Goal: Task Accomplishment & Management: Manage account settings

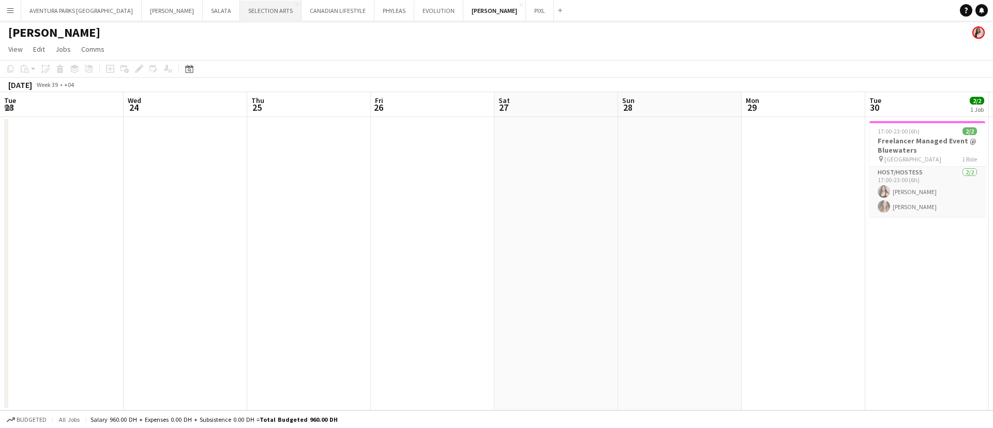
scroll to position [0, 412]
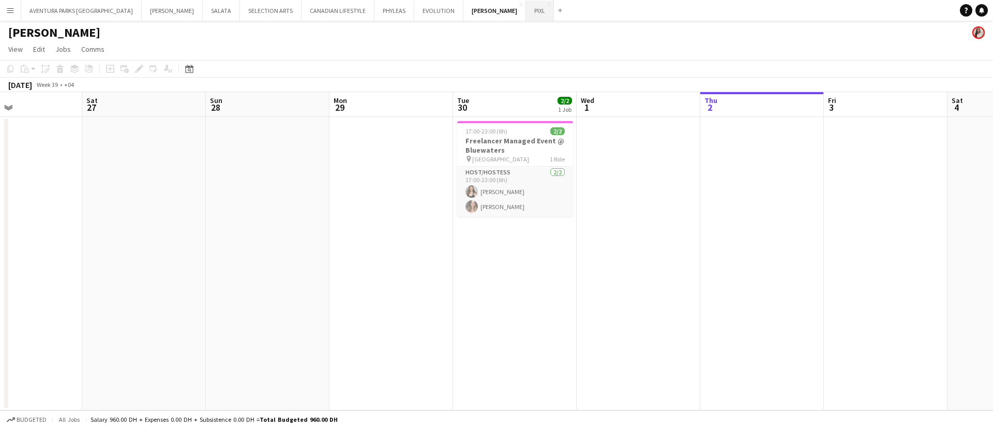
click at [526, 10] on button "PIXL Close" at bounding box center [540, 11] width 28 height 20
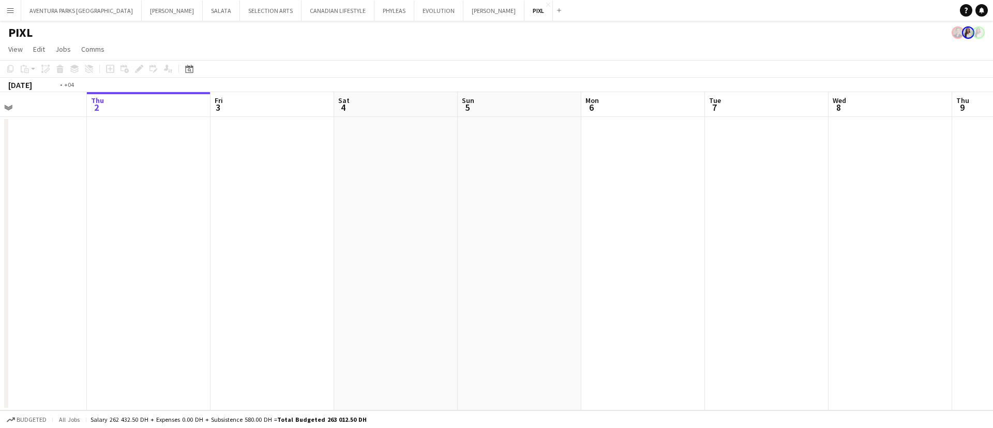
scroll to position [0, 360]
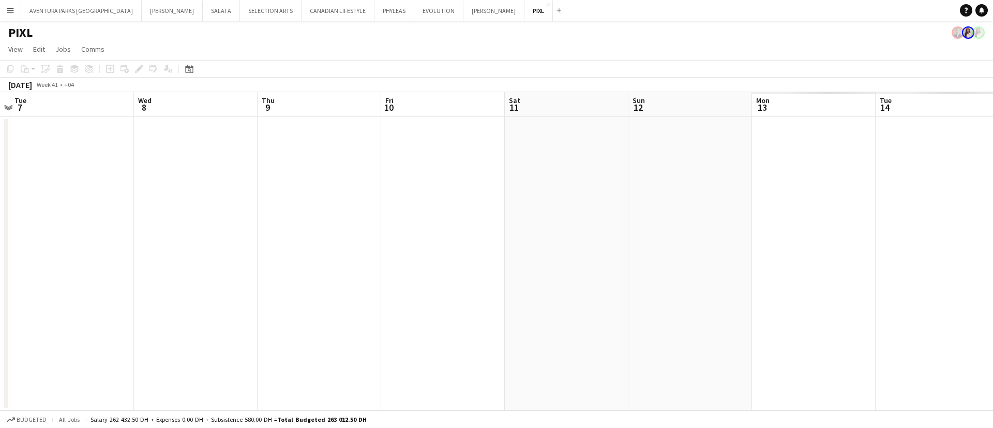
drag, startPoint x: 731, startPoint y: 222, endPoint x: 0, endPoint y: 185, distance: 732.1
click at [0, 185] on app-calendar-viewport "Sat 4 Sun 5 Mon 6 Tue 7 Wed 8 Thu 9 Fri 10 Sat 11 Sun 12 Mon 13 Tue 14 Wed 15 T…" at bounding box center [496, 251] width 993 height 318
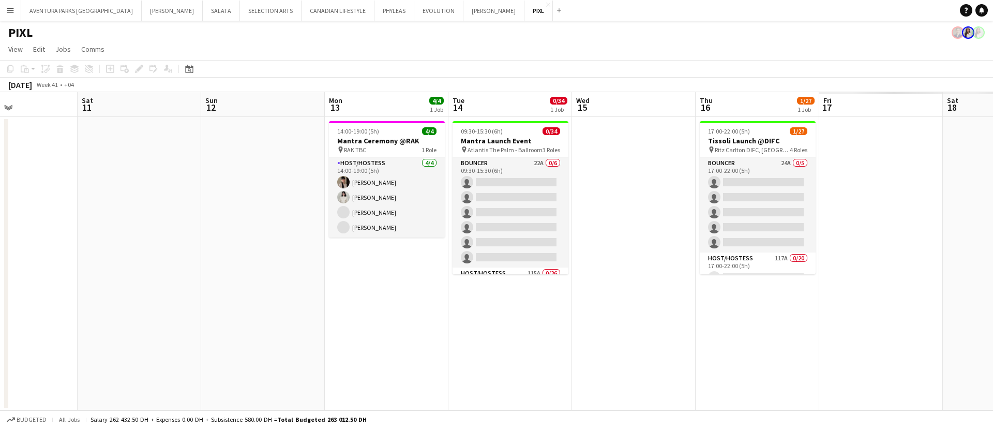
drag, startPoint x: 689, startPoint y: 248, endPoint x: 261, endPoint y: 245, distance: 428.2
click at [261, 245] on app-calendar-viewport "Wed 8 Thu 9 Fri 10 Sat 11 Sun 12 Mon 13 4/4 1 Job Tue 14 0/34 1 Job Wed 15 Thu …" at bounding box center [496, 251] width 993 height 318
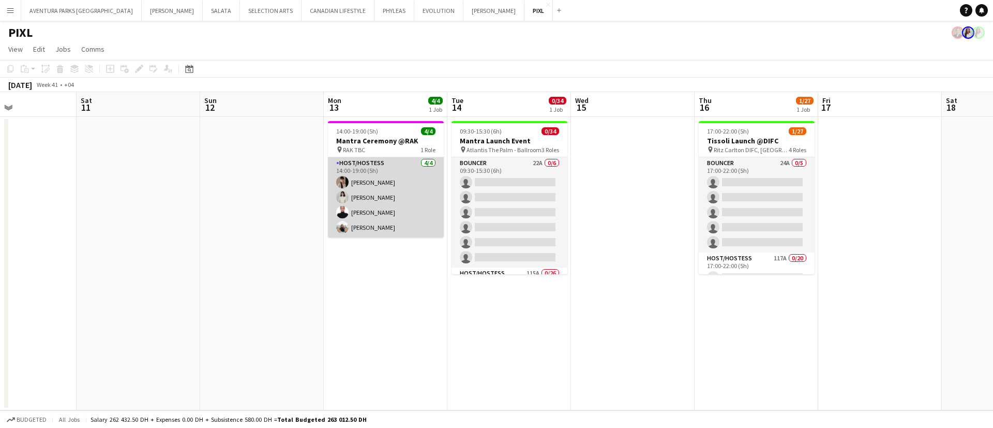
click at [397, 231] on app-card-role "Host/Hostess 4/4 14:00-19:00 (5h) Dunia AbdulWahab Adella Magerramova Jasna Kas…" at bounding box center [386, 197] width 116 height 80
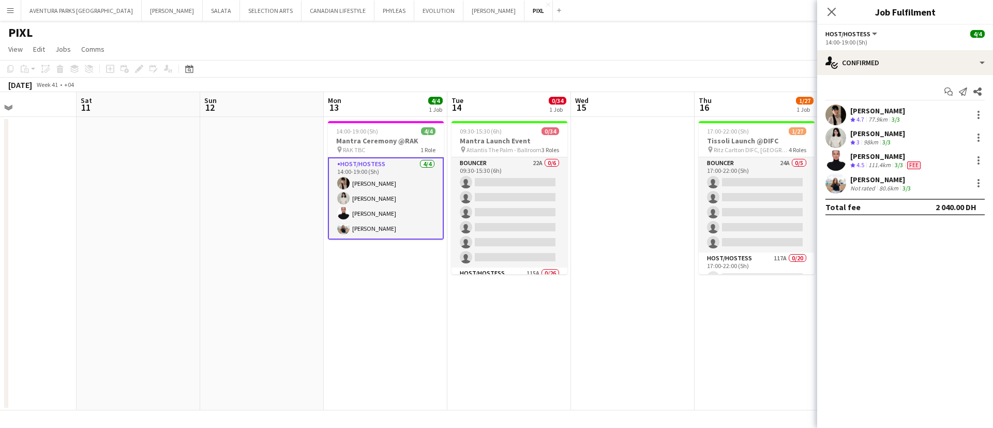
click at [838, 182] on app-user-avatar at bounding box center [835, 183] width 21 height 21
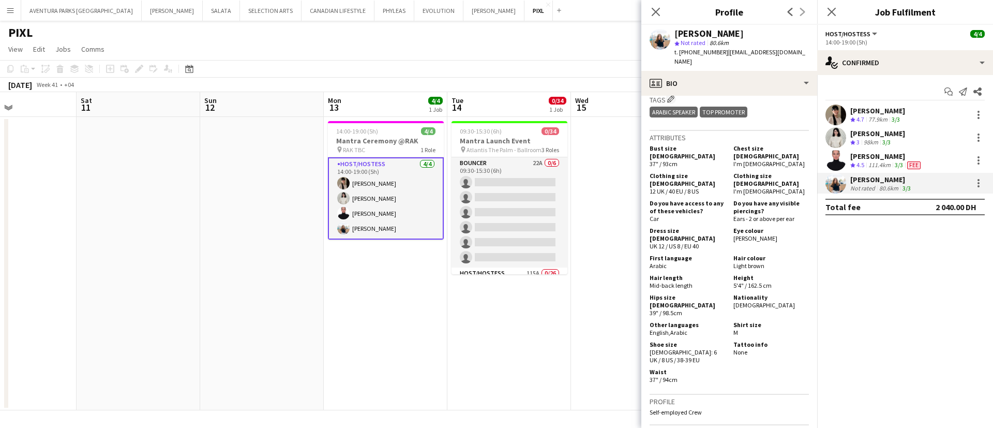
scroll to position [543, 0]
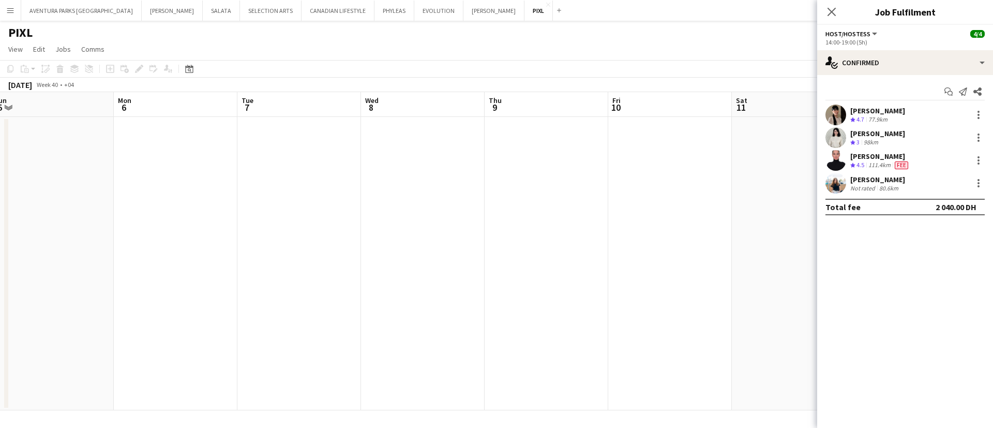
drag, startPoint x: 381, startPoint y: 333, endPoint x: 816, endPoint y: 329, distance: 434.4
click at [816, 329] on app-calendar-viewport "Fri 3 Sat 4 Sun 5 Mon 6 Tue 7 Wed 8 Thu 9 Fri 10 Sat 11 Sun 12 Mon 13 4/4 1 Job…" at bounding box center [496, 251] width 993 height 318
click at [833, 11] on icon at bounding box center [831, 12] width 10 height 10
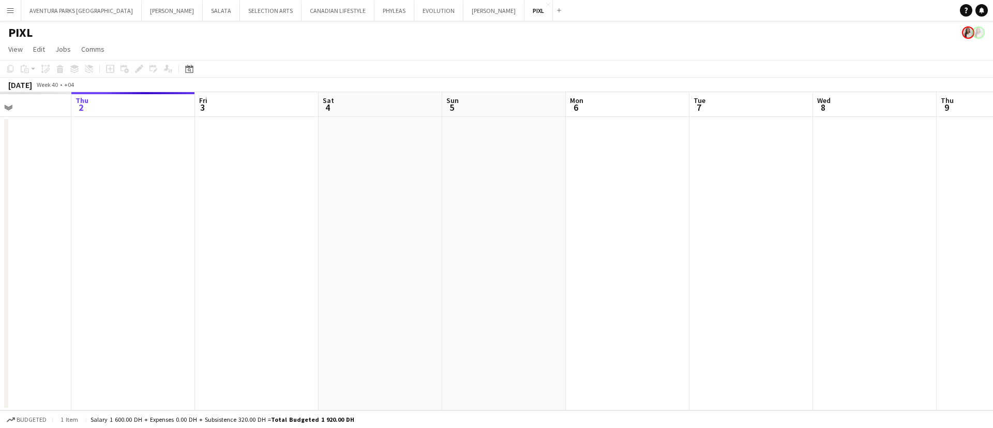
drag, startPoint x: 192, startPoint y: 270, endPoint x: 811, endPoint y: 278, distance: 619.0
click at [811, 278] on app-calendar-viewport "Mon 29 Tue 30 Wed 1 Thu 2 Fri 3 Sat 4 Sun 5 Mon 6 Tue 7 Wed 8 Thu 9 Fri 10 Sat …" at bounding box center [496, 251] width 993 height 318
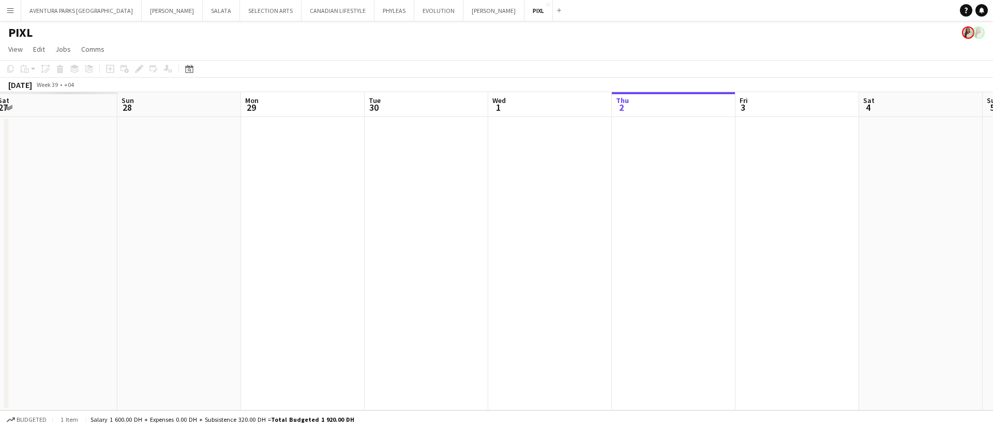
drag, startPoint x: 158, startPoint y: 294, endPoint x: 588, endPoint y: 275, distance: 430.2
click at [588, 275] on app-calendar-viewport "Thu 25 Fri 26 Sat 27 Sun 28 Mon 29 Tue 30 Wed 1 Thu 2 Fri 3 Sat 4 Sun 5 Mon 6 T…" at bounding box center [496, 251] width 993 height 318
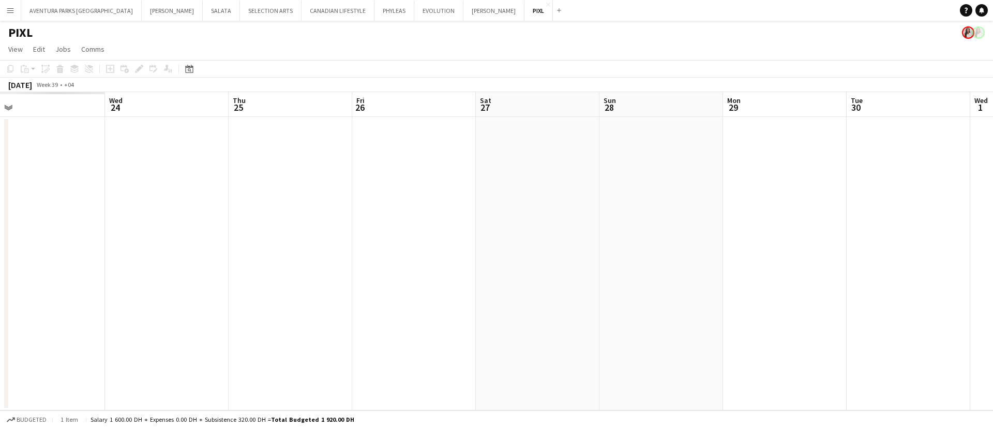
drag, startPoint x: 50, startPoint y: 280, endPoint x: 534, endPoint y: 269, distance: 484.1
click at [534, 269] on app-calendar-viewport "Sun 21 Mon 22 Tue 23 Wed 24 Thu 25 Fri 26 Sat 27 Sun 28 Mon 29 Tue 30 Wed 1 Thu…" at bounding box center [496, 251] width 993 height 318
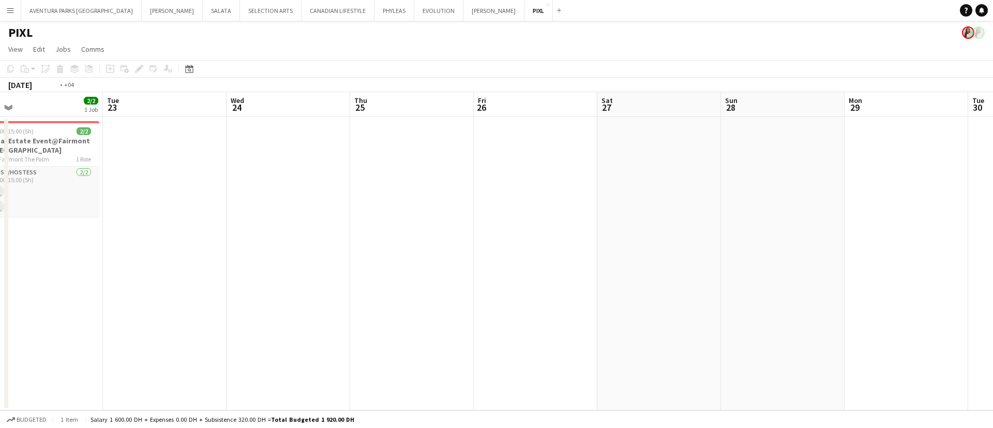
drag, startPoint x: 152, startPoint y: 326, endPoint x: 642, endPoint y: 320, distance: 490.8
click at [642, 320] on app-calendar-viewport "Sat 20 Sun 21 Mon 22 2/2 1 Job Tue 23 Wed 24 Thu 25 Fri 26 Sat 27 Sun 28 Mon 29…" at bounding box center [496, 251] width 993 height 318
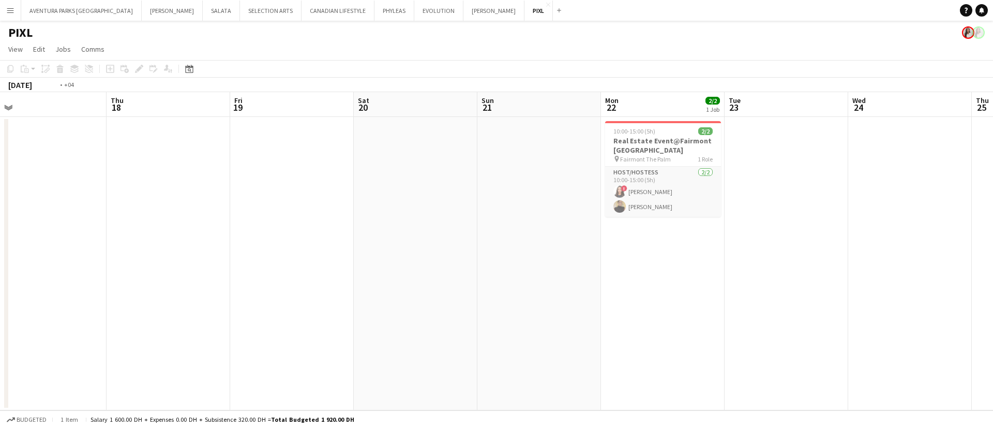
scroll to position [0, 250]
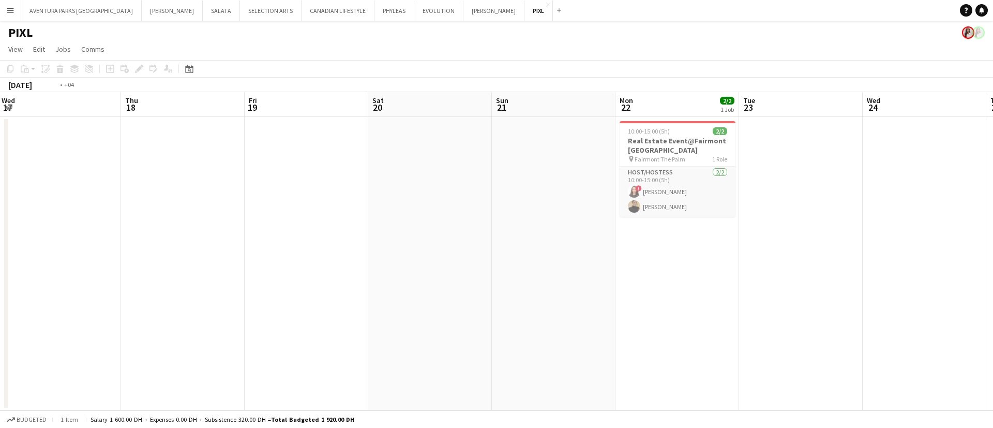
drag, startPoint x: 200, startPoint y: 322, endPoint x: 713, endPoint y: 320, distance: 512.5
click at [713, 320] on app-calendar-viewport "Mon 15 Tue 16 Wed 17 Thu 18 Fri 19 Sat 20 Sun 21 Mon 22 2/2 1 Job Tue 23 Wed 24…" at bounding box center [496, 251] width 993 height 318
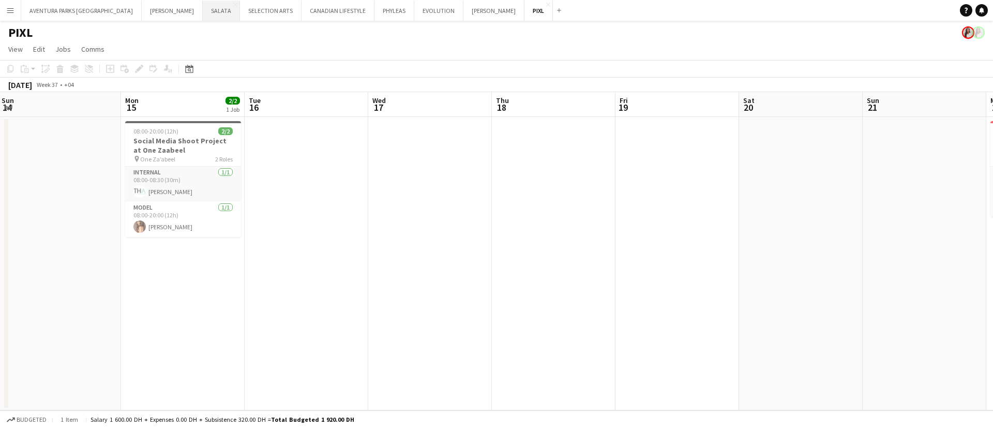
drag, startPoint x: 175, startPoint y: 14, endPoint x: 182, endPoint y: 19, distance: 7.5
click at [203, 16] on button "SALATA Close" at bounding box center [221, 11] width 37 height 20
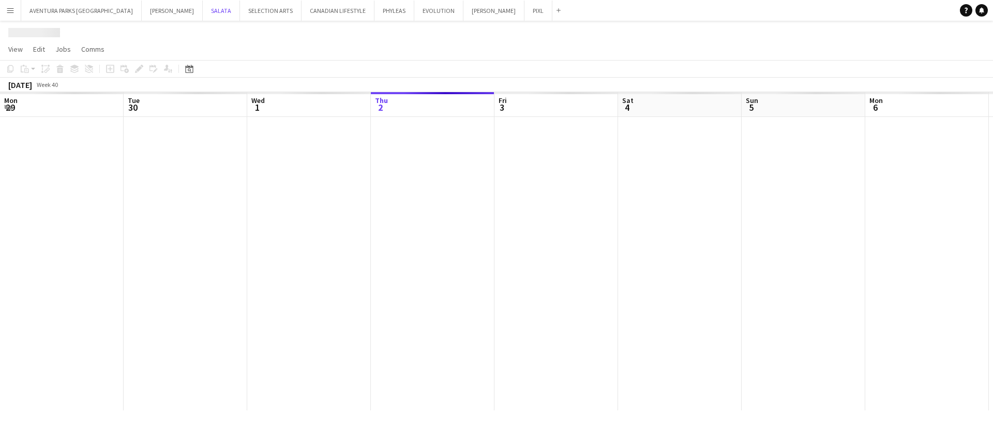
scroll to position [0, 247]
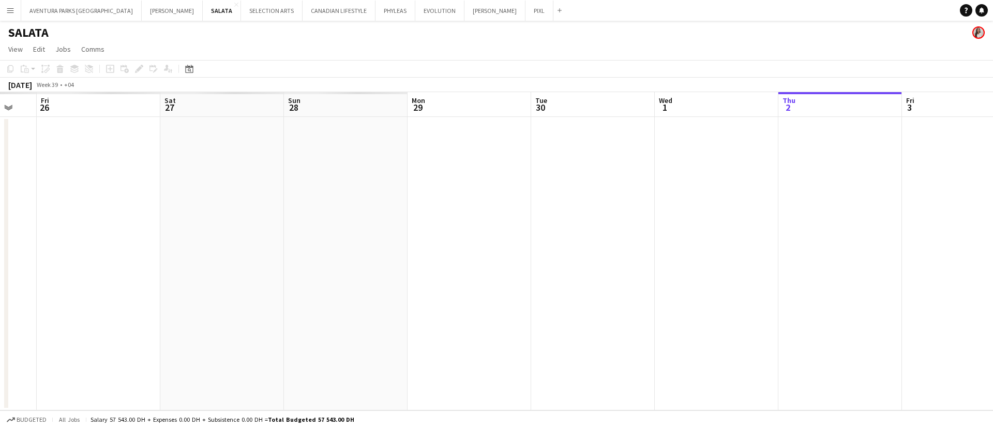
drag, startPoint x: 596, startPoint y: 209, endPoint x: 777, endPoint y: 209, distance: 181.5
click at [777, 209] on app-calendar-viewport "Wed 24 Thu 25 Fri 26 Sat 27 Sun 28 Mon 29 Tue 30 Wed 1 Thu 2 Fri 3 Sat 4 Sun 5 …" at bounding box center [496, 251] width 993 height 318
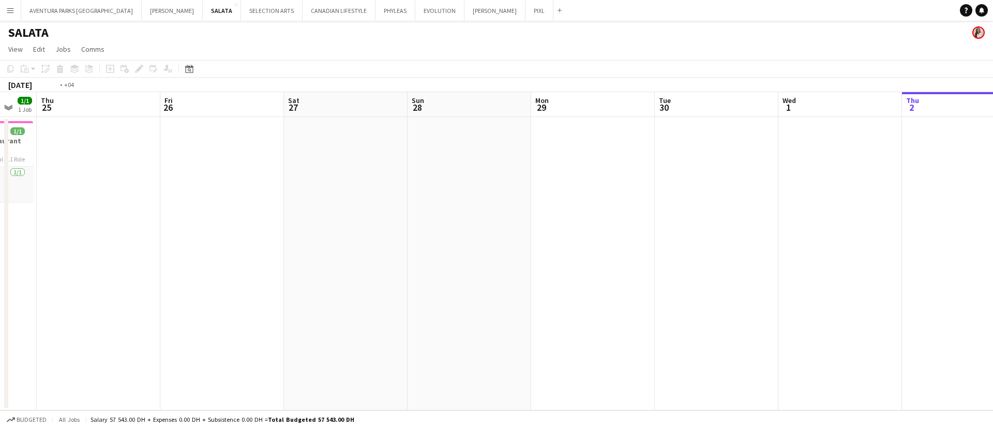
drag, startPoint x: 247, startPoint y: 211, endPoint x: 759, endPoint y: 210, distance: 512.0
click at [759, 210] on app-calendar-viewport "Wed 24 1/1 1 Job Thu 25 Fri 26 Sat 27 Sun 28 Mon 29 Tue 30 Wed 1 Thu 2 Fri 3 Sa…" at bounding box center [496, 251] width 993 height 318
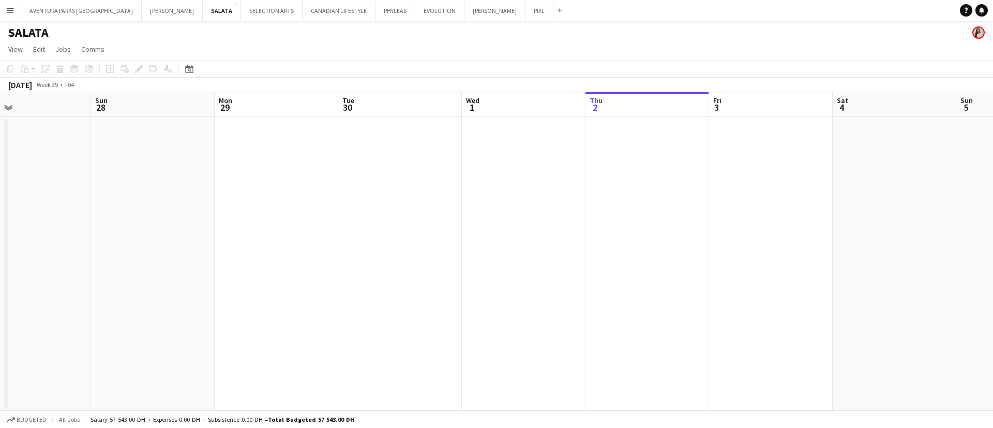
drag, startPoint x: 780, startPoint y: 221, endPoint x: 93, endPoint y: 197, distance: 687.7
click at [96, 197] on app-calendar-viewport "Wed 24 1/1 1 Job Thu 25 Fri 26 Sat 27 Sun 28 Mon 29 Tue 30 Wed 1 Thu 2 Fri 3 Sa…" at bounding box center [496, 251] width 993 height 318
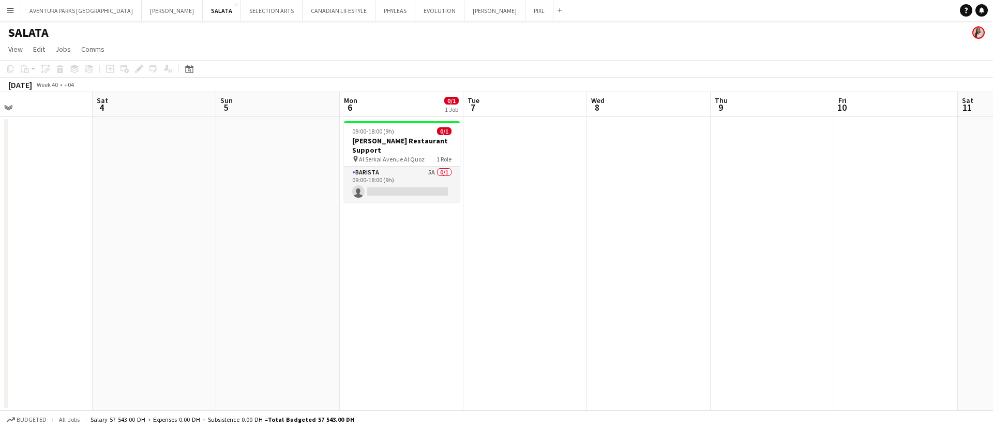
scroll to position [0, 0]
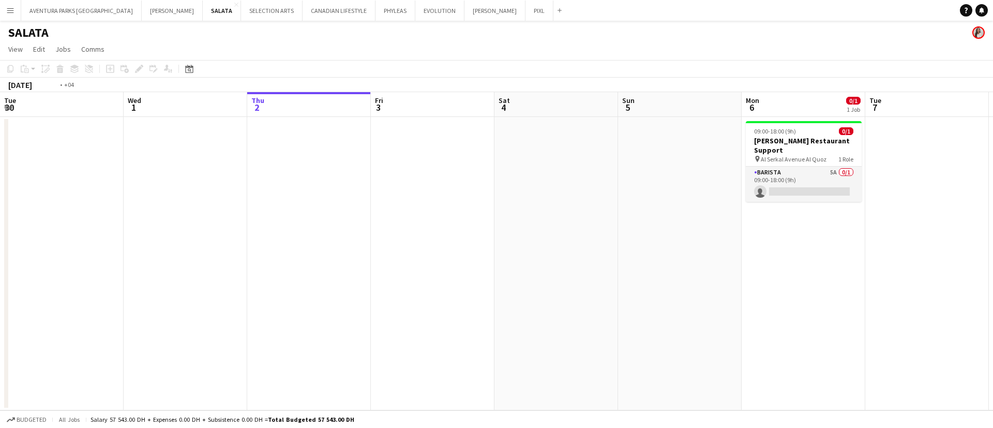
drag, startPoint x: 936, startPoint y: 201, endPoint x: 991, endPoint y: 248, distance: 72.6
click at [991, 251] on app-calendar-viewport "Tue 30 Wed 1 Thu 2 Fri 3 Sat 4 Sun 5 Mon 6 0/1 1 Job Tue 7 Wed 8 Thu 9 Fri 10 S…" at bounding box center [496, 251] width 993 height 318
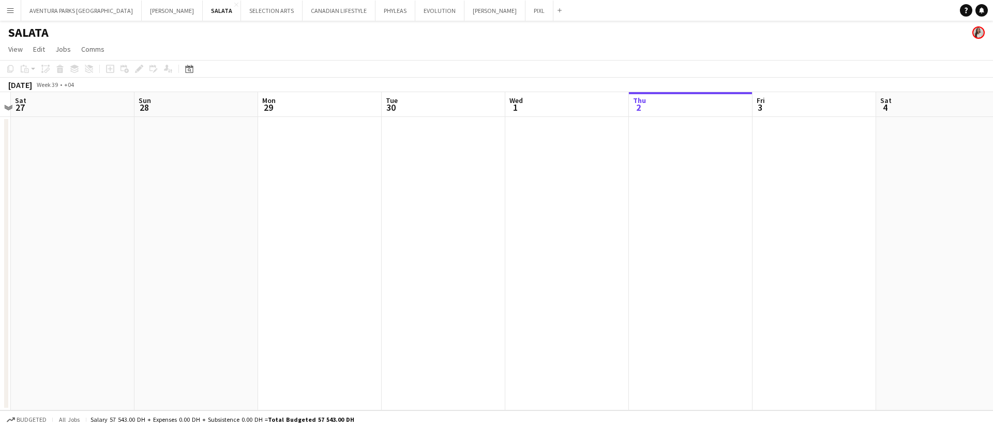
drag, startPoint x: 19, startPoint y: 266, endPoint x: 961, endPoint y: 266, distance: 942.7
click at [961, 266] on div "Wed 24 1/1 1 Job Thu 25 Fri 26 Sat 27 Sun 28 Mon 29 Tue 30 Wed 1 Thu 2 Fri 3 Sa…" at bounding box center [496, 251] width 993 height 318
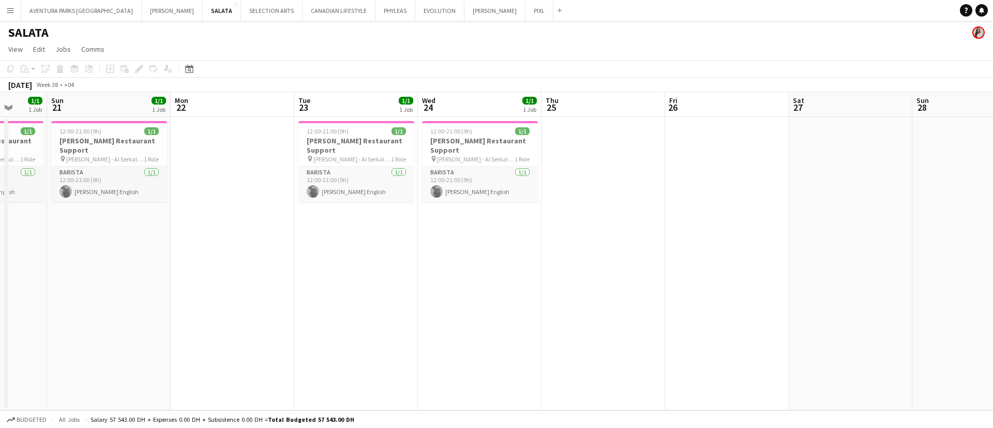
drag, startPoint x: 215, startPoint y: 235, endPoint x: 992, endPoint y: 227, distance: 777.8
click at [992, 227] on app-calendar-viewport "Thu 18 Fri 19 1/1 1 Job Sat 20 1/1 1 Job Sun 21 1/1 1 Job Mon 22 Tue 23 1/1 1 J…" at bounding box center [496, 251] width 993 height 318
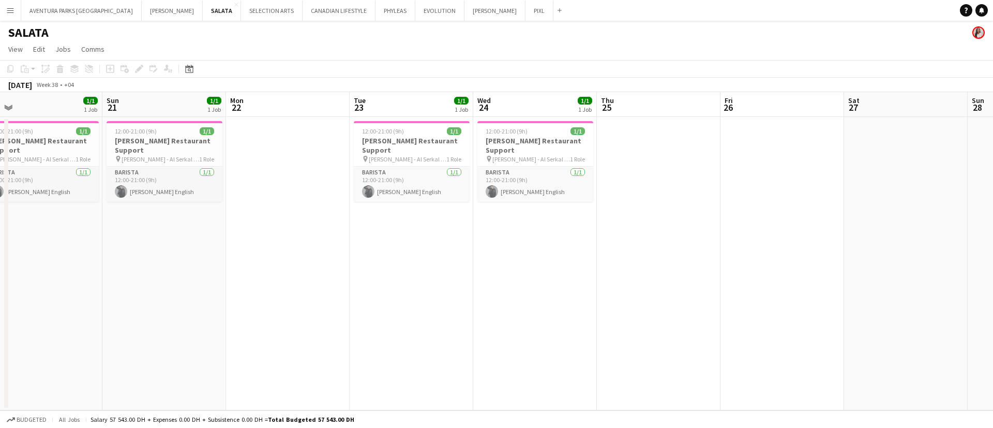
drag, startPoint x: 319, startPoint y: 250, endPoint x: 992, endPoint y: 249, distance: 673.3
click at [992, 249] on app-calendar-viewport "Thu 18 1/1 1 Job Fri 19 1/1 1 Job Sat 20 1/1 1 Job Sun 21 1/1 1 Job Mon 22 Tue …" at bounding box center [496, 251] width 993 height 318
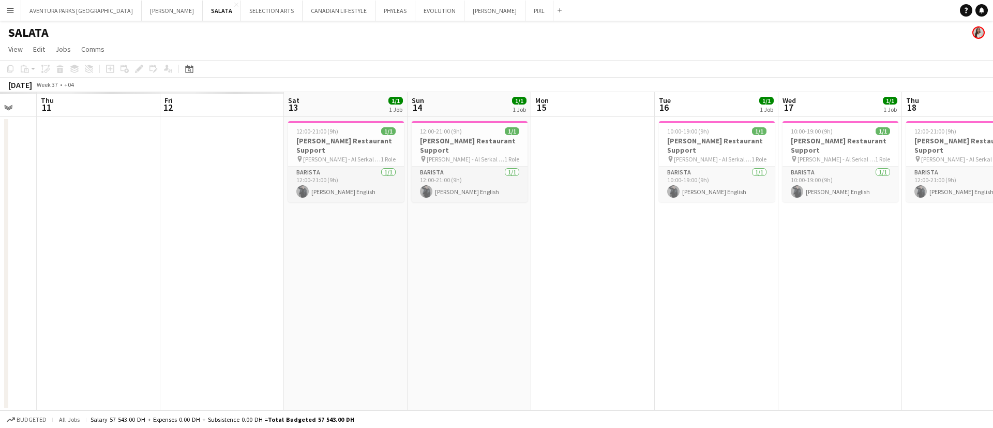
drag, startPoint x: 842, startPoint y: 242, endPoint x: 894, endPoint y: 240, distance: 51.7
click at [914, 240] on app-calendar-viewport "Tue 9 Wed 10 Thu 11 Fri 12 Sat 13 1/1 1 Job Sun 14 1/1 1 Job Mon 15 Tue 16 1/1 …" at bounding box center [496, 251] width 993 height 318
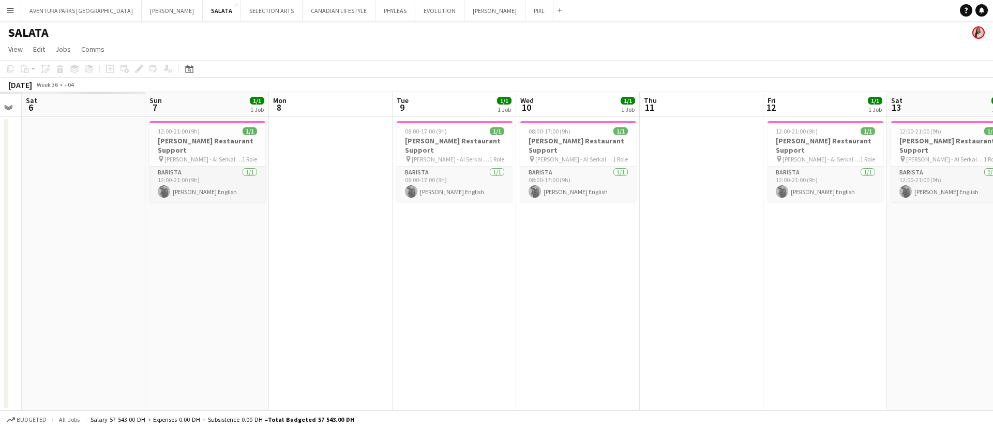
drag, startPoint x: 165, startPoint y: 247, endPoint x: 716, endPoint y: 236, distance: 551.4
click at [716, 236] on app-calendar-viewport "Thu 4 Fri 5 Sat 6 Sun 7 1/1 1 Job Mon 8 Tue 9 1/1 1 Job Wed 10 1/1 1 Job Thu 11…" at bounding box center [496, 251] width 993 height 318
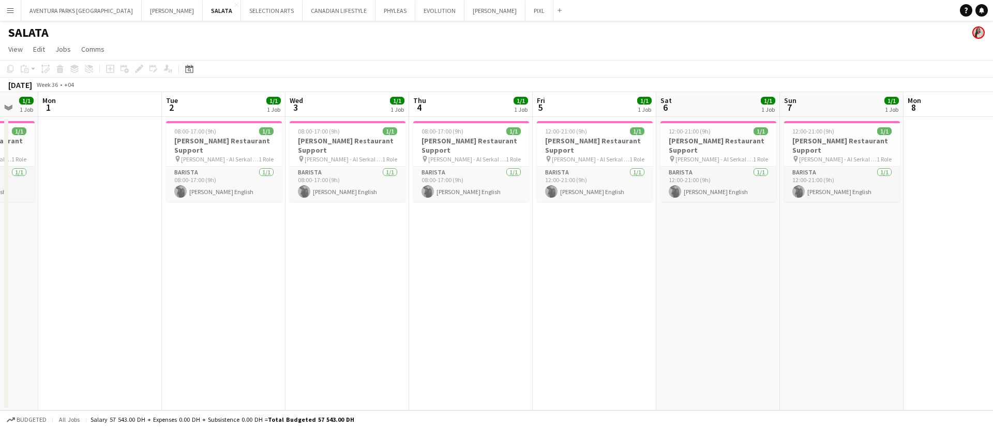
drag, startPoint x: 282, startPoint y: 241, endPoint x: 814, endPoint y: 241, distance: 532.1
click at [814, 241] on app-calendar-viewport "Sat 30 Sun 31 1/1 1 Job Mon 1 Tue 2 1/1 1 Job Wed 3 1/1 1 Job Thu 4 1/1 1 Job F…" at bounding box center [496, 251] width 993 height 318
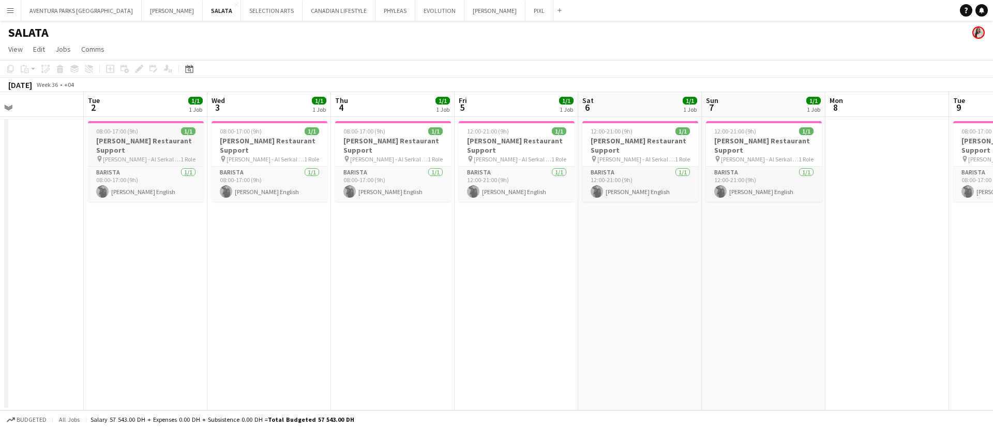
click at [135, 129] on span "08:00-17:00 (9h)" at bounding box center [117, 131] width 42 height 8
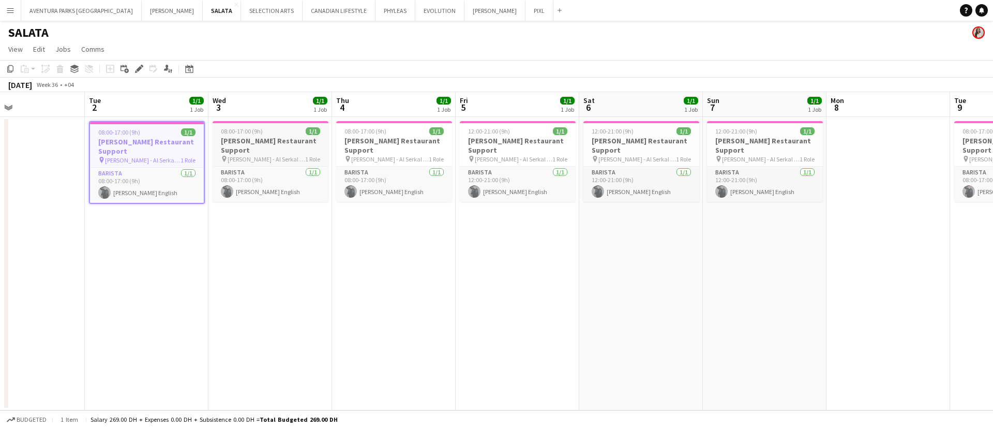
click at [250, 166] on div "Barista 1/1 08:00-17:00 (9h) Nathan piolo English" at bounding box center [271, 184] width 116 height 36
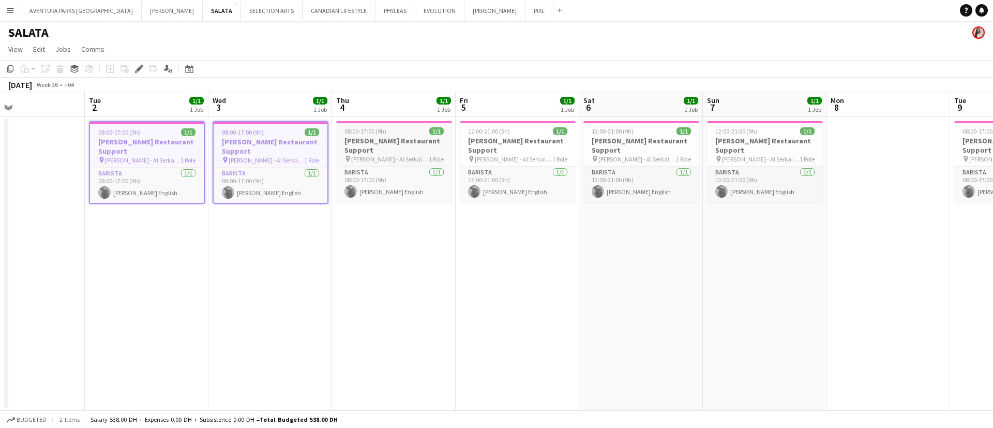
click at [355, 139] on h3 "Salata Restaurant Support" at bounding box center [394, 145] width 116 height 19
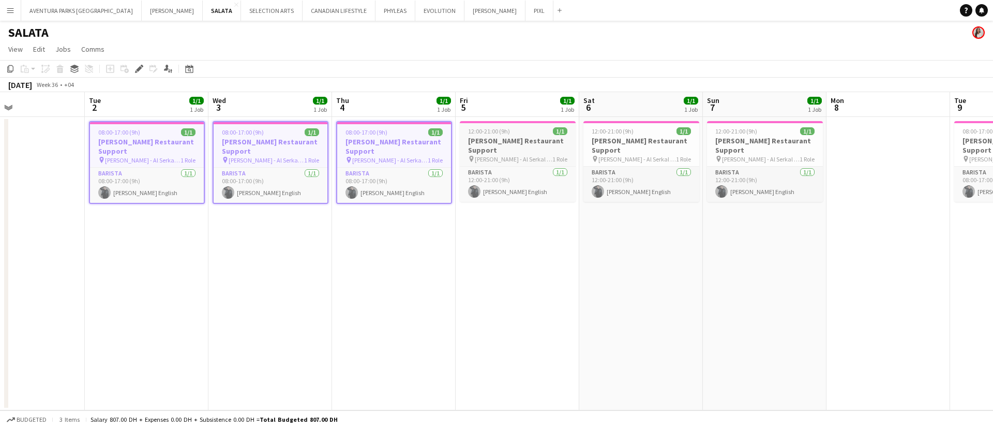
click at [499, 139] on h3 "Salata Restaurant Support" at bounding box center [518, 145] width 116 height 19
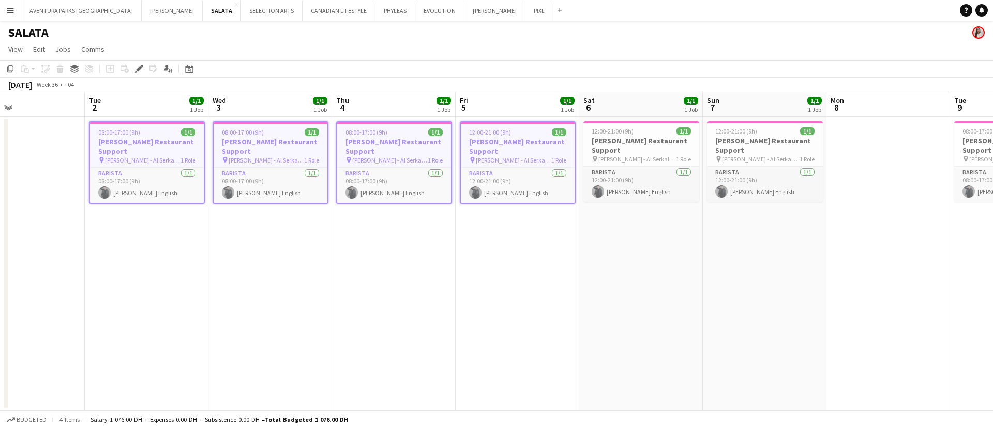
click at [565, 156] on span "1 Role" at bounding box center [558, 160] width 15 height 8
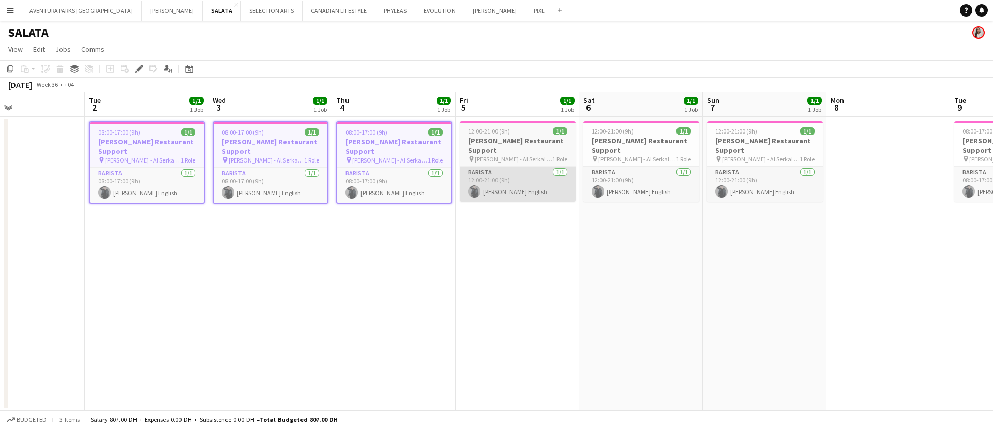
click at [521, 167] on app-card-role "Barista 1/1 12:00-21:00 (9h) Nathan piolo English" at bounding box center [518, 184] width 116 height 35
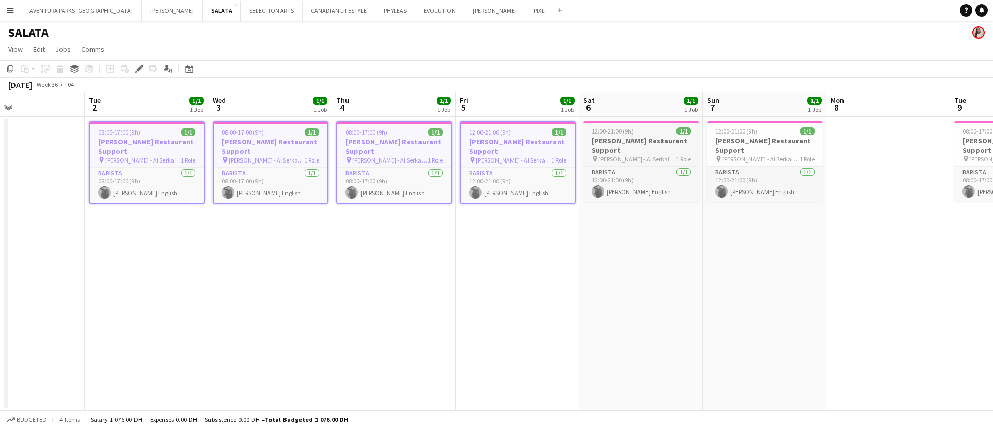
click at [631, 138] on h3 "Salata Restaurant Support" at bounding box center [641, 145] width 116 height 19
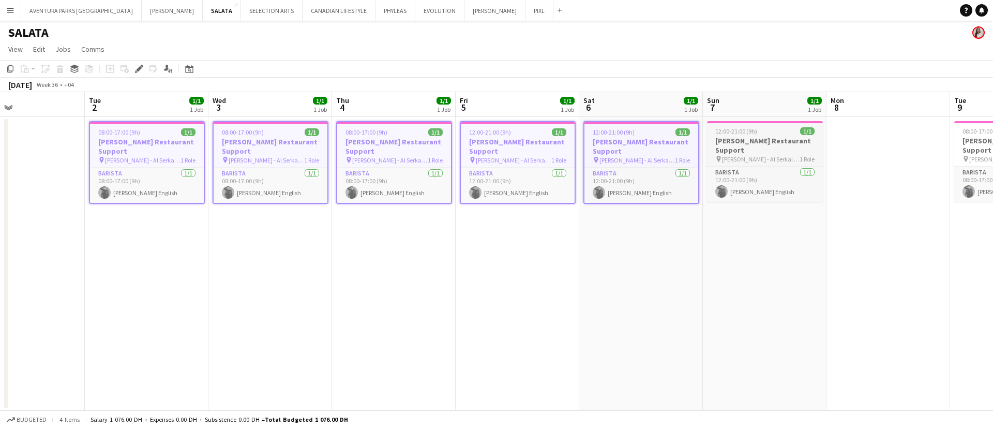
click at [748, 142] on h3 "Salata Restaurant Support" at bounding box center [765, 145] width 116 height 19
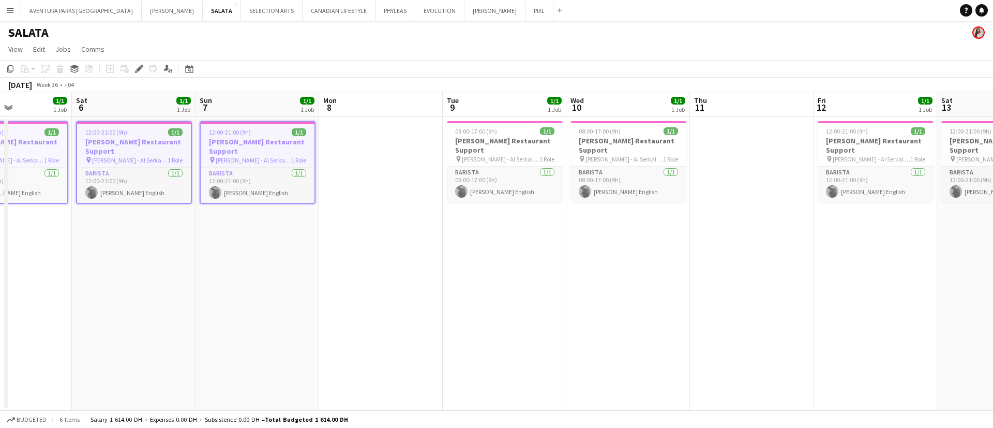
scroll to position [0, 304]
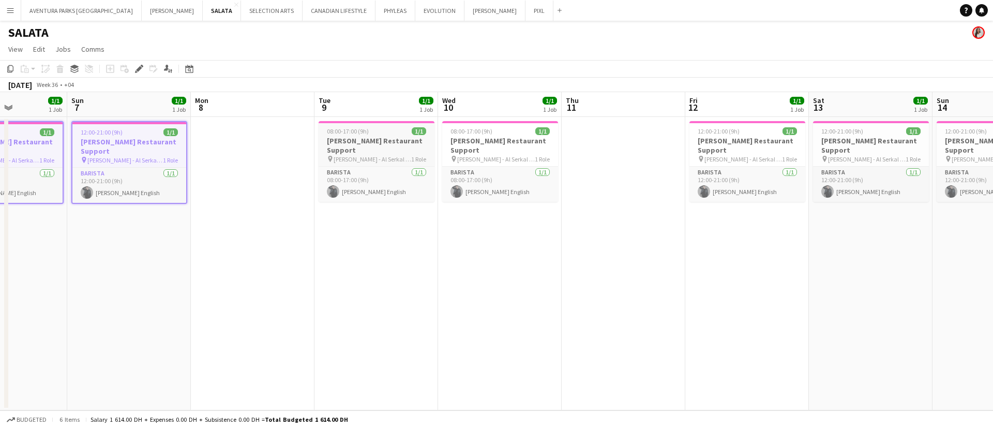
click at [393, 135] on app-job-card "08:00-17:00 (9h) 1/1 Salata Restaurant Support pin SALATA - Al Serkal Avenue Al…" at bounding box center [377, 161] width 116 height 81
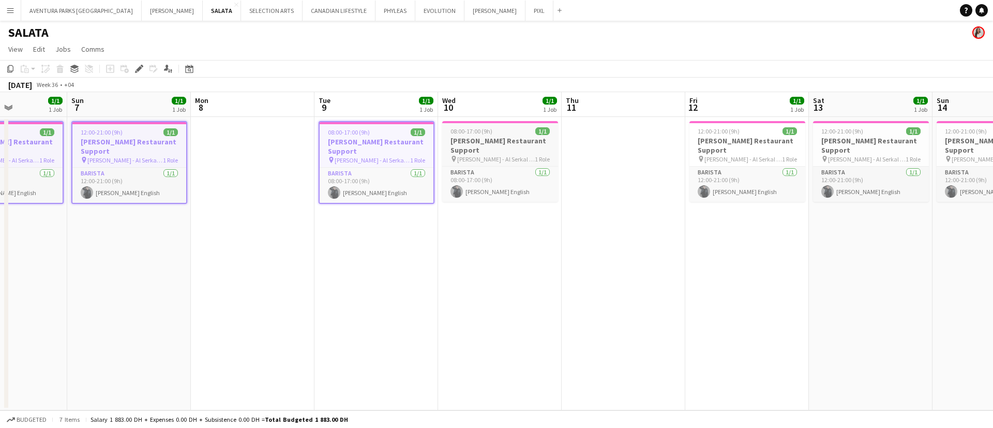
click at [497, 139] on h3 "Salata Restaurant Support" at bounding box center [500, 145] width 116 height 19
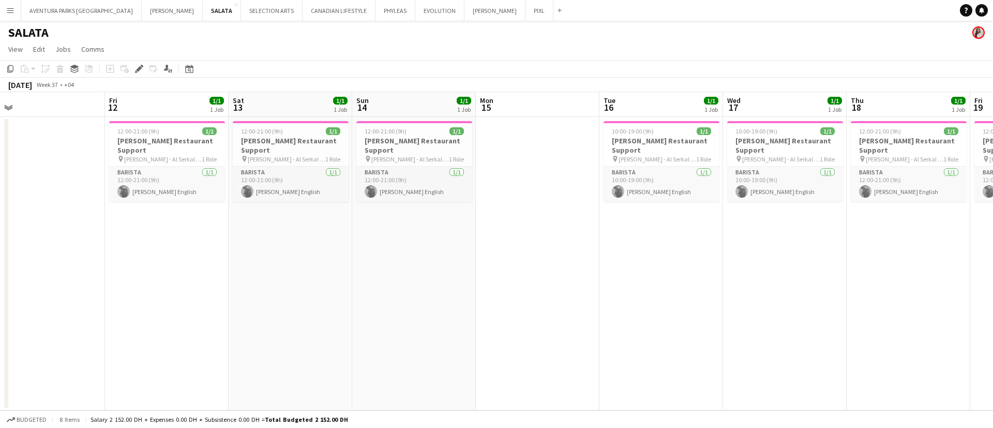
scroll to position [0, 406]
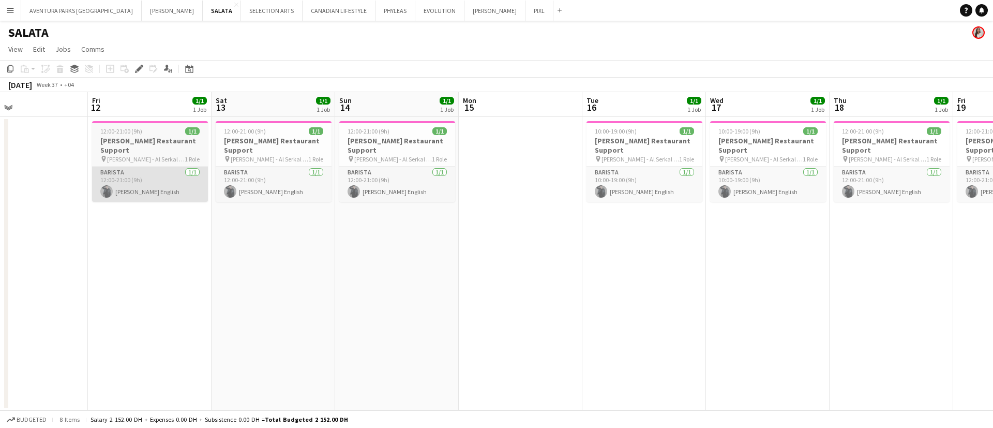
click at [167, 167] on app-card-role "Barista 1/1 12:00-21:00 (9h) Nathan piolo English" at bounding box center [150, 184] width 116 height 35
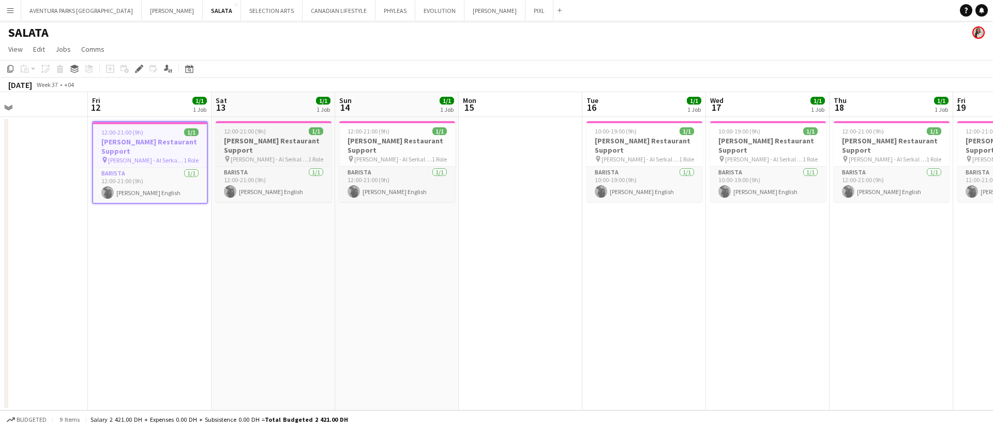
click at [269, 140] on h3 "Salata Restaurant Support" at bounding box center [274, 145] width 116 height 19
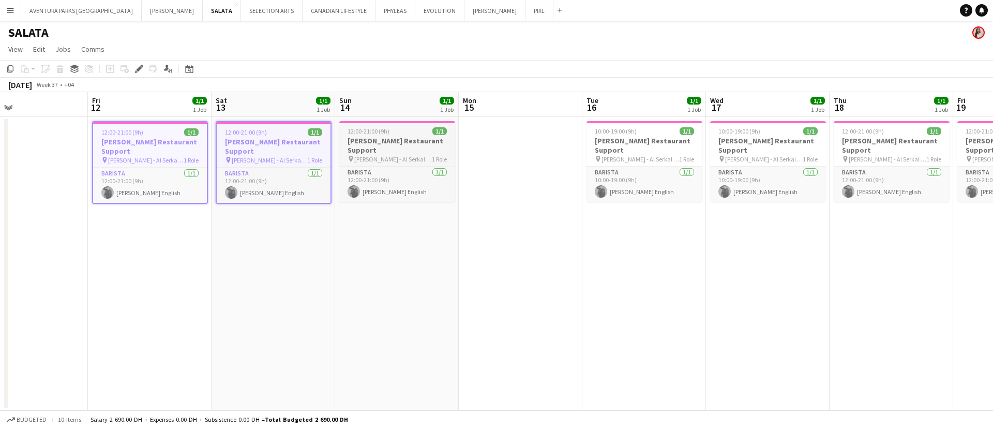
click at [413, 140] on h3 "Salata Restaurant Support" at bounding box center [397, 145] width 116 height 19
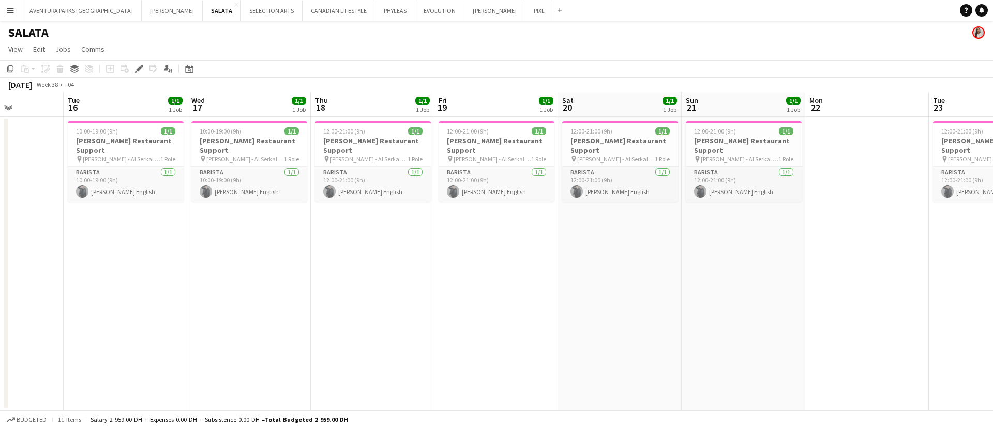
scroll to position [0, 320]
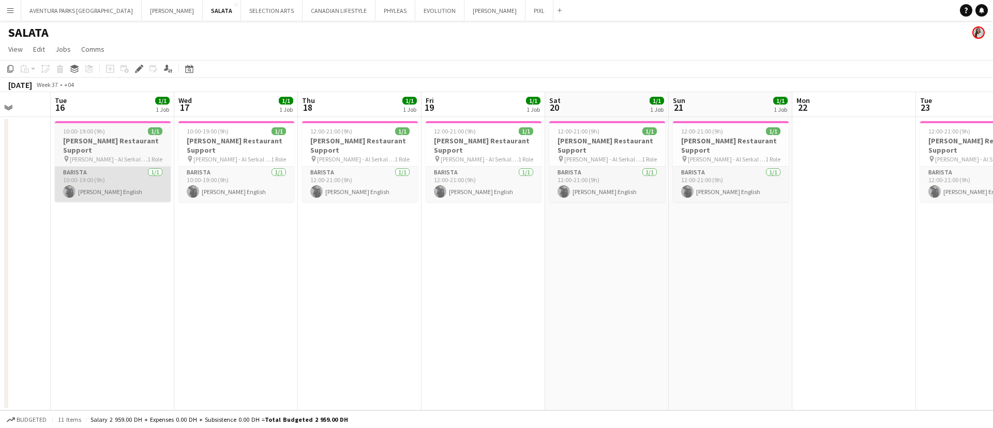
click at [125, 167] on app-card-role "Barista 1/1 10:00-19:00 (9h) Nathan piolo English" at bounding box center [113, 184] width 116 height 35
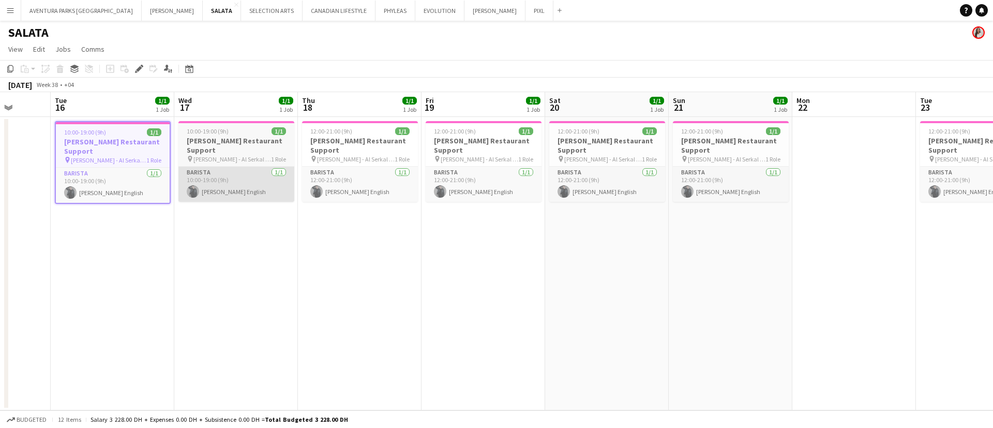
click at [246, 167] on app-card-role "Barista 1/1 10:00-19:00 (9h) Nathan piolo English" at bounding box center [236, 184] width 116 height 35
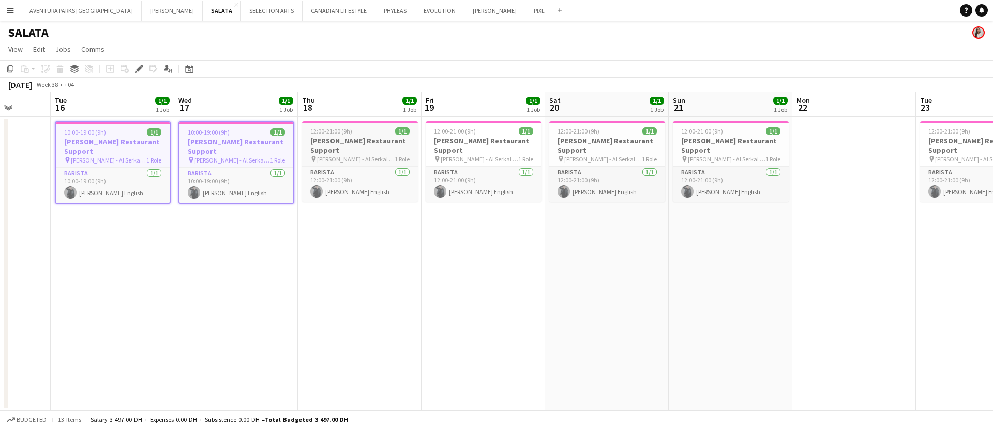
click at [372, 144] on h3 "Salata Restaurant Support" at bounding box center [360, 145] width 116 height 19
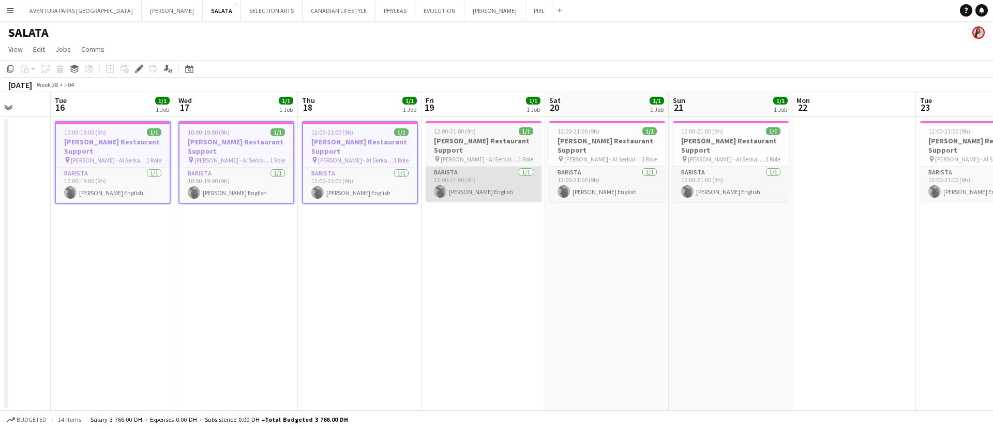
click at [500, 167] on app-card-role "Barista 1/1 12:00-21:00 (9h) Nathan piolo English" at bounding box center [484, 184] width 116 height 35
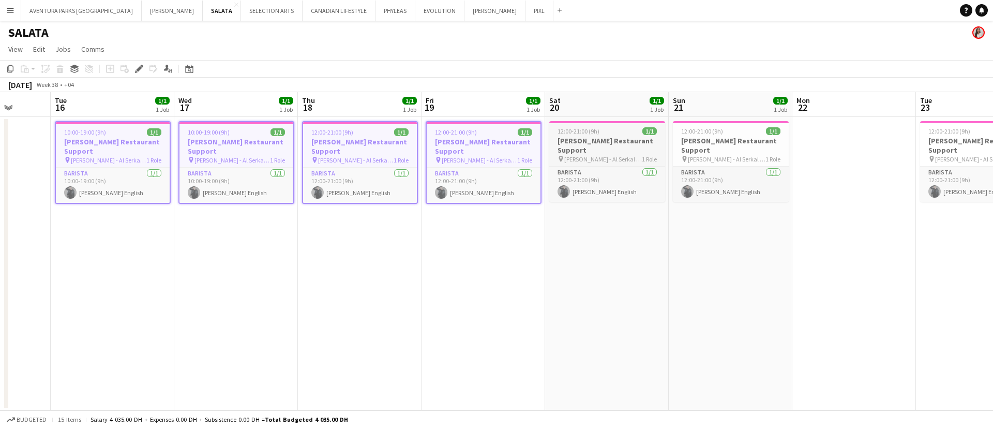
click at [646, 155] on span "1 Role" at bounding box center [649, 159] width 15 height 8
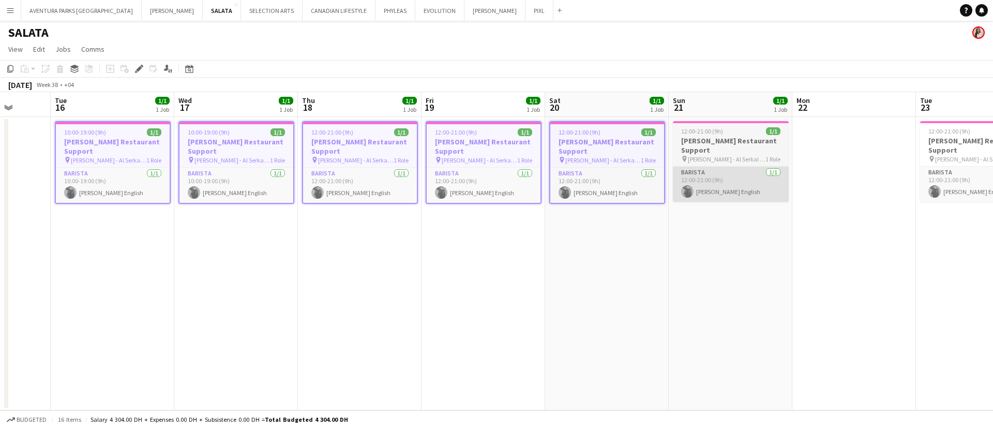
click at [742, 167] on app-card-role "Barista 1/1 12:00-21:00 (9h) Nathan piolo English" at bounding box center [731, 184] width 116 height 35
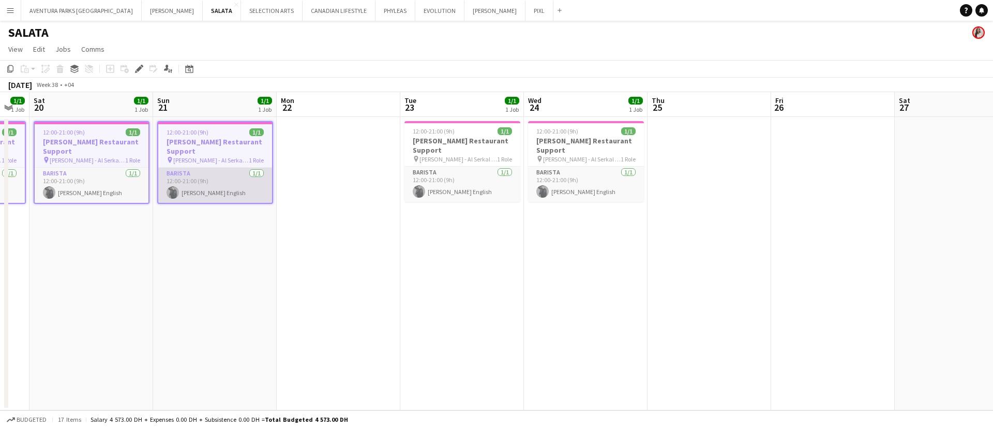
scroll to position [0, 360]
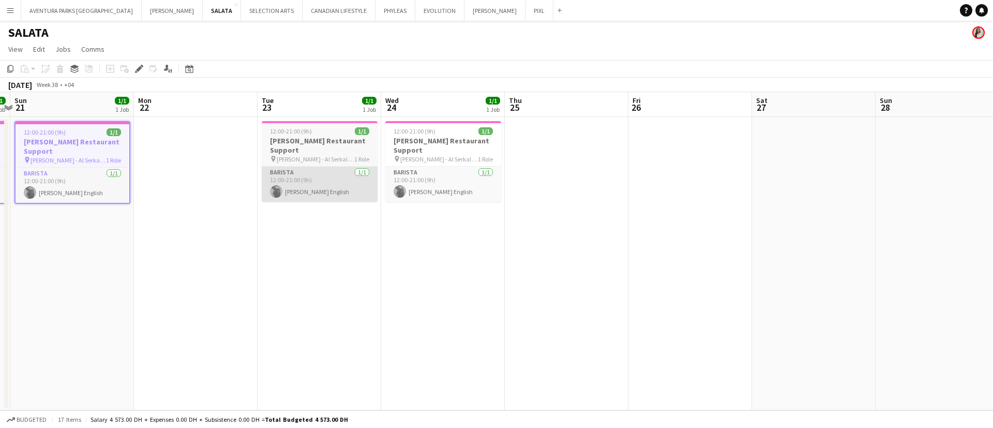
click at [306, 167] on app-card-role "Barista 1/1 12:00-21:00 (9h) Nathan piolo English" at bounding box center [320, 184] width 116 height 35
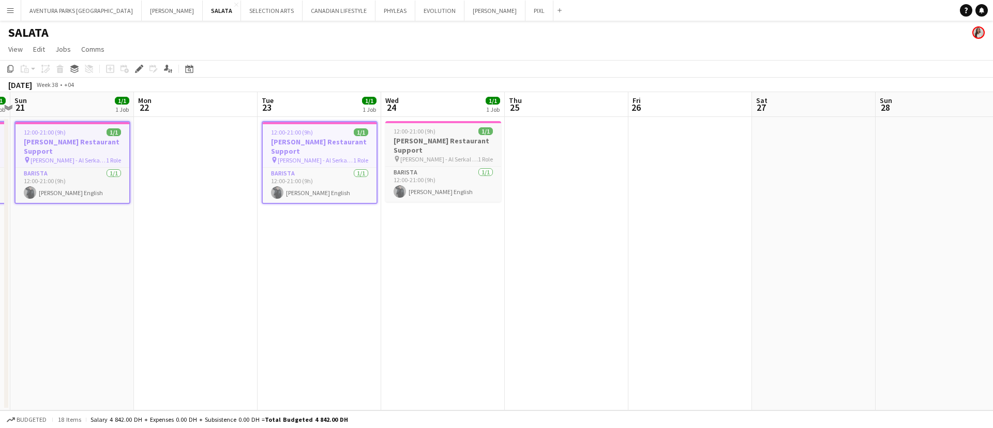
click at [431, 139] on h3 "Salata Restaurant Support" at bounding box center [443, 145] width 116 height 19
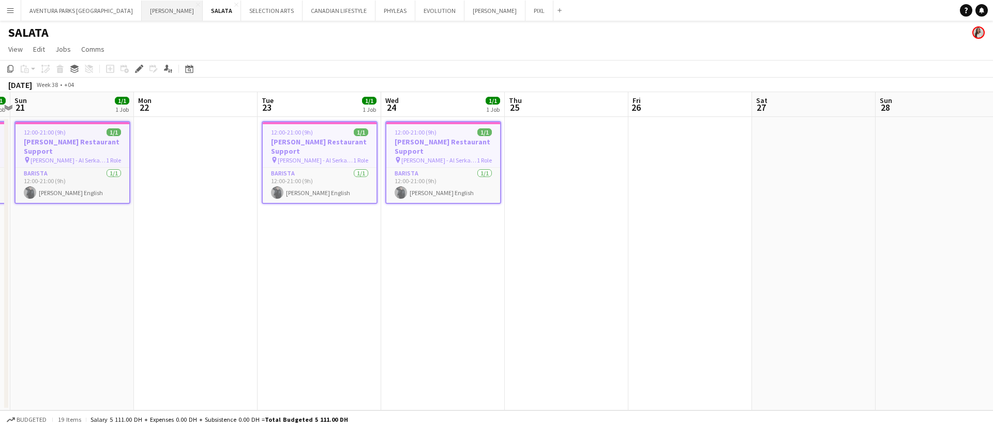
click at [142, 14] on button "JACK MORTON Close" at bounding box center [172, 11] width 61 height 20
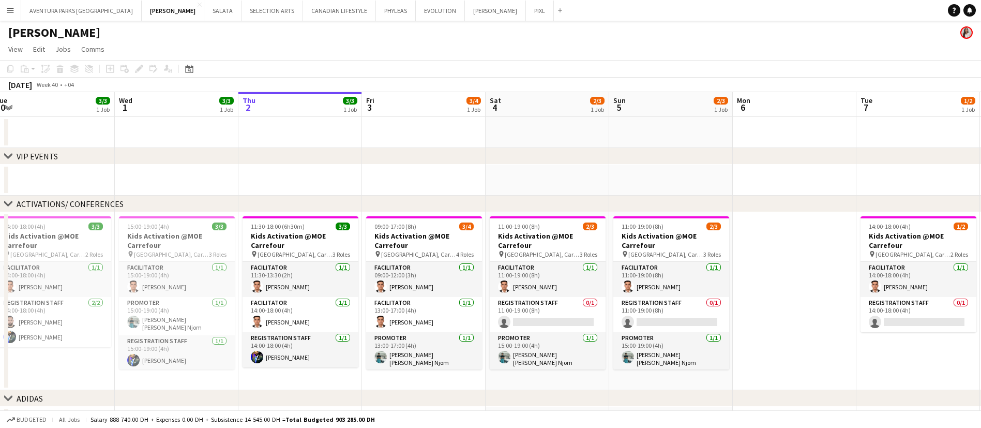
scroll to position [0, 317]
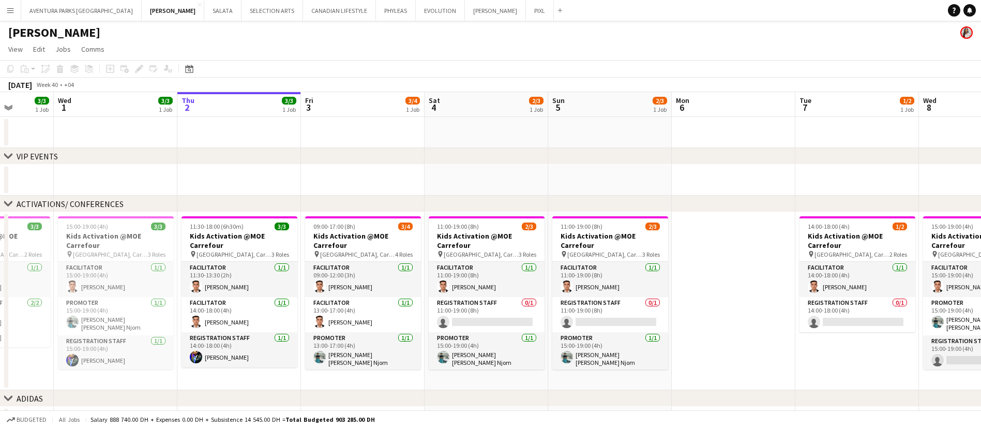
drag, startPoint x: 197, startPoint y: 368, endPoint x: 374, endPoint y: 368, distance: 177.4
click at [374, 368] on app-calendar-viewport "Sun 28 Mon 29 Tue 30 3/3 1 Job Wed 1 3/3 1 Job Thu 2 3/3 1 Job Fri 3 3/4 1 Job …" at bounding box center [490, 288] width 981 height 393
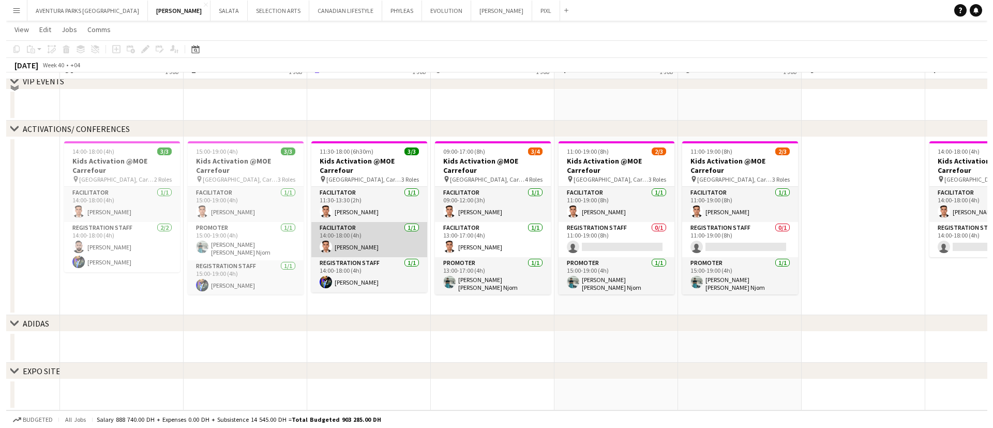
scroll to position [0, 0]
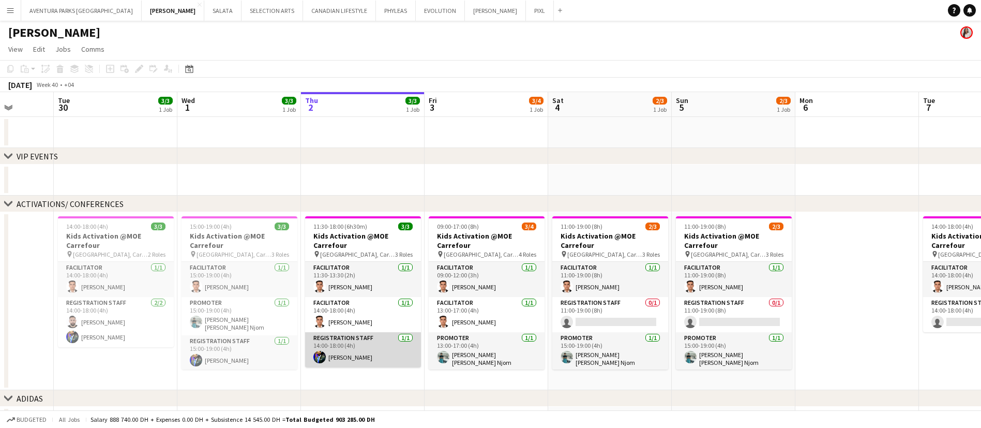
click at [313, 355] on app-card-role "Registration Staff 1/1 14:00-18:00 (4h) Muhammad Fayaz" at bounding box center [363, 349] width 116 height 35
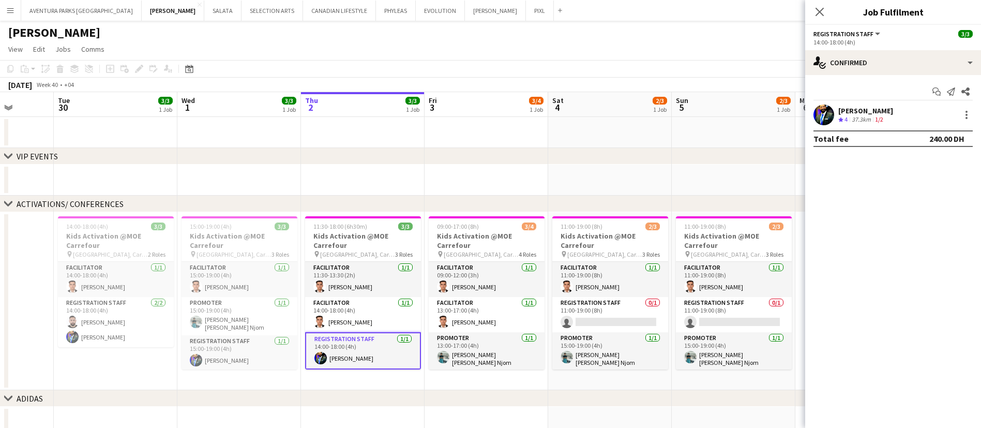
click at [831, 110] on app-user-avatar at bounding box center [823, 114] width 21 height 21
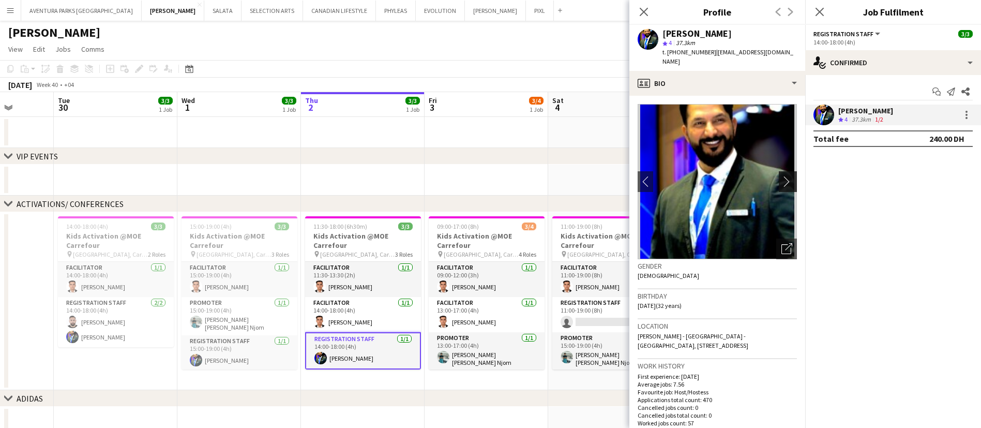
click at [781, 176] on app-icon "chevron-right" at bounding box center [789, 181] width 16 height 11
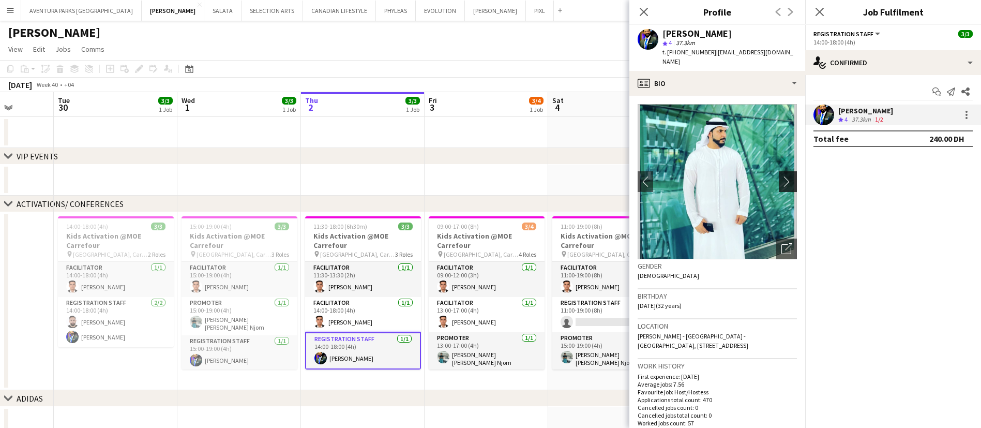
click at [781, 176] on app-icon "chevron-right" at bounding box center [789, 181] width 16 height 11
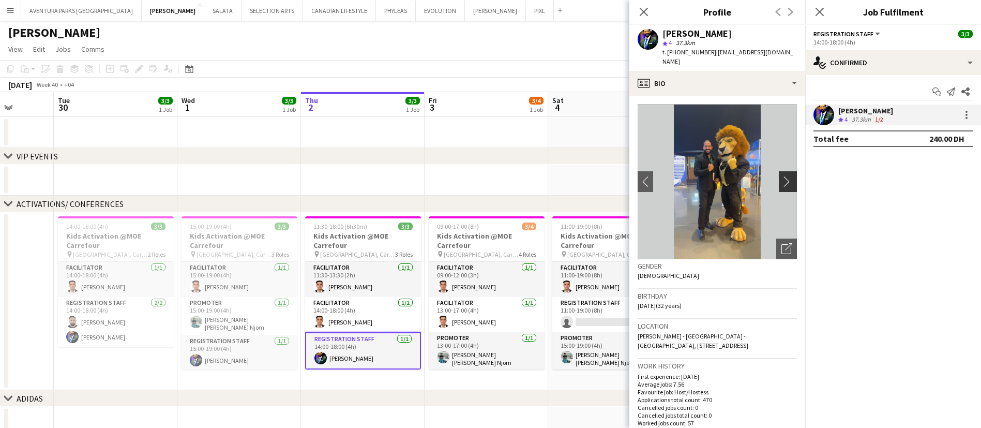
click at [781, 176] on app-icon "chevron-right" at bounding box center [789, 181] width 16 height 11
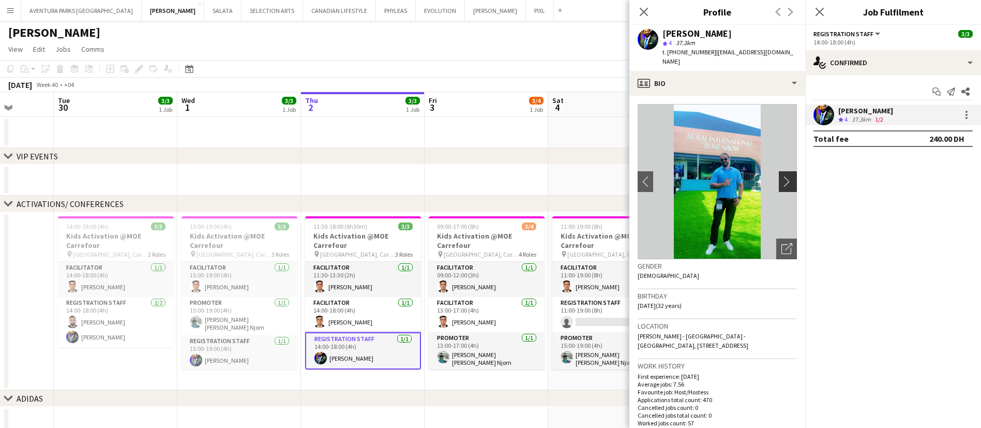
click at [781, 176] on app-icon "chevron-right" at bounding box center [789, 181] width 16 height 11
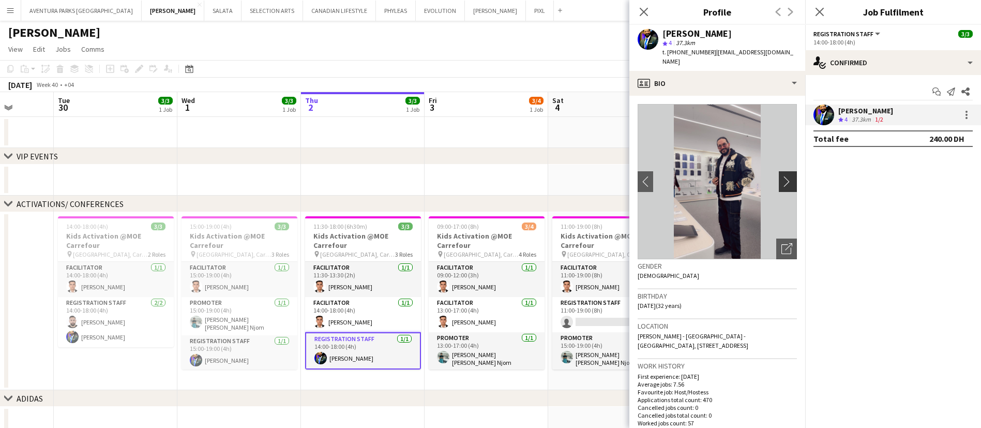
click at [781, 176] on app-icon "chevron-right" at bounding box center [789, 181] width 16 height 11
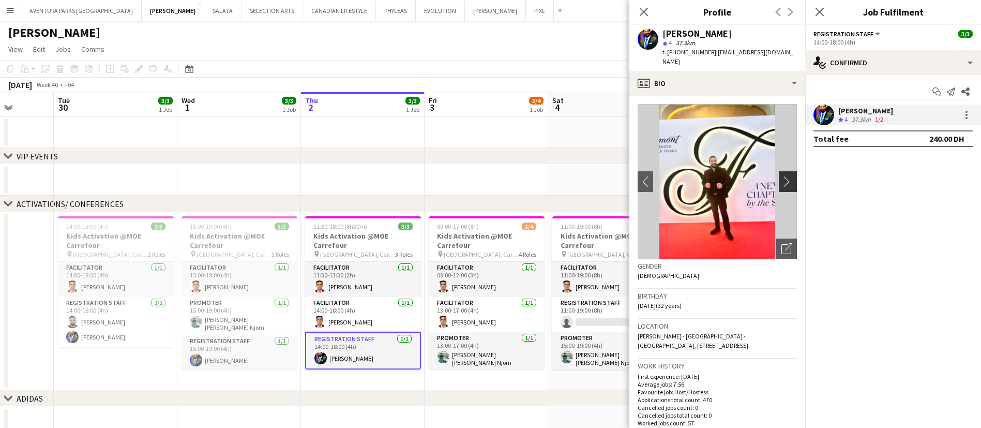
click at [781, 176] on app-icon "chevron-right" at bounding box center [789, 181] width 16 height 11
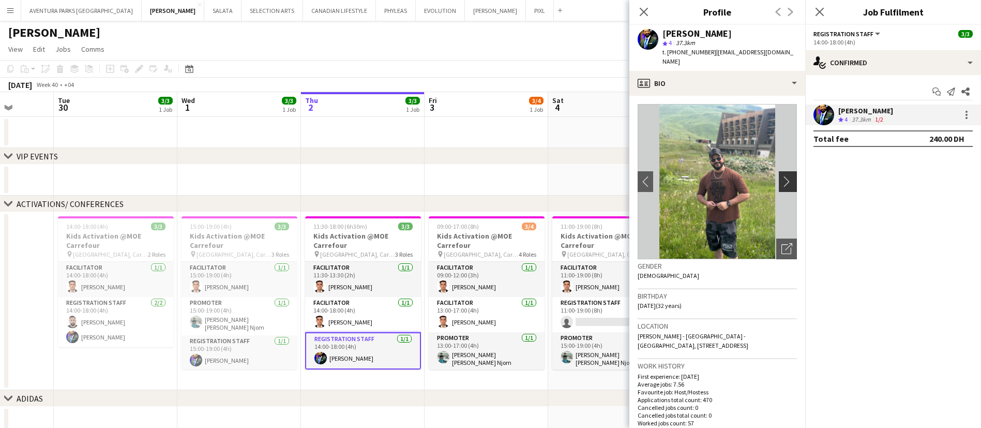
click at [781, 176] on app-icon "chevron-right" at bounding box center [789, 181] width 16 height 11
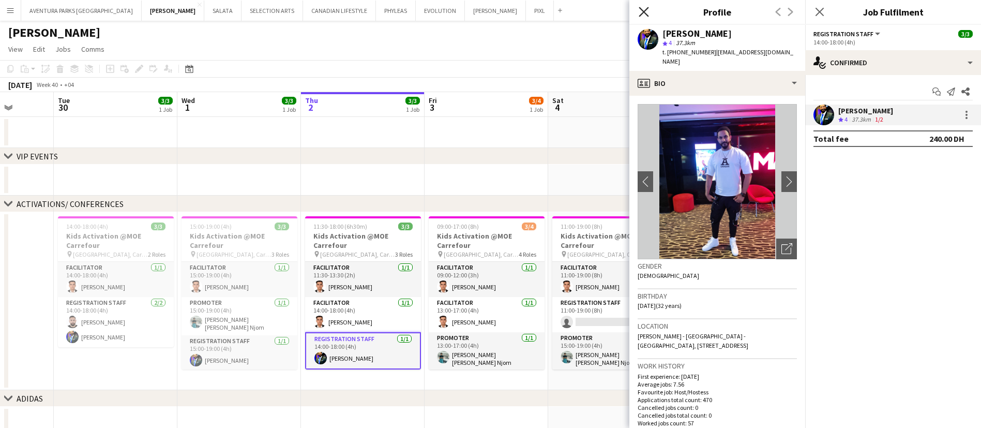
click at [642, 13] on icon at bounding box center [644, 12] width 10 height 10
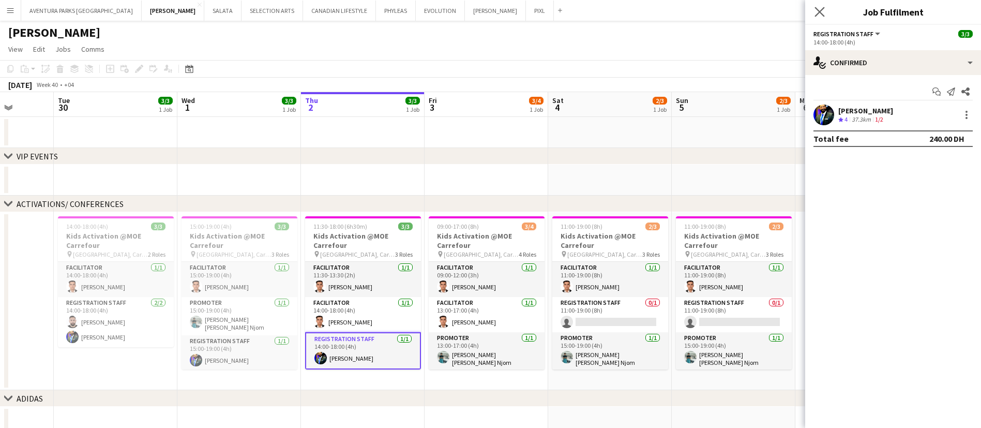
click at [814, 14] on app-icon "Close pop-in" at bounding box center [819, 12] width 15 height 15
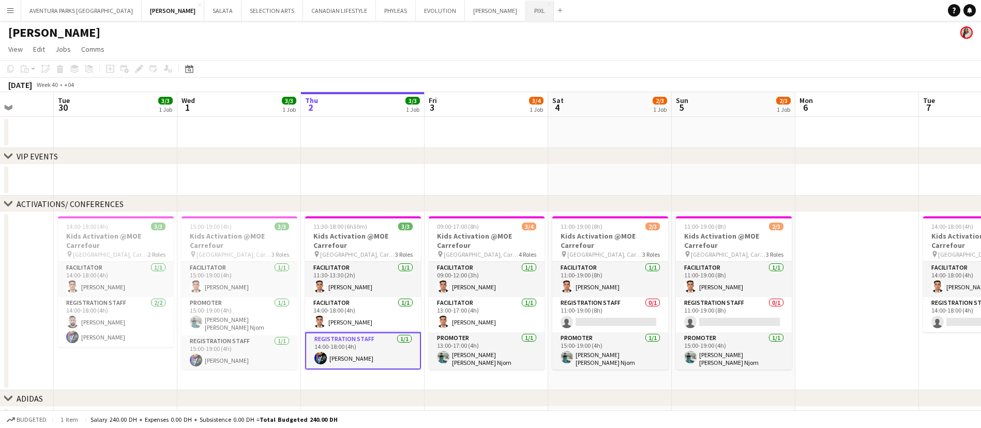
click at [526, 8] on button "PIXL Close" at bounding box center [540, 11] width 28 height 20
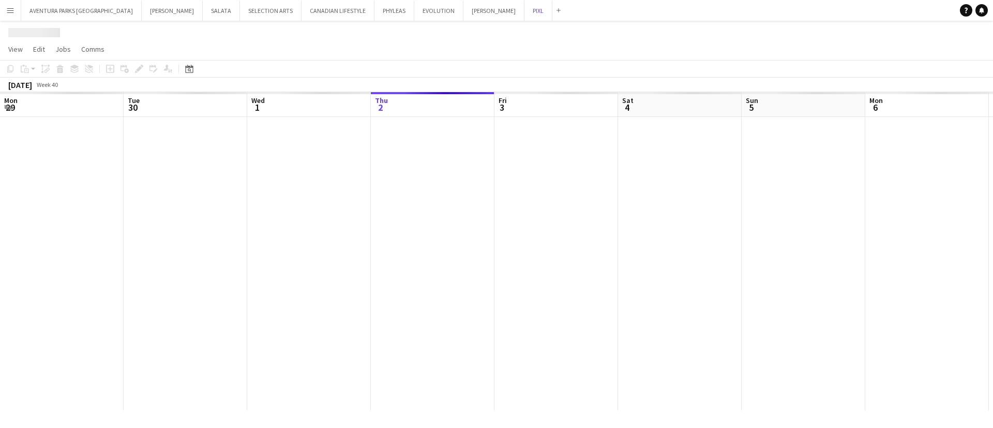
scroll to position [0, 247]
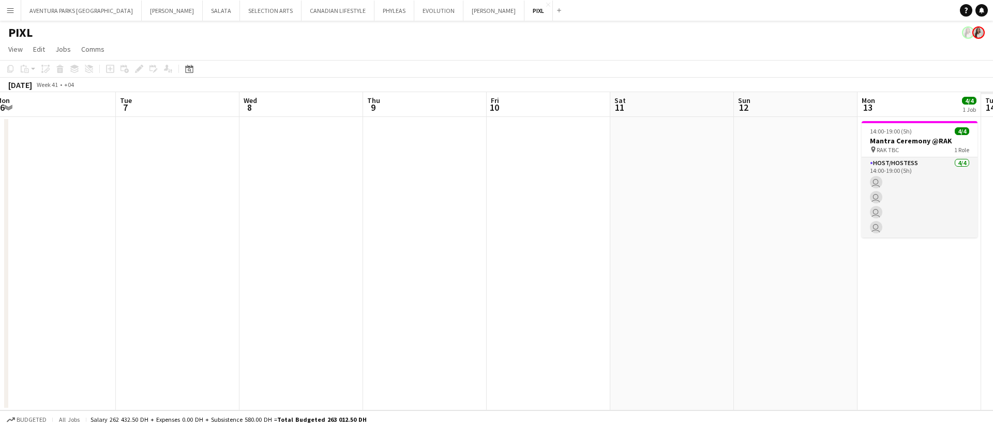
drag, startPoint x: 855, startPoint y: 228, endPoint x: 106, endPoint y: 223, distance: 749.3
click at [106, 223] on app-calendar-viewport "Fri 3 Sat 4 Sun 5 Mon 6 Tue 7 Wed 8 Thu 9 Fri 10 Sat 11 Sun 12 Mon 13 4/4 1 Job…" at bounding box center [496, 251] width 993 height 318
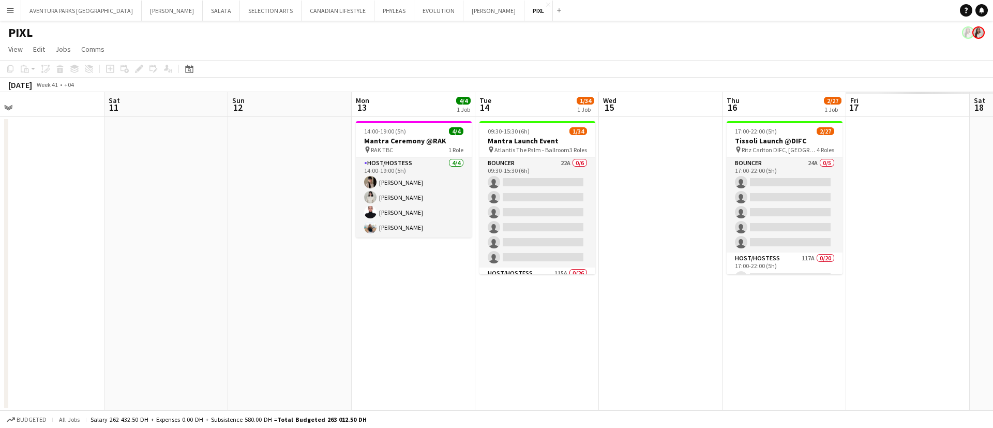
scroll to position [0, 363]
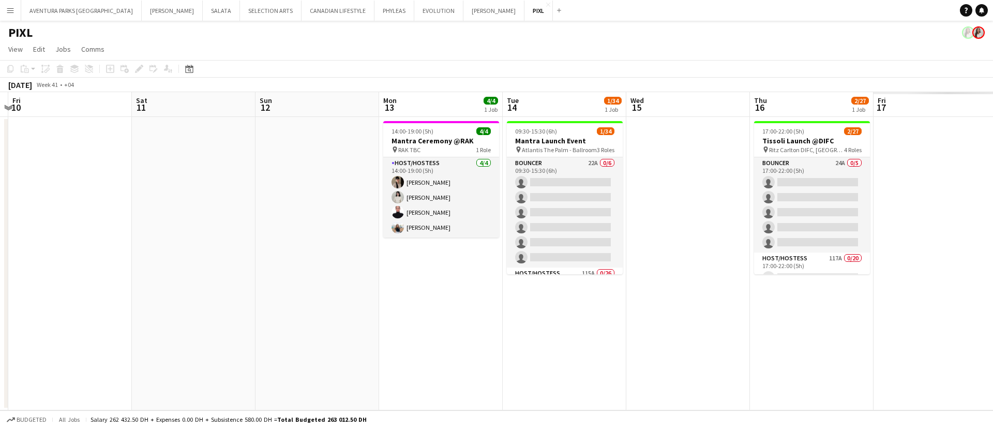
drag, startPoint x: 633, startPoint y: 208, endPoint x: 155, endPoint y: 215, distance: 478.4
click at [155, 215] on app-calendar-viewport "Tue 7 Wed 8 Thu 9 Fri 10 Sat 11 Sun 12 Mon 13 4/4 1 Job Tue 14 1/34 1 Job Wed 1…" at bounding box center [496, 251] width 993 height 318
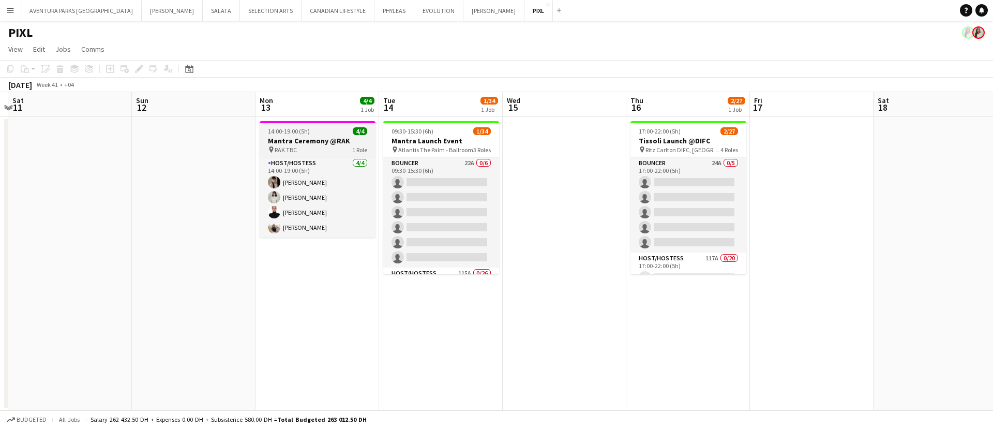
click at [316, 123] on div at bounding box center [318, 122] width 116 height 2
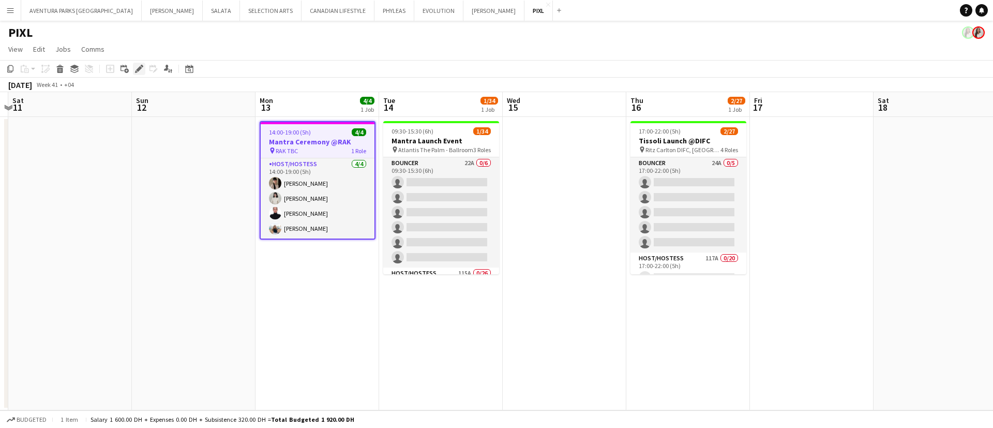
click at [137, 72] on icon at bounding box center [136, 71] width 3 height 3
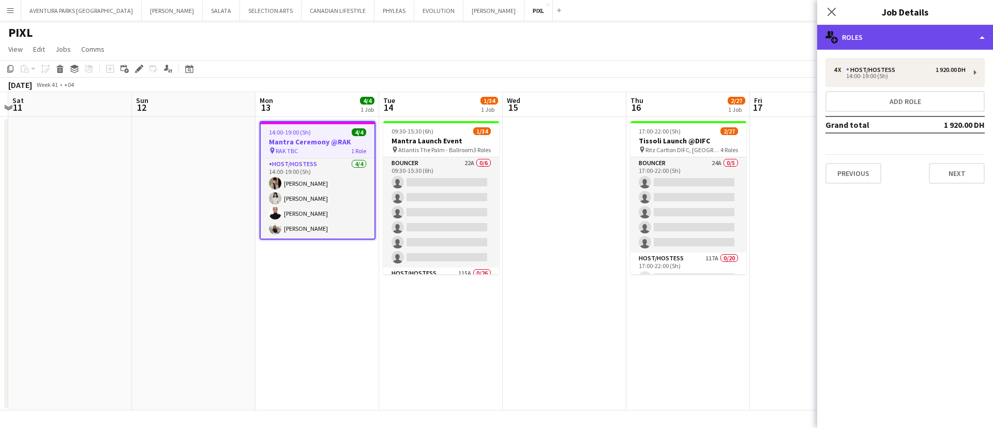
click at [899, 41] on div "multiple-users-add Roles" at bounding box center [905, 37] width 176 height 25
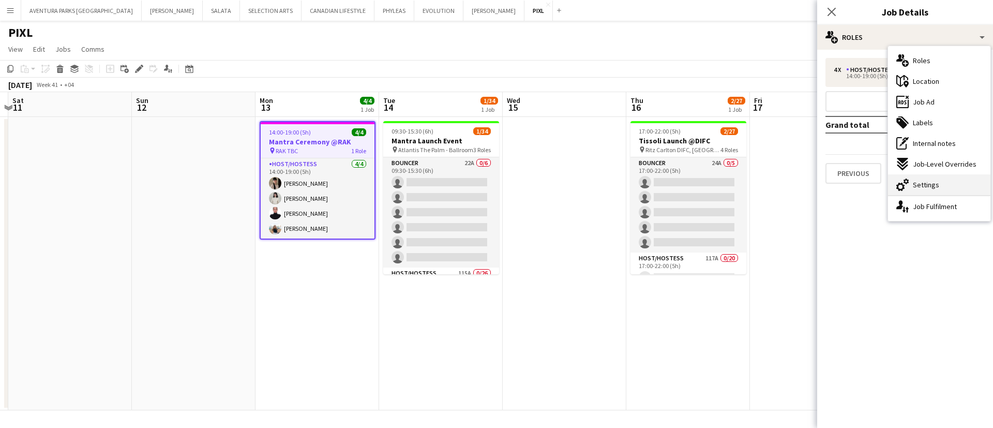
click at [933, 185] on span "Settings" at bounding box center [926, 184] width 26 height 9
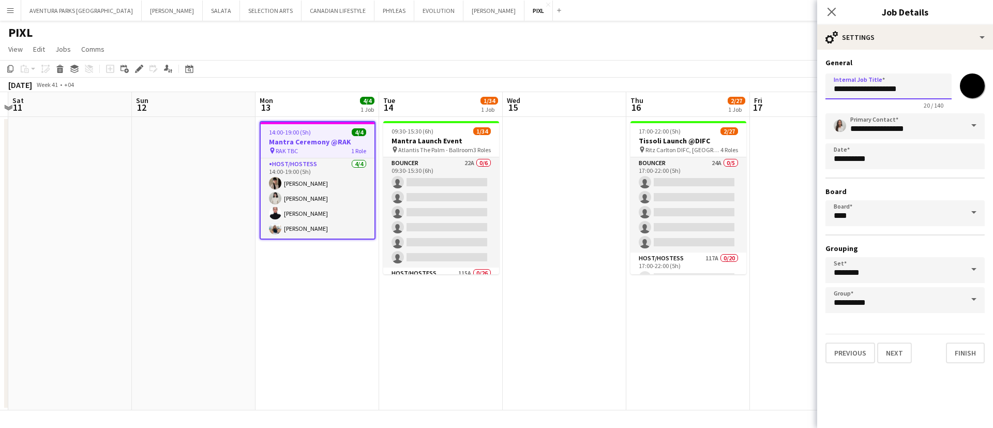
drag, startPoint x: 921, startPoint y: 87, endPoint x: 823, endPoint y: 86, distance: 98.3
click at [823, 86] on form "**********" at bounding box center [905, 210] width 176 height 305
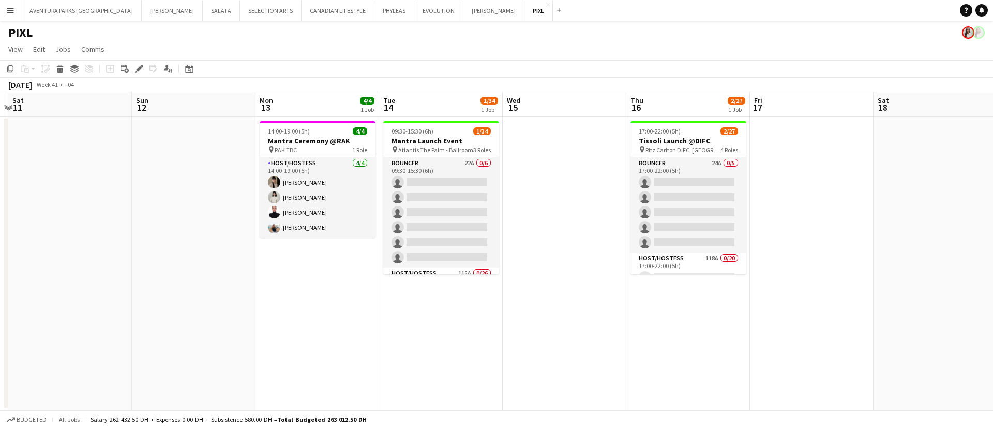
click at [323, 119] on app-date-cell "14:00-19:00 (5h) 4/4 Mantra Ceremony @RAK pin RAK TBC 1 Role Host/Hostess 4/4 1…" at bounding box center [317, 263] width 124 height 293
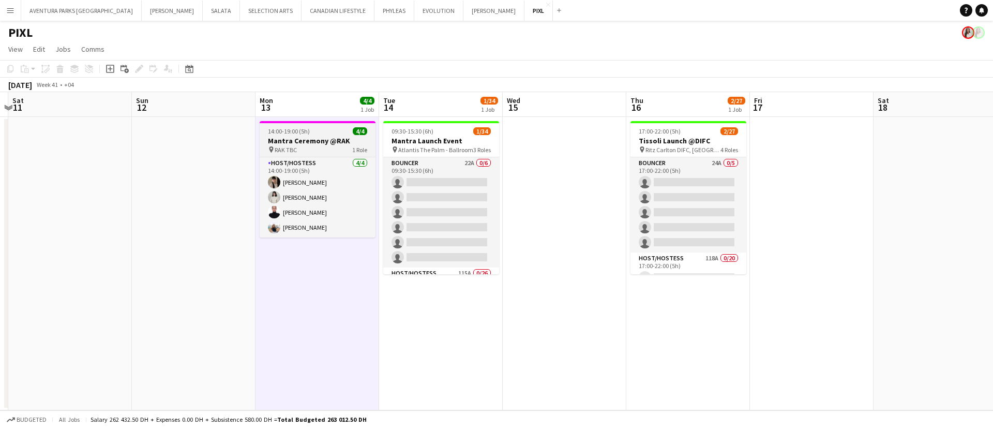
click at [328, 139] on h3 "Mantra Ceremony @RAK" at bounding box center [318, 140] width 116 height 9
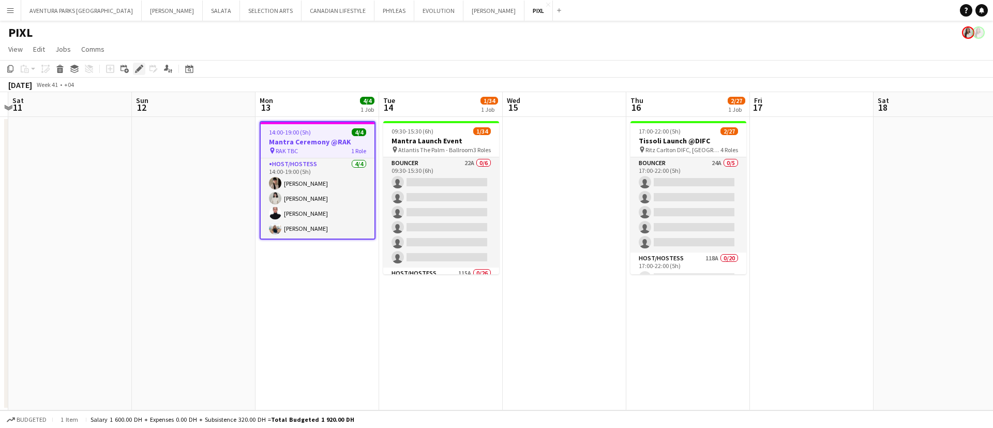
click at [140, 67] on icon at bounding box center [139, 69] width 6 height 6
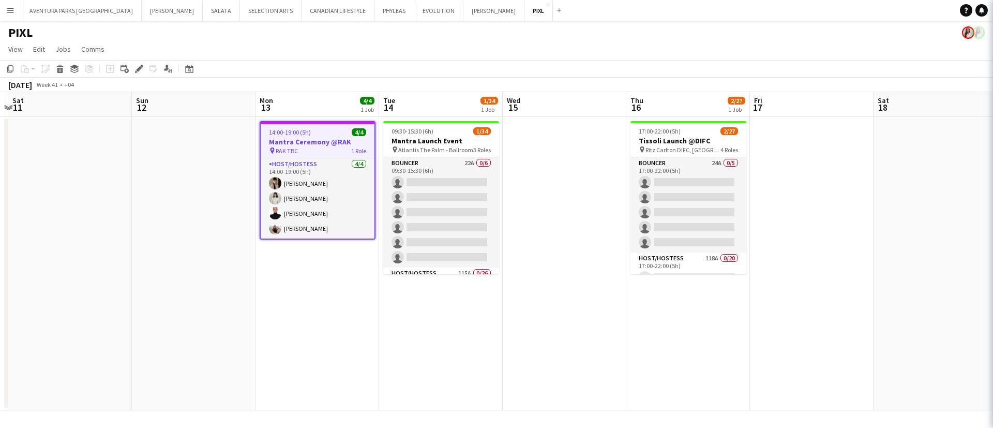
type input "**********"
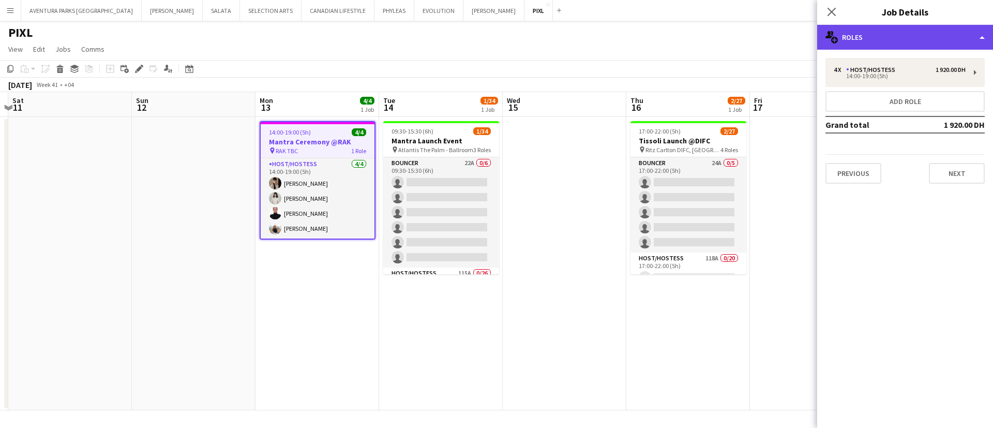
click at [898, 37] on div "multiple-users-add Roles" at bounding box center [905, 37] width 176 height 25
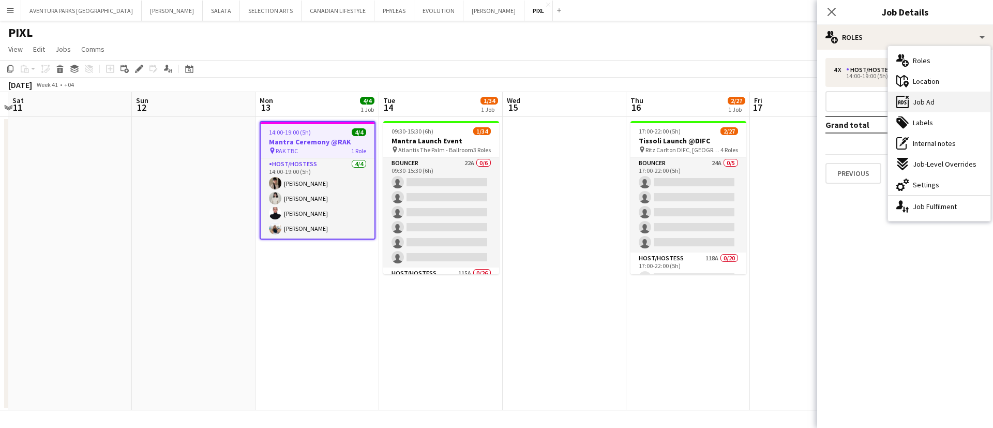
click at [913, 99] on span "Job Ad" at bounding box center [924, 101] width 22 height 9
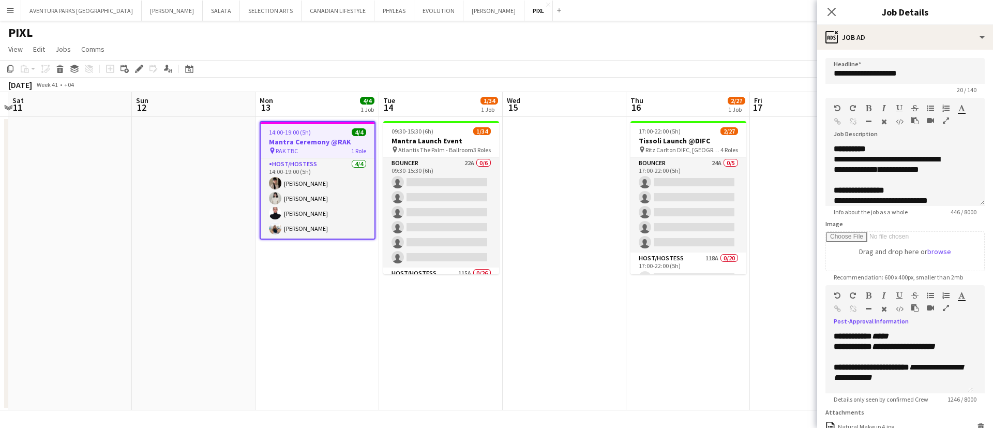
click at [943, 311] on icon "button" at bounding box center [946, 307] width 6 height 7
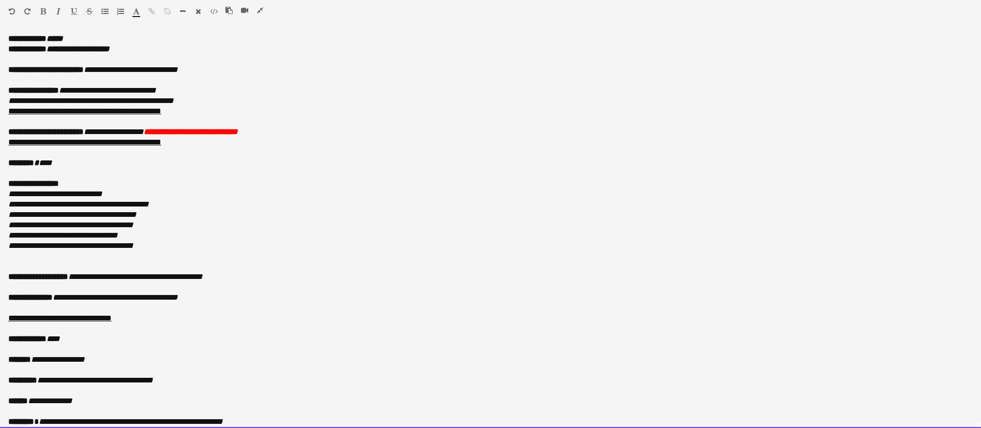
drag, startPoint x: 74, startPoint y: 338, endPoint x: 55, endPoint y: 339, distance: 19.7
click at [55, 339] on p "**********" at bounding box center [490, 339] width 964 height 10
drag, startPoint x: 184, startPoint y: 339, endPoint x: 54, endPoint y: 339, distance: 130.3
click at [54, 339] on p "**********" at bounding box center [490, 339] width 964 height 10
drag, startPoint x: 49, startPoint y: 338, endPoint x: 56, endPoint y: 338, distance: 7.2
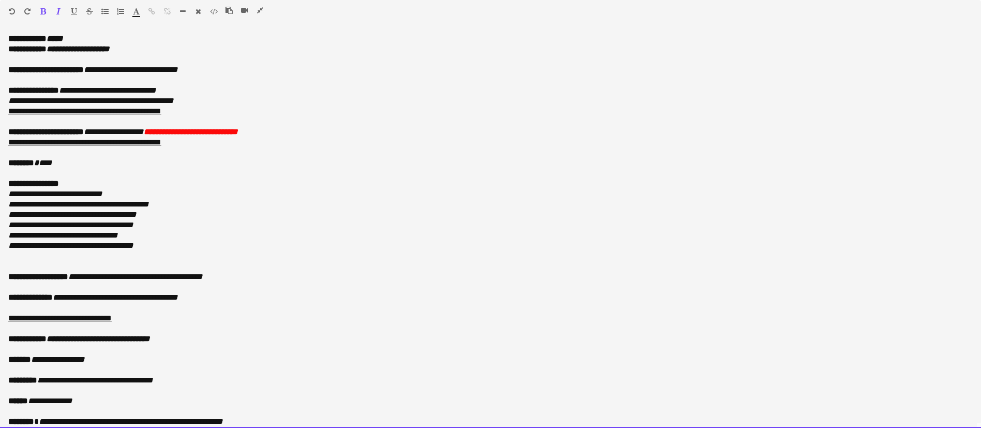
click at [56, 338] on b "**********" at bounding box center [79, 339] width 142 height 8
click at [51, 340] on icon "**********" at bounding box center [98, 339] width 103 height 8
drag, startPoint x: 51, startPoint y: 340, endPoint x: 176, endPoint y: 341, distance: 125.1
click at [150, 341] on icon "**********" at bounding box center [98, 339] width 103 height 8
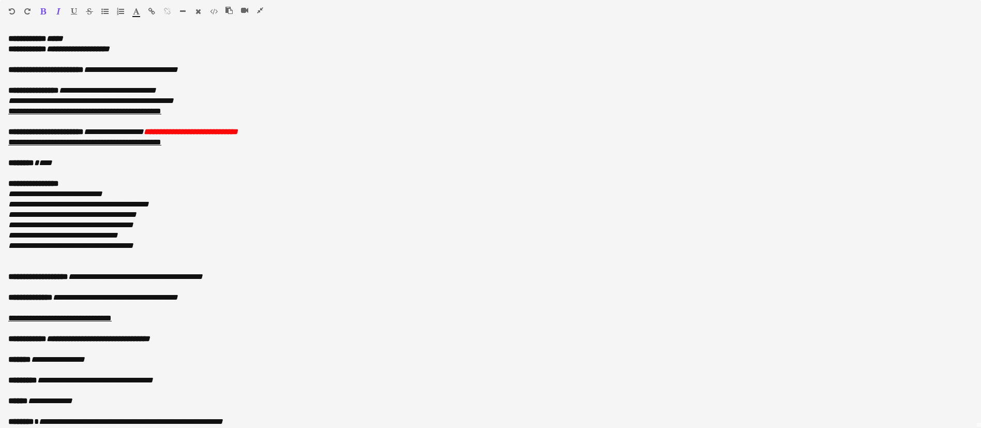
click at [41, 13] on icon "button" at bounding box center [43, 11] width 6 height 7
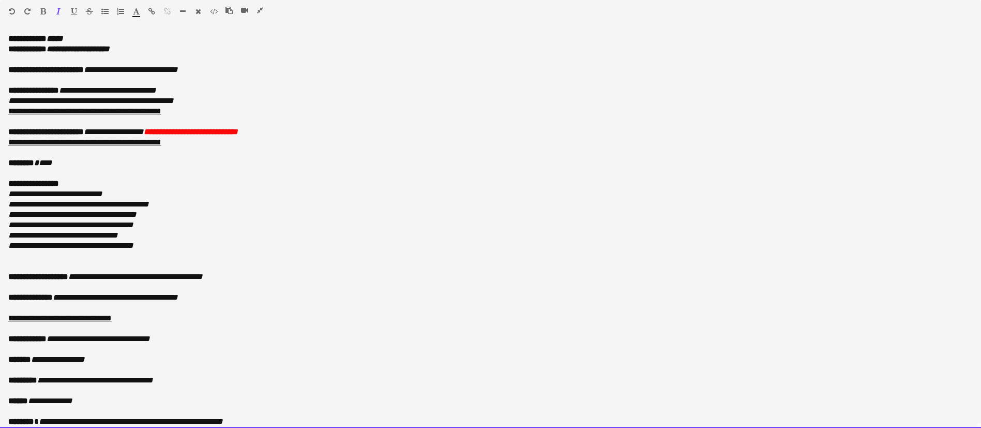
click at [200, 319] on p "**********" at bounding box center [490, 318] width 964 height 10
click at [189, 344] on p at bounding box center [490, 349] width 964 height 10
click at [186, 340] on p "**********" at bounding box center [490, 339] width 964 height 10
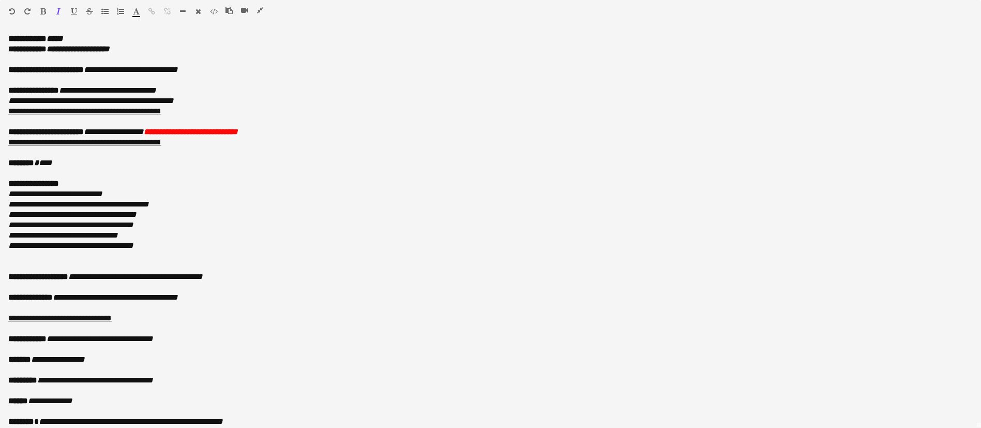
click at [262, 10] on icon "button" at bounding box center [260, 10] width 6 height 7
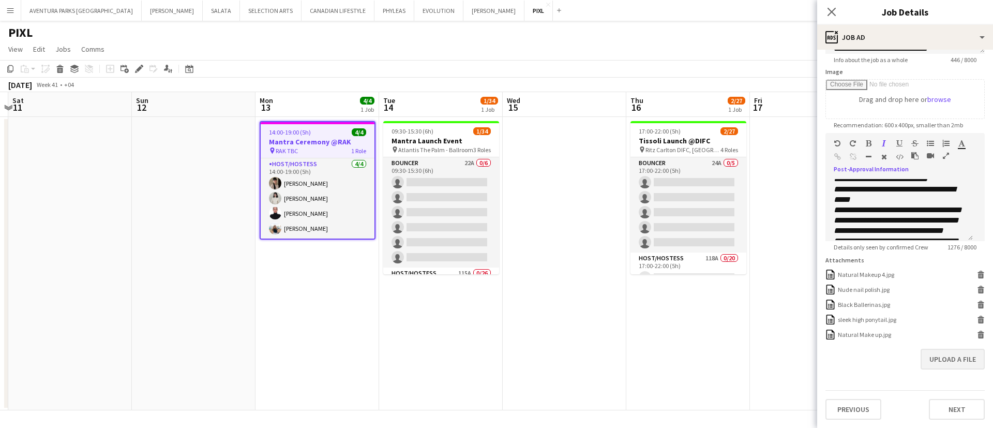
scroll to position [185, 0]
click at [941, 356] on button "Upload a file" at bounding box center [952, 359] width 64 height 21
click at [772, 409] on app-date-cell at bounding box center [812, 263] width 124 height 293
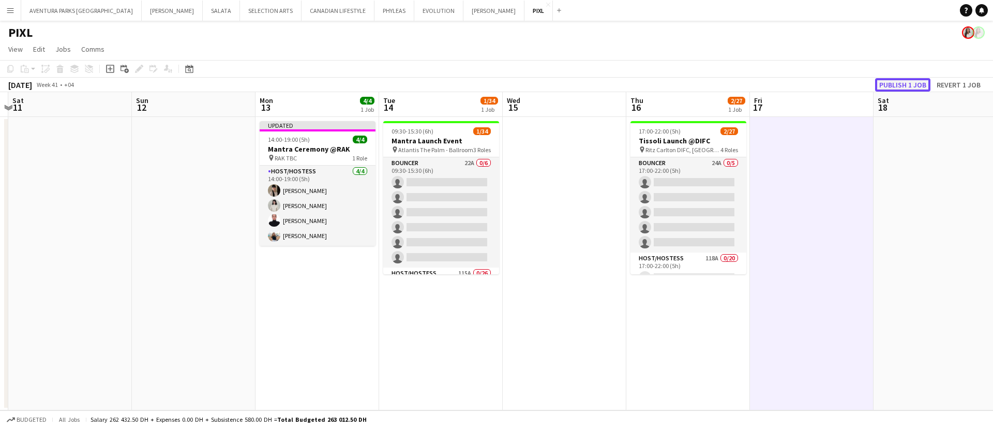
click at [912, 86] on button "Publish 1 job" at bounding box center [902, 84] width 55 height 13
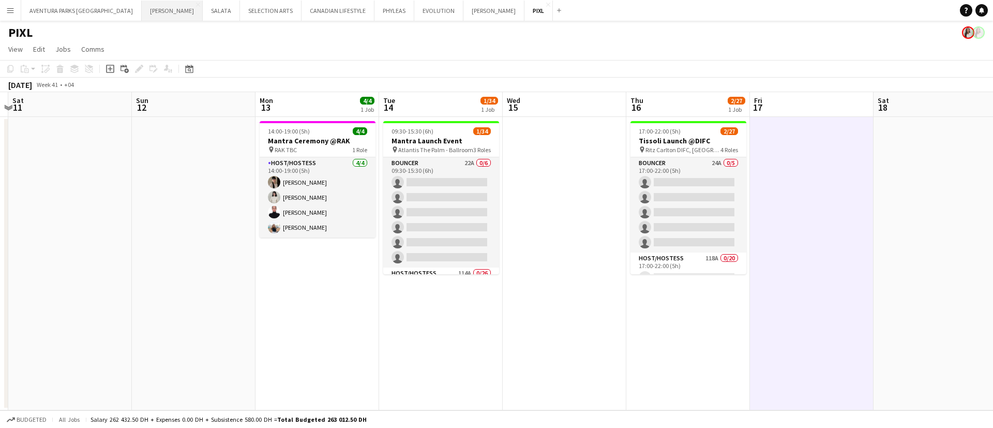
click at [142, 10] on button "JACK MORTON Close" at bounding box center [172, 11] width 61 height 20
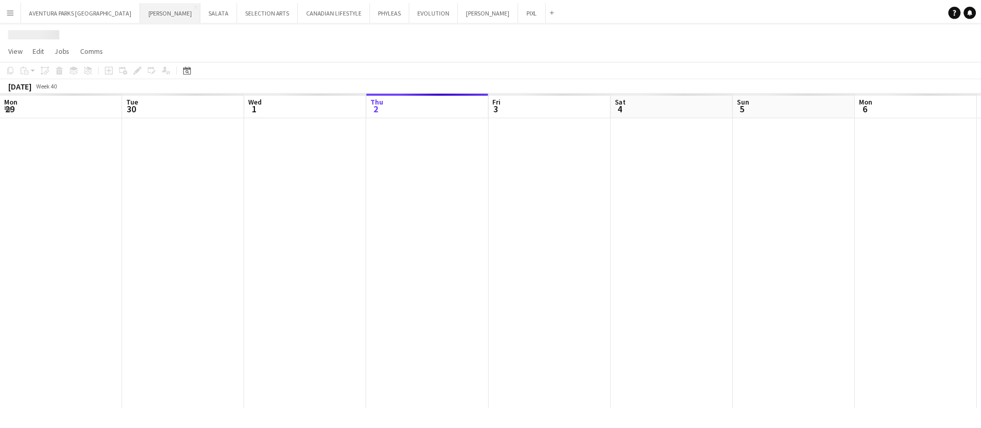
scroll to position [0, 247]
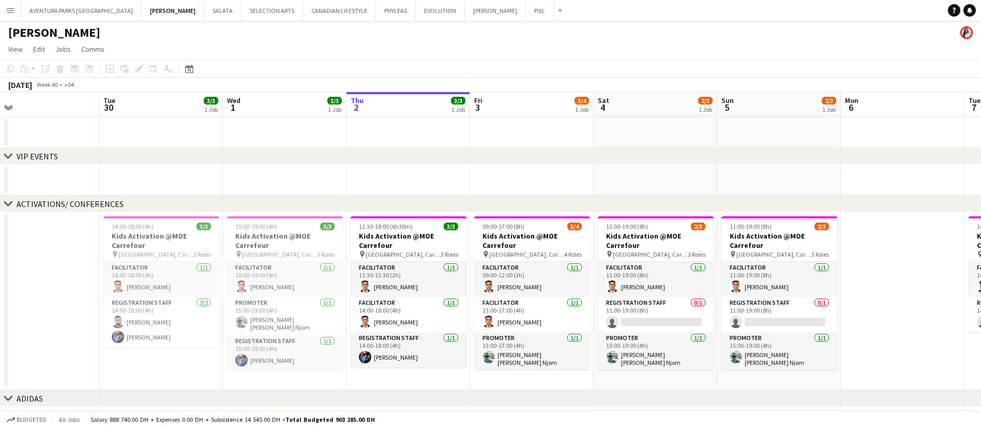
drag, startPoint x: 242, startPoint y: 264, endPoint x: 560, endPoint y: 259, distance: 318.1
click at [560, 259] on app-calendar-viewport "Sat 27 Sun 28 3/3 1 Job Mon 29 Tue 30 3/3 1 Job Wed 1 3/3 1 Job Thu 2 3/3 1 Job…" at bounding box center [490, 288] width 981 height 393
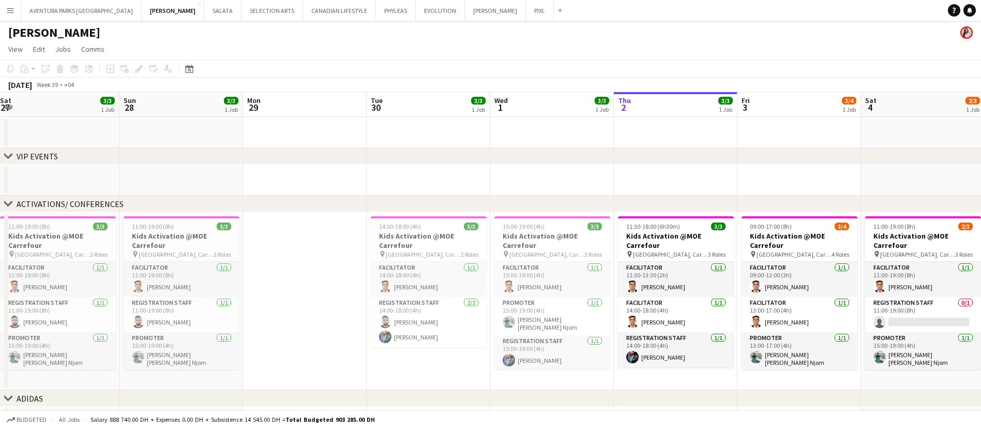
scroll to position [0, 250]
drag, startPoint x: 238, startPoint y: 283, endPoint x: 381, endPoint y: 281, distance: 142.7
click at [381, 281] on app-calendar-viewport "Thu 25 2/2 1 Job Fri 26 3/3 1 Job Sat 27 3/3 1 Job Sun 28 3/3 1 Job Mon 29 Tue …" at bounding box center [490, 288] width 981 height 393
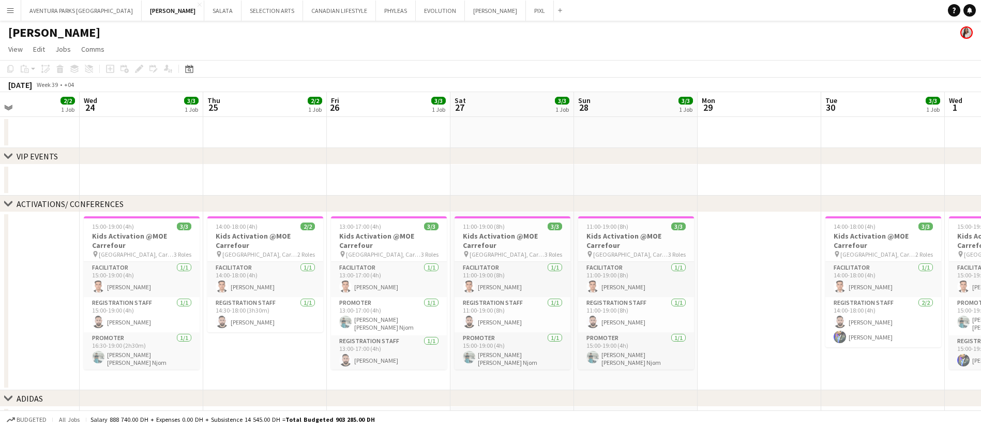
drag, startPoint x: 63, startPoint y: 281, endPoint x: 517, endPoint y: 279, distance: 453.5
click at [517, 279] on app-calendar-viewport "Sun 21 Mon 22 Tue 23 2/2 1 Job Wed 24 3/3 1 Job Thu 25 2/2 1 Job Fri 26 3/3 1 J…" at bounding box center [490, 288] width 981 height 393
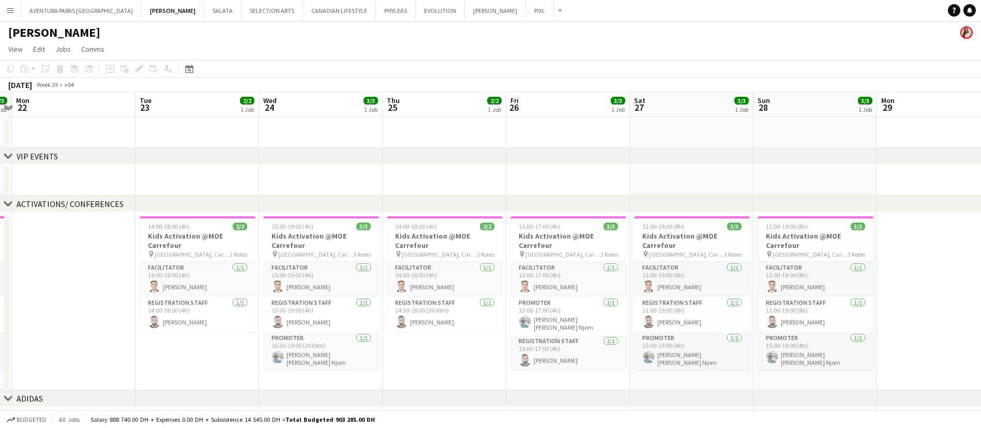
drag, startPoint x: 270, startPoint y: 299, endPoint x: 454, endPoint y: 298, distance: 183.6
click at [454, 298] on app-calendar-viewport "Sat 20 3/3 1 Job Sun 21 3/3 1 Job Mon 22 Tue 23 2/2 1 Job Wed 24 3/3 1 Job Thu …" at bounding box center [490, 288] width 981 height 393
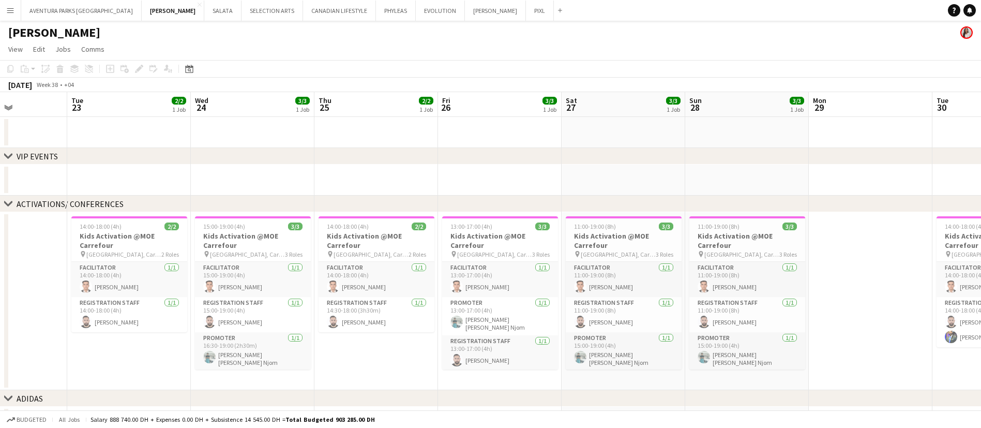
scroll to position [0, 224]
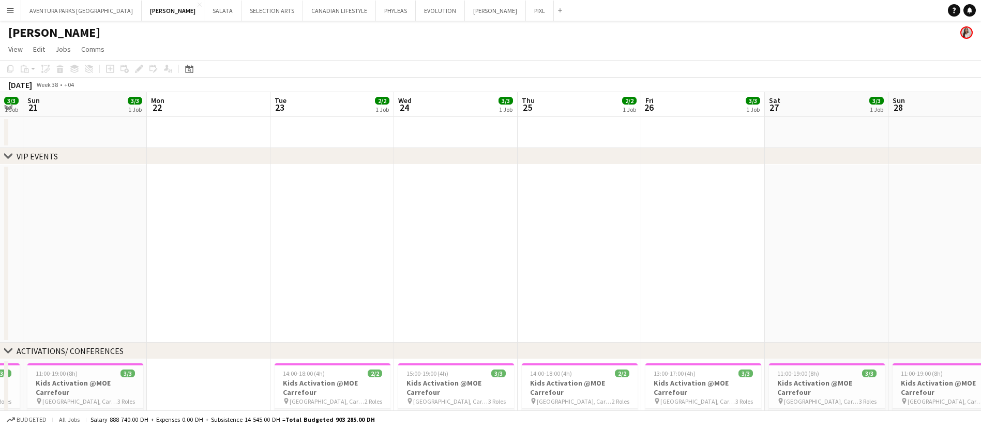
drag, startPoint x: 223, startPoint y: 333, endPoint x: 354, endPoint y: 325, distance: 131.1
click at [354, 325] on app-calendar-viewport "Fri 19 14/14 2 Jobs Sat 20 3/3 1 Job Sun 21 3/3 1 Job Mon 22 Tue 23 2/2 1 Job W…" at bounding box center [490, 362] width 981 height 540
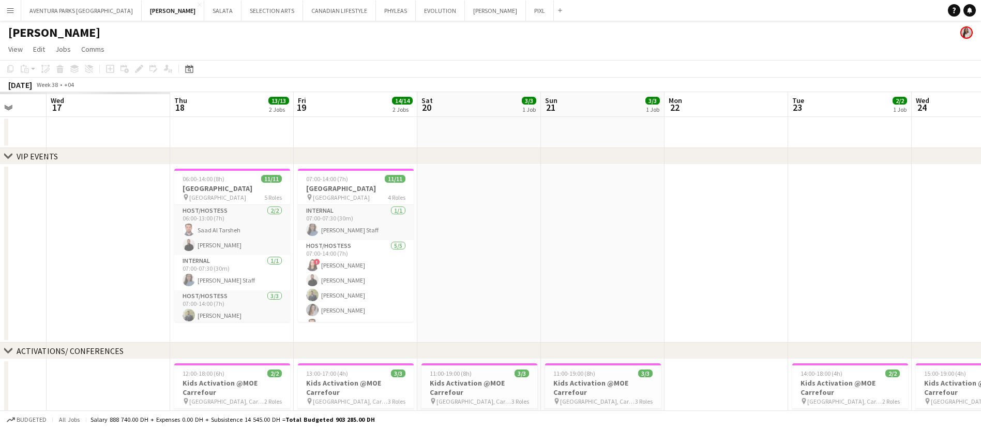
scroll to position [0, 260]
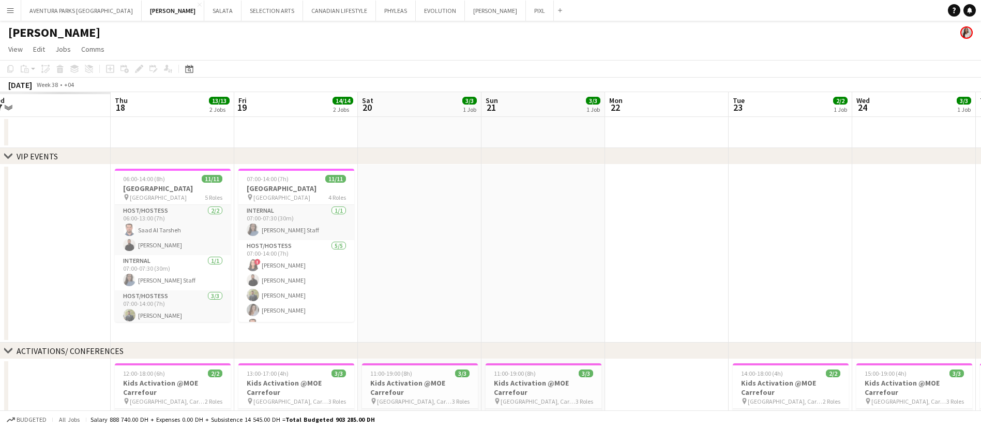
drag, startPoint x: 110, startPoint y: 274, endPoint x: 504, endPoint y: 248, distance: 394.9
click at [568, 222] on app-calendar-viewport "Mon 15 Tue 16 Wed 17 Thu 18 13/13 2 Jobs Fri 19 14/14 2 Jobs Sat 20 3/3 1 Job S…" at bounding box center [490, 362] width 981 height 540
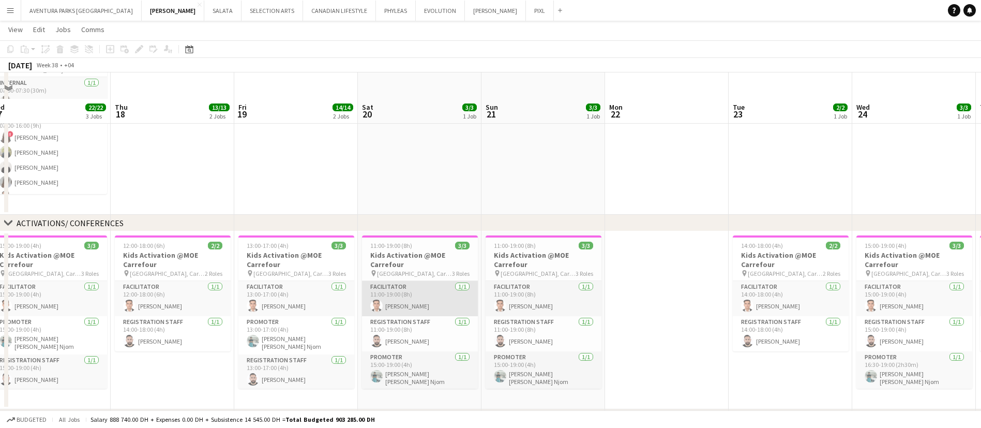
scroll to position [310, 0]
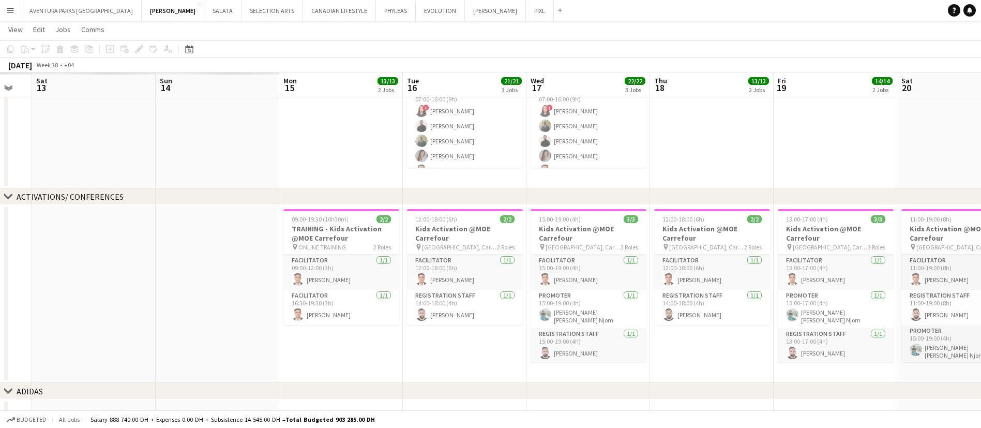
drag, startPoint x: 165, startPoint y: 269, endPoint x: 662, endPoint y: 231, distance: 498.9
click at [662, 231] on app-calendar-viewport "Fri 12 Sat 13 Sun 14 Mon 15 13/13 2 Jobs Tue 16 21/21 3 Jobs Wed 17 22/22 3 Job…" at bounding box center [490, 104] width 981 height 748
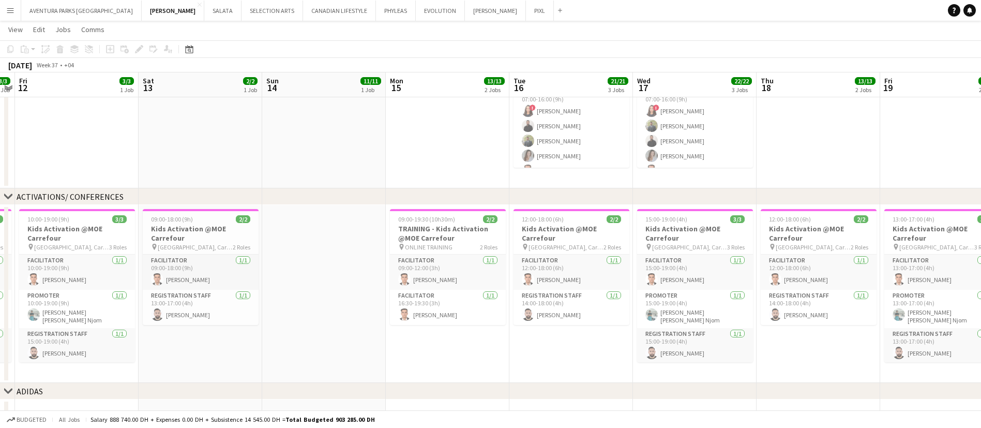
drag, startPoint x: 489, startPoint y: 252, endPoint x: 621, endPoint y: 252, distance: 132.4
click at [626, 251] on app-calendar-viewport "Wed 10 Thu 11 3/3 1 Job Fri 12 3/3 1 Job Sat 13 2/2 1 Job Sun 14 11/11 1 Job Mo…" at bounding box center [490, 104] width 981 height 748
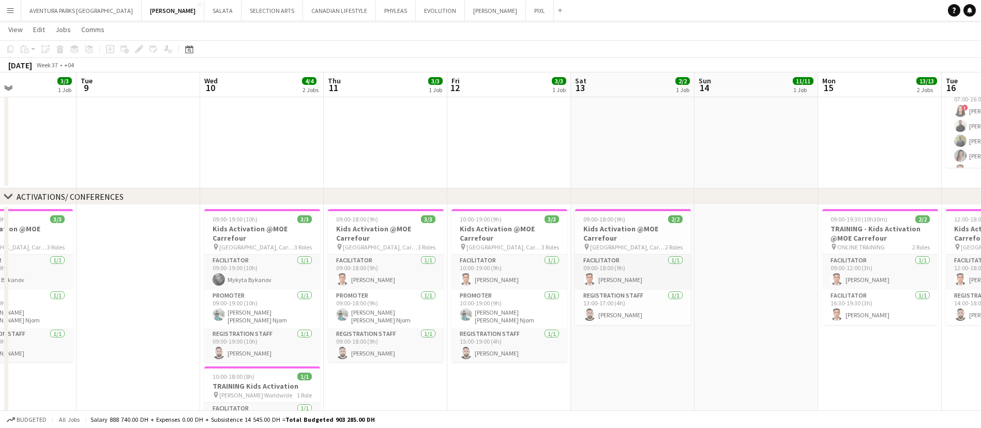
drag, startPoint x: 126, startPoint y: 337, endPoint x: 640, endPoint y: 320, distance: 514.3
click at [631, 320] on app-calendar-viewport "Sun 7 Mon 8 3/3 1 Job Tue 9 Wed 10 4/4 2 Jobs Thu 11 3/3 1 Job Fri 12 3/3 1 Job…" at bounding box center [490, 146] width 981 height 832
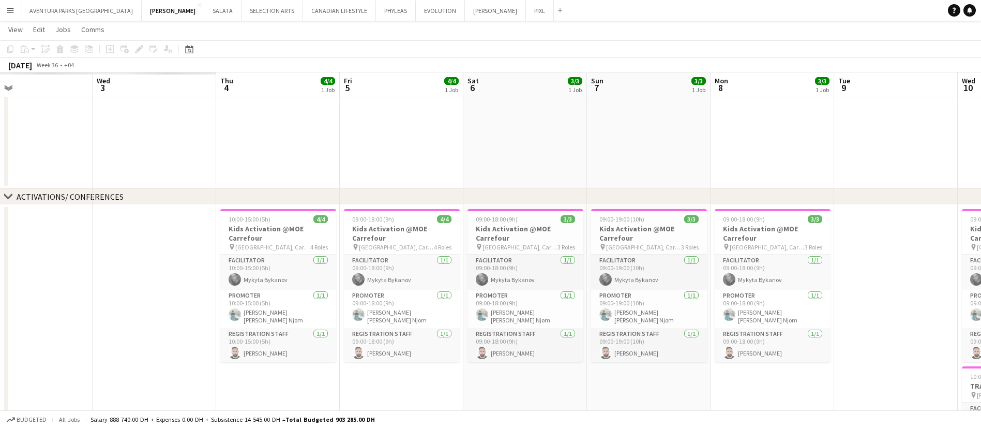
drag, startPoint x: 188, startPoint y: 320, endPoint x: 802, endPoint y: 313, distance: 613.9
click at [875, 303] on app-calendar-viewport "Mon 1 Tue 2 Wed 3 Thu 4 4/4 1 Job Fri 5 4/4 1 Job Sat 6 3/3 1 Job Sun 7 3/3 1 J…" at bounding box center [490, 146] width 981 height 832
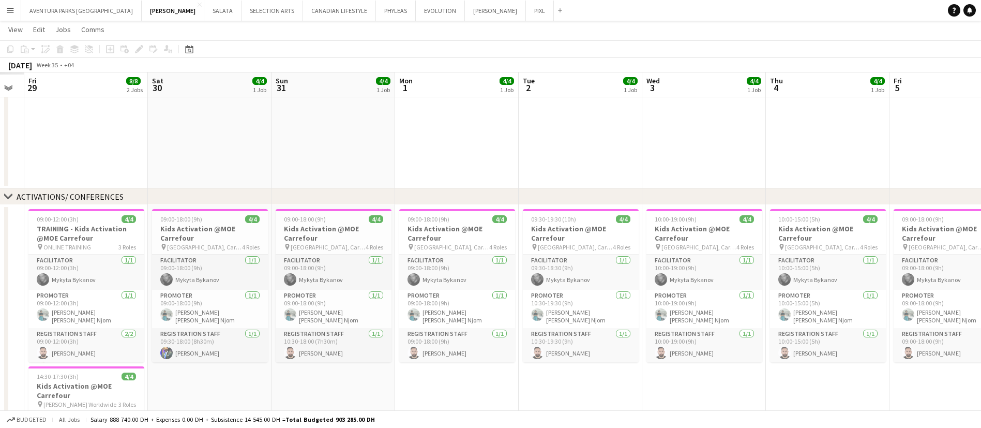
drag, startPoint x: 191, startPoint y: 318, endPoint x: 617, endPoint y: 307, distance: 426.8
click at [617, 307] on app-calendar-viewport "Wed 27 Thu 28 Fri 29 8/8 2 Jobs Sat 30 4/4 1 Job Sun 31 4/4 1 Job Mon 1 4/4 1 J…" at bounding box center [490, 182] width 981 height 905
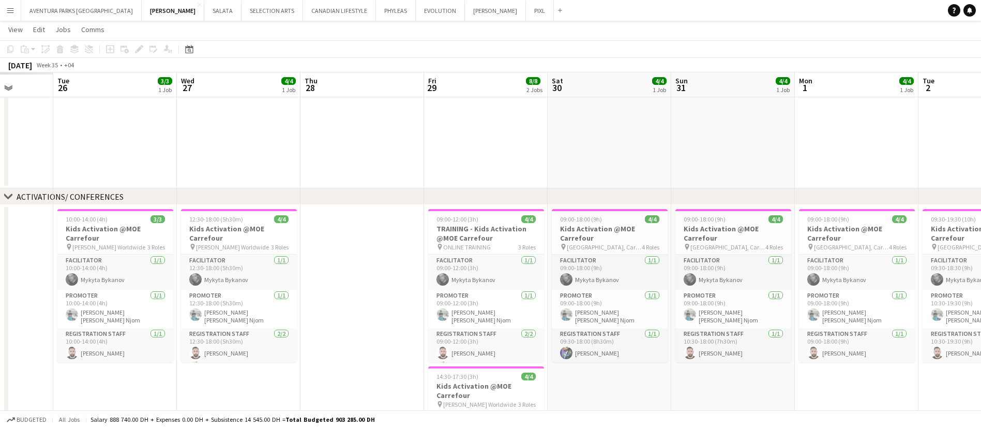
drag, startPoint x: 154, startPoint y: 309, endPoint x: 655, endPoint y: 295, distance: 500.8
click at [673, 295] on app-calendar-viewport "Sat 23 Sun 24 Mon 25 Tue 26 3/3 1 Job Wed 27 4/4 1 Job Thu 28 Fri 29 8/8 2 Jobs…" at bounding box center [490, 182] width 981 height 905
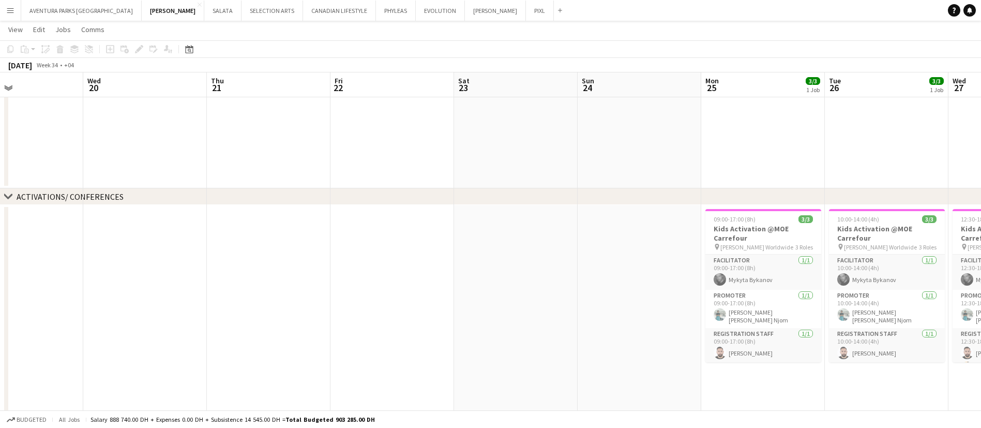
scroll to position [0, 285]
drag, startPoint x: 260, startPoint y: 315, endPoint x: 787, endPoint y: 311, distance: 527.0
click at [787, 311] on app-calendar-viewport "Sun 17 Mon 18 Tue 19 Wed 20 Thu 21 Fri 22 Sat 23 Sun 24 Mon 25 3/3 1 Job Tue 26…" at bounding box center [490, 182] width 981 height 905
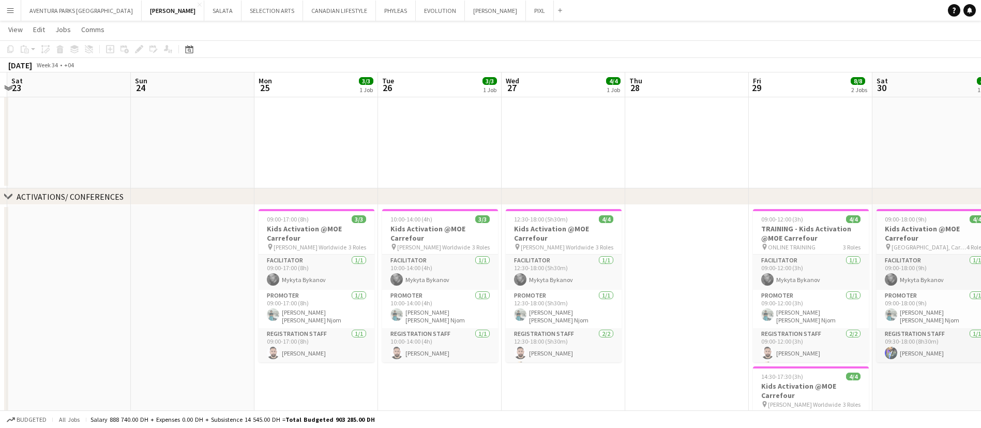
scroll to position [0, 367]
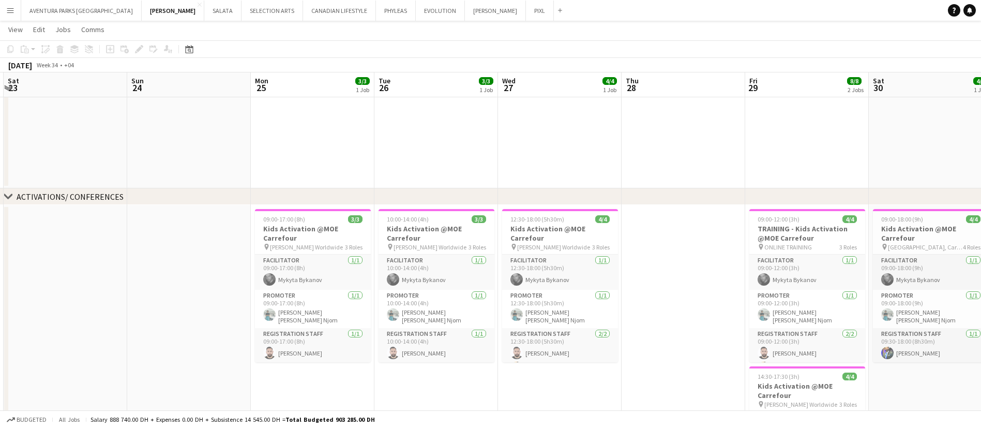
drag, startPoint x: 519, startPoint y: 316, endPoint x: 67, endPoint y: 317, distance: 452.5
click at [67, 317] on app-calendar-viewport "Wed 20 Thu 21 Fri 22 Sat 23 Sun 24 Mon 25 3/3 1 Job Tue 26 3/3 1 Job Wed 27 4/4…" at bounding box center [490, 182] width 981 height 905
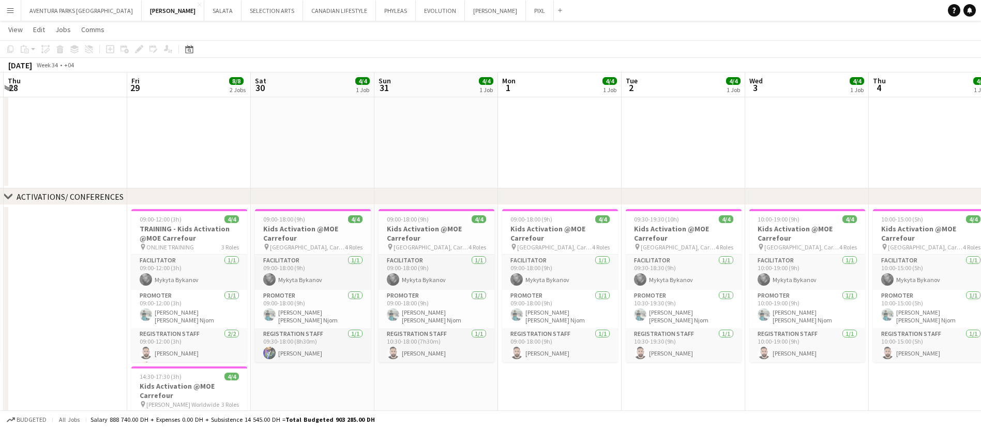
scroll to position [0, 339]
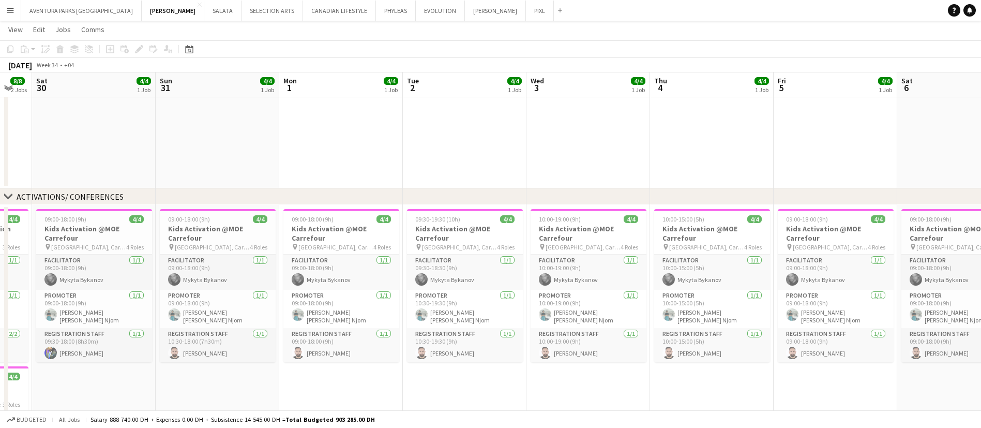
drag, startPoint x: 837, startPoint y: 264, endPoint x: 0, endPoint y: 180, distance: 840.8
click at [0, 180] on app-calendar-viewport "Wed 27 4/4 1 Job Thu 28 Fri 29 8/8 2 Jobs Sat 30 4/4 1 Job Sun 31 4/4 1 Job Mon…" at bounding box center [490, 182] width 981 height 905
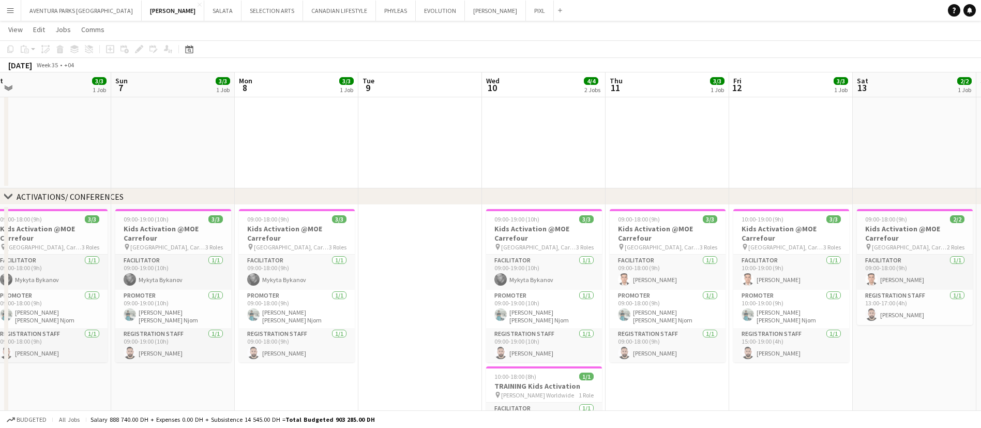
drag, startPoint x: 823, startPoint y: 243, endPoint x: 50, endPoint y: 218, distance: 773.0
click at [50, 218] on app-calendar-viewport "Tue 2 4/4 1 Job Wed 3 4/4 1 Job Thu 4 4/4 1 Job Fri 5 4/4 1 Job Sat 6 3/3 1 Job…" at bounding box center [490, 182] width 981 height 905
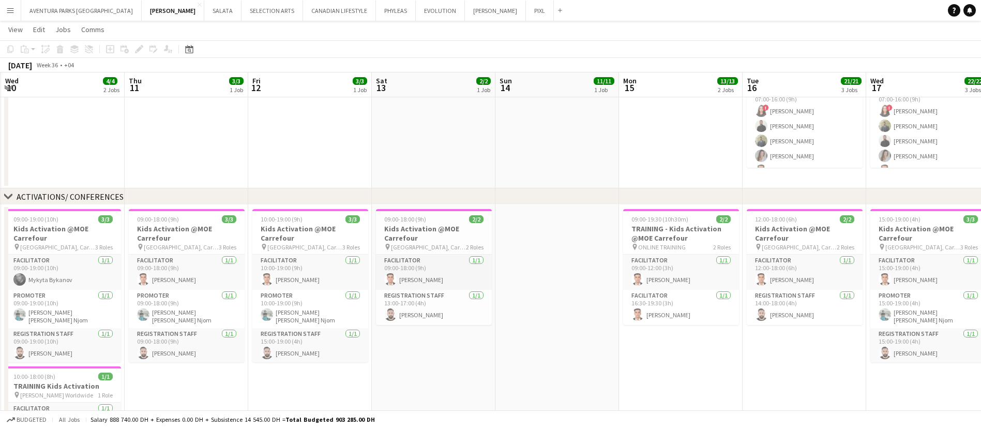
drag, startPoint x: 715, startPoint y: 285, endPoint x: 67, endPoint y: 284, distance: 647.4
click at [67, 284] on app-calendar-viewport "Sun 7 3/3 1 Job Mon 8 3/3 1 Job Tue 9 Wed 10 4/4 2 Jobs Thu 11 3/3 1 Job Fri 12…" at bounding box center [490, 182] width 981 height 905
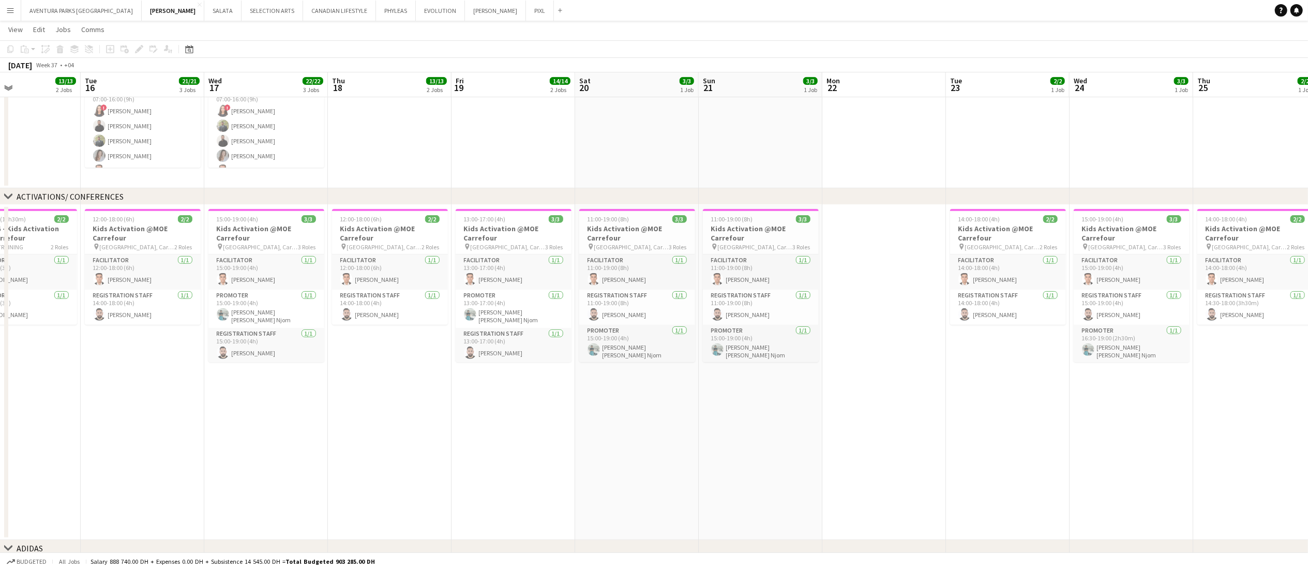
scroll to position [0, 425]
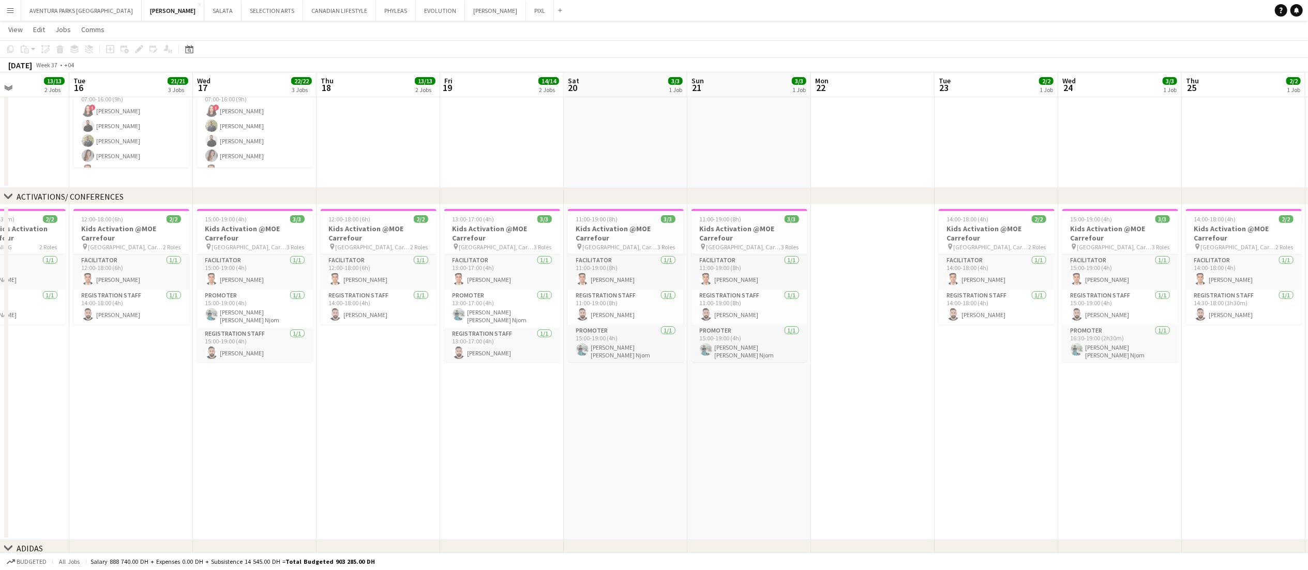
drag, startPoint x: 1078, startPoint y: 442, endPoint x: 557, endPoint y: 439, distance: 520.8
click at [557, 427] on app-calendar-viewport "Fri 12 3/3 1 Job Sat 13 2/2 1 Job Sun 14 11/11 1 Job Mon 15 13/13 2 Jobs Tue 16…" at bounding box center [654, 182] width 1308 height 905
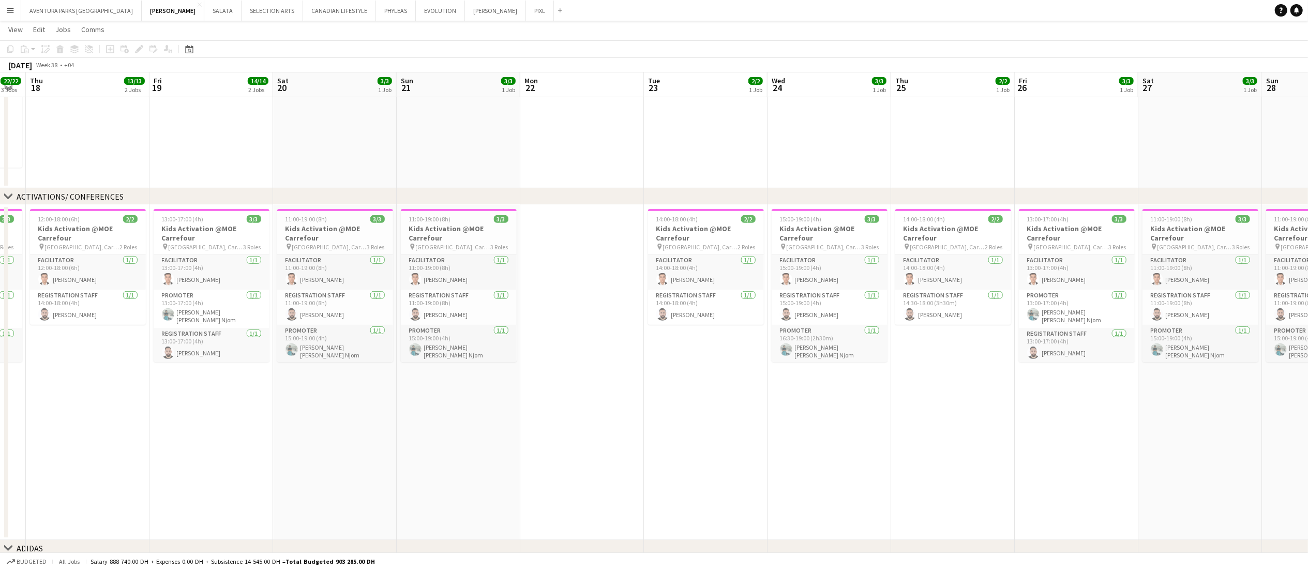
drag, startPoint x: 884, startPoint y: 436, endPoint x: 534, endPoint y: 436, distance: 349.6
click at [534, 427] on app-calendar-viewport "Sun 14 11/11 1 Job Mon 15 13/13 2 Jobs Tue 16 21/21 3 Jobs Wed 17 22/22 3 Jobs …" at bounding box center [654, 182] width 1308 height 905
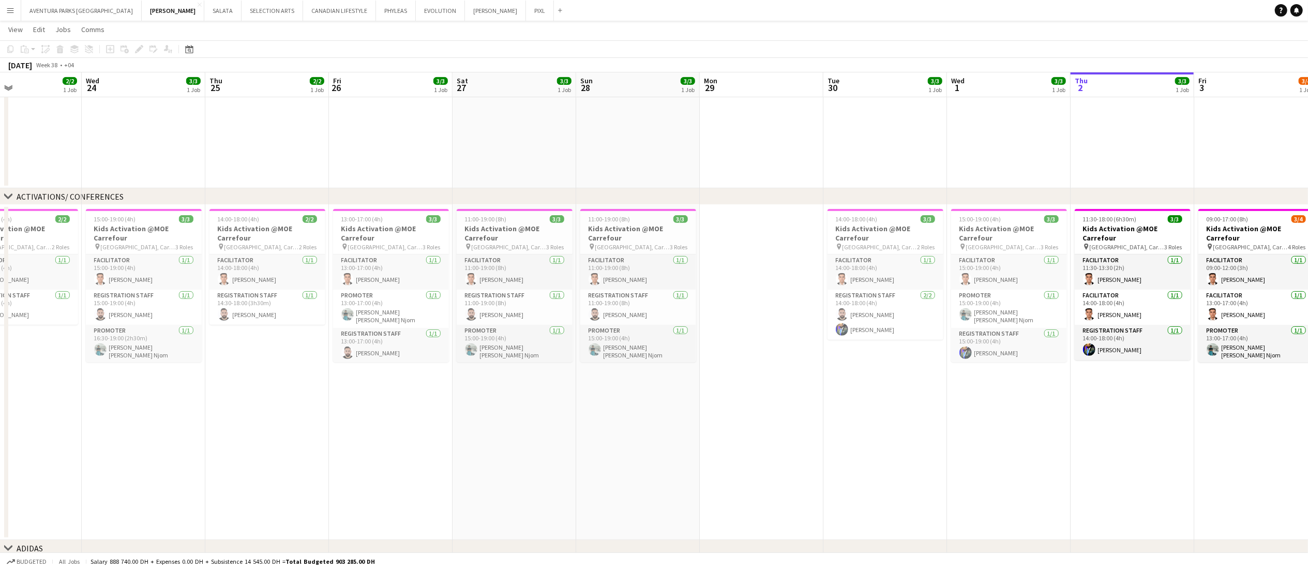
scroll to position [0, 352]
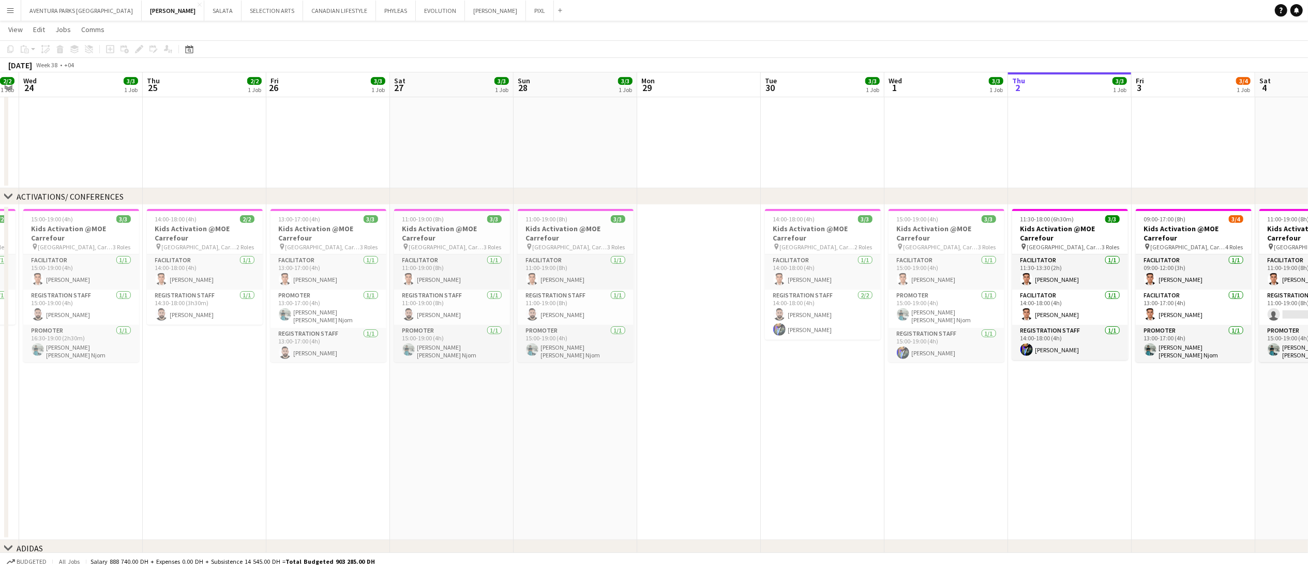
drag, startPoint x: 762, startPoint y: 409, endPoint x: 633, endPoint y: 407, distance: 128.3
click at [633, 407] on app-calendar-viewport "Sun 21 3/3 1 Job Mon 22 Tue 23 2/2 1 Job Wed 24 3/3 1 Job Thu 25 2/2 1 Job Fri …" at bounding box center [654, 182] width 1308 height 905
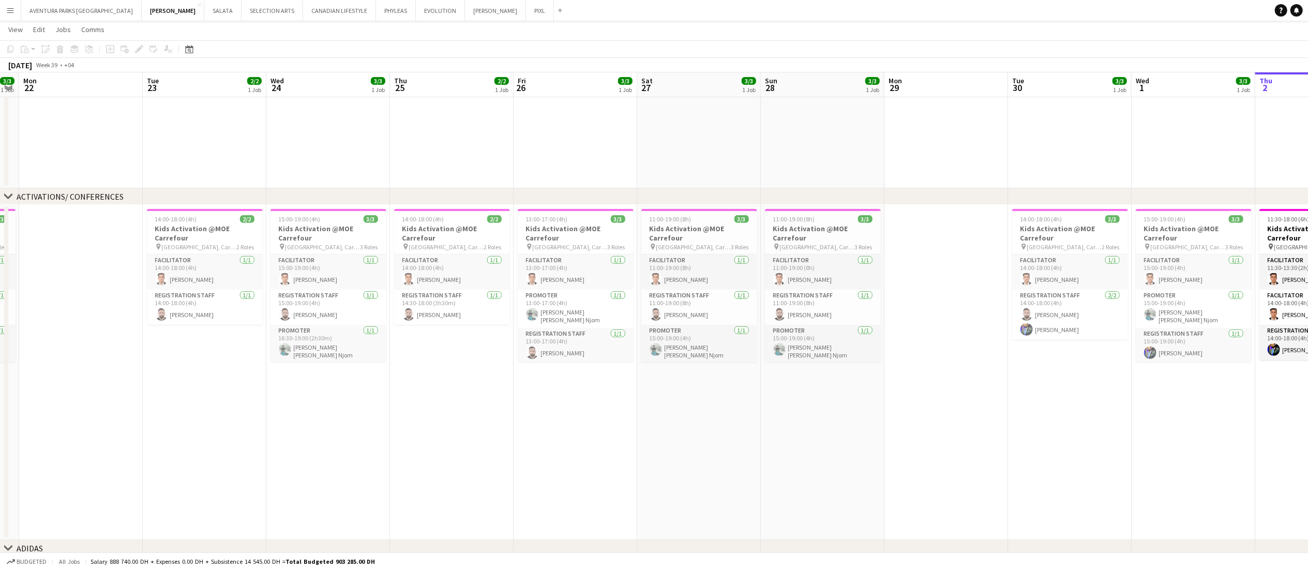
scroll to position [0, 335]
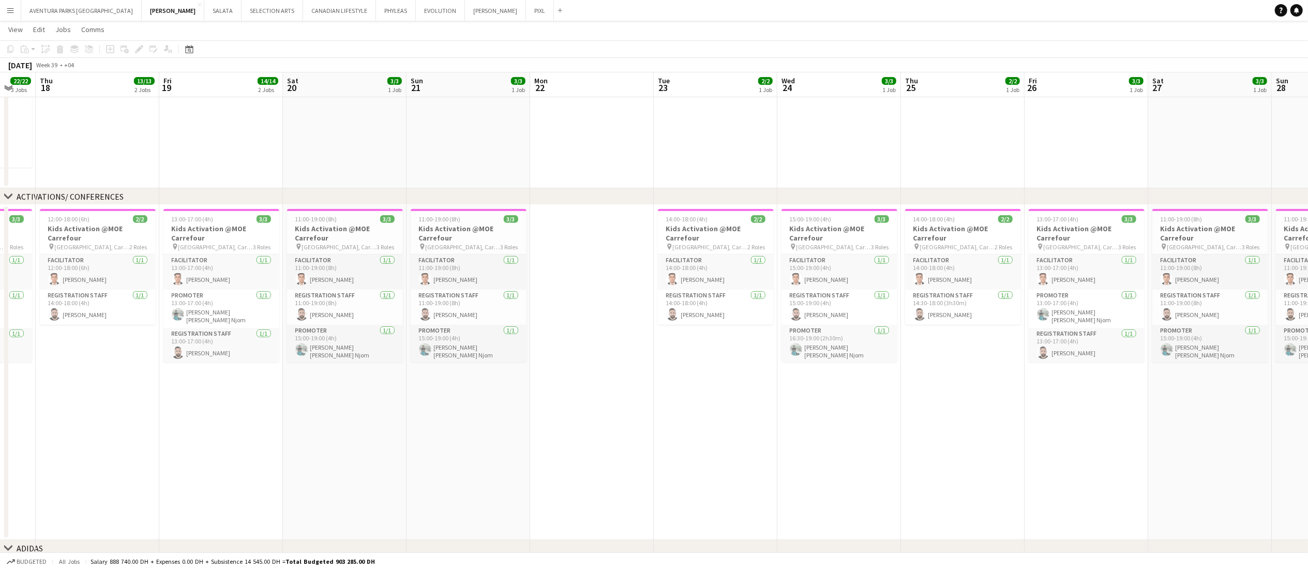
drag, startPoint x: 573, startPoint y: 349, endPoint x: 1202, endPoint y: 324, distance: 629.8
click at [992, 324] on app-calendar-viewport "Mon 15 13/13 2 Jobs Tue 16 21/21 3 Jobs Wed 17 22/22 3 Jobs Thu 18 13/13 2 Jobs…" at bounding box center [654, 182] width 1308 height 905
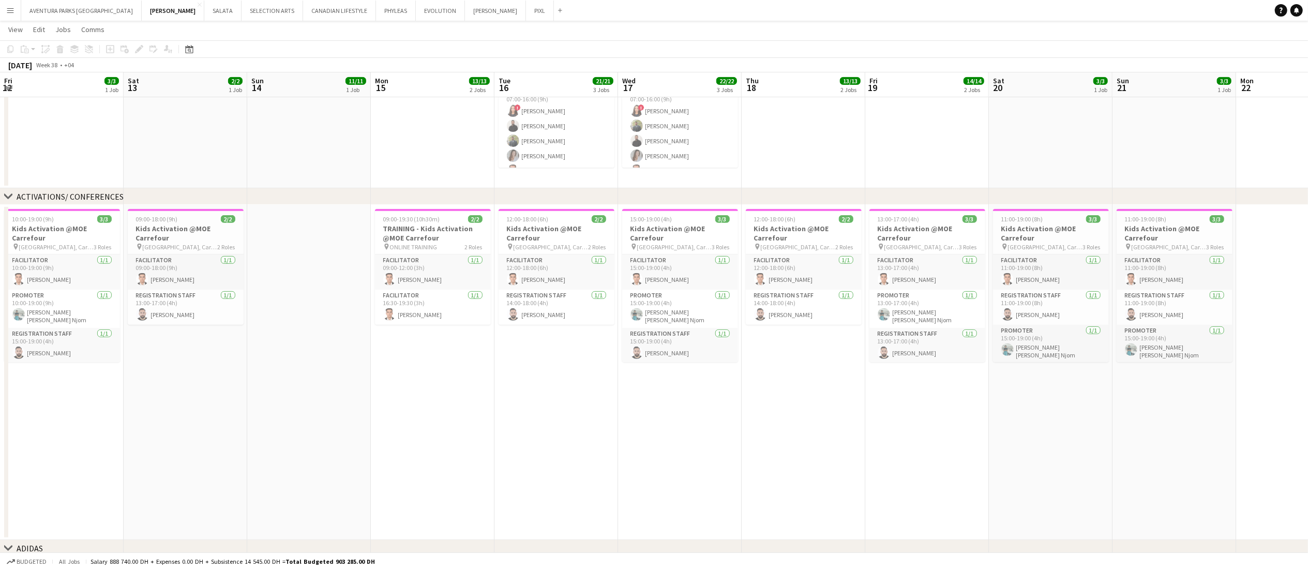
drag, startPoint x: 447, startPoint y: 386, endPoint x: 1323, endPoint y: 324, distance: 878.2
click at [992, 324] on html "Menu Boards Boards Boards All jobs Status Workforce Workforce My Workforce Recr…" at bounding box center [654, 171] width 1308 height 963
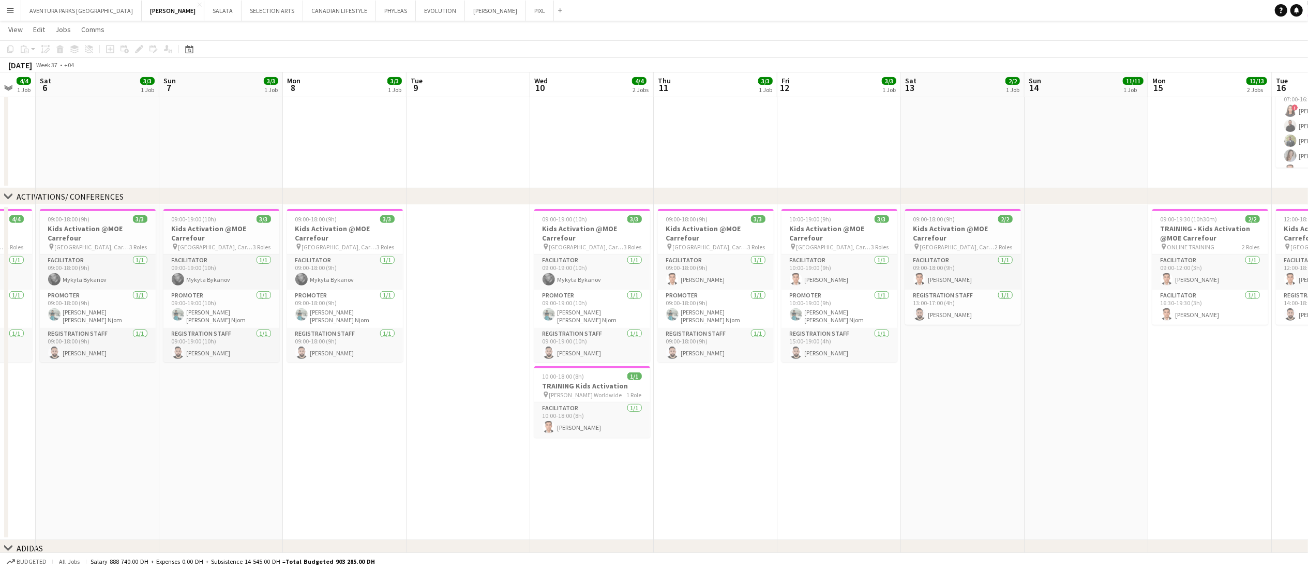
drag, startPoint x: 305, startPoint y: 343, endPoint x: 1082, endPoint y: 306, distance: 778.1
click at [992, 306] on app-calendar-viewport "Thu 4 4/4 1 Job Fri 5 4/4 1 Job Sat 6 3/3 1 Job Sun 7 3/3 1 Job Mon 8 3/3 1 Job…" at bounding box center [654, 182] width 1308 height 905
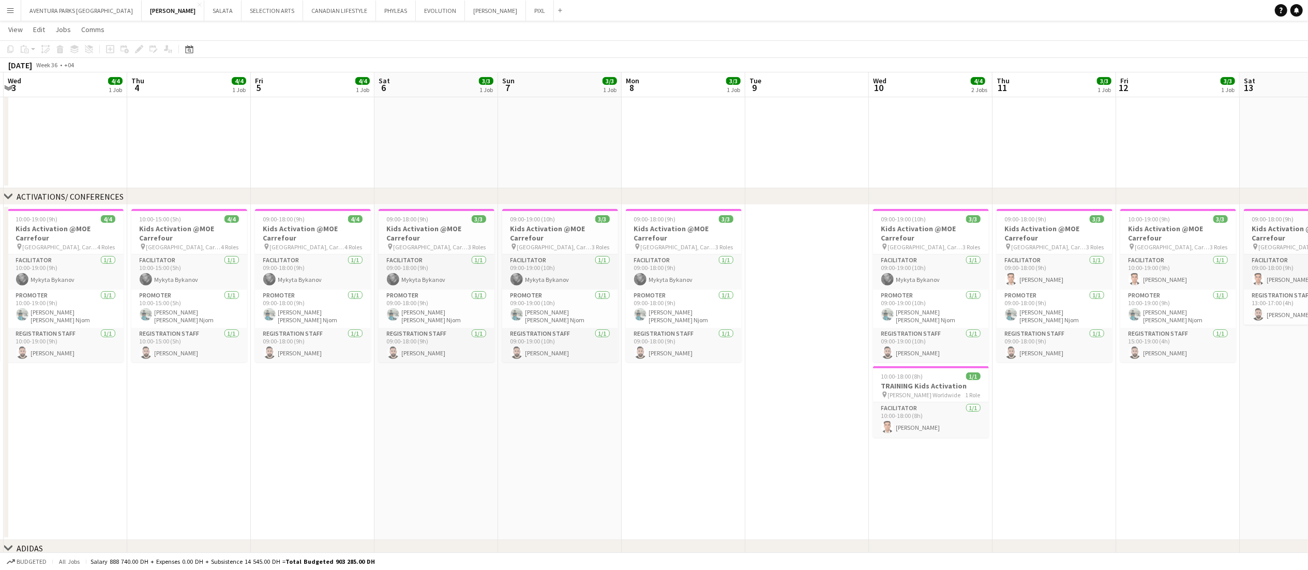
scroll to position [0, 221]
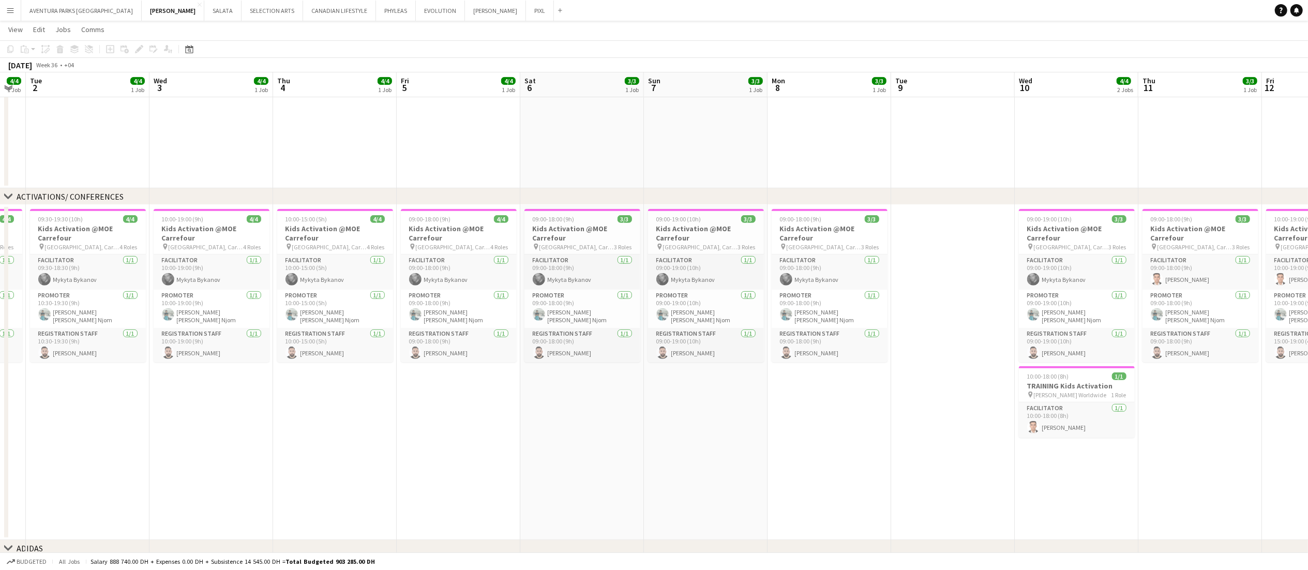
drag, startPoint x: 522, startPoint y: 325, endPoint x: 921, endPoint y: 301, distance: 399.4
click at [921, 301] on app-calendar-viewport "Sun 31 4/4 1 Job Mon 1 4/4 1 Job Tue 2 4/4 1 Job Wed 3 4/4 1 Job Thu 4 4/4 1 Jo…" at bounding box center [654, 182] width 1308 height 905
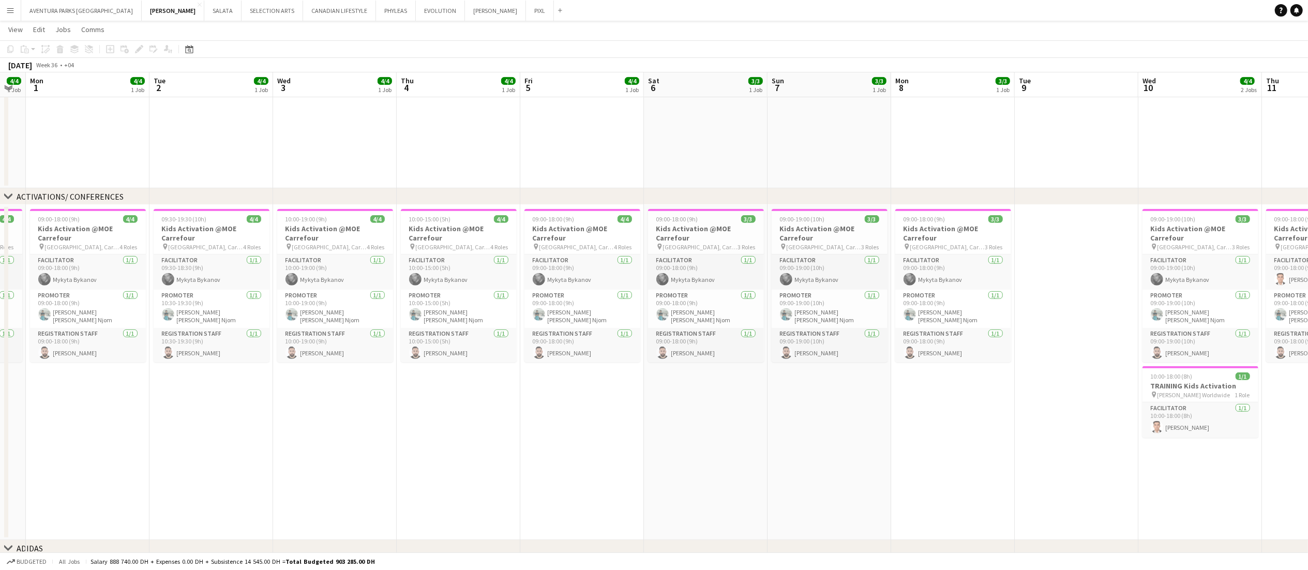
scroll to position [0, 0]
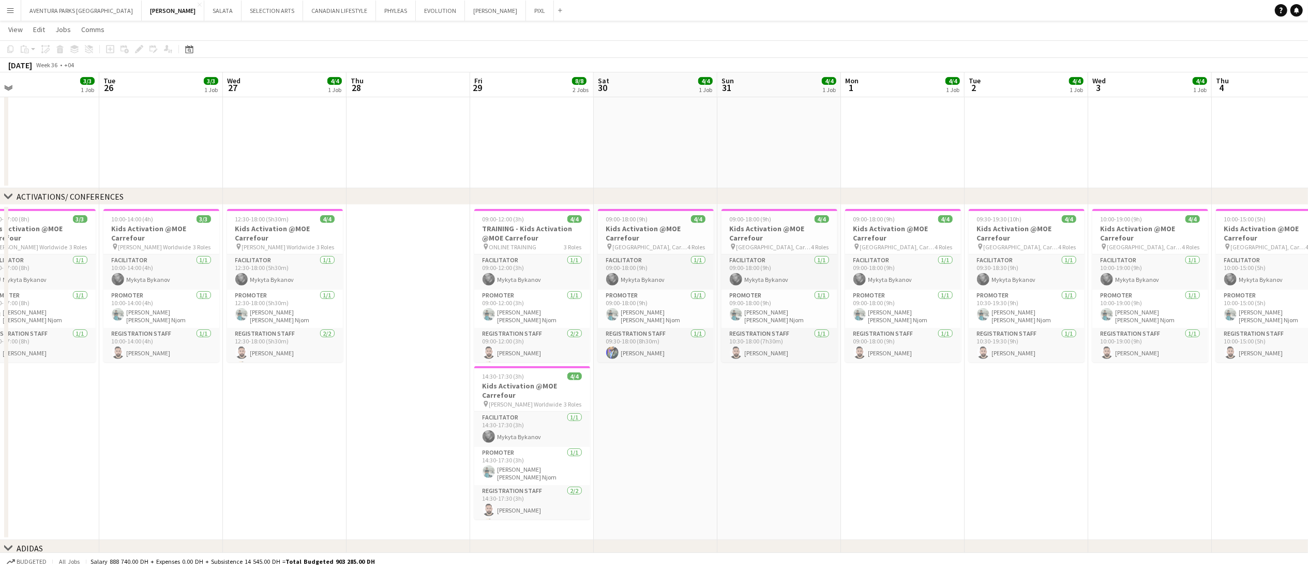
drag, startPoint x: 715, startPoint y: 347, endPoint x: 1249, endPoint y: 347, distance: 534.7
click at [992, 347] on app-calendar-viewport "Sat 23 Sun 24 Mon 25 3/3 1 Job Tue 26 3/3 1 Job Wed 27 4/4 1 Job Thu 28 Fri 29 …" at bounding box center [654, 182] width 1308 height 905
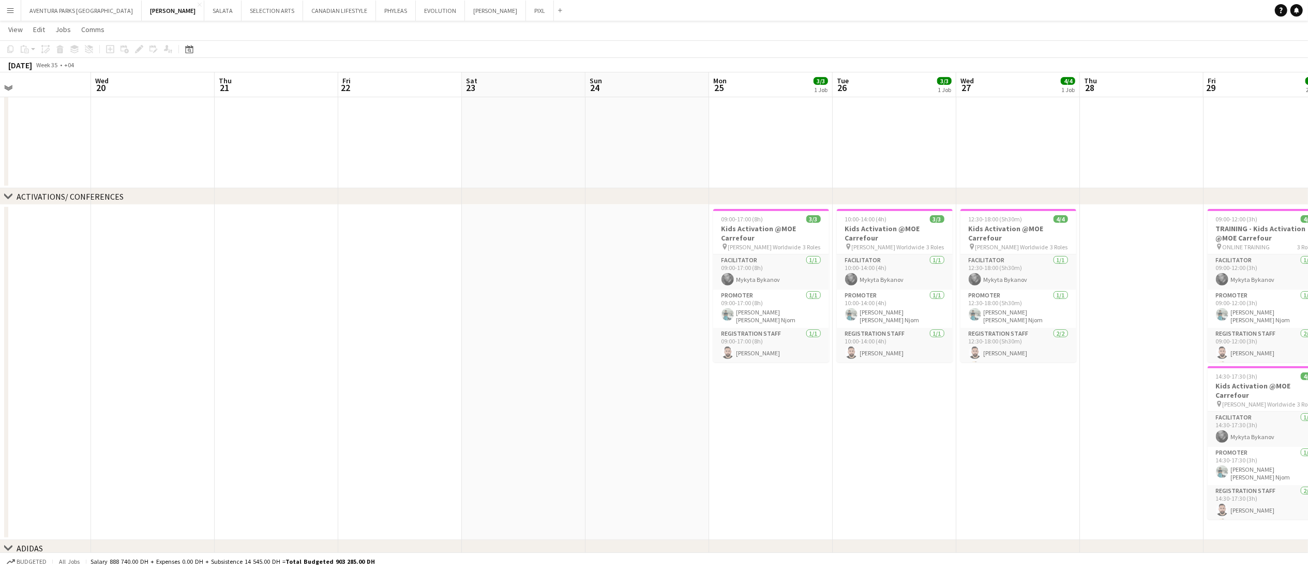
scroll to position [0, 234]
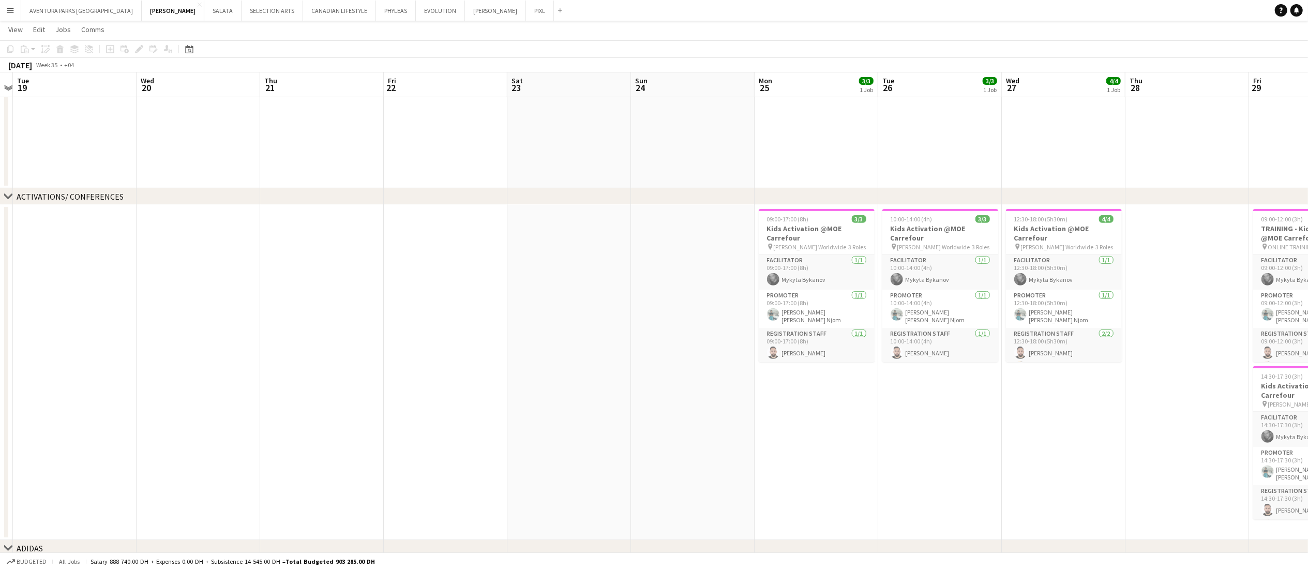
drag, startPoint x: 501, startPoint y: 370, endPoint x: 1279, endPoint y: 354, distance: 779.0
click at [992, 354] on app-calendar-viewport "Sun 17 Mon 18 Tue 19 Wed 20 Thu 21 Fri 22 Sat 23 Sun 24 Mon 25 3/3 1 Job Tue 26…" at bounding box center [654, 182] width 1308 height 905
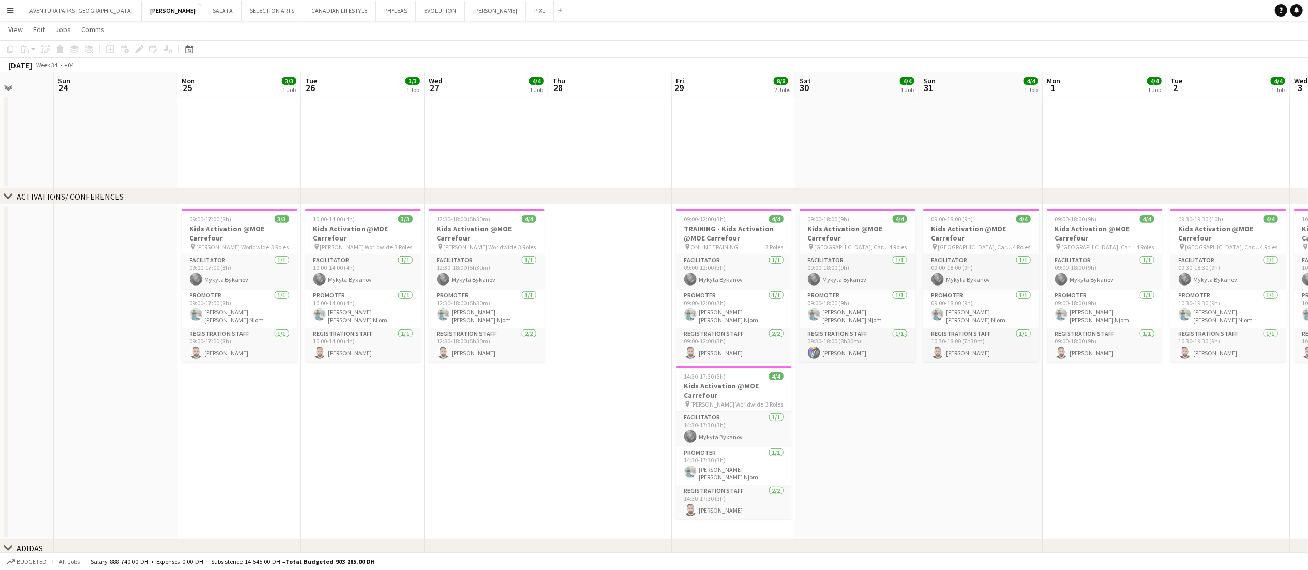
drag, startPoint x: 1225, startPoint y: 406, endPoint x: 487, endPoint y: 415, distance: 738.0
click at [487, 415] on app-calendar-viewport "Wed 20 Thu 21 Fri 22 Sat 23 Sun 24 Mon 25 3/3 1 Job Tue 26 3/3 1 Job Wed 27 4/4…" at bounding box center [654, 182] width 1308 height 905
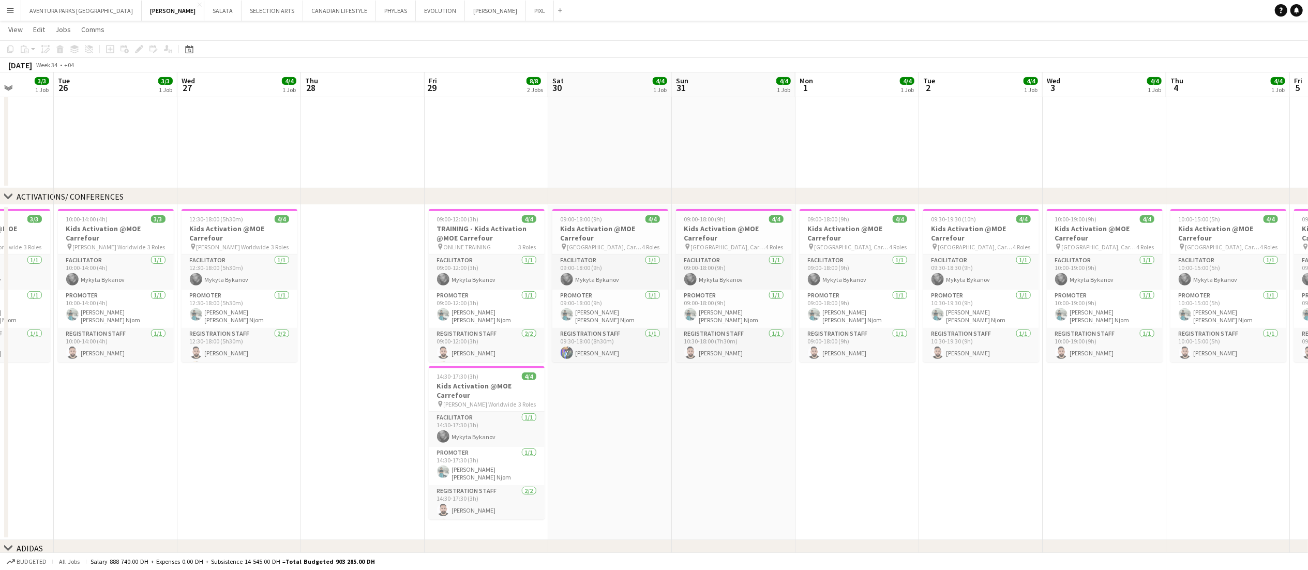
scroll to position [0, 354]
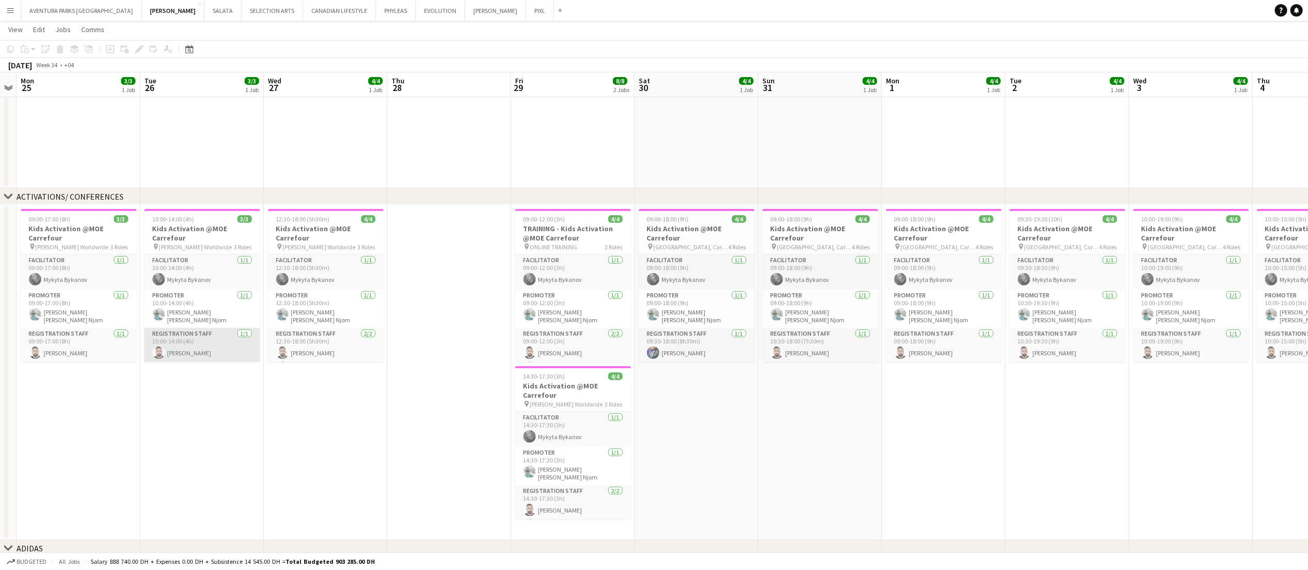
click at [197, 348] on app-card-role "Registration Staff 1/1 10:00-14:00 (4h) Moustafa Hamada" at bounding box center [202, 345] width 116 height 35
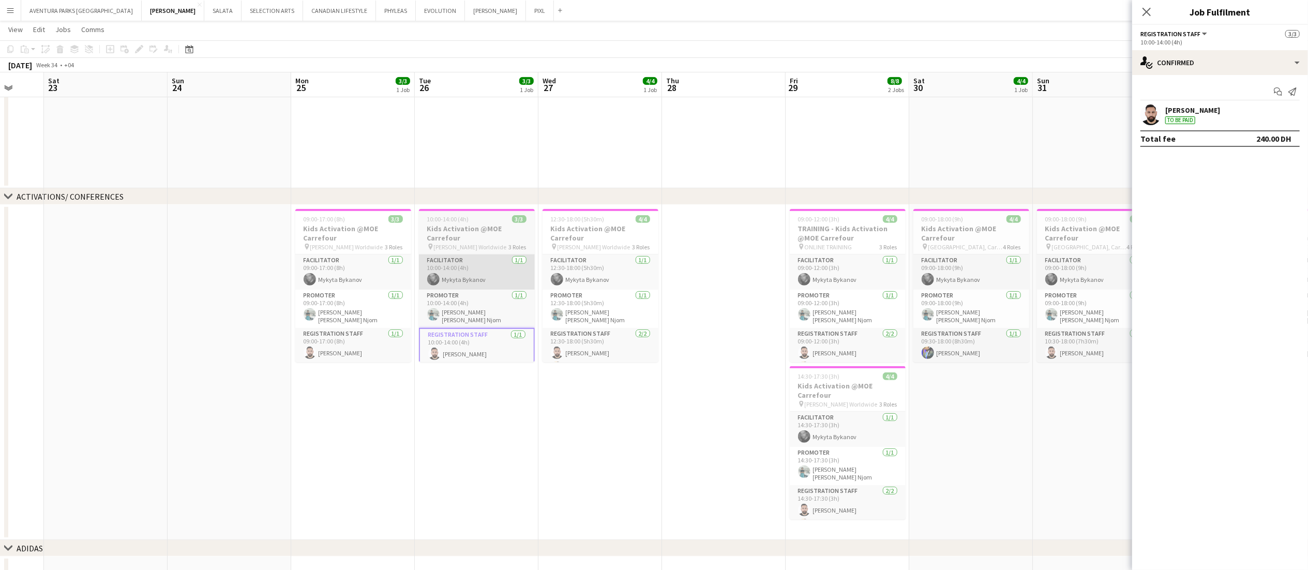
scroll to position [0, 451]
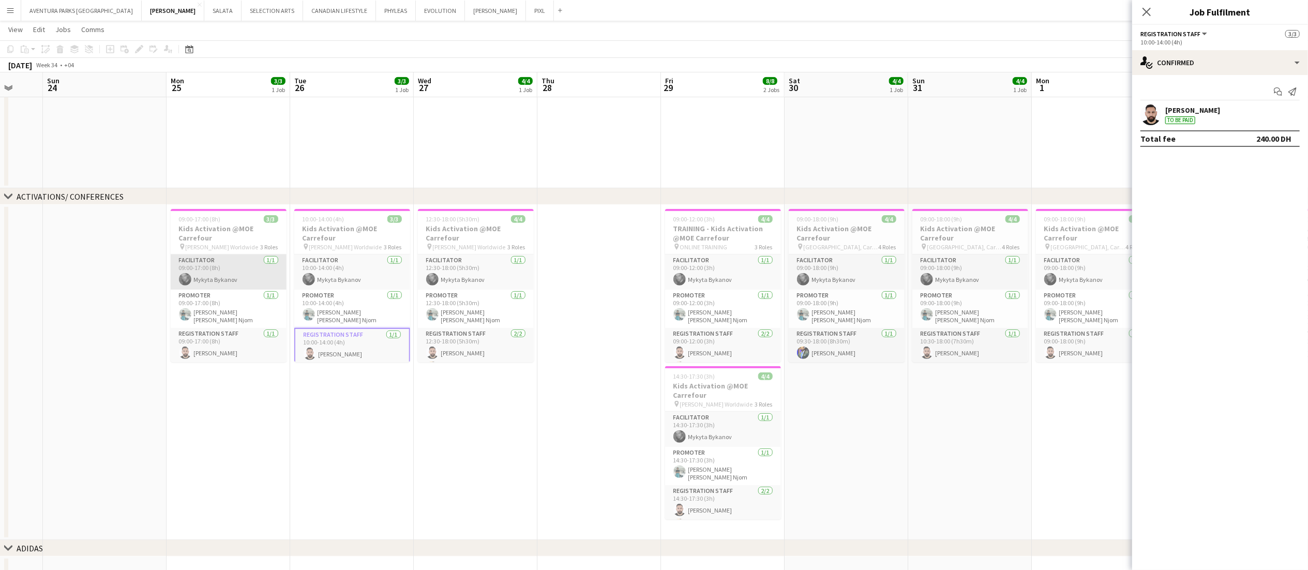
click at [230, 267] on app-card-role "Facilitator 1/1 09:00-17:00 (8h) Mykyta Bykanov" at bounding box center [229, 271] width 116 height 35
click at [382, 263] on app-card-role "Facilitator 1/1 10:00-14:00 (4h) Mykyta Bykanov" at bounding box center [352, 271] width 116 height 35
click at [476, 275] on app-card-role "Facilitator 1/1 12:30-18:00 (5h30m) Mykyta Bykanov" at bounding box center [476, 271] width 116 height 35
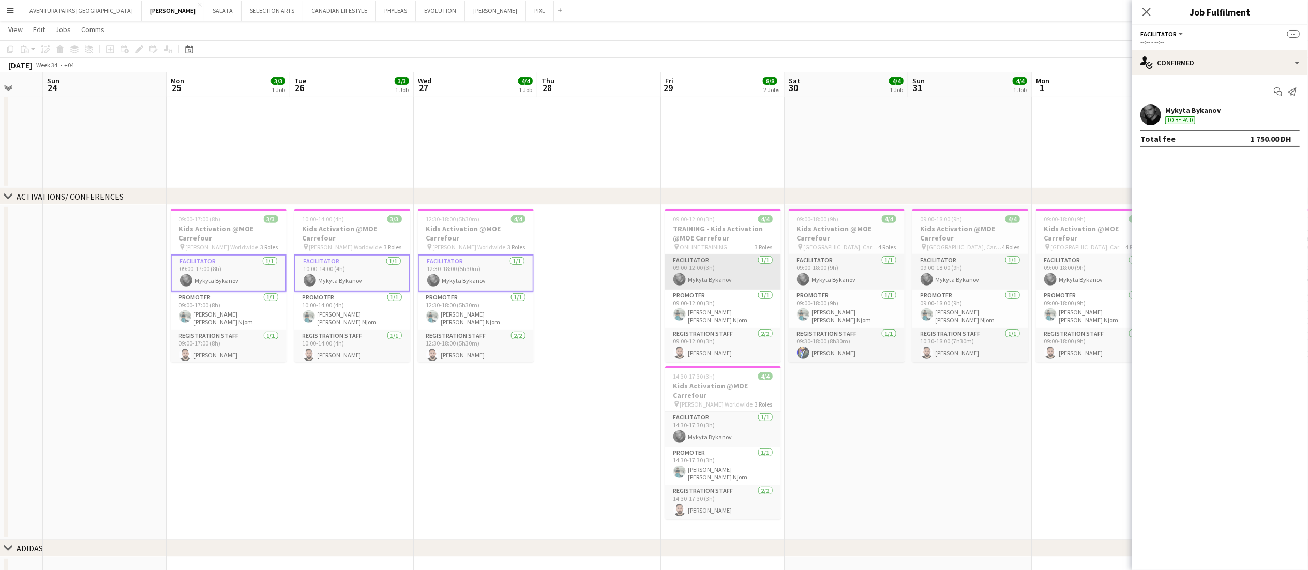
click at [711, 272] on app-card-role "Facilitator 1/1 09:00-12:00 (3h) Mykyta Bykanov" at bounding box center [723, 271] width 116 height 35
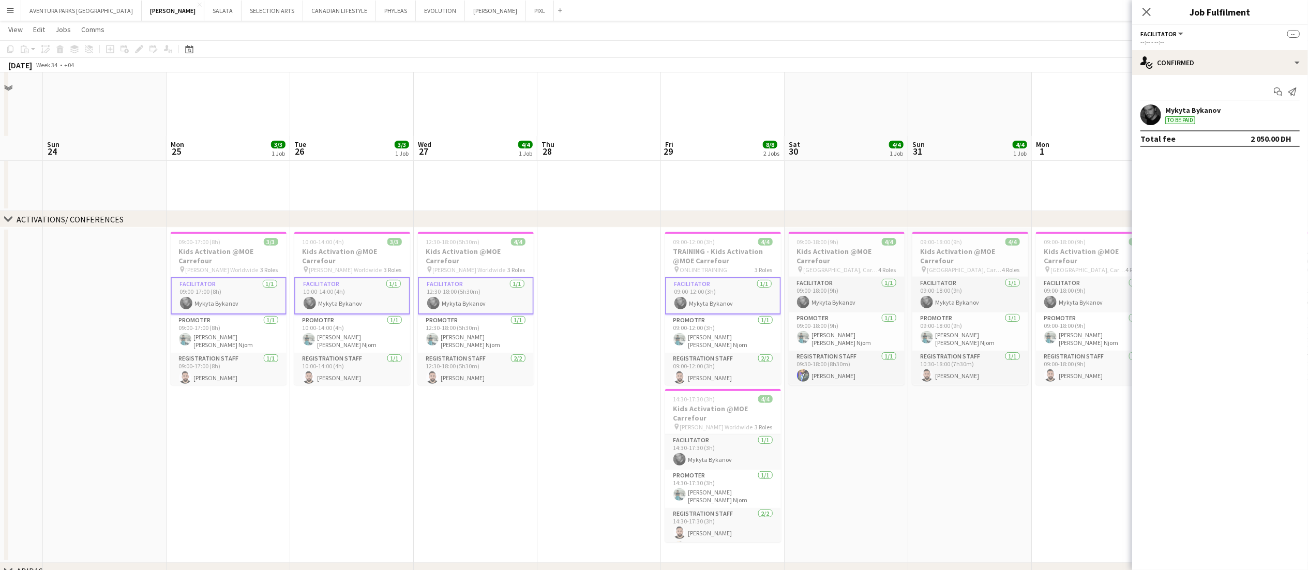
scroll to position [361, 0]
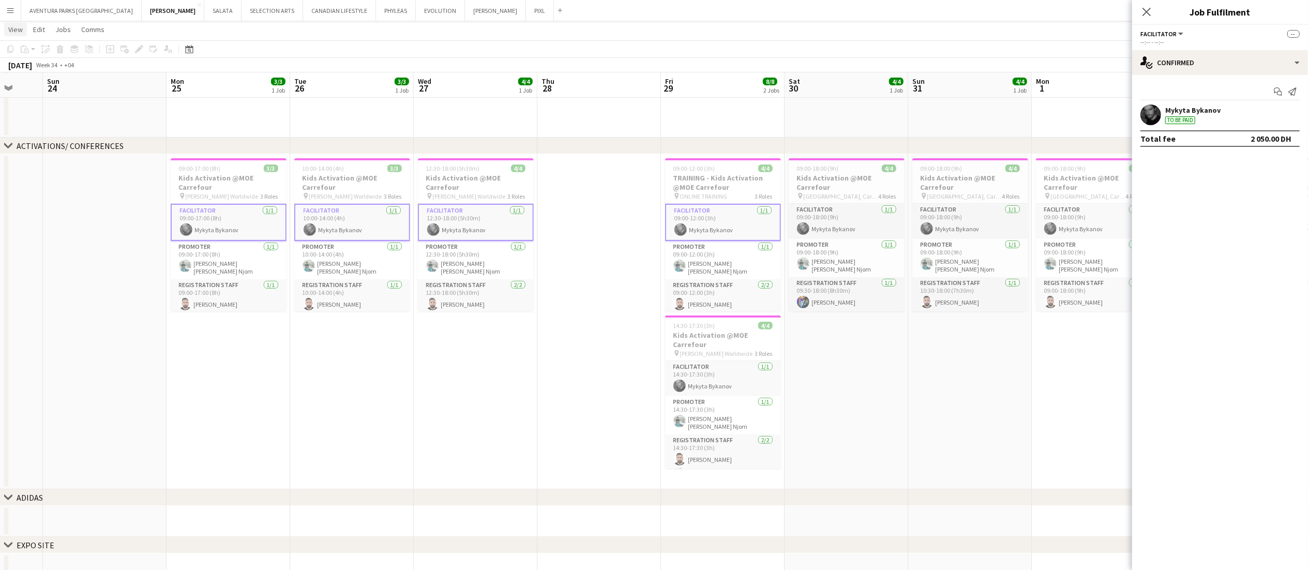
click at [13, 33] on span "View" at bounding box center [15, 29] width 14 height 9
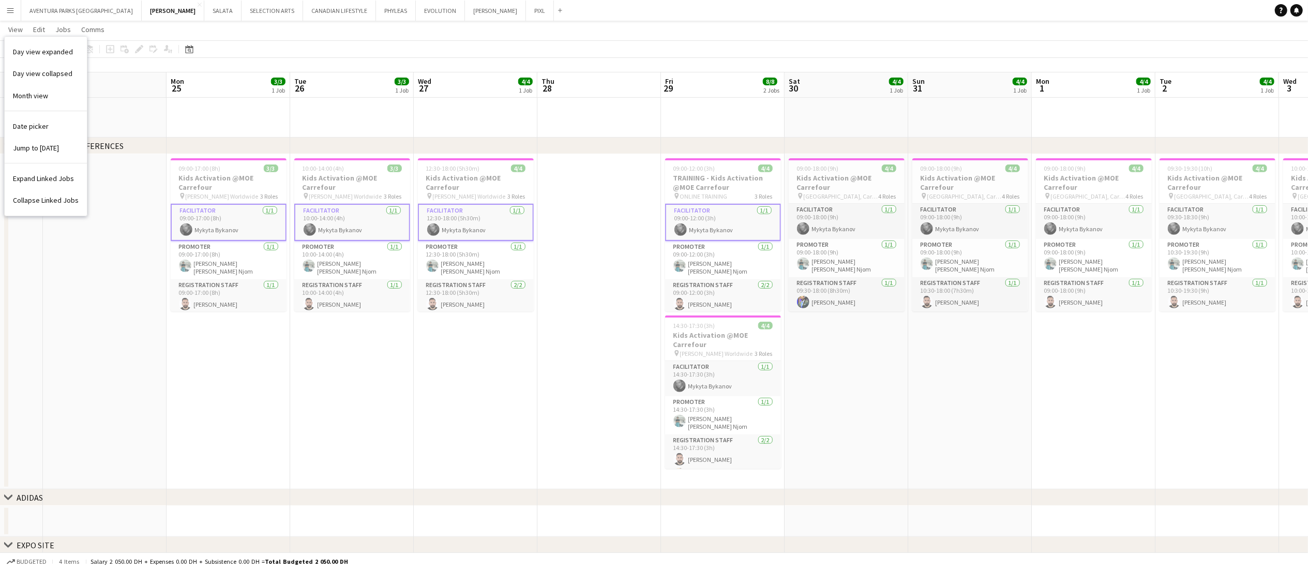
click at [7, 10] on app-icon "Menu" at bounding box center [10, 10] width 8 height 8
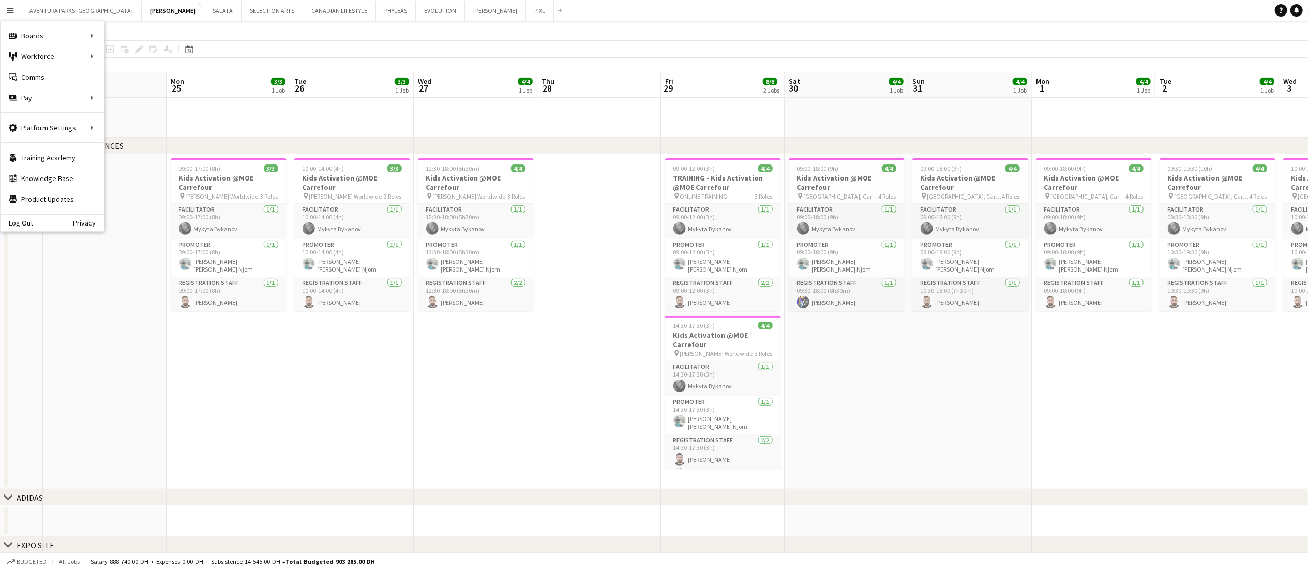
click at [286, 383] on app-date-cell "09:00-17:00 (8h) 3/3 Kids Activation @MOE Carrefour pin Jack Morton Worldwide 3…" at bounding box center [229, 321] width 124 height 335
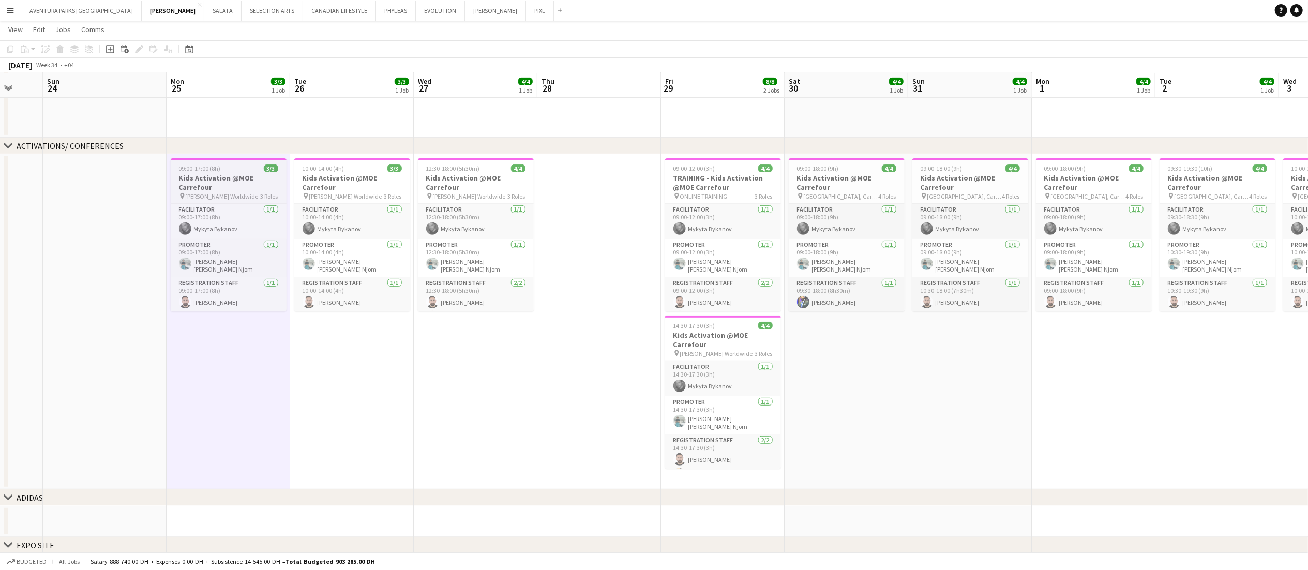
click at [232, 185] on h3 "Kids Activation @MOE Carrefour" at bounding box center [229, 182] width 116 height 19
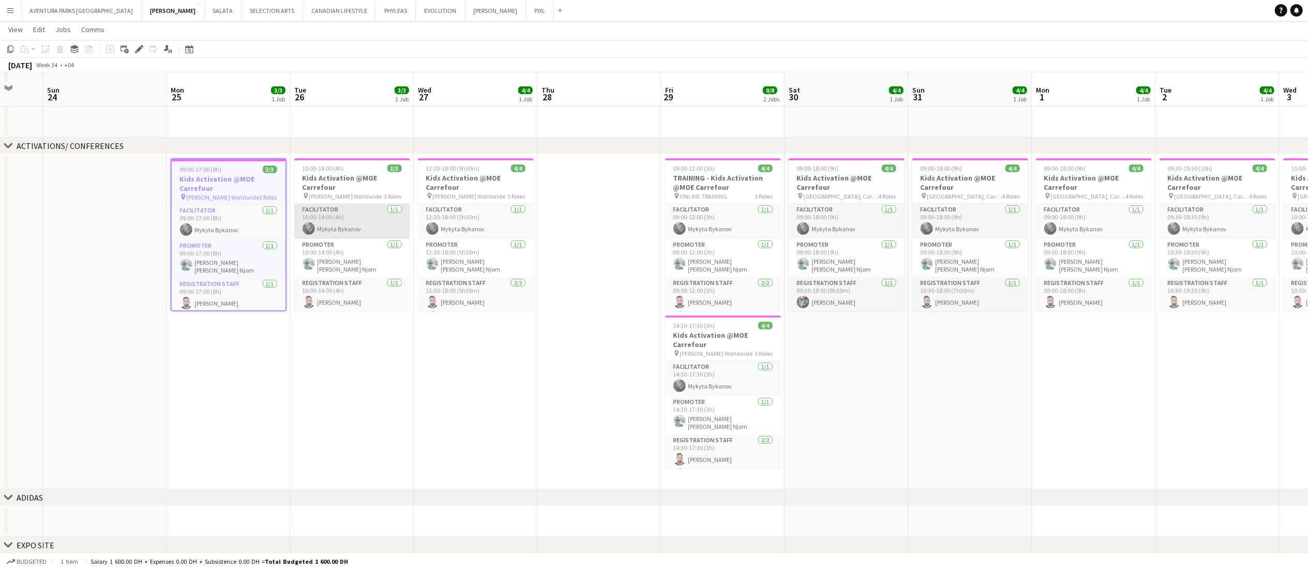
scroll to position [370, 0]
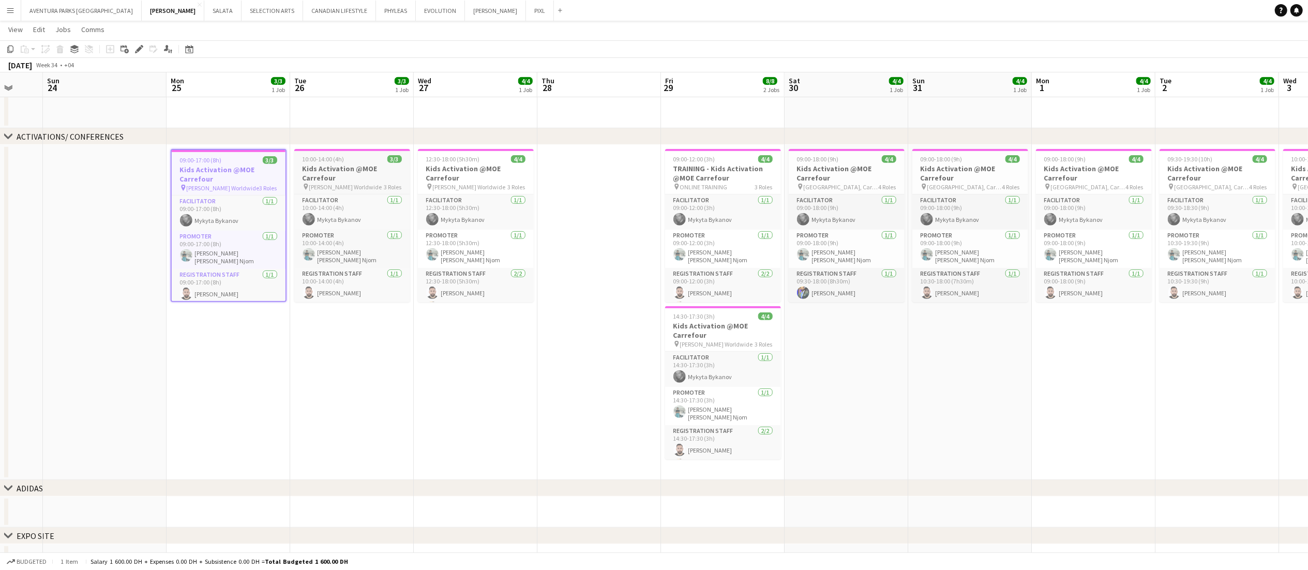
drag, startPoint x: 358, startPoint y: 174, endPoint x: 380, endPoint y: 171, distance: 21.9
click at [358, 173] on h3 "Kids Activation @MOE Carrefour" at bounding box center [352, 173] width 116 height 19
click at [505, 173] on h3 "Kids Activation @MOE Carrefour" at bounding box center [476, 173] width 116 height 19
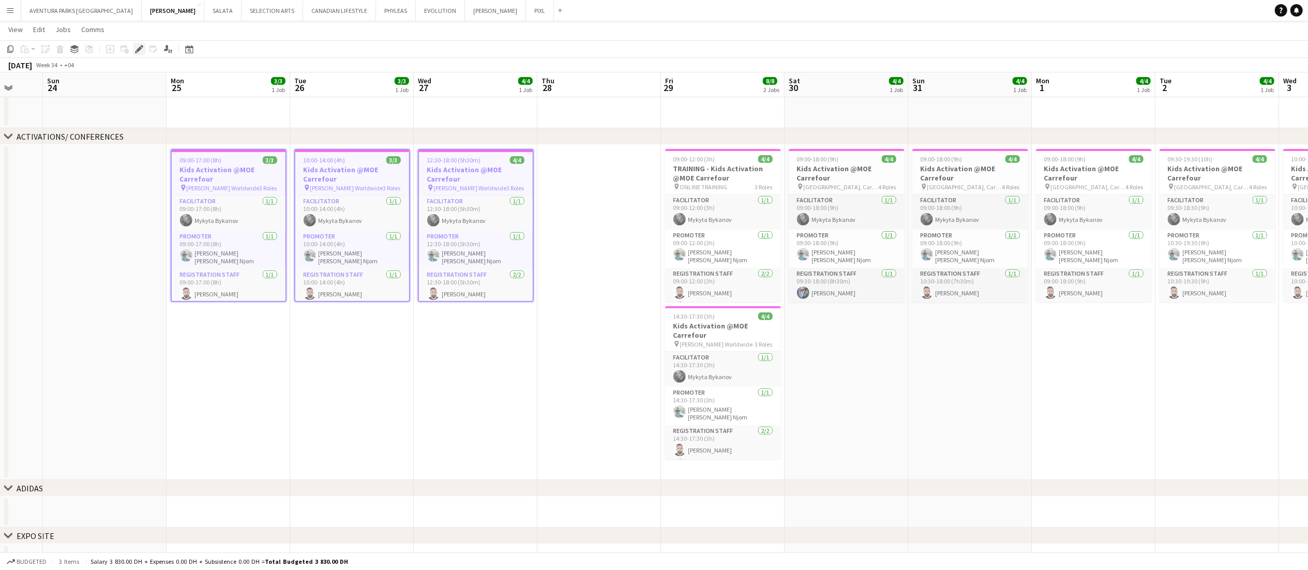
click at [135, 47] on icon "Edit" at bounding box center [139, 49] width 8 height 8
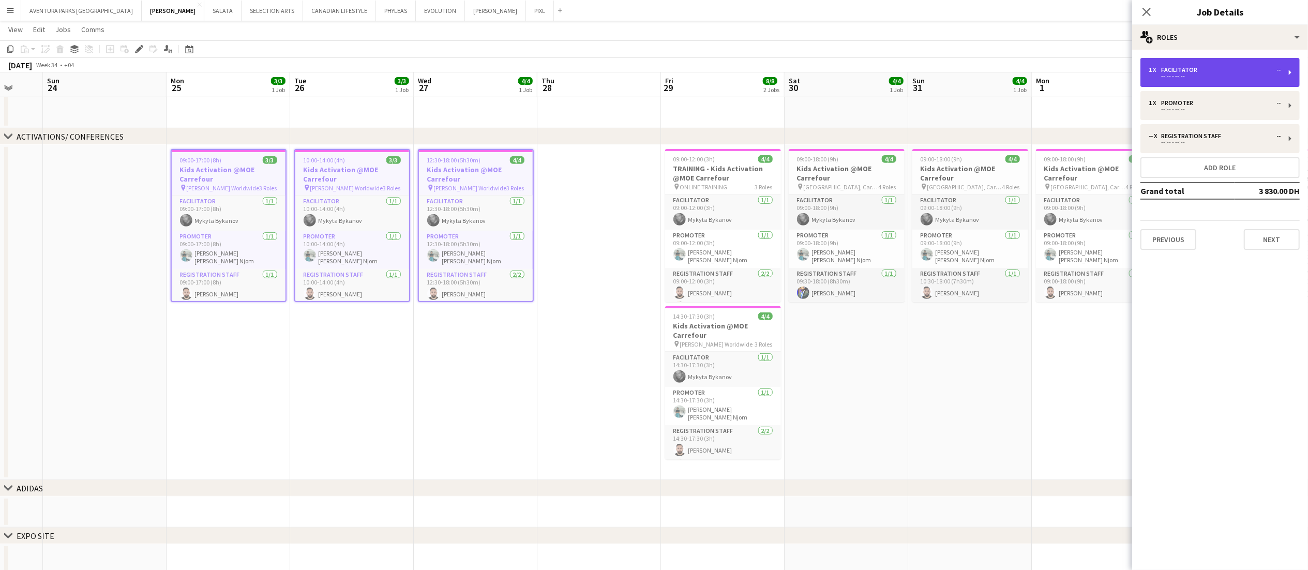
click at [992, 78] on div "1 x Facilitator -- --:-- - --:--" at bounding box center [1219, 72] width 159 height 29
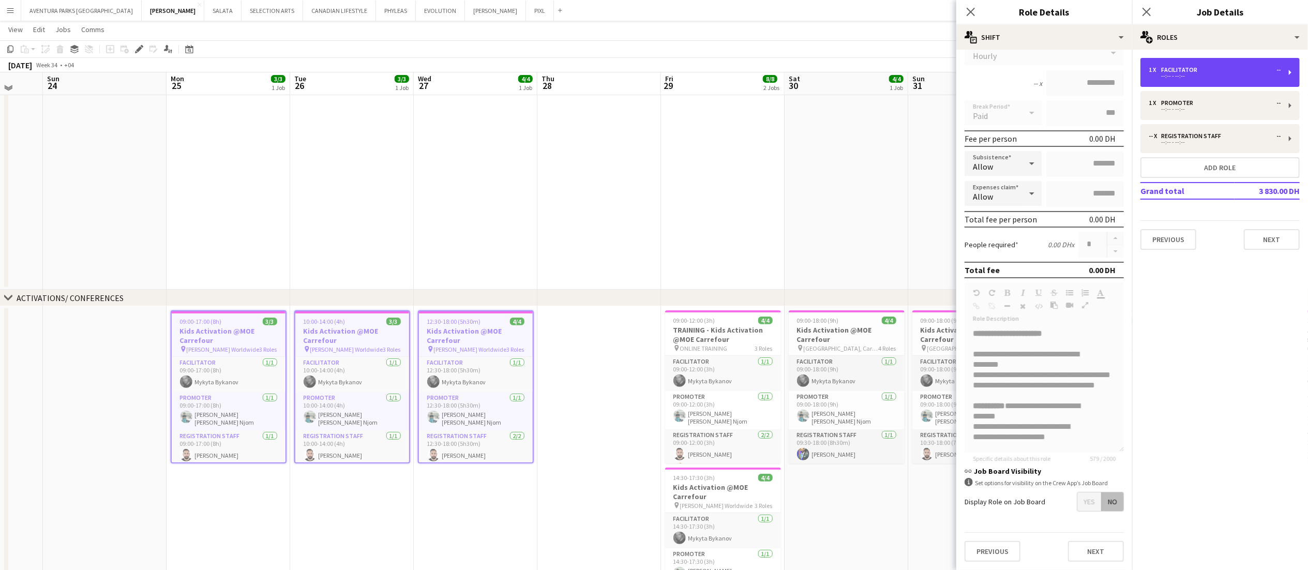
scroll to position [310, 0]
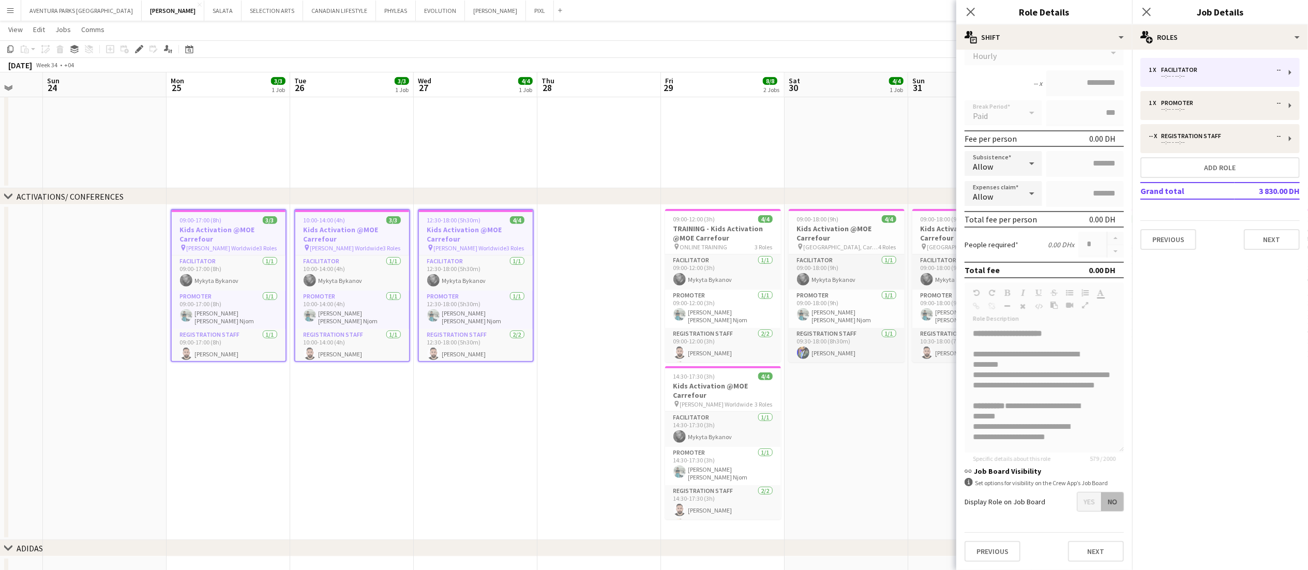
click at [992, 326] on mat-expansion-panel "pencil3 General details 1 x Facilitator -- --:-- - --:-- 1 x Promoter -- --:-- …" at bounding box center [1220, 310] width 176 height 520
click at [356, 143] on app-date-cell at bounding box center [352, 20] width 124 height 335
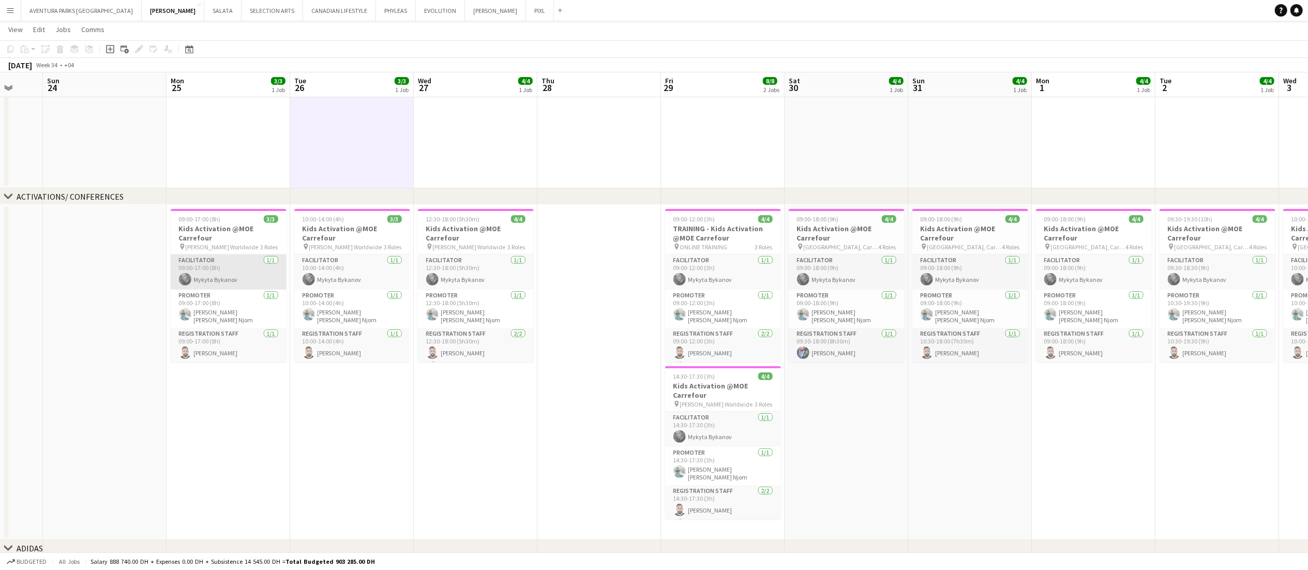
click at [218, 275] on app-card-role "Facilitator 1/1 09:00-17:00 (8h) Mykyta Bykanov" at bounding box center [229, 271] width 116 height 35
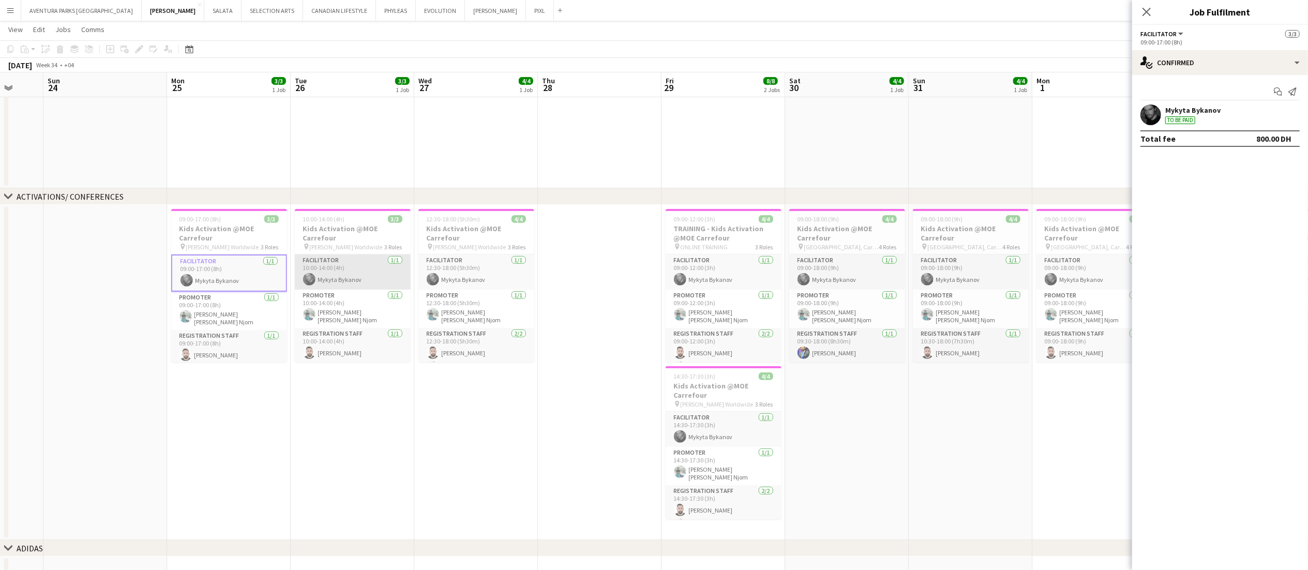
click at [366, 275] on app-card-role "Facilitator 1/1 10:00-14:00 (4h) Mykyta Bykanov" at bounding box center [353, 271] width 116 height 35
click at [470, 268] on app-card-role "Facilitator 1/1 12:30-18:00 (5h30m) Mykyta Bykanov" at bounding box center [476, 271] width 116 height 35
click at [992, 37] on div "Facilitator All roles Facilitator --" at bounding box center [1219, 33] width 159 height 9
click at [992, 28] on app-options-switcher "Facilitator All roles Facilitator -- --:-- - --:--" at bounding box center [1220, 37] width 176 height 25
click at [992, 33] on span "--" at bounding box center [1293, 34] width 12 height 8
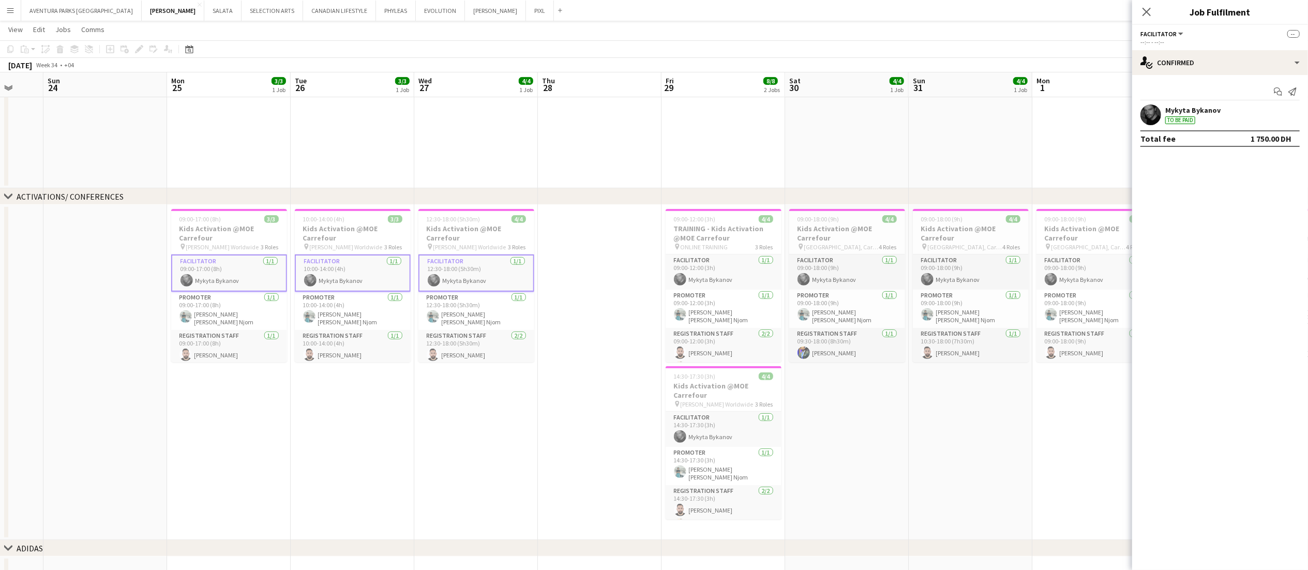
click at [992, 105] on div "Mykyta Bykanov To be paid" at bounding box center [1220, 114] width 176 height 21
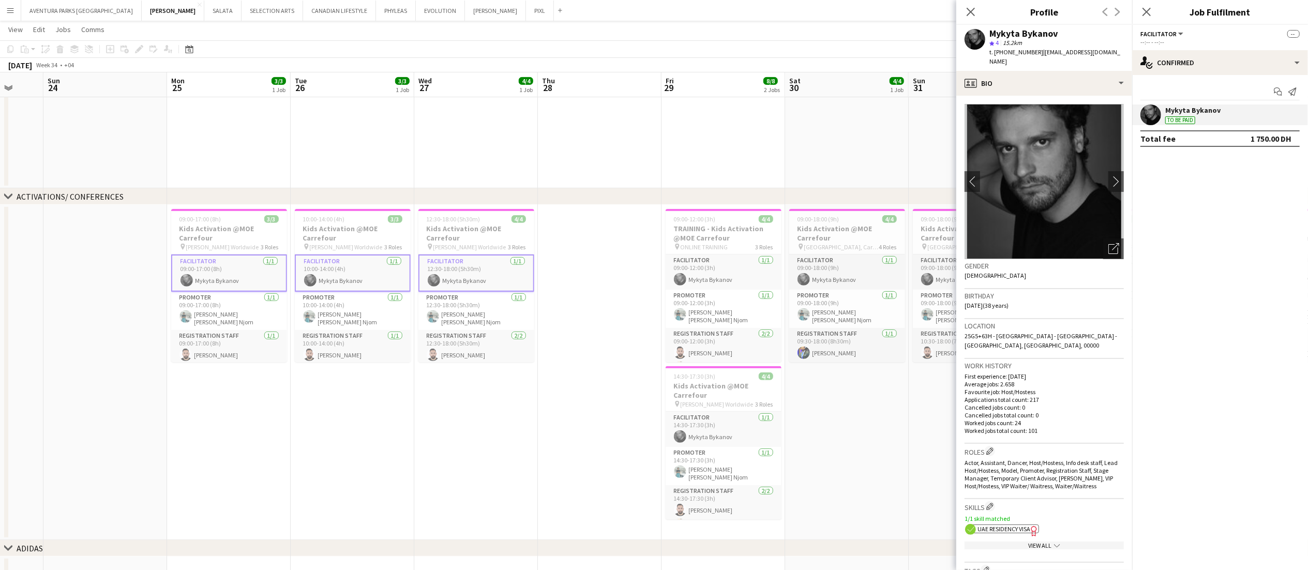
click at [826, 115] on app-date-cell at bounding box center [847, 20] width 124 height 335
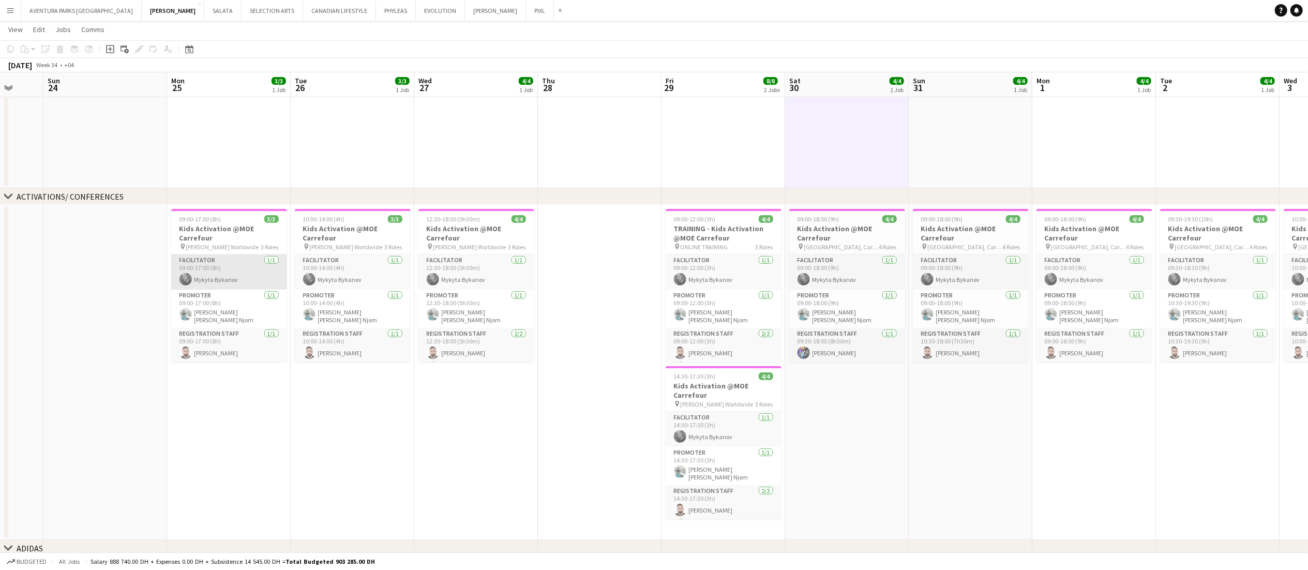
click at [239, 268] on app-card-role "Facilitator 1/1 09:00-17:00 (8h) Mykyta Bykanov" at bounding box center [229, 271] width 116 height 35
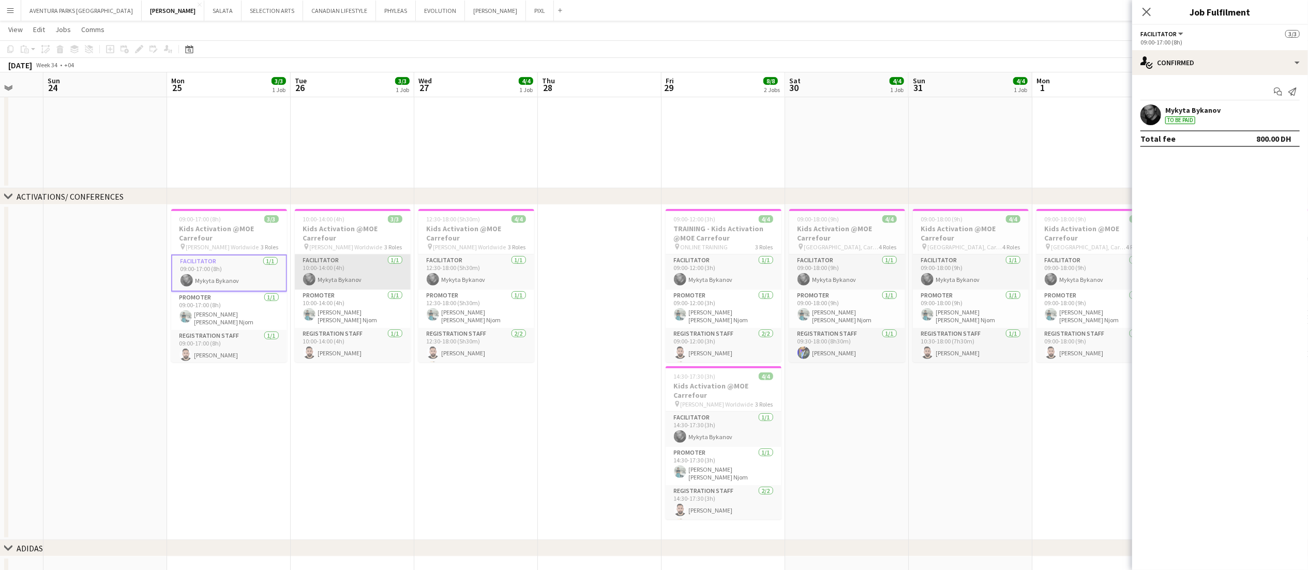
click at [367, 270] on app-card-role "Facilitator 1/1 10:00-14:00 (4h) Mykyta Bykanov" at bounding box center [353, 271] width 116 height 35
click at [457, 273] on app-card-role "Facilitator 1/1 12:30-18:00 (5h30m) Mykyta Bykanov" at bounding box center [476, 271] width 116 height 35
click at [388, 412] on app-date-cell "10:00-14:00 (4h) 3/3 Kids Activation @MOE Carrefour pin Jack Morton Worldwide 3…" at bounding box center [353, 372] width 124 height 335
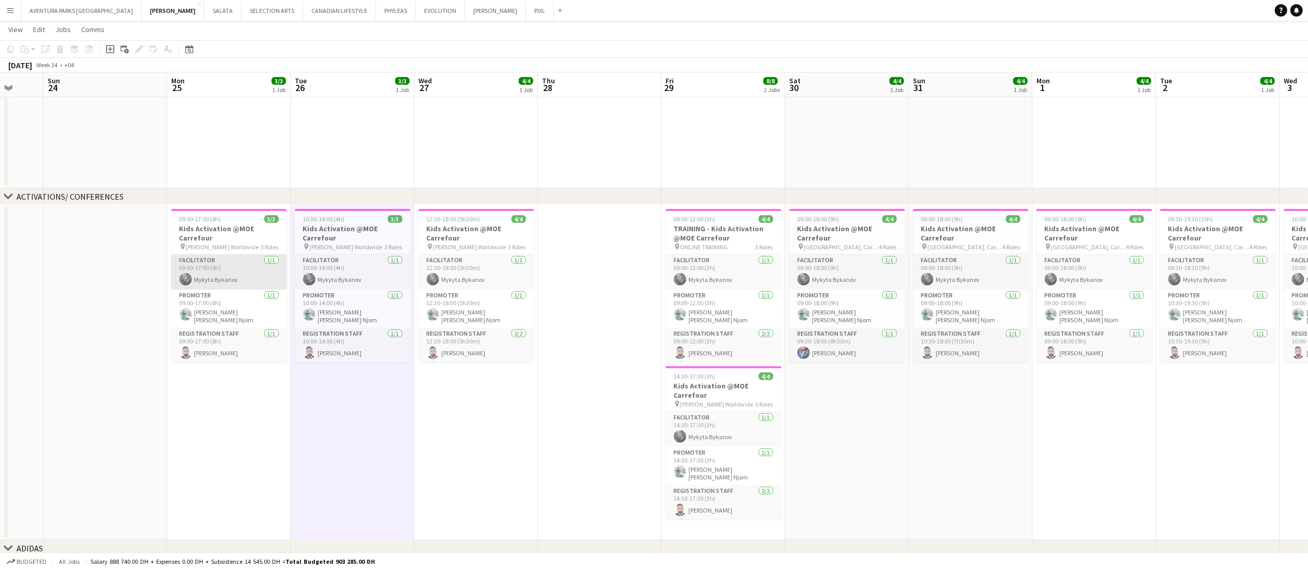
click at [251, 272] on app-card-role "Facilitator 1/1 09:00-17:00 (8h) Mykyta Bykanov" at bounding box center [229, 271] width 116 height 35
click at [356, 272] on app-card-role "Facilitator 1/1 10:00-14:00 (4h) Mykyta Bykanov" at bounding box center [353, 271] width 116 height 35
click at [448, 272] on app-card-role "Facilitator 1/1 12:30-18:00 (5h30m) Mykyta Bykanov" at bounding box center [476, 271] width 116 height 35
click at [741, 266] on app-card-role "Facilitator 1/1 09:00-12:00 (3h) Mykyta Bykanov" at bounding box center [724, 271] width 116 height 35
click at [841, 266] on app-card-role "Facilitator 1/1 09:00-18:00 (9h) Mykyta Bykanov" at bounding box center [847, 271] width 116 height 35
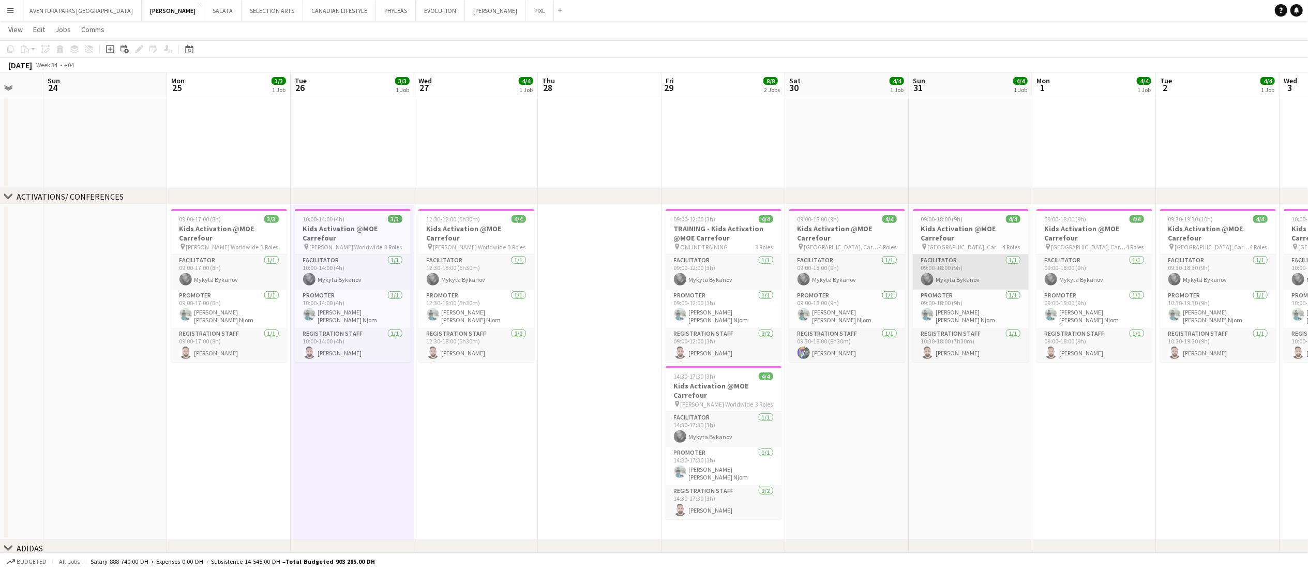
click at [962, 266] on app-card-role "Facilitator 1/1 09:00-18:00 (9h) Mykyta Bykanov" at bounding box center [971, 271] width 116 height 35
click at [992, 265] on app-card-role "Facilitator 1/1 09:00-18:00 (9h) Mykyta Bykanov" at bounding box center [1094, 271] width 116 height 35
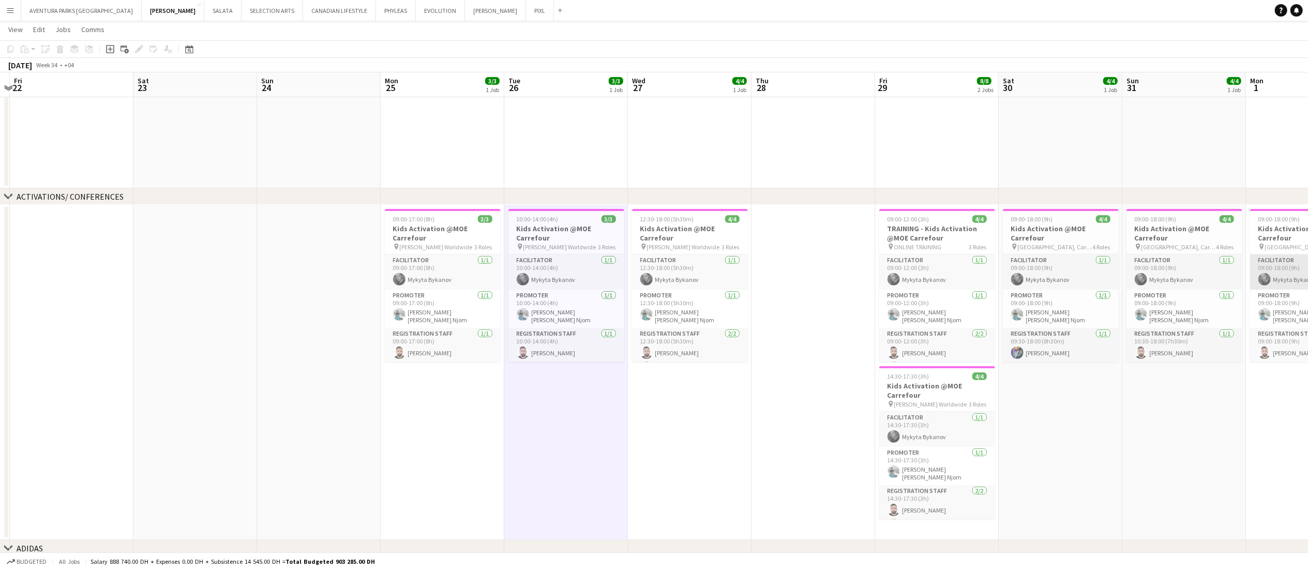
scroll to position [0, 248]
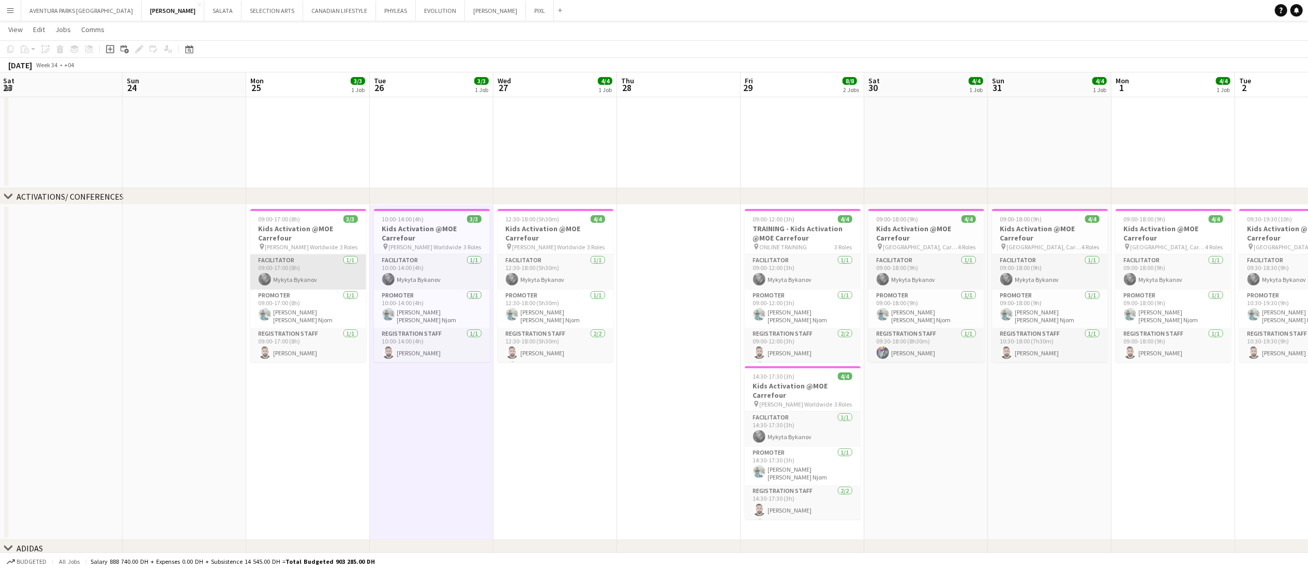
click at [311, 269] on app-card-role "Facilitator 1/1 09:00-17:00 (8h) Mykyta Bykanov" at bounding box center [308, 271] width 116 height 35
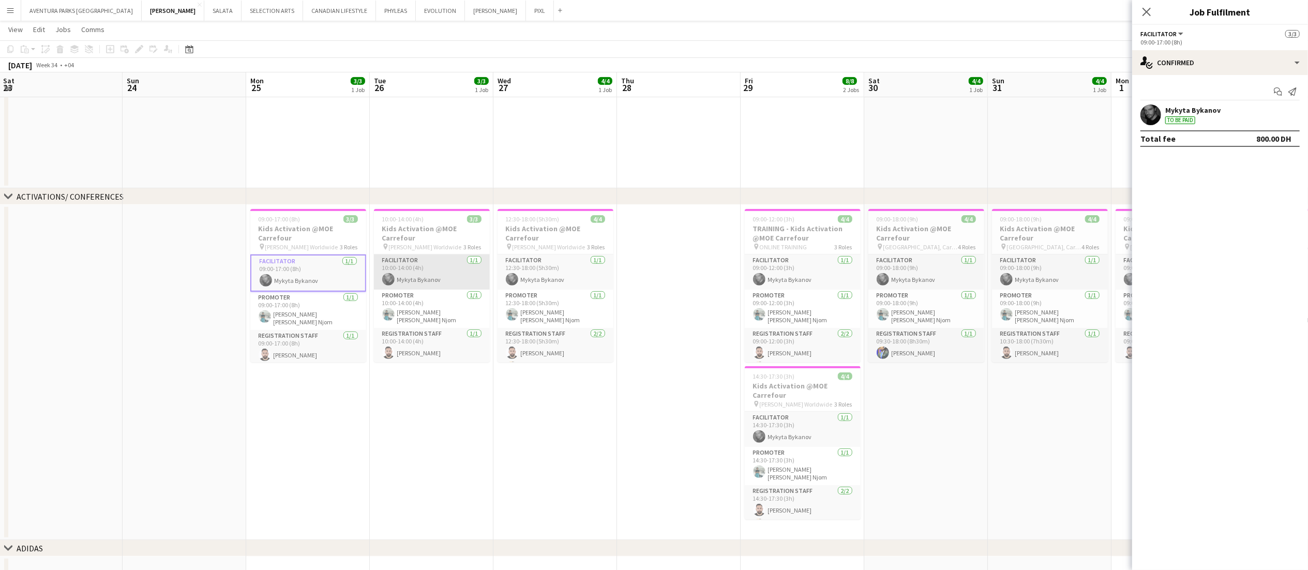
click at [441, 272] on app-card-role "Facilitator 1/1 10:00-14:00 (4h) Mykyta Bykanov" at bounding box center [432, 271] width 116 height 35
click at [532, 269] on app-card-role "Facilitator 1/1 12:30-18:00 (5h30m) Mykyta Bykanov" at bounding box center [555, 271] width 116 height 35
click at [801, 273] on app-card-role "Facilitator 1/1 09:00-12:00 (3h) Mykyta Bykanov" at bounding box center [803, 271] width 116 height 35
click at [940, 270] on app-card-role "Facilitator 1/1 09:00-18:00 (9h) Mykyta Bykanov" at bounding box center [926, 271] width 116 height 35
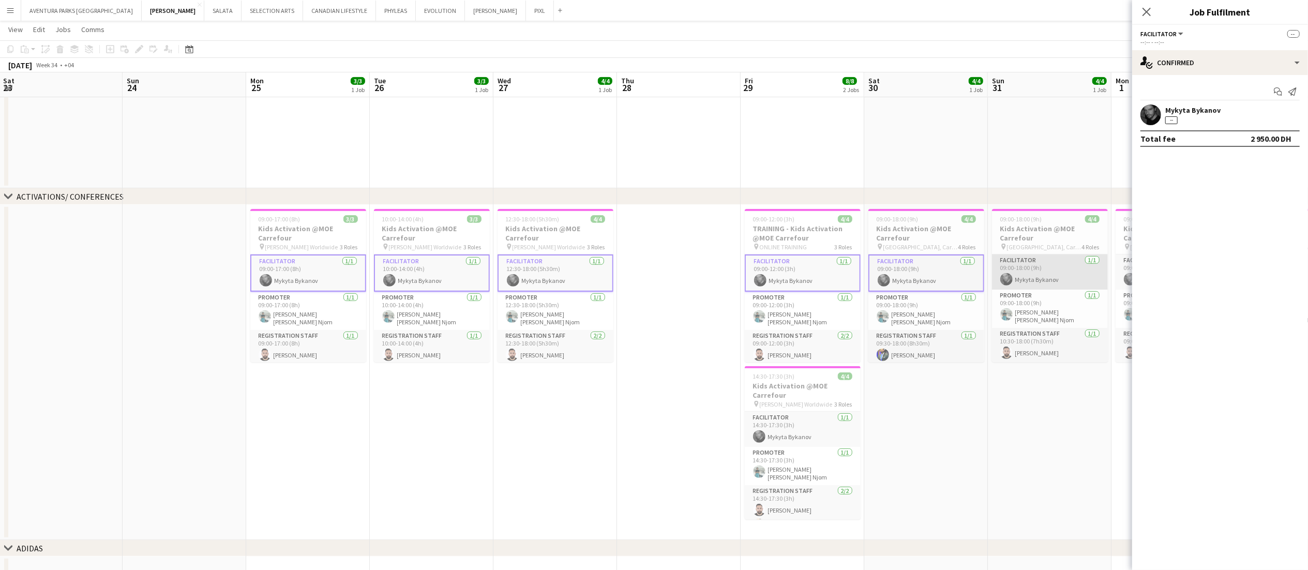
click at [992, 270] on app-card-role "Facilitator 1/1 09:00-18:00 (9h) Mykyta Bykanov" at bounding box center [1050, 271] width 116 height 35
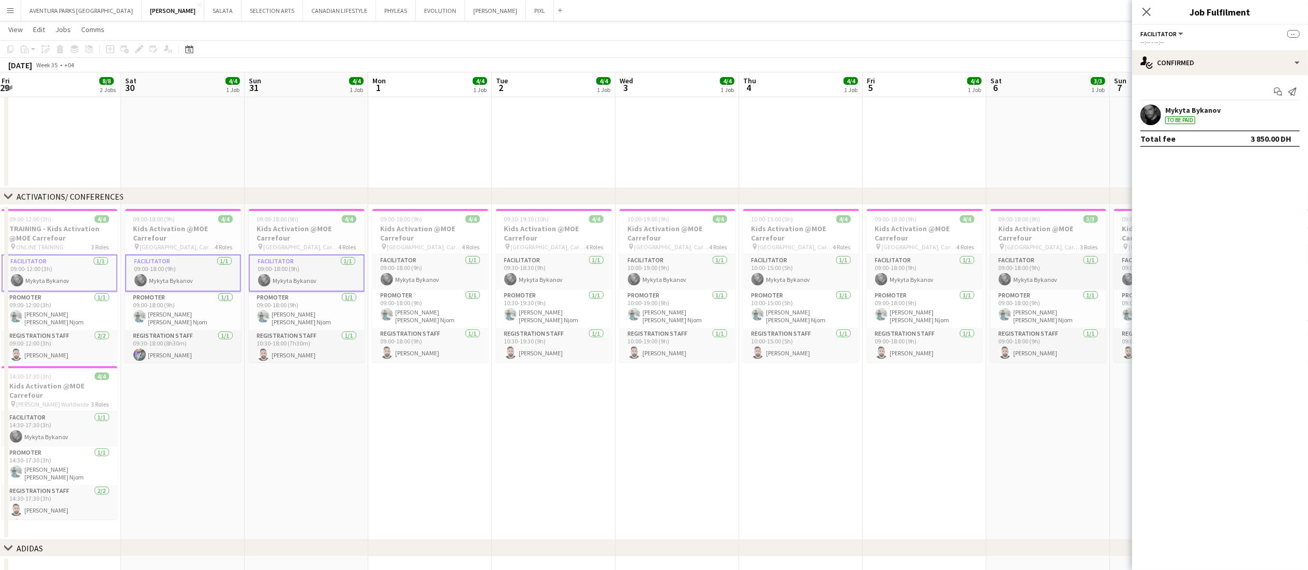
scroll to position [0, 410]
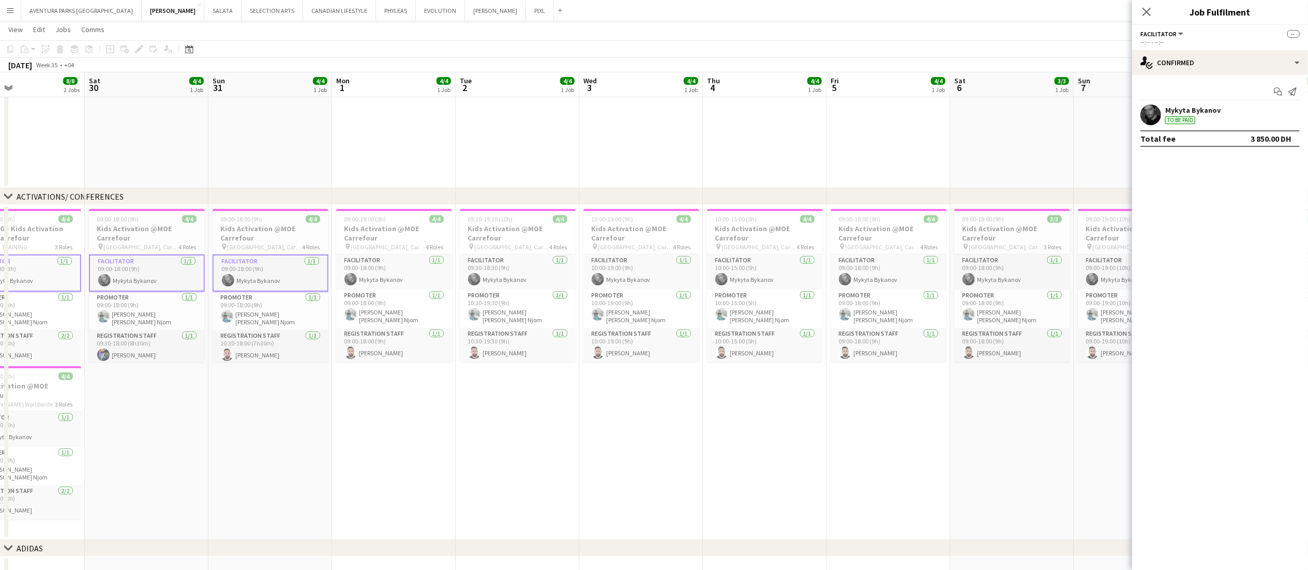
drag, startPoint x: 1047, startPoint y: 440, endPoint x: 267, endPoint y: 439, distance: 779.3
click at [267, 427] on app-calendar-viewport "Tue 26 3/3 1 Job Wed 27 4/4 1 Job Thu 28 Fri 29 8/8 2 Jobs Sat 30 4/4 1 Job Sun…" at bounding box center [654, 182] width 1308 height 905
click at [408, 258] on app-card-role "Facilitator 1/1 09:00-18:00 (9h) Mykyta Bykanov" at bounding box center [394, 271] width 116 height 35
click at [501, 256] on app-card-role "Facilitator 1/1 09:30-18:30 (9h) Mykyta Bykanov" at bounding box center [518, 271] width 116 height 35
click at [628, 275] on app-card-role "Facilitator 1/1 10:00-19:00 (9h) Mykyta Bykanov" at bounding box center [641, 271] width 116 height 35
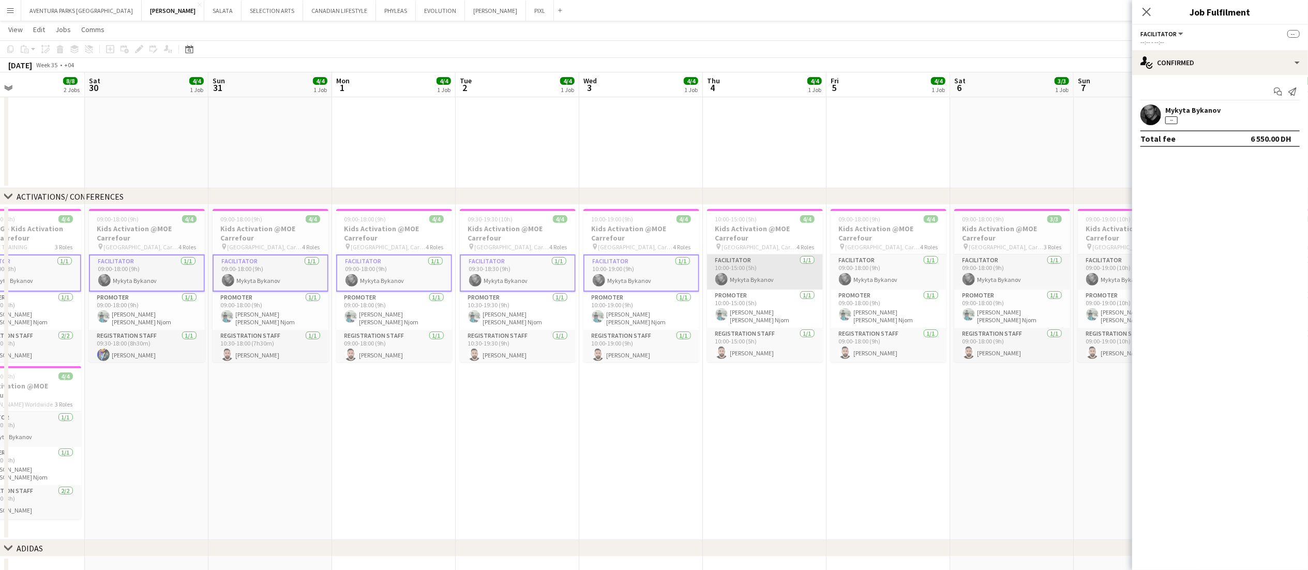
click at [735, 267] on app-card-role "Facilitator 1/1 10:00-15:00 (5h) Mykyta Bykanov" at bounding box center [765, 271] width 116 height 35
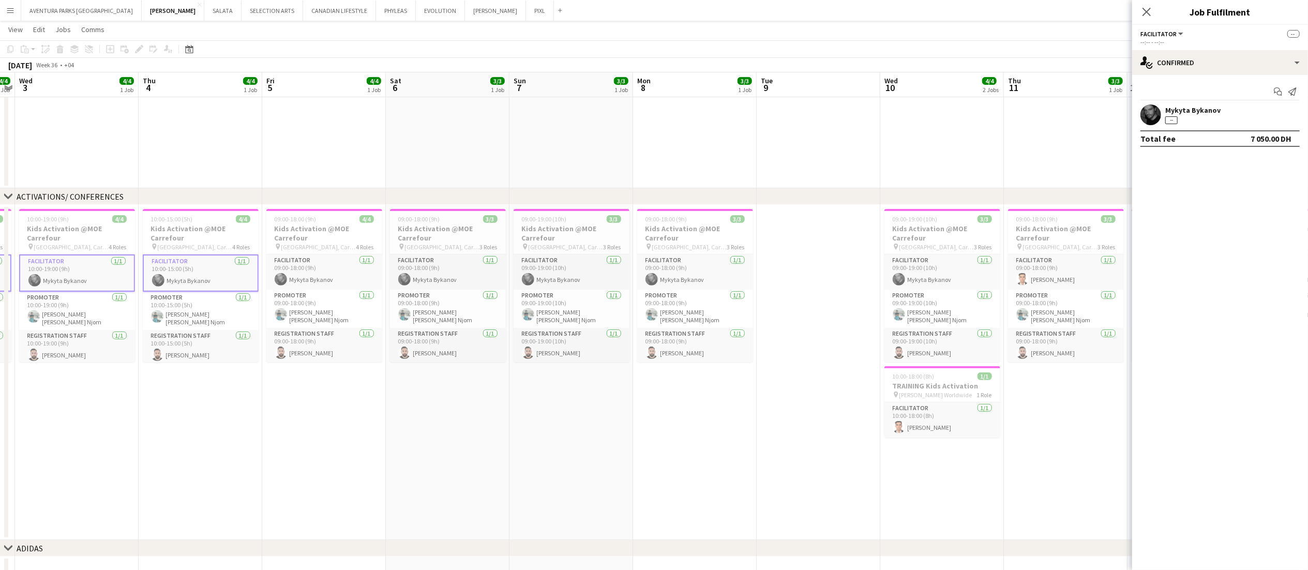
scroll to position [0, 384]
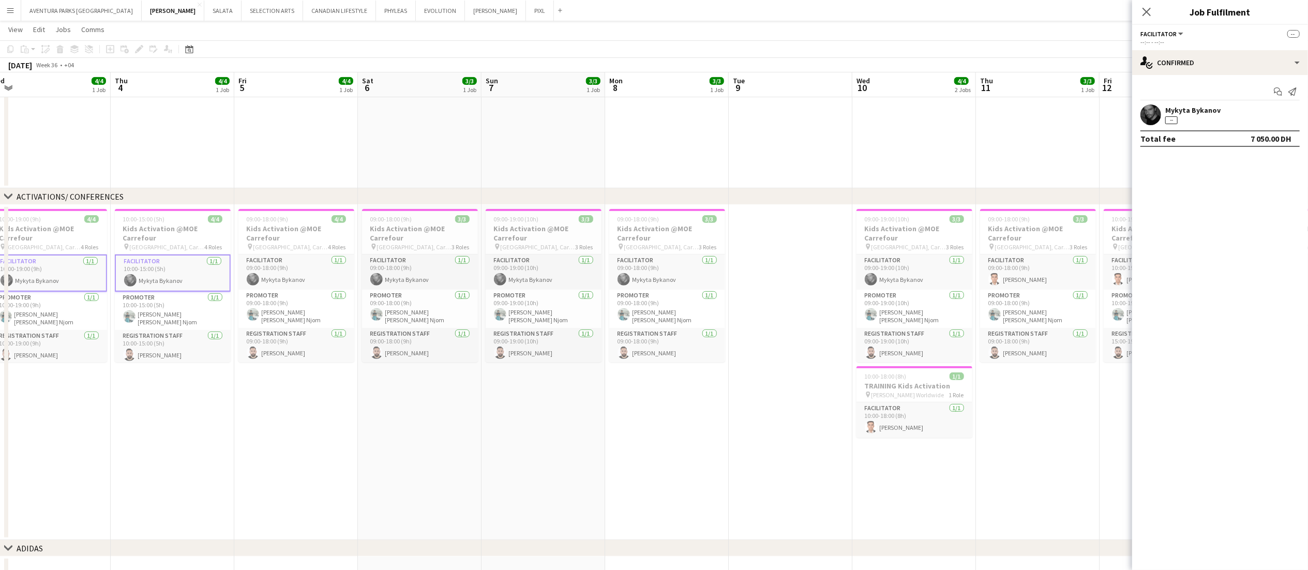
drag, startPoint x: 941, startPoint y: 383, endPoint x: 349, endPoint y: 397, distance: 592.8
click at [349, 397] on app-calendar-viewport "Sun 31 4/4 1 Job Mon 1 4/4 1 Job Tue 2 4/4 1 Job Wed 3 4/4 1 Job Thu 4 4/4 1 Jo…" at bounding box center [654, 182] width 1308 height 905
click at [261, 269] on app-card-role "Facilitator 1/1 09:00-18:00 (9h) Mykyta Bykanov" at bounding box center [296, 271] width 116 height 35
click at [389, 268] on app-card-role "Facilitator 1/1 09:00-18:00 (9h) Mykyta Bykanov" at bounding box center [420, 271] width 116 height 35
click at [544, 268] on app-card-role "Facilitator 1/1 09:00-19:00 (10h) Mykyta Bykanov" at bounding box center [544, 271] width 116 height 35
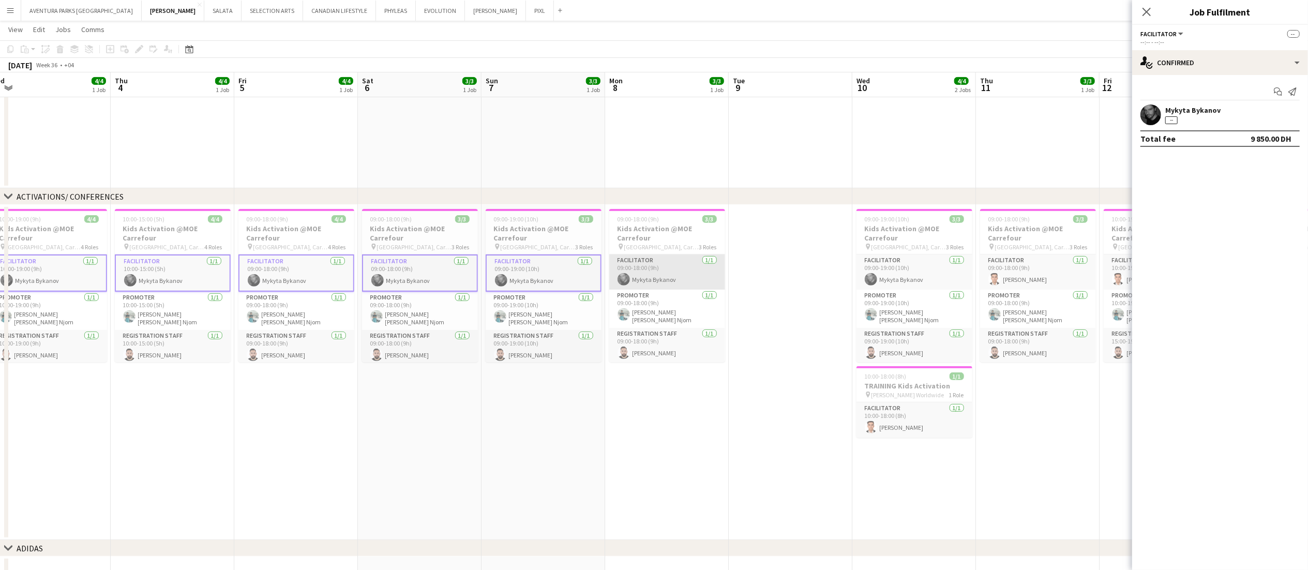
click at [631, 268] on app-card-role "Facilitator 1/1 09:00-18:00 (9h) Mykyta Bykanov" at bounding box center [667, 271] width 116 height 35
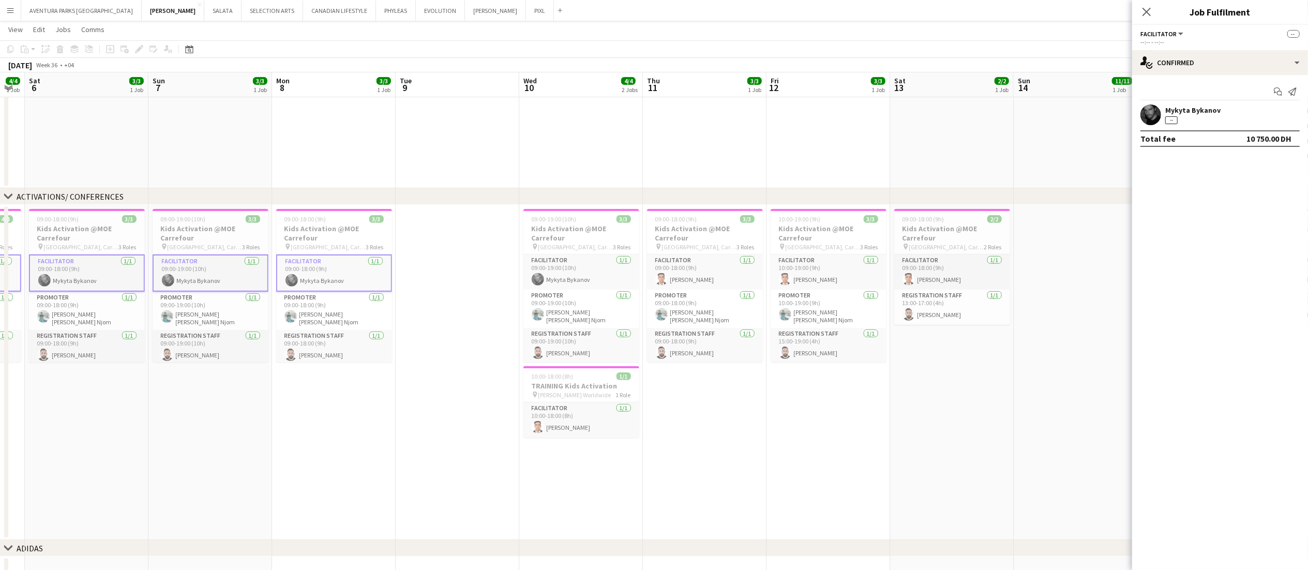
scroll to position [0, 394]
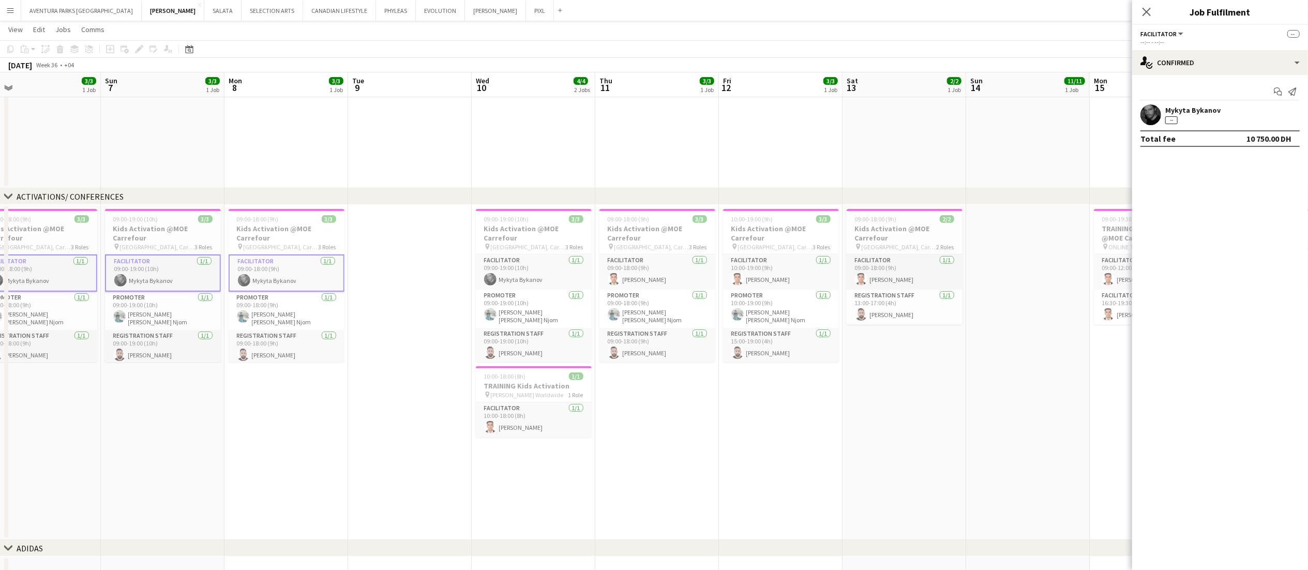
drag, startPoint x: 747, startPoint y: 414, endPoint x: 367, endPoint y: 413, distance: 380.1
click at [367, 413] on app-calendar-viewport "Wed 3 4/4 1 Job Thu 4 4/4 1 Job Fri 5 4/4 1 Job Sat 6 3/3 1 Job Sun 7 3/3 1 Job…" at bounding box center [654, 182] width 1308 height 905
click at [507, 275] on app-card-role "Facilitator 1/1 09:00-19:00 (10h) Mykyta Bykanov" at bounding box center [534, 271] width 116 height 35
click at [784, 427] on app-date-cell "10:00-19:00 (9h) 3/3 Kids Activation @MOE Carrefour pin Mall of Emirates, Carre…" at bounding box center [781, 372] width 124 height 335
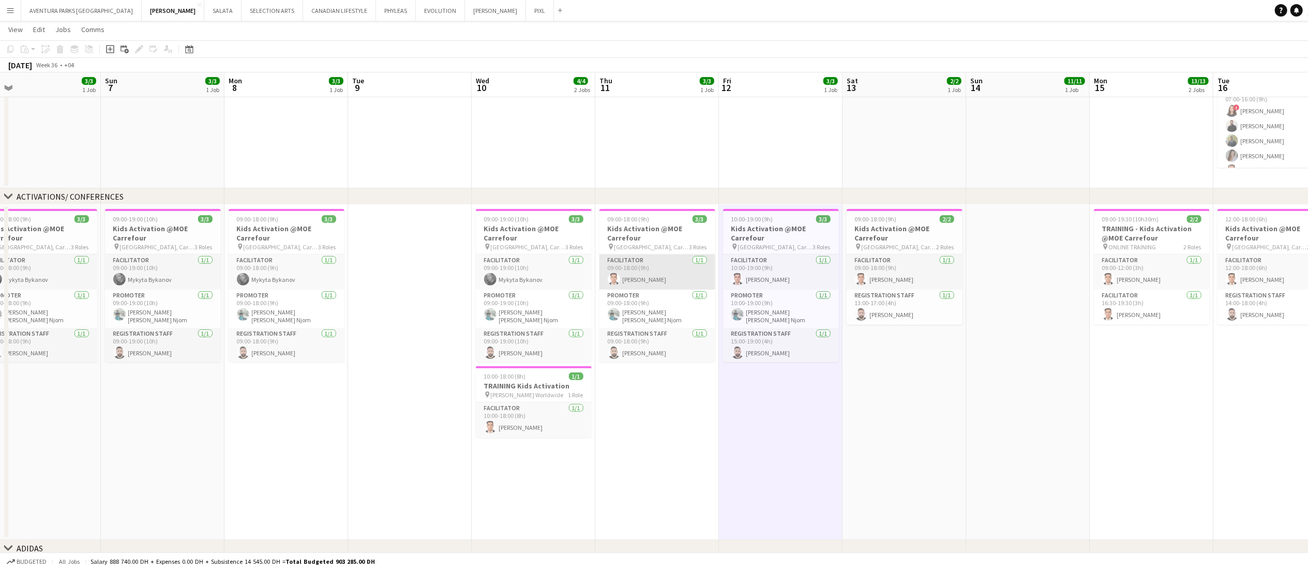
click at [644, 262] on app-card-role "Facilitator 1/1 09:00-18:00 (9h) Hichame Abouchama" at bounding box center [657, 271] width 116 height 35
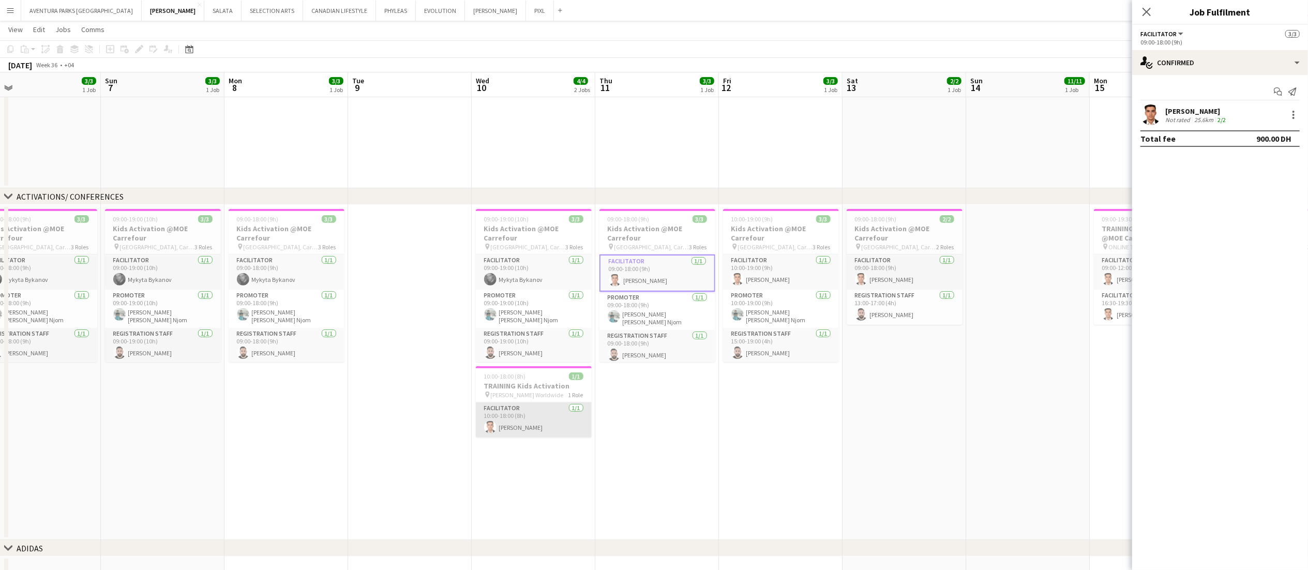
click at [539, 422] on app-card-role "Facilitator 1/1 10:00-18:00 (8h) Hichame Abouchama" at bounding box center [534, 419] width 116 height 35
click at [652, 275] on app-card-role "Facilitator 1/1 09:00-18:00 (9h) Hichame Abouchama" at bounding box center [657, 271] width 116 height 35
click at [753, 266] on app-card-role "Facilitator 1/1 10:00-19:00 (9h) Hichame Abouchama" at bounding box center [781, 271] width 116 height 35
click at [900, 270] on app-card-role "Facilitator 1/1 09:00-18:00 (9h) Hichame Abouchama" at bounding box center [905, 271] width 116 height 35
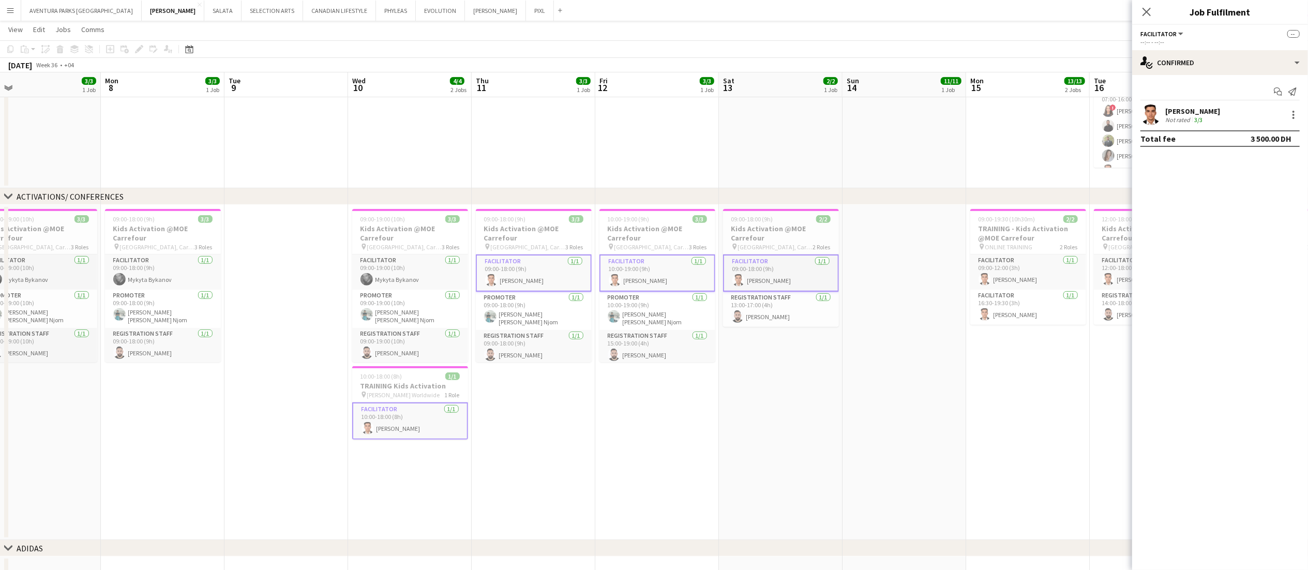
scroll to position [0, 331]
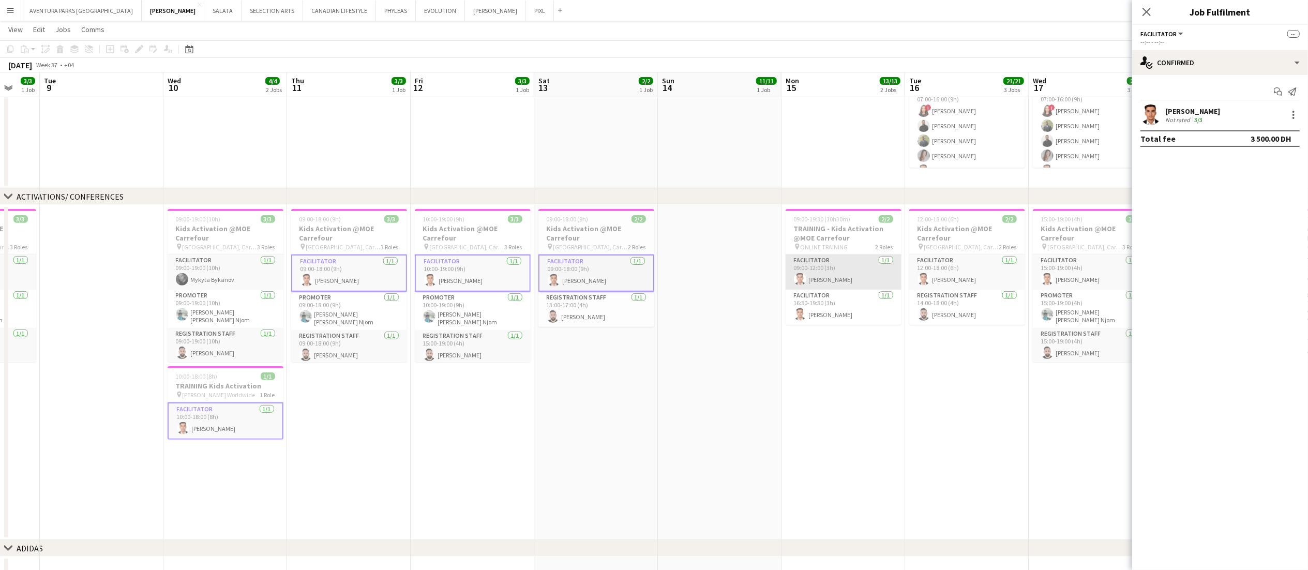
click at [834, 262] on app-card-role "Facilitator 1/1 09:00-12:00 (3h) Hichame Abouchama" at bounding box center [844, 271] width 116 height 35
click at [958, 270] on app-card-role "Facilitator 1/1 12:00-18:00 (6h) Hichame Abouchama" at bounding box center [967, 271] width 116 height 35
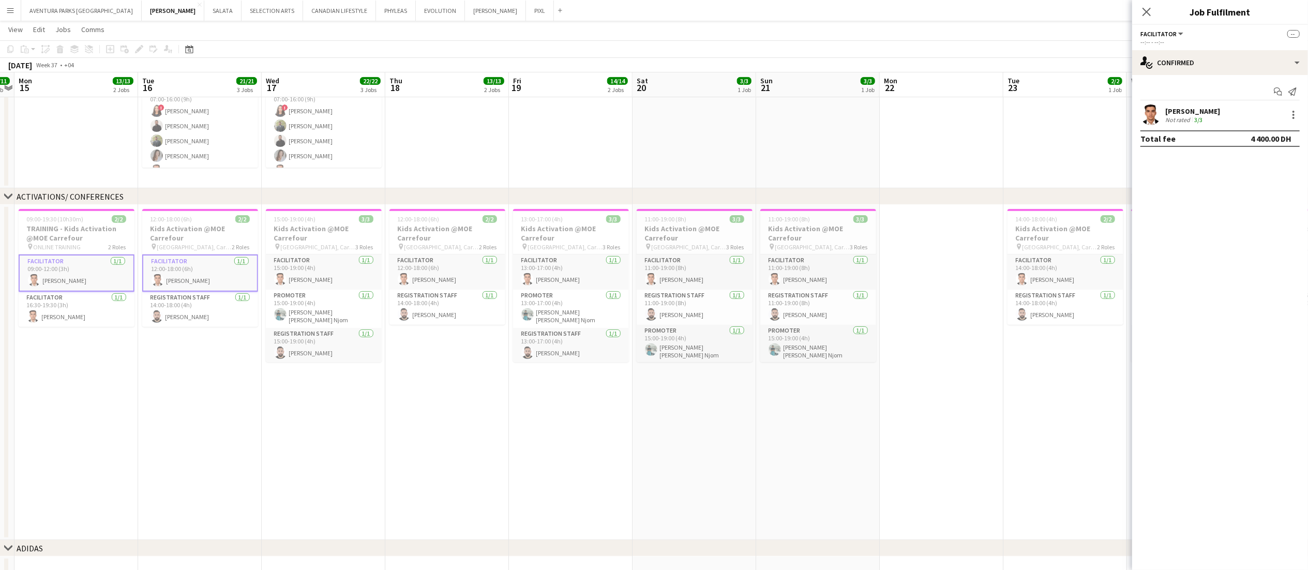
scroll to position [0, 294]
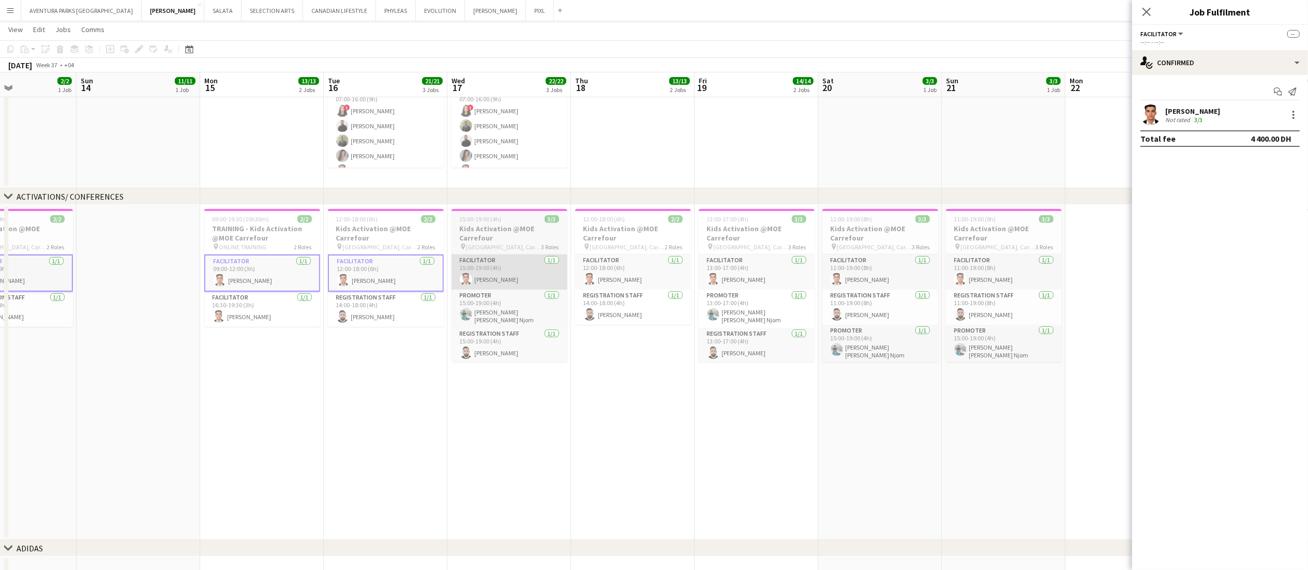
click at [499, 279] on app-card-role "Facilitator 1/1 15:00-19:00 (4h) Hichame Abouchama" at bounding box center [509, 271] width 116 height 35
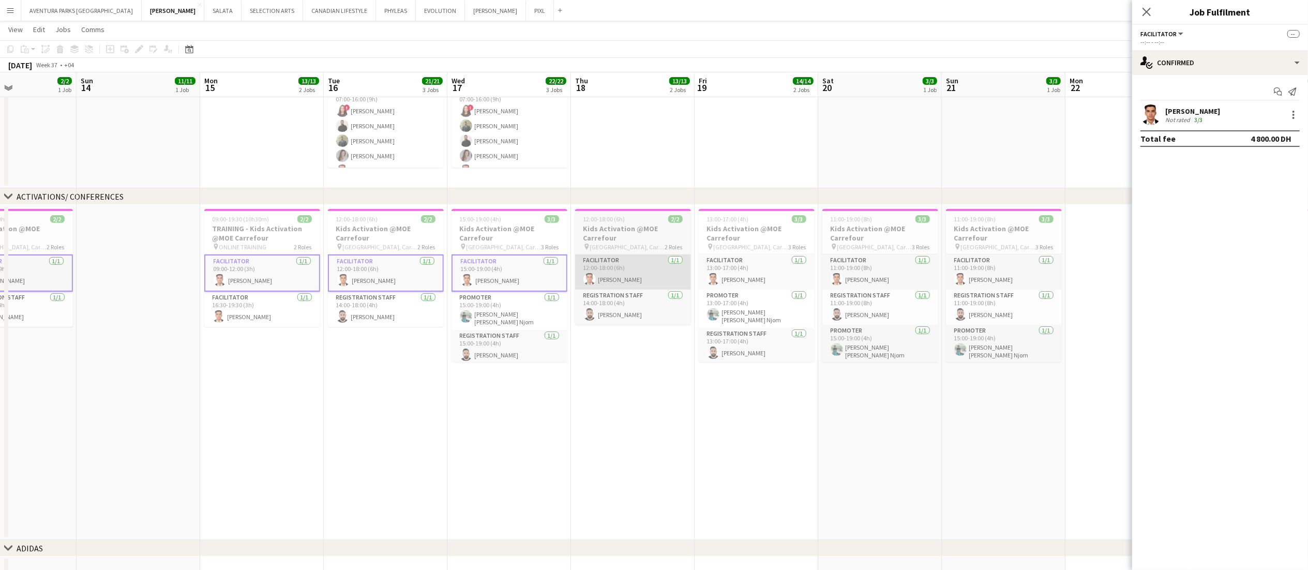
click at [611, 267] on app-card-role "Facilitator 1/1 12:00-18:00 (6h) Hichame Abouchama" at bounding box center [633, 271] width 116 height 35
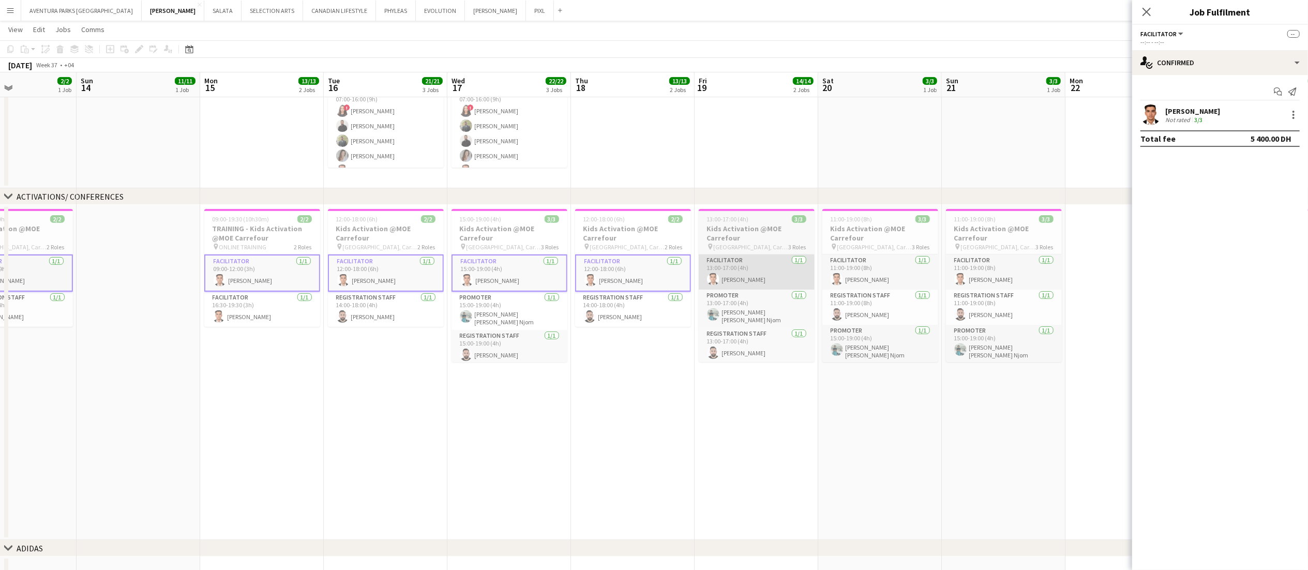
click at [774, 265] on app-card-role "Facilitator 1/1 13:00-17:00 (4h) Hichame Abouchama" at bounding box center [757, 271] width 116 height 35
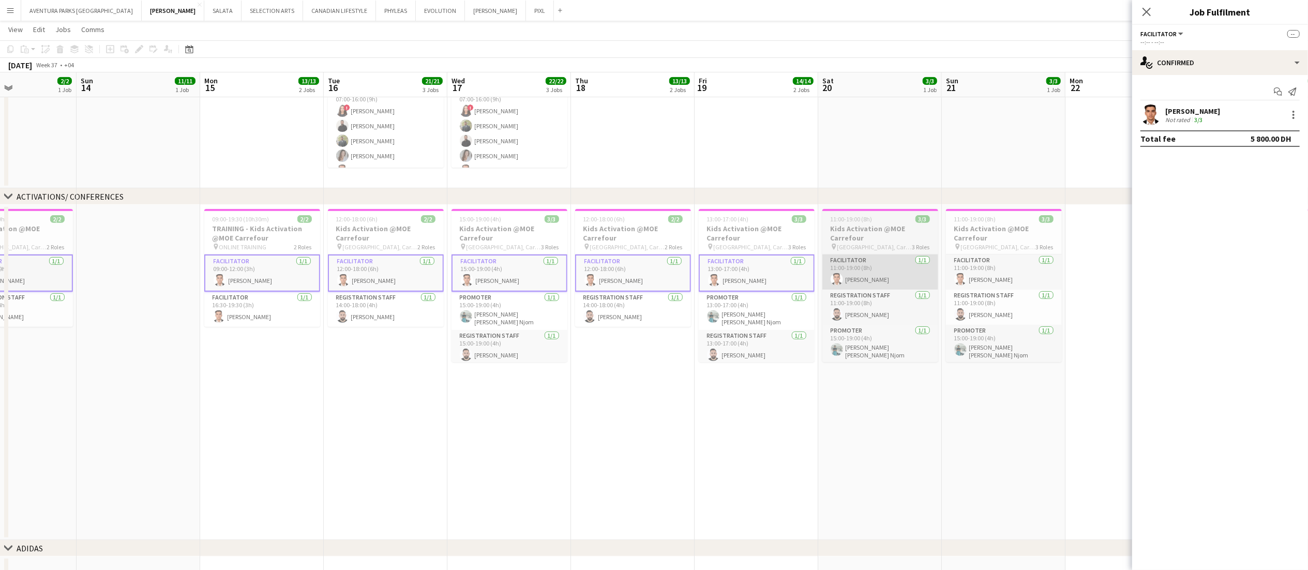
click at [898, 273] on app-card-role "Facilitator 1/1 11:00-19:00 (8h) Hichame Abouchama" at bounding box center [880, 271] width 116 height 35
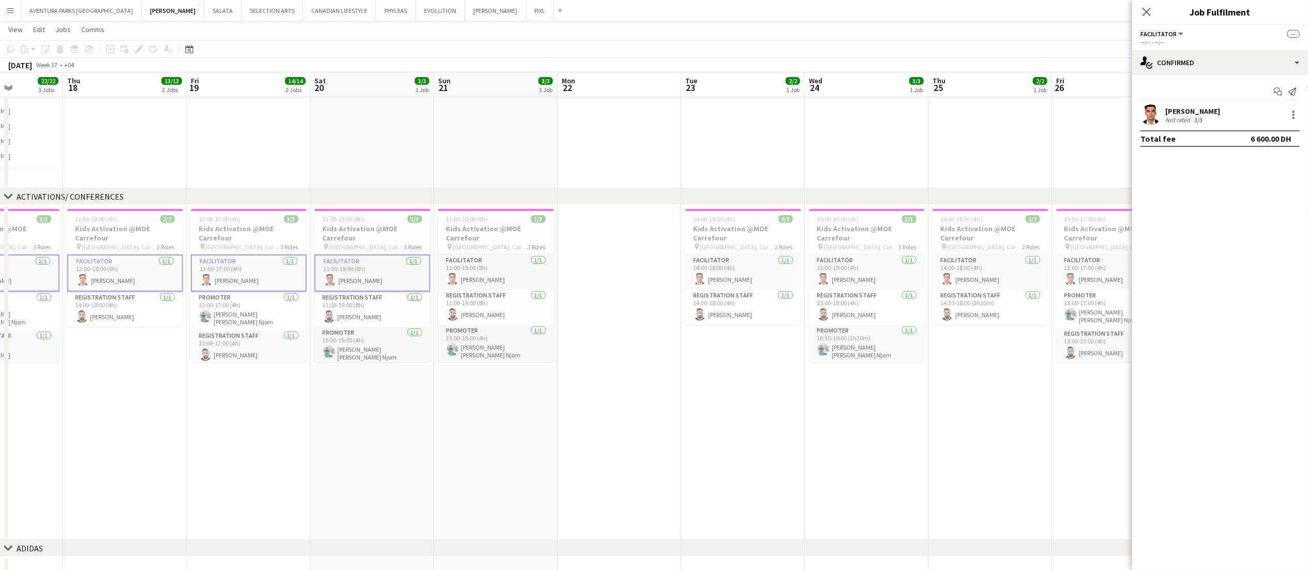
scroll to position [0, 429]
click at [486, 280] on app-card-role "Facilitator 1/1 11:00-19:00 (8h) Hichame Abouchama" at bounding box center [499, 271] width 116 height 35
click at [745, 274] on app-card-role "Facilitator 1/1 14:00-18:00 (4h) Hichame Abouchama" at bounding box center [746, 271] width 116 height 35
click at [883, 269] on app-card-role "Facilitator 1/1 15:00-19:00 (4h) Hichame Abouchama" at bounding box center [869, 271] width 116 height 35
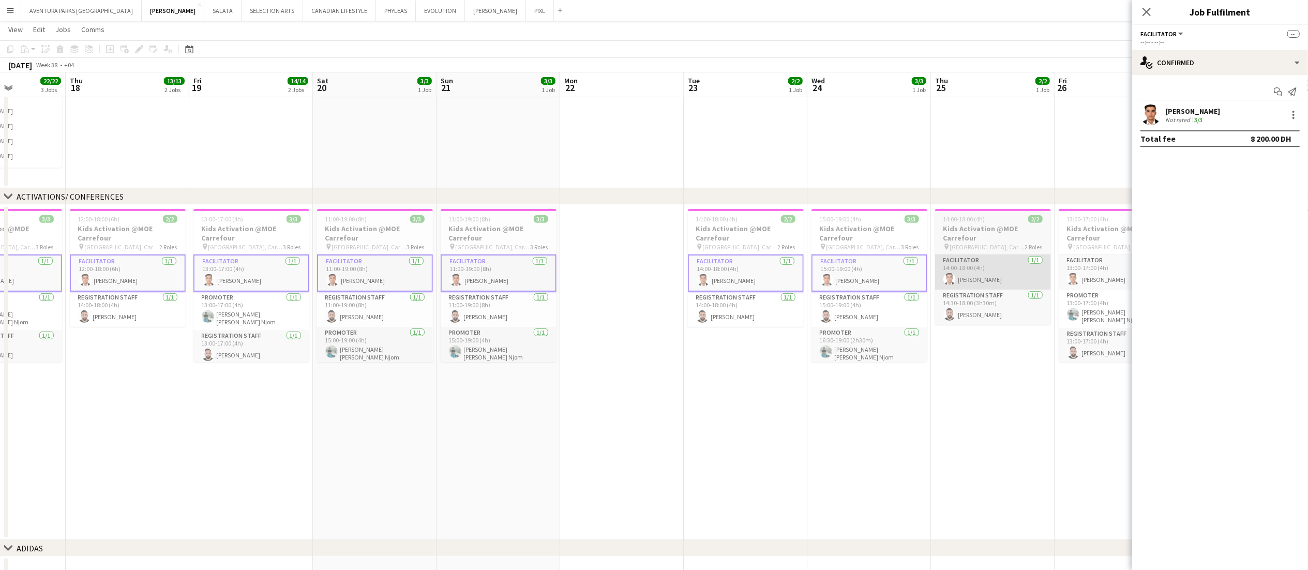
click at [992, 266] on app-card-role "Facilitator 1/1 14:00-18:00 (4h) Hichame Abouchama" at bounding box center [993, 271] width 116 height 35
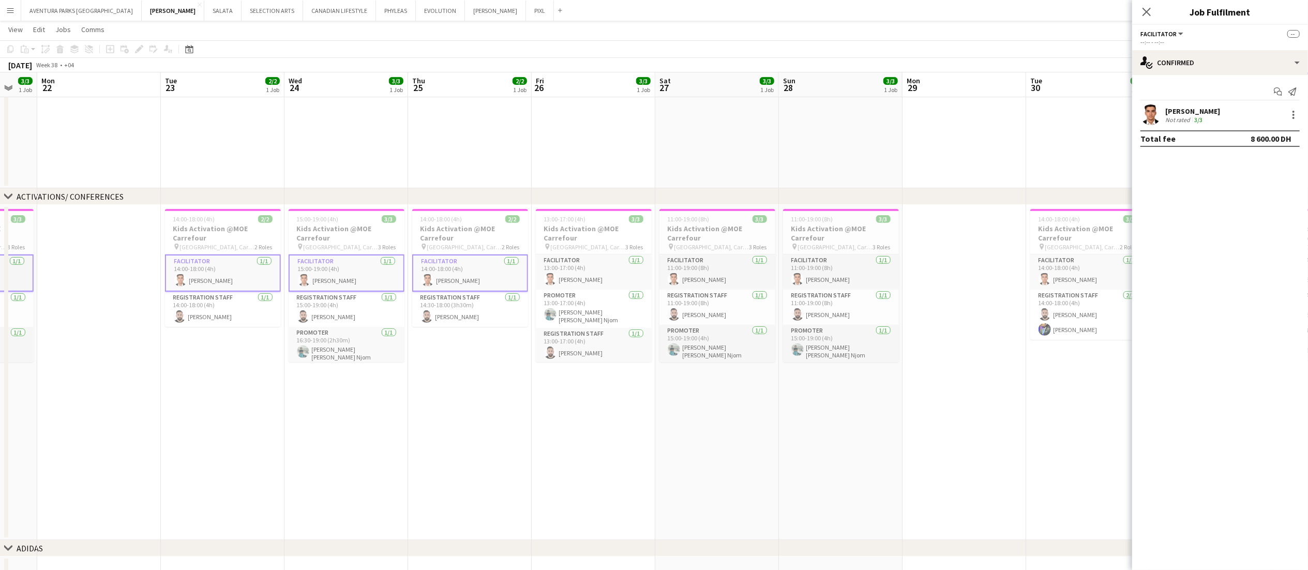
scroll to position [0, 462]
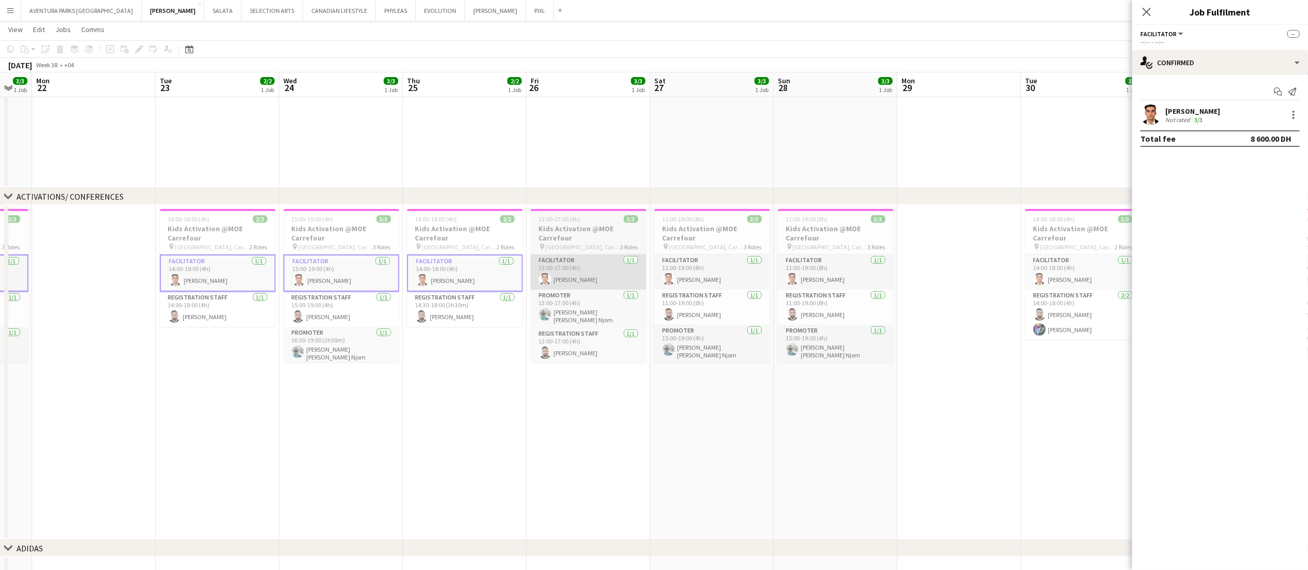
click at [602, 272] on app-card-role "Facilitator 1/1 13:00-17:00 (4h) Hichame Abouchama" at bounding box center [589, 271] width 116 height 35
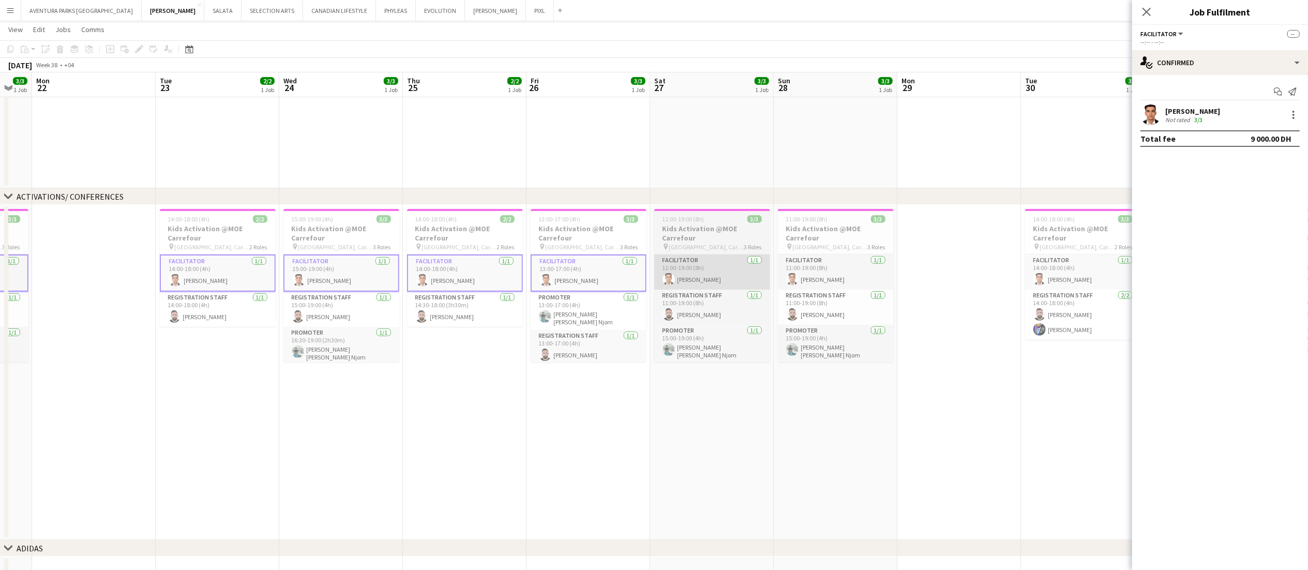
click at [713, 269] on app-card-role "Facilitator 1/1 11:00-19:00 (8h) Hichame Abouchama" at bounding box center [712, 271] width 116 height 35
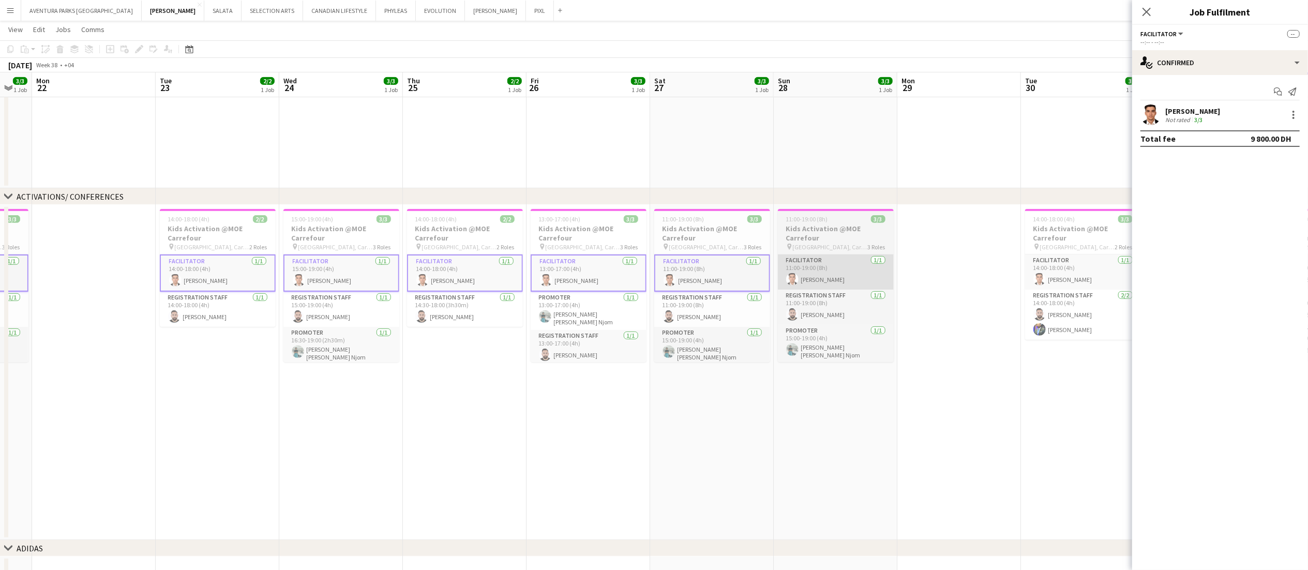
click at [842, 276] on app-card-role "Facilitator 1/1 11:00-19:00 (8h) Hichame Abouchama" at bounding box center [836, 271] width 116 height 35
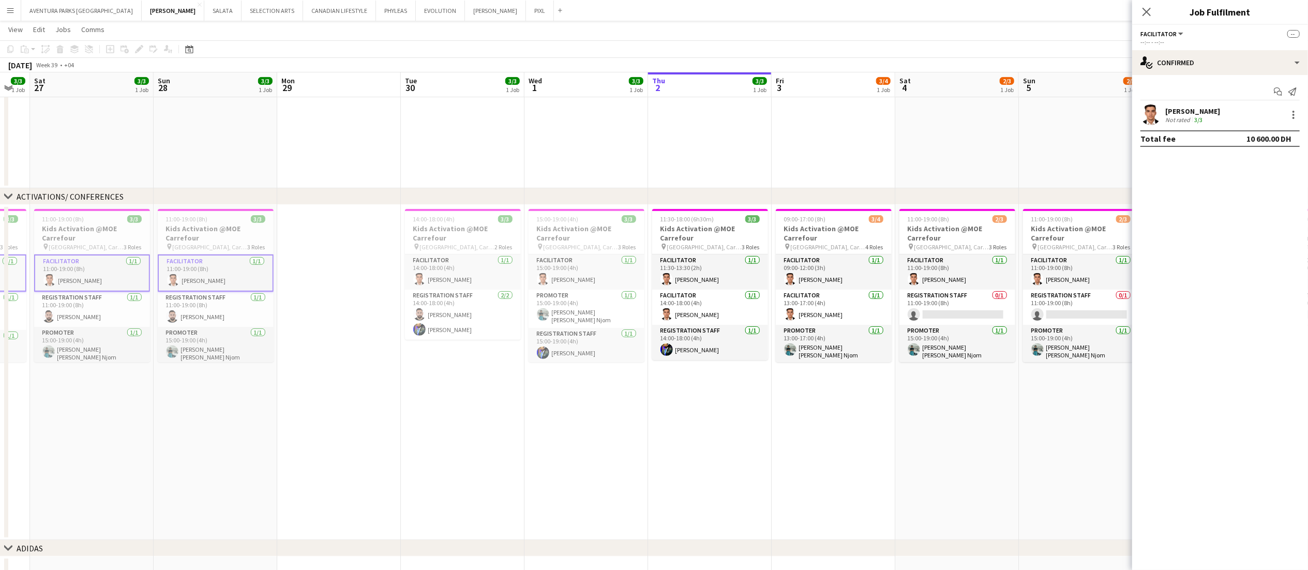
scroll to position [0, 341]
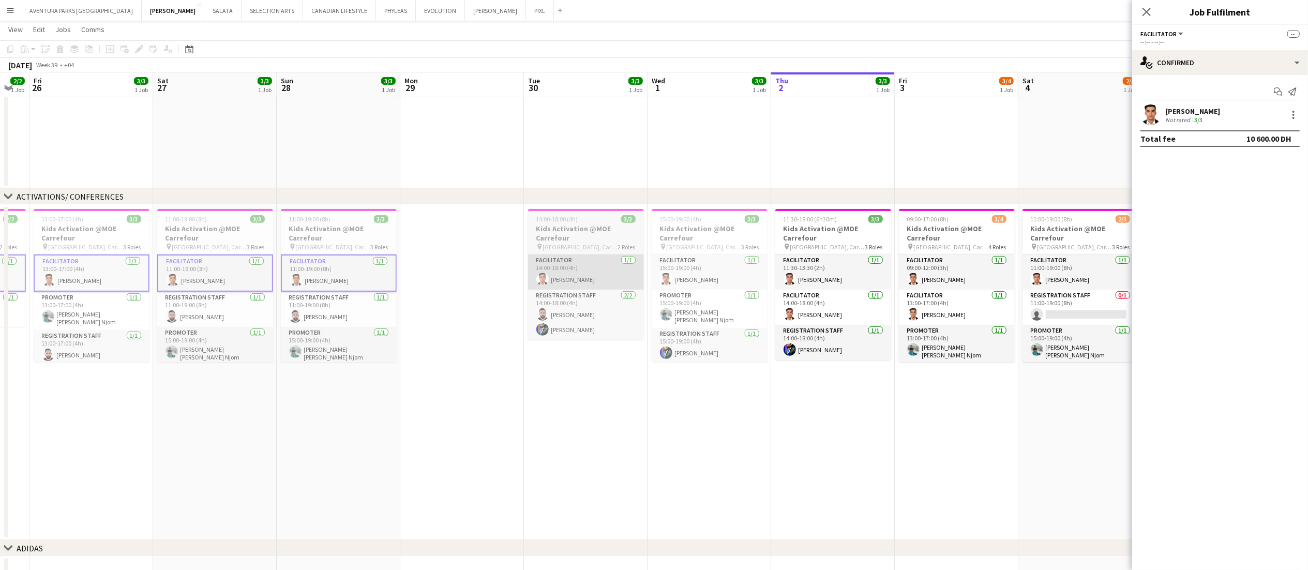
click at [594, 274] on app-card-role "Facilitator 1/1 14:00-18:00 (4h) Hichame Abouchama" at bounding box center [586, 271] width 116 height 35
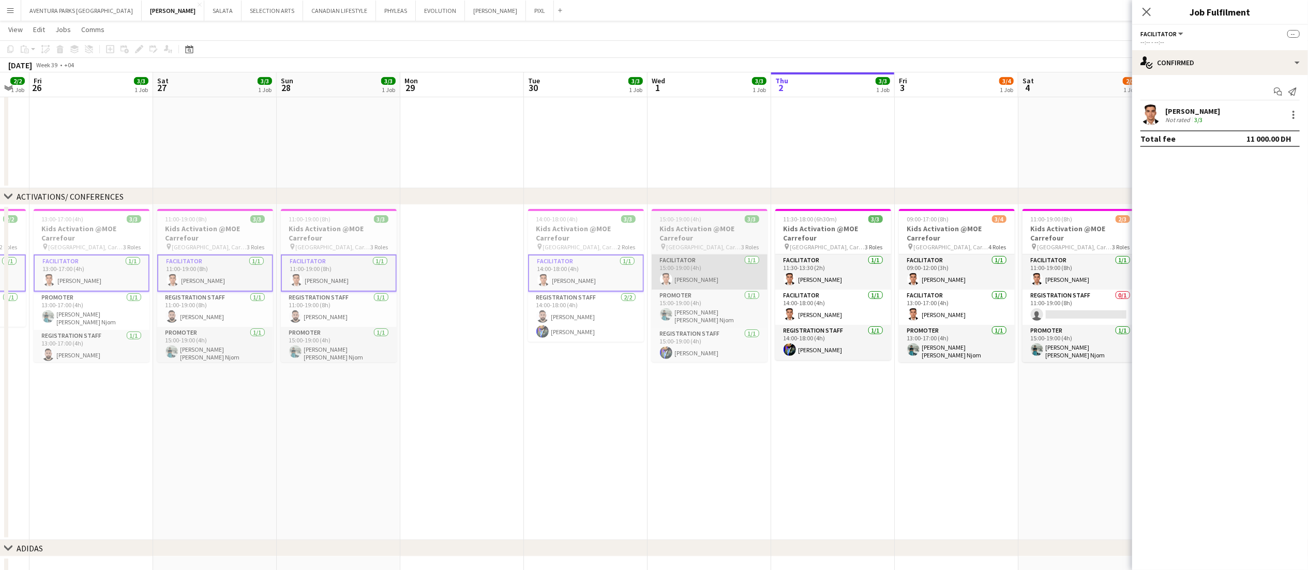
click at [708, 274] on app-card-role "Facilitator 1/1 15:00-19:00 (4h) Hichame Abouchama" at bounding box center [710, 271] width 116 height 35
click at [708, 274] on app-card-role "Facilitator 1/1 15:00-19:00 (4h) Hichame Abouchama" at bounding box center [710, 272] width 116 height 37
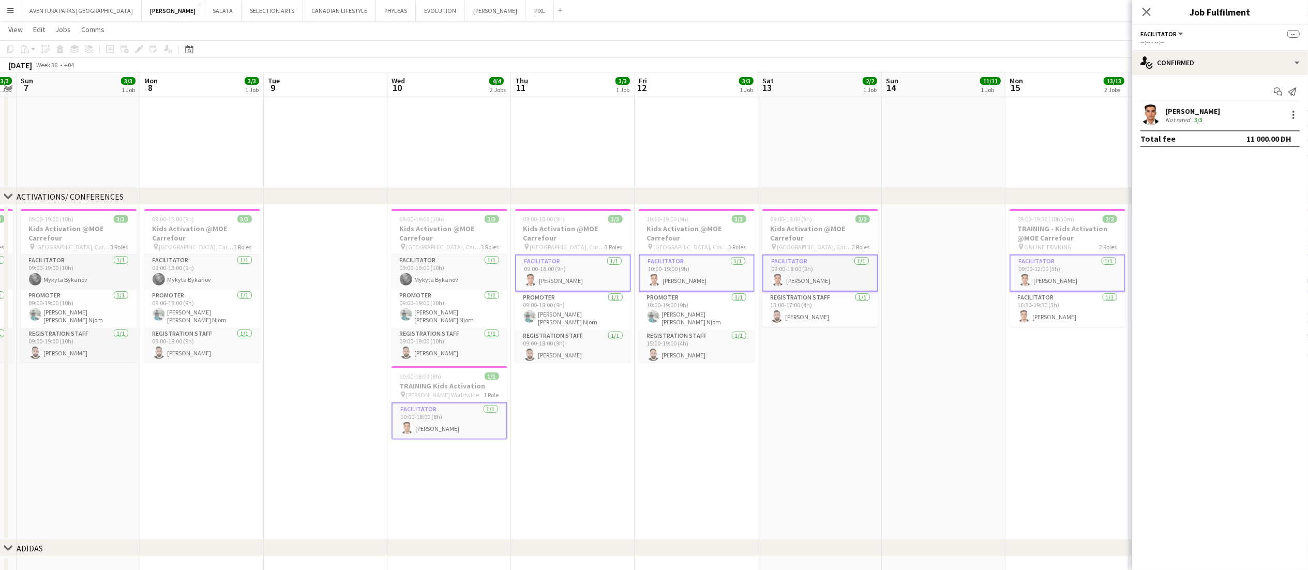
scroll to position [0, 228]
click at [270, 427] on app-date-cell at bounding box center [329, 372] width 124 height 335
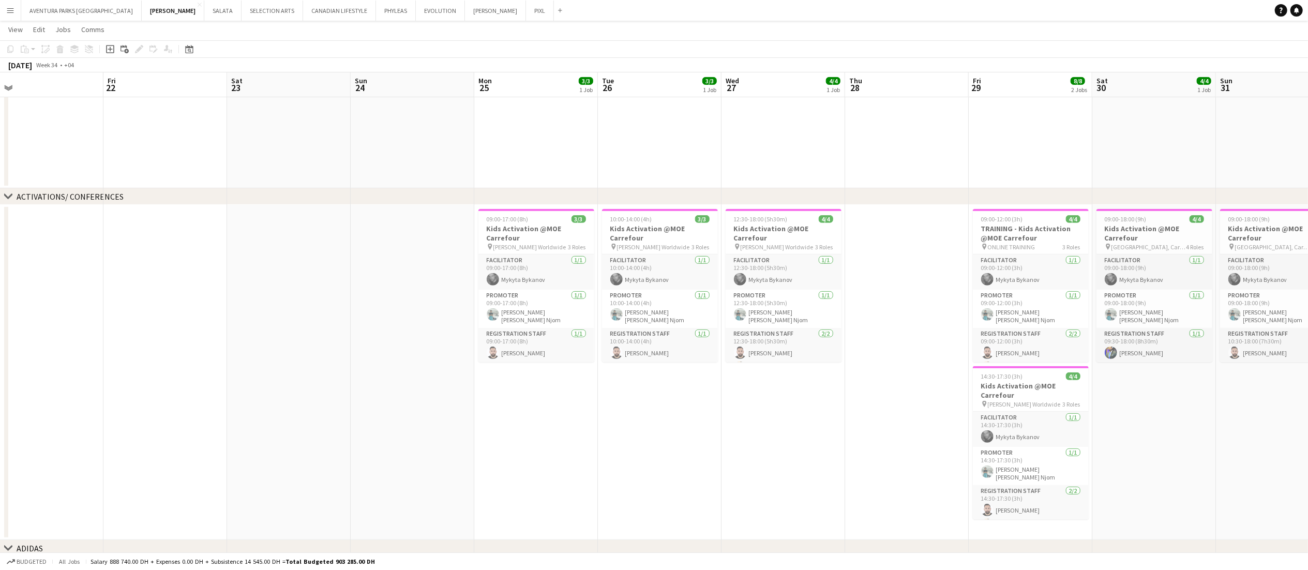
scroll to position [0, 259]
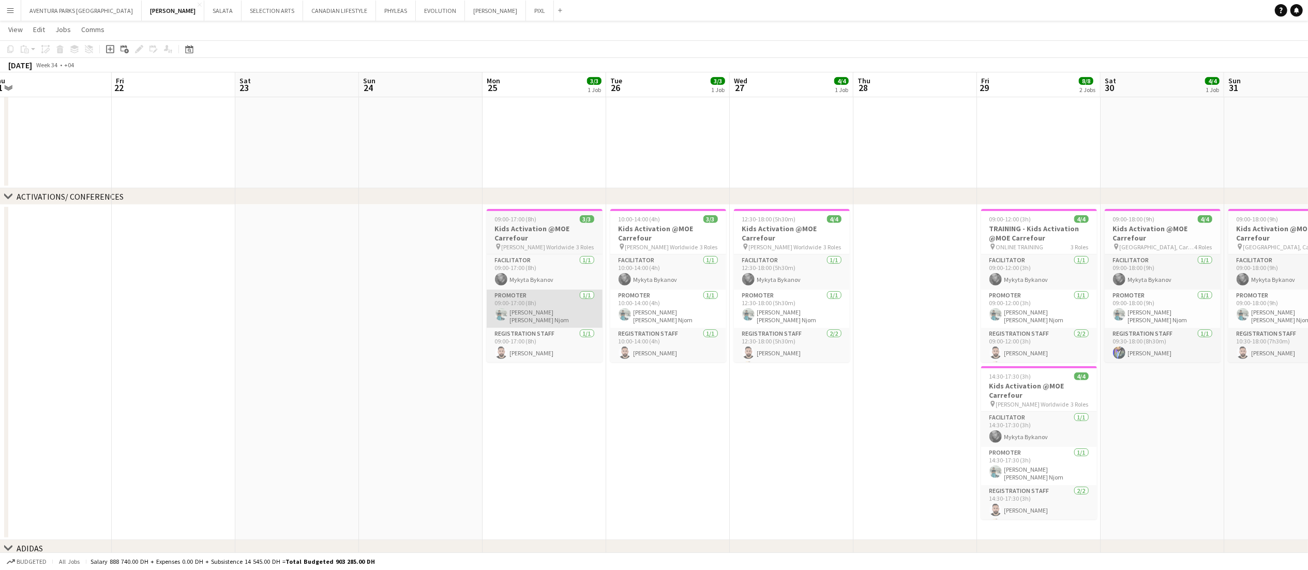
click at [553, 319] on app-card-role "Promoter 1/1 09:00-17:00 (8h) Denise Neng Njom" at bounding box center [545, 309] width 116 height 38
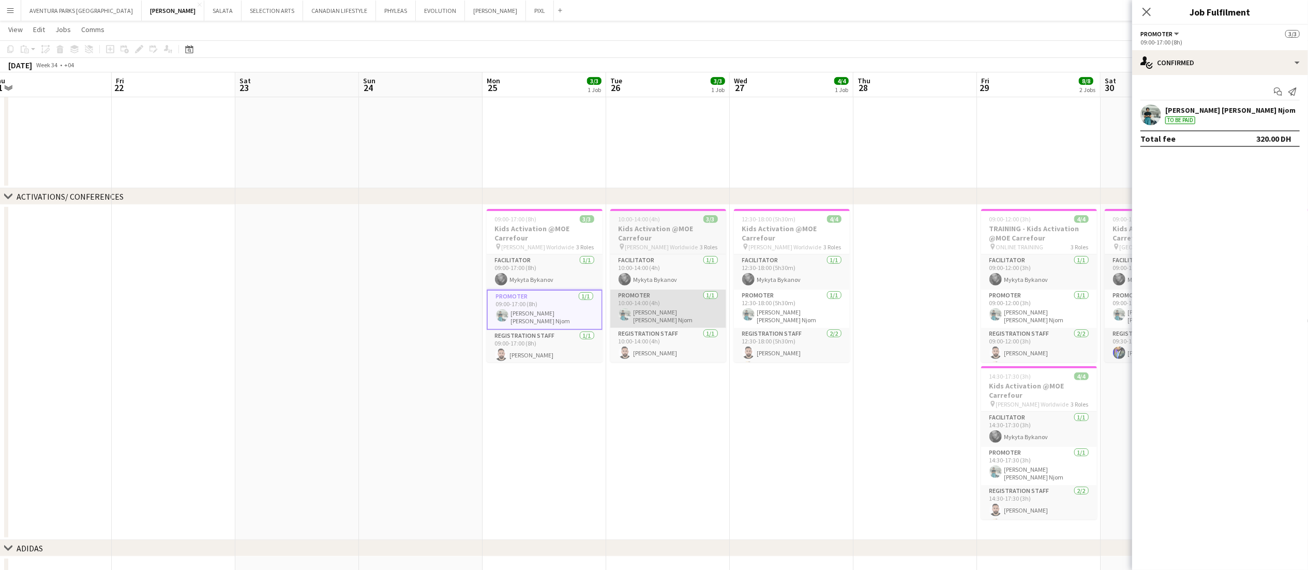
click at [677, 294] on app-card-role "Promoter 1/1 10:00-14:00 (4h) Denise Neng Njom" at bounding box center [668, 309] width 116 height 38
click at [784, 311] on app-card-role "Promoter 1/1 12:30-18:00 (5h30m) Denise Neng Njom" at bounding box center [792, 309] width 116 height 38
click at [813, 309] on app-card-role "Promoter 1/1 12:30-18:00 (5h30m) Denise Neng Njom" at bounding box center [792, 310] width 116 height 40
click at [652, 317] on app-card-role "Promoter 1/1 10:00-14:00 (4h) Denise Neng Njom" at bounding box center [668, 309] width 116 height 38
click at [534, 241] on h3 "Kids Activation @MOE Carrefour" at bounding box center [545, 233] width 116 height 19
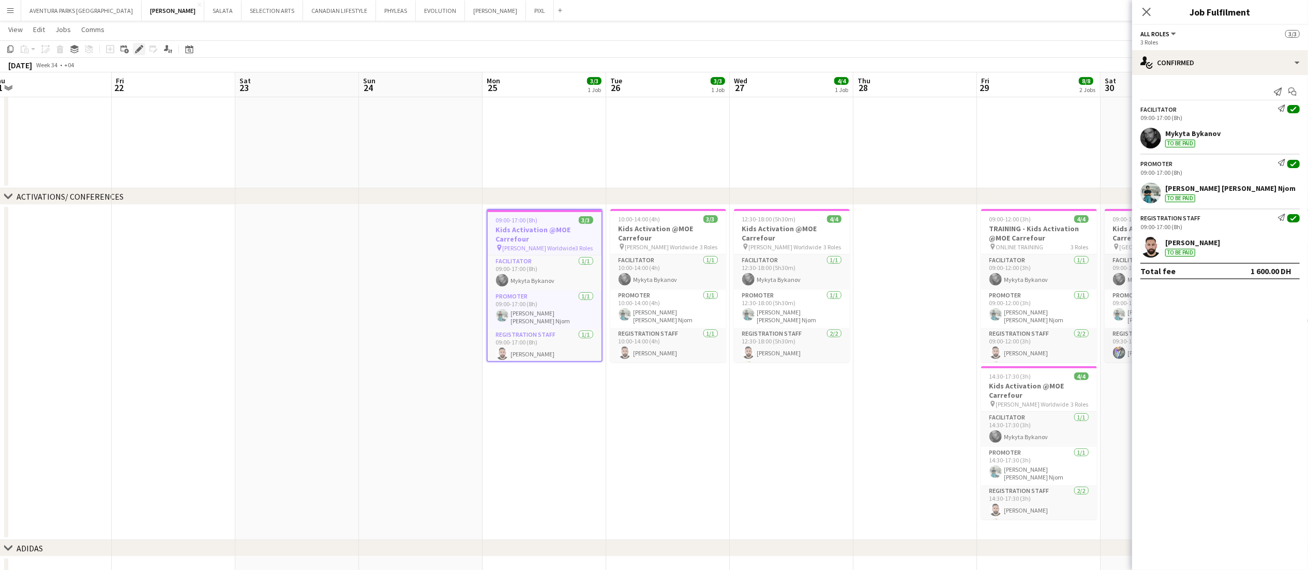
click at [144, 50] on div "Edit" at bounding box center [139, 49] width 12 height 12
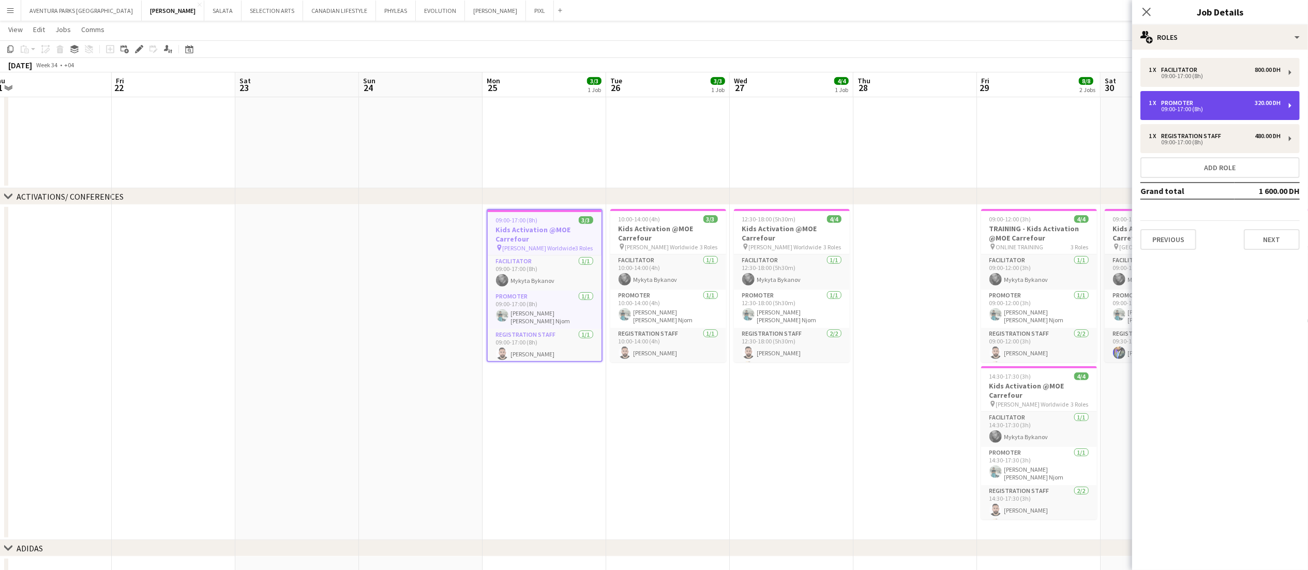
click at [992, 98] on div "1 x Promoter 320.00 DH 09:00-17:00 (8h)" at bounding box center [1219, 105] width 159 height 29
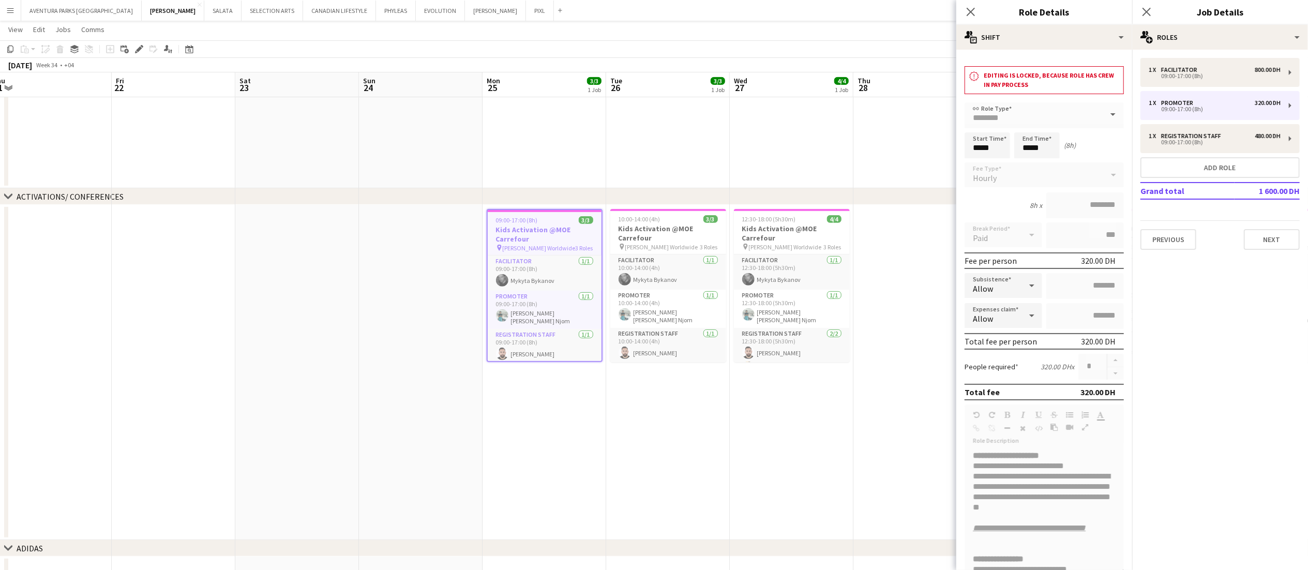
click at [449, 224] on app-date-cell at bounding box center [421, 372] width 124 height 335
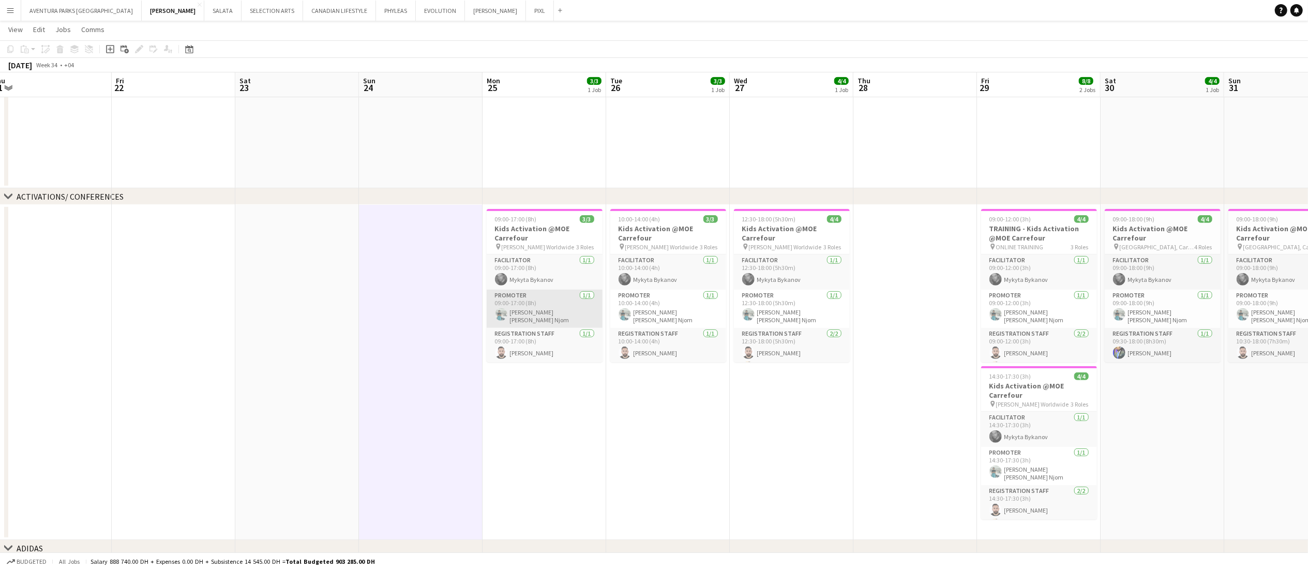
click at [557, 309] on app-card-role "Promoter 1/1 09:00-17:00 (8h) Denise Neng Njom" at bounding box center [545, 309] width 116 height 38
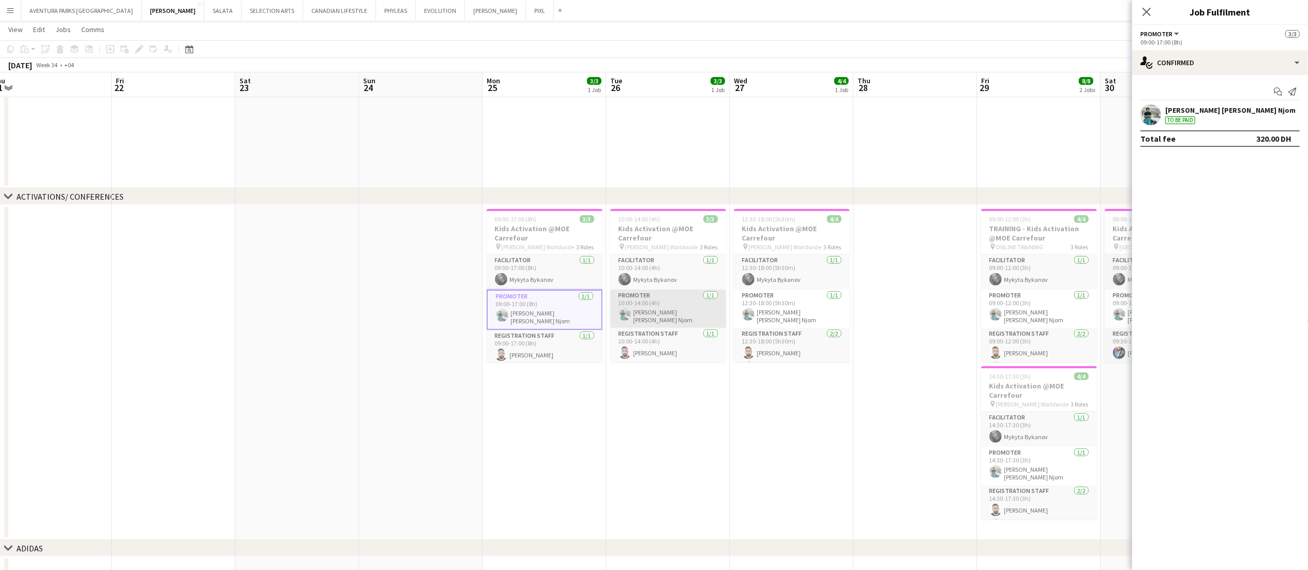
click at [671, 317] on app-card-role "Promoter 1/1 10:00-14:00 (4h) Denise Neng Njom" at bounding box center [668, 309] width 116 height 38
click at [803, 309] on app-card-role "Promoter 1/1 12:30-18:00 (5h30m) Denise Neng Njom" at bounding box center [792, 309] width 116 height 38
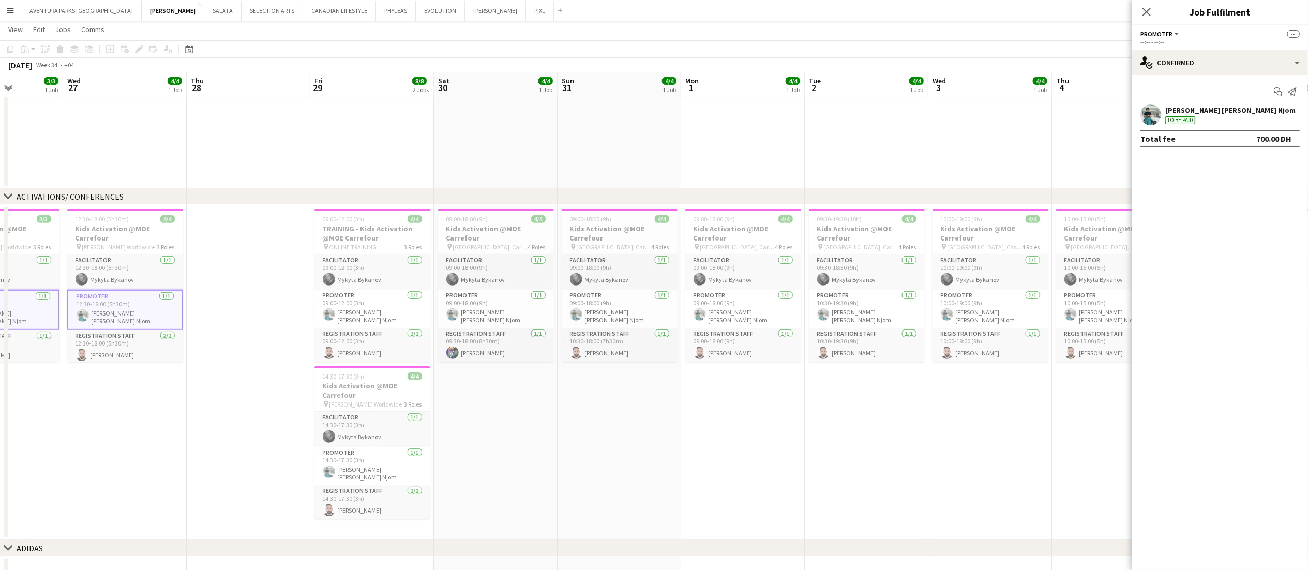
scroll to position [0, 439]
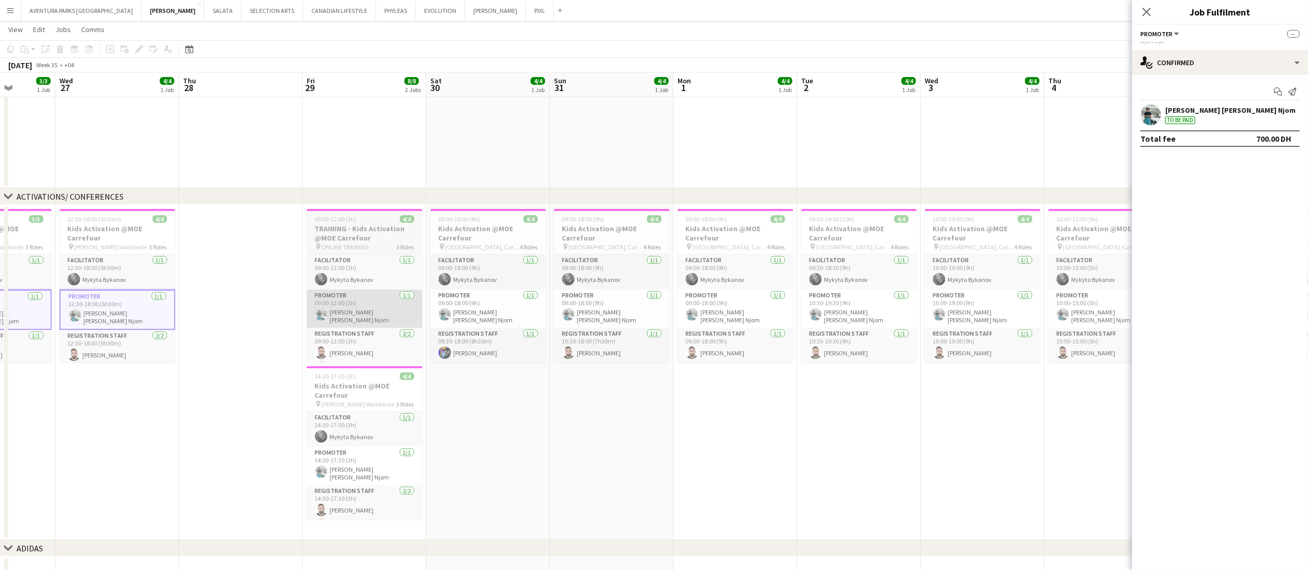
click at [363, 319] on app-card-role "Promoter 1/1 09:00-12:00 (3h) Denise Neng Njom" at bounding box center [365, 309] width 116 height 38
click at [479, 309] on app-card-role "Promoter 1/1 09:00-18:00 (9h) Denise Neng Njom" at bounding box center [488, 309] width 116 height 38
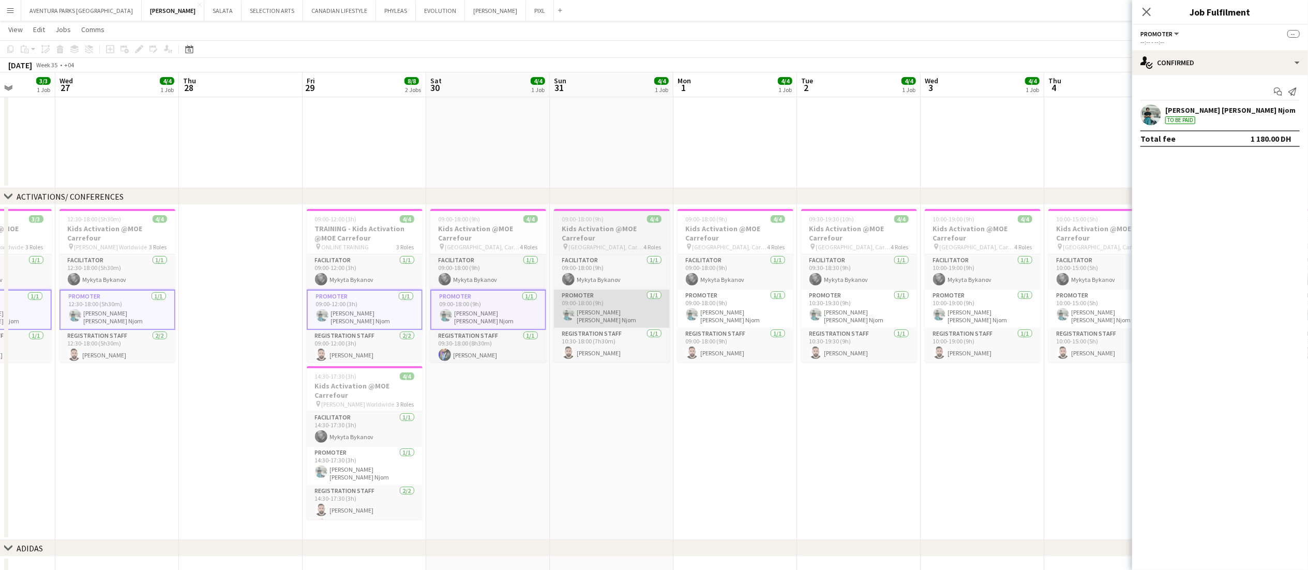
click at [614, 309] on app-card-role "Promoter 1/1 09:00-18:00 (9h) Denise Neng Njom" at bounding box center [612, 309] width 116 height 38
click at [363, 427] on app-card-role "Promoter 1/1 14:30-17:30 (3h) Denise Neng Njom" at bounding box center [365, 466] width 116 height 38
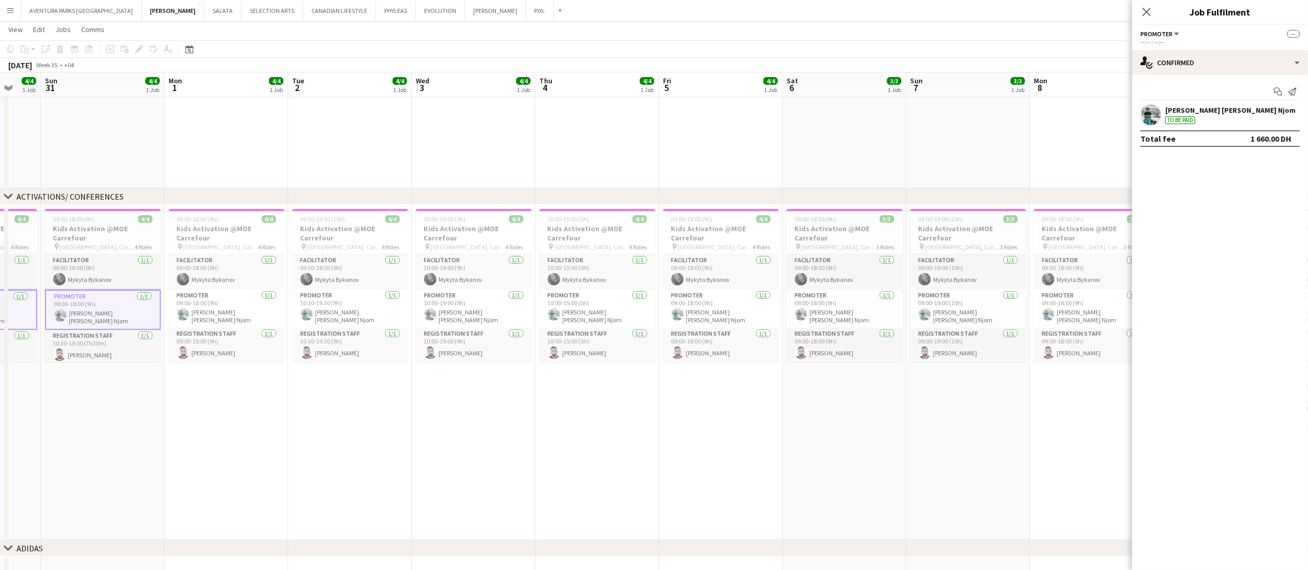
scroll to position [0, 353]
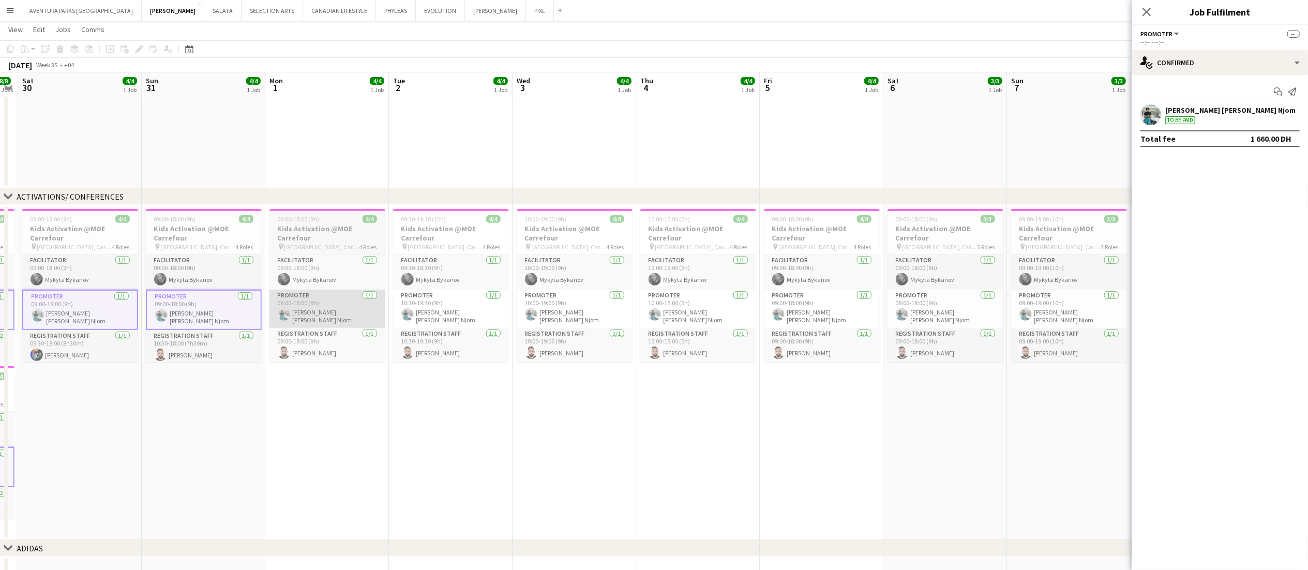
click at [327, 300] on app-card-role "Promoter 1/1 09:00-18:00 (9h) Denise Neng Njom" at bounding box center [327, 309] width 116 height 38
click at [443, 314] on app-card-role "Promoter 1/1 10:30-19:30 (9h) Denise Neng Njom" at bounding box center [451, 309] width 116 height 38
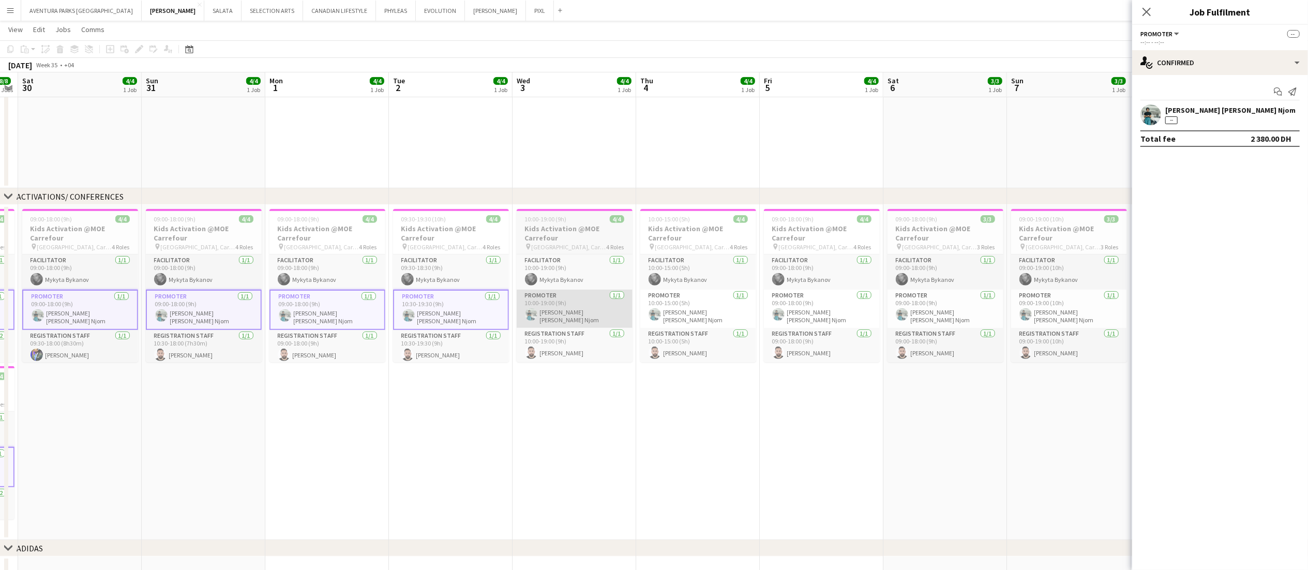
click at [577, 311] on app-card-role "Promoter 1/1 10:00-19:00 (9h) Denise Neng Njom" at bounding box center [575, 309] width 116 height 38
click at [708, 307] on app-card-role "Promoter 1/1 10:00-15:00 (5h) Denise Neng Njom" at bounding box center [698, 309] width 116 height 38
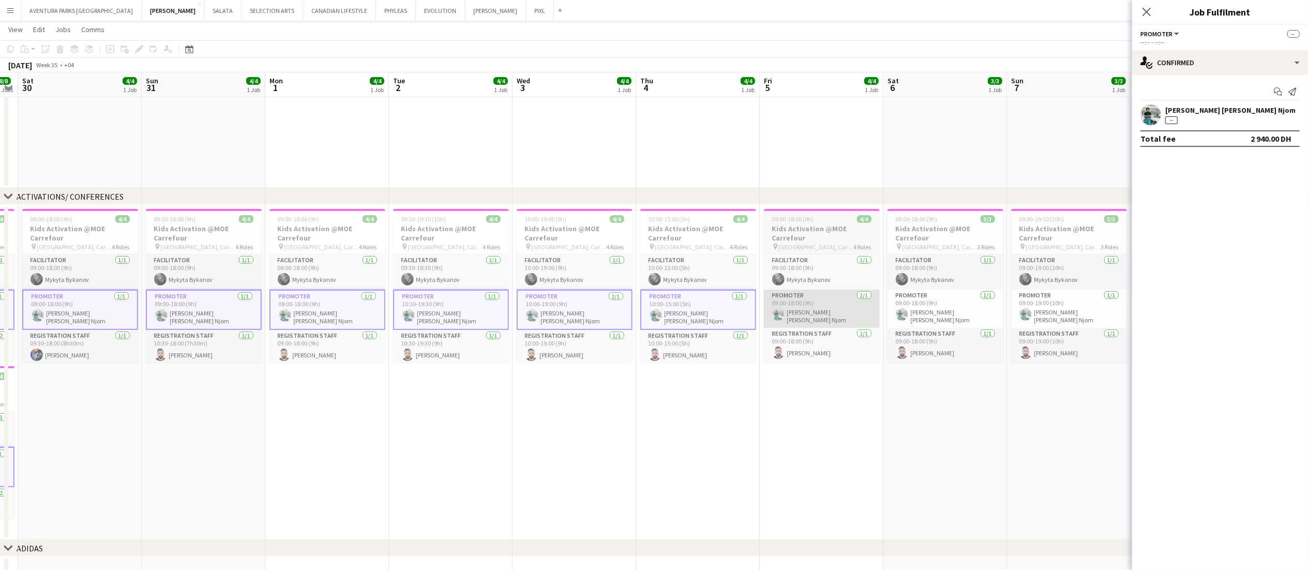
click at [818, 313] on app-card-role "Promoter 1/1 09:00-18:00 (9h) Denise Neng Njom" at bounding box center [822, 309] width 116 height 38
click at [953, 306] on app-card-role "Promoter 1/1 09:00-18:00 (9h) Denise Neng Njom" at bounding box center [945, 309] width 116 height 38
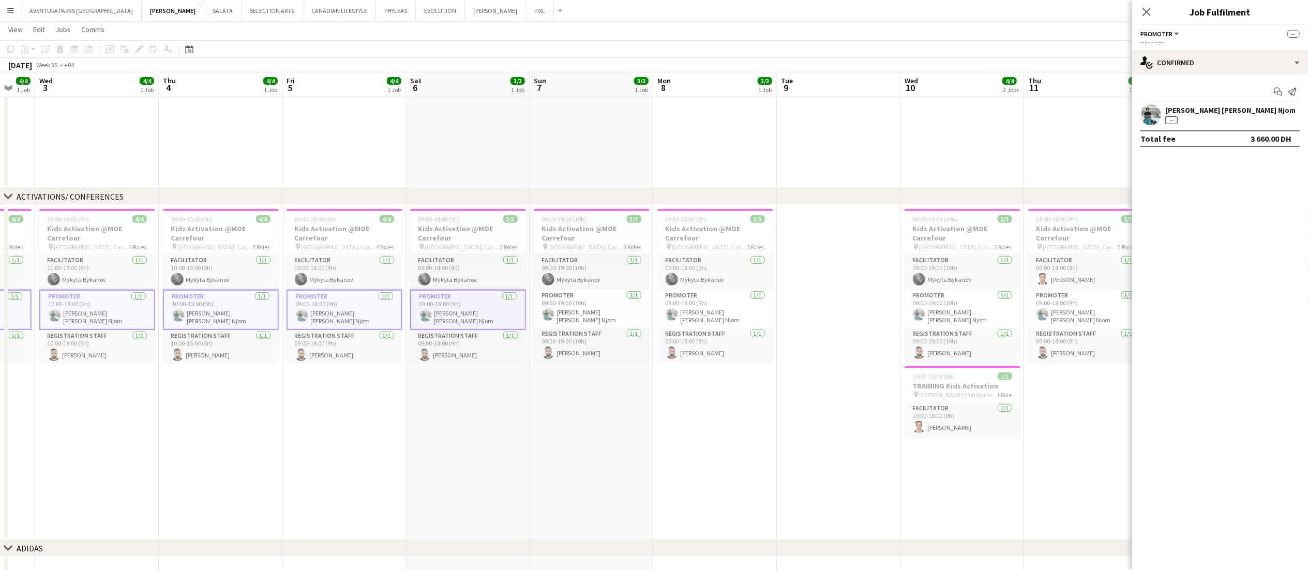
scroll to position [0, 434]
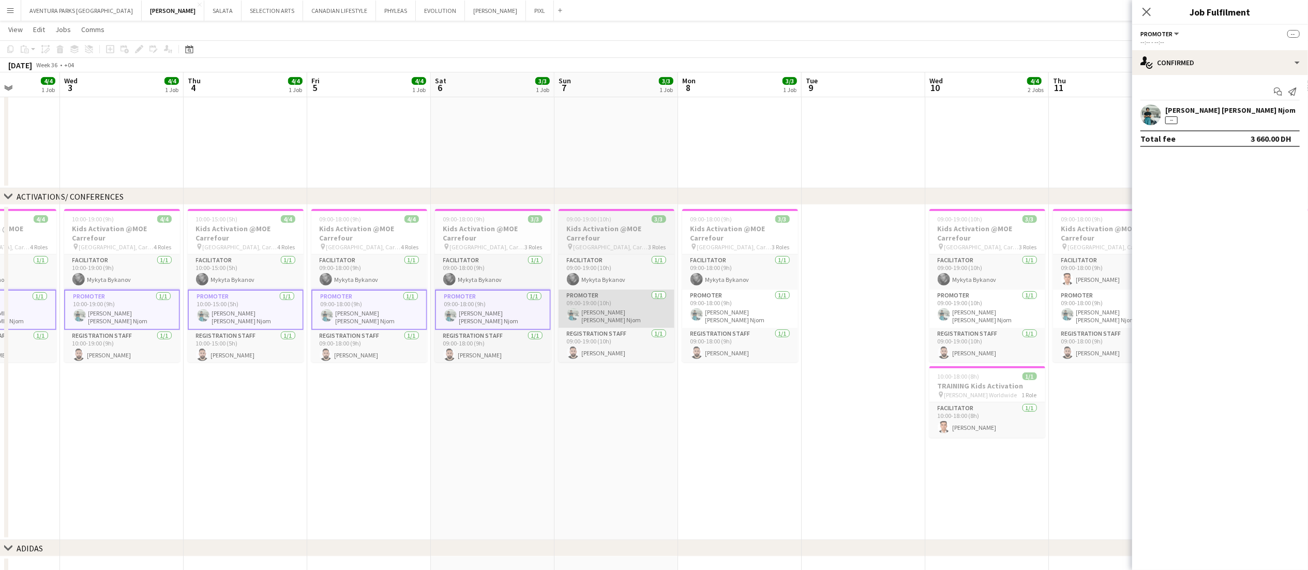
click at [633, 305] on app-card-role "Promoter 1/1 09:00-19:00 (10h) Denise Neng Njom" at bounding box center [616, 309] width 116 height 38
click at [751, 307] on app-card-role "Promoter 1/1 09:00-18:00 (9h) Denise Neng Njom" at bounding box center [740, 309] width 116 height 38
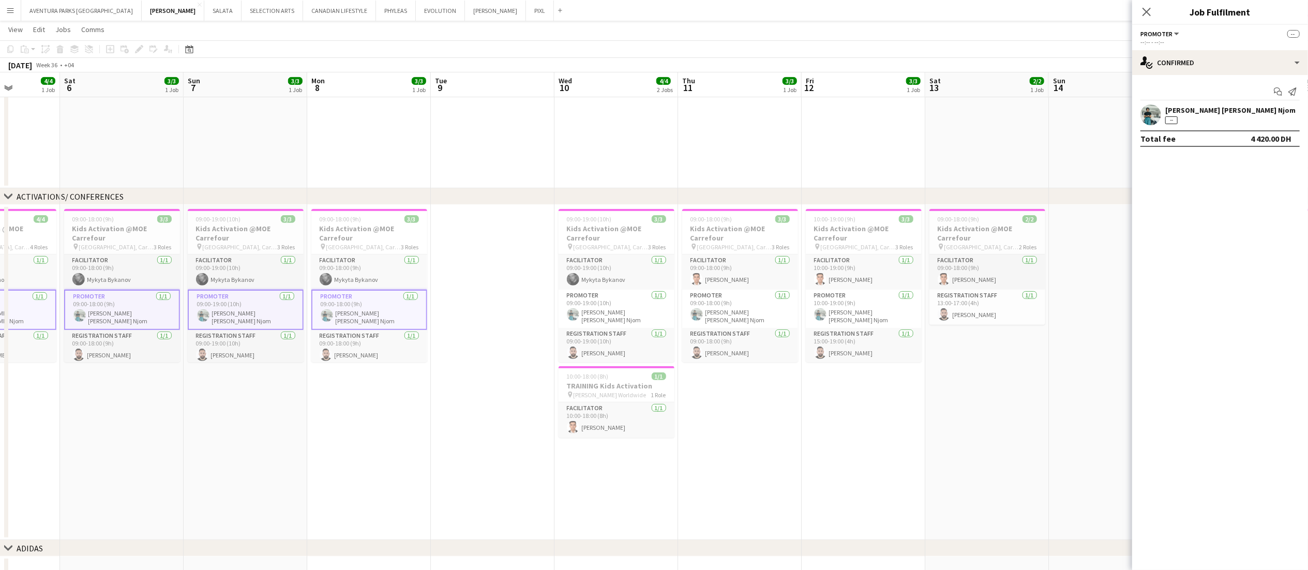
scroll to position [0, 349]
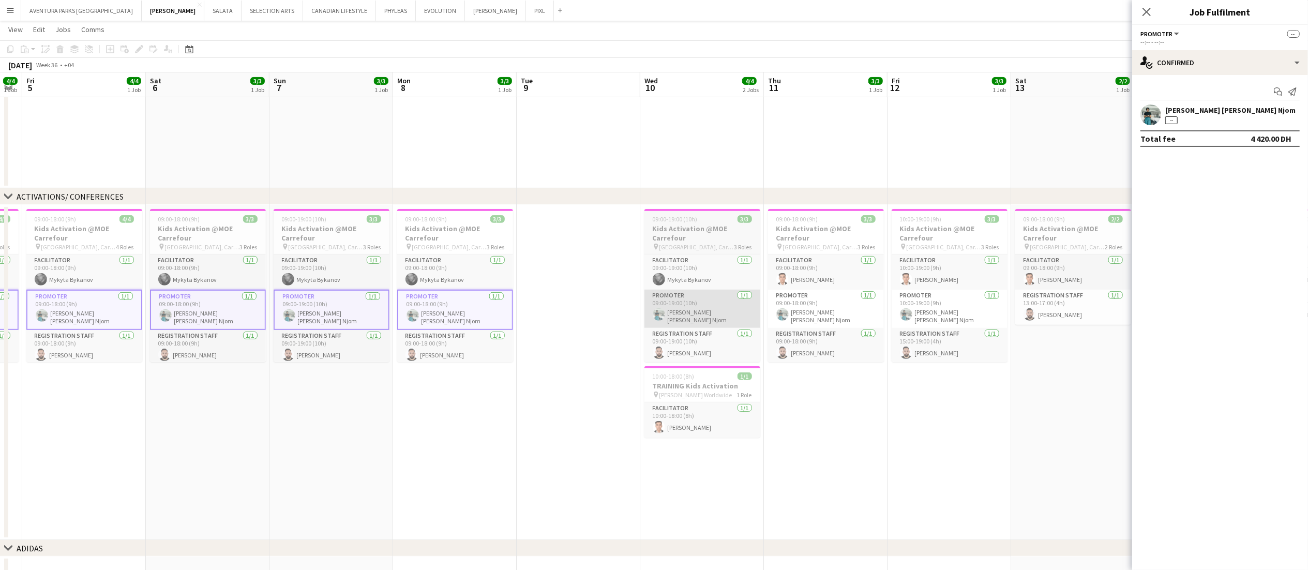
click at [715, 311] on app-card-role "Promoter 1/1 09:00-19:00 (10h) Denise Neng Njom" at bounding box center [702, 309] width 116 height 38
click at [834, 307] on app-card-role "Promoter 1/1 09:00-18:00 (9h) Denise Neng Njom" at bounding box center [826, 309] width 116 height 38
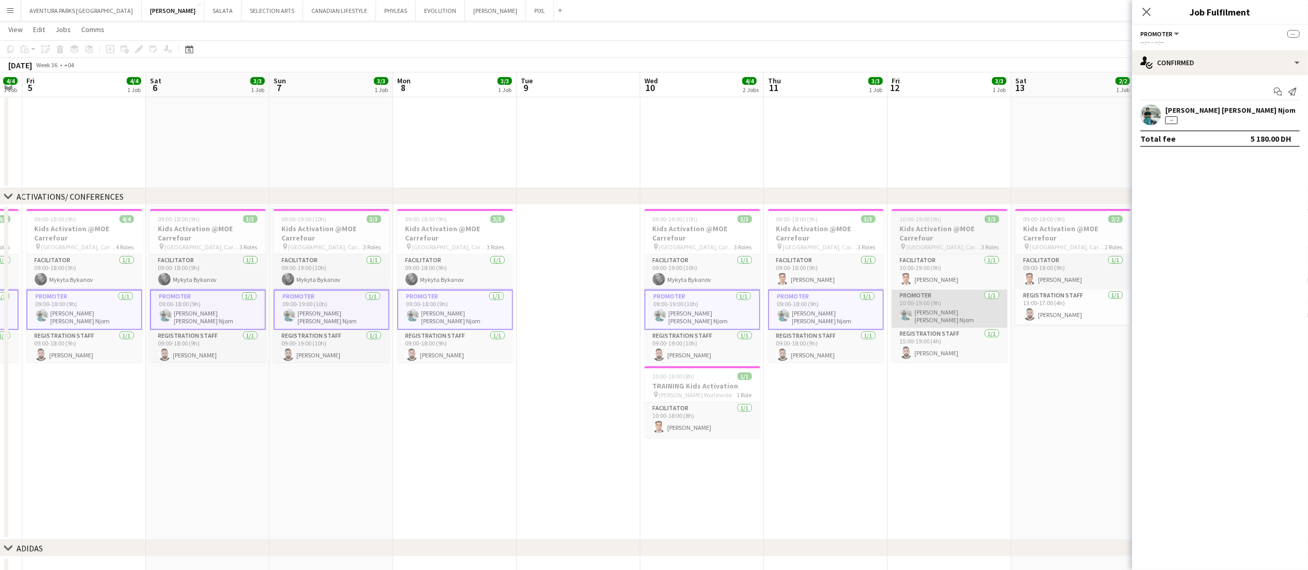
click at [952, 305] on app-card-role "Promoter 1/1 10:00-19:00 (9h) Denise Neng Njom" at bounding box center [950, 309] width 116 height 38
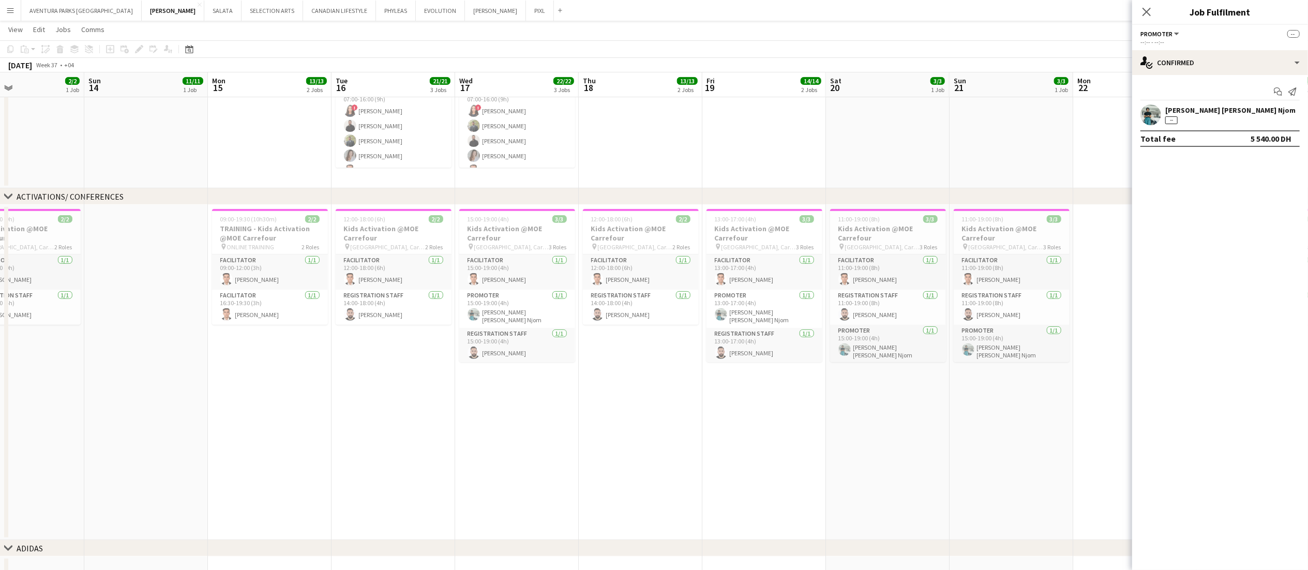
scroll to position [0, 412]
click at [536, 300] on app-card-role "Promoter 1/1 15:00-19:00 (4h) Denise Neng Njom" at bounding box center [516, 309] width 116 height 38
click at [766, 307] on app-card-role "Promoter 1/1 13:00-17:00 (4h) Denise Neng Njom" at bounding box center [763, 309] width 116 height 38
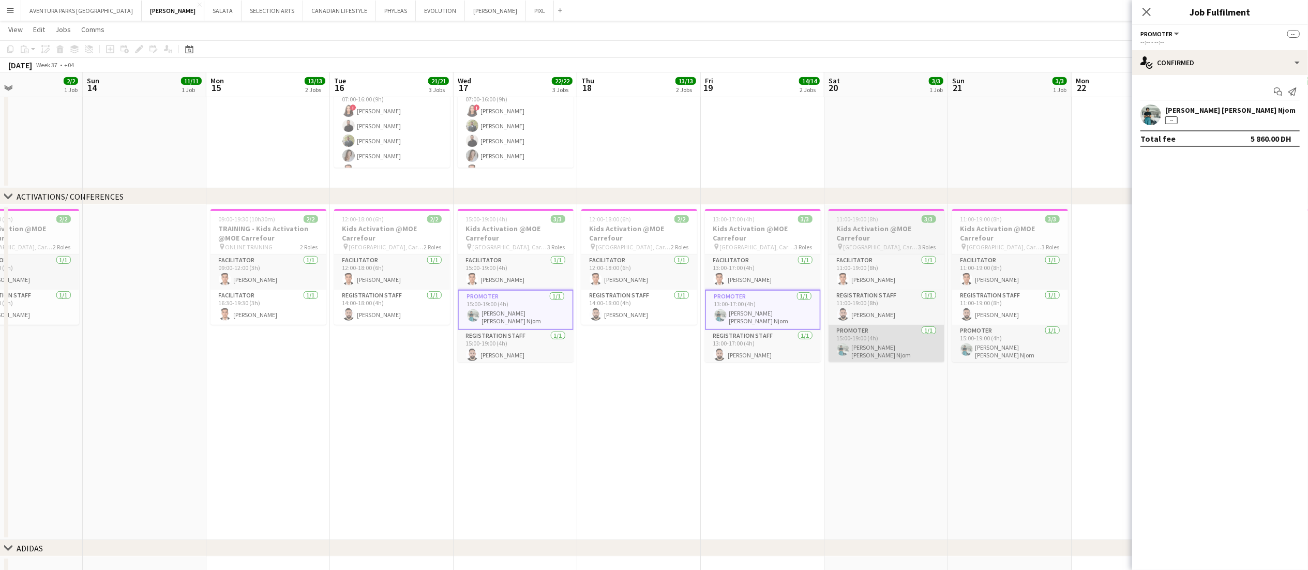
click at [909, 342] on app-card-role "Promoter 1/1 15:00-19:00 (4h) Denise Neng Njom" at bounding box center [886, 344] width 116 height 38
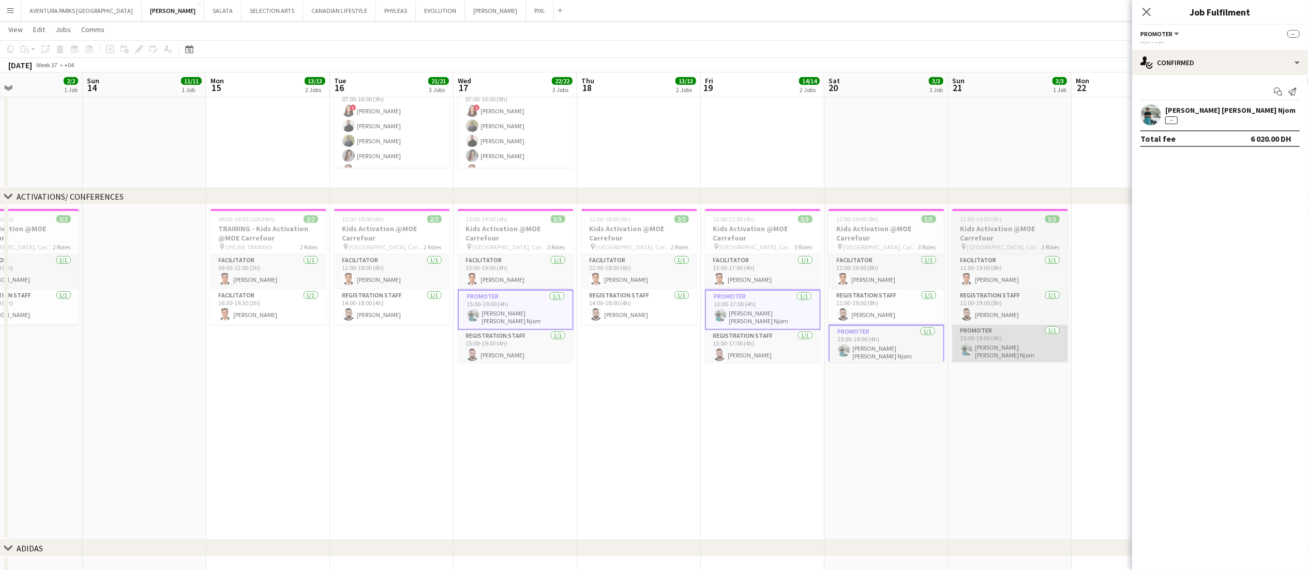
click at [992, 342] on app-card-role "Promoter 1/1 15:00-19:00 (4h) Denise Neng Njom" at bounding box center [1010, 344] width 116 height 38
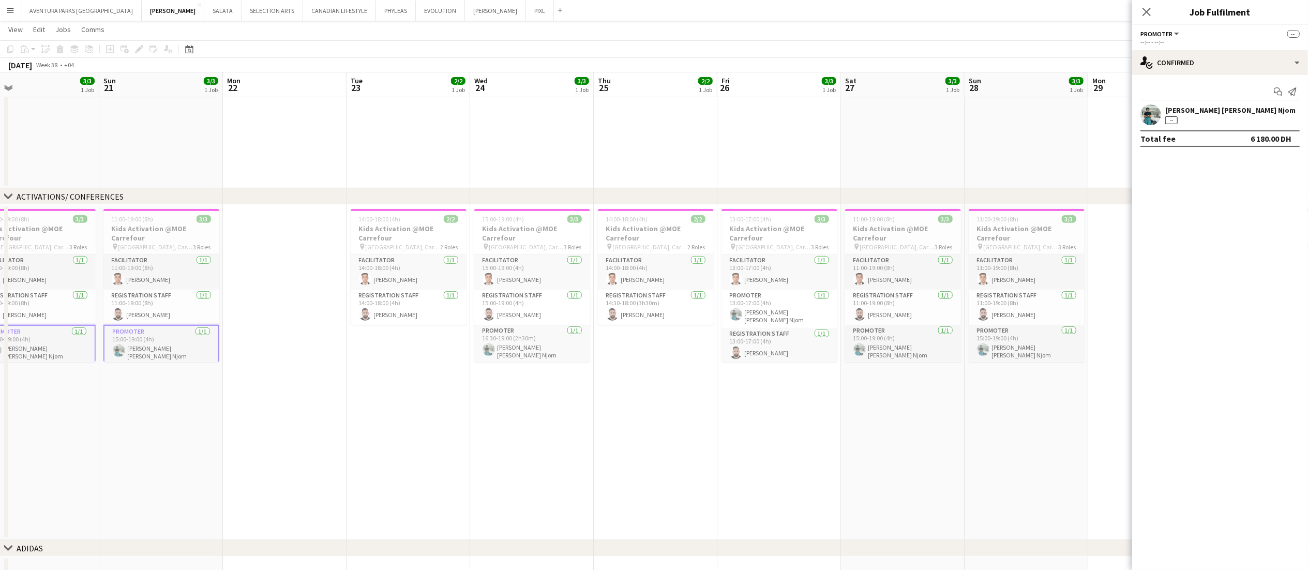
scroll to position [0, 396]
click at [559, 346] on app-card-role "Promoter 1/1 16:30-19:00 (2h30m) Denise Neng Njom" at bounding box center [531, 344] width 116 height 38
click at [779, 301] on app-card-role "Promoter 1/1 13:00-17:00 (4h) Denise Neng Njom" at bounding box center [778, 309] width 116 height 38
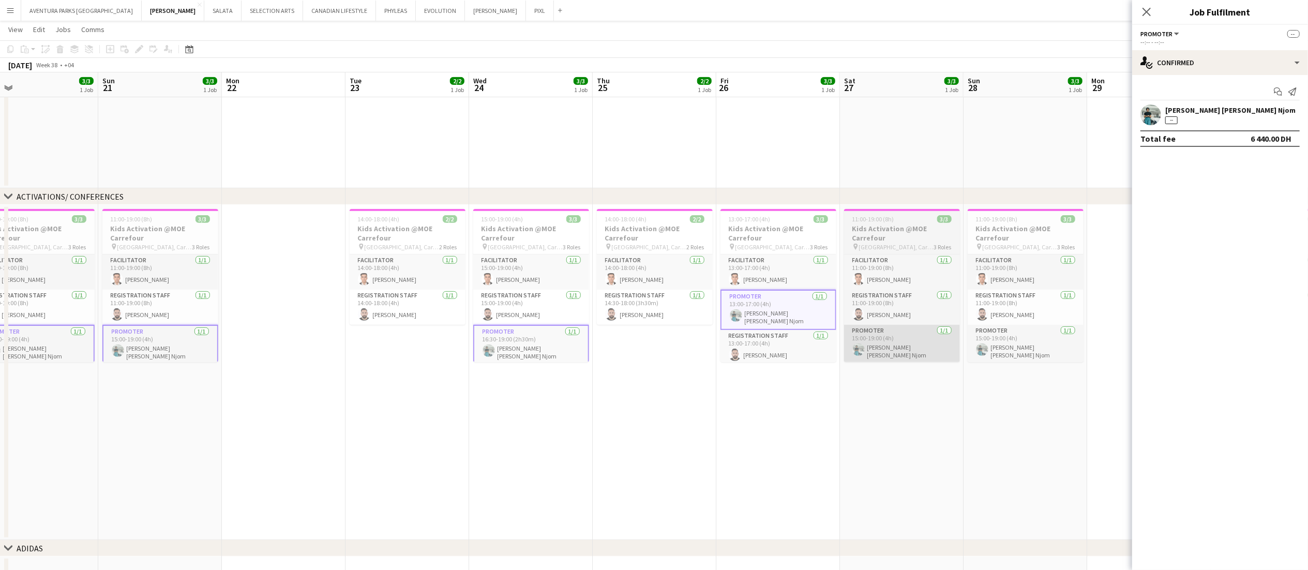
click at [909, 348] on app-card-role "Promoter 1/1 15:00-19:00 (4h) Denise Neng Njom" at bounding box center [902, 344] width 116 height 38
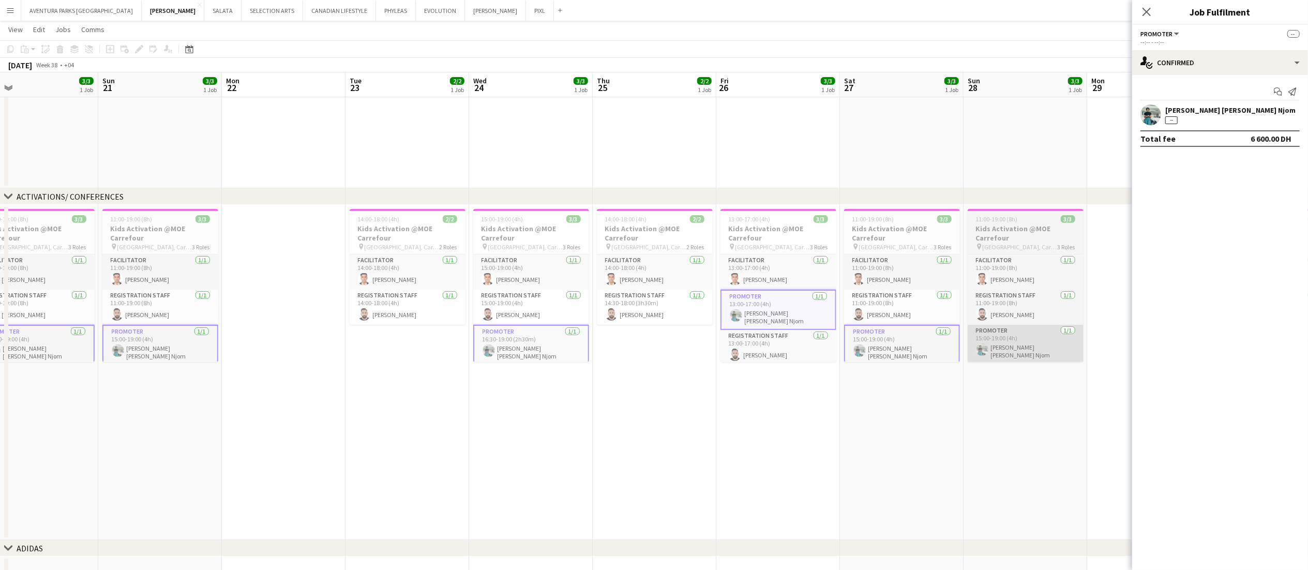
click at [992, 351] on app-card-role "Promoter 1/1 15:00-19:00 (4h) Denise Neng Njom" at bounding box center [1026, 344] width 116 height 38
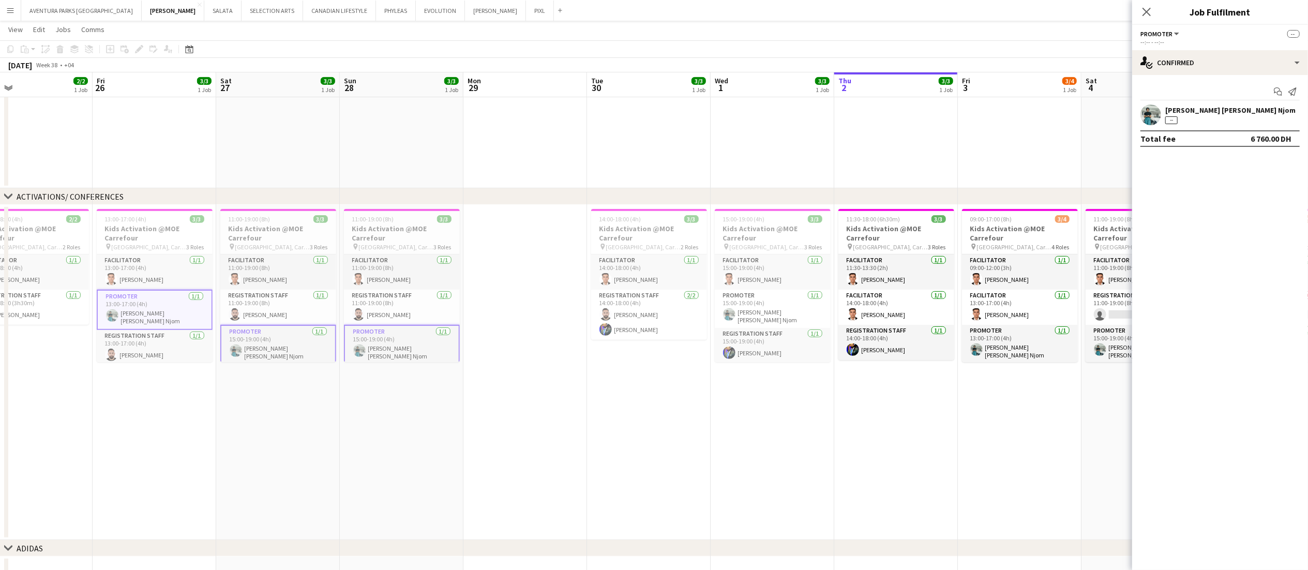
scroll to position [0, 418]
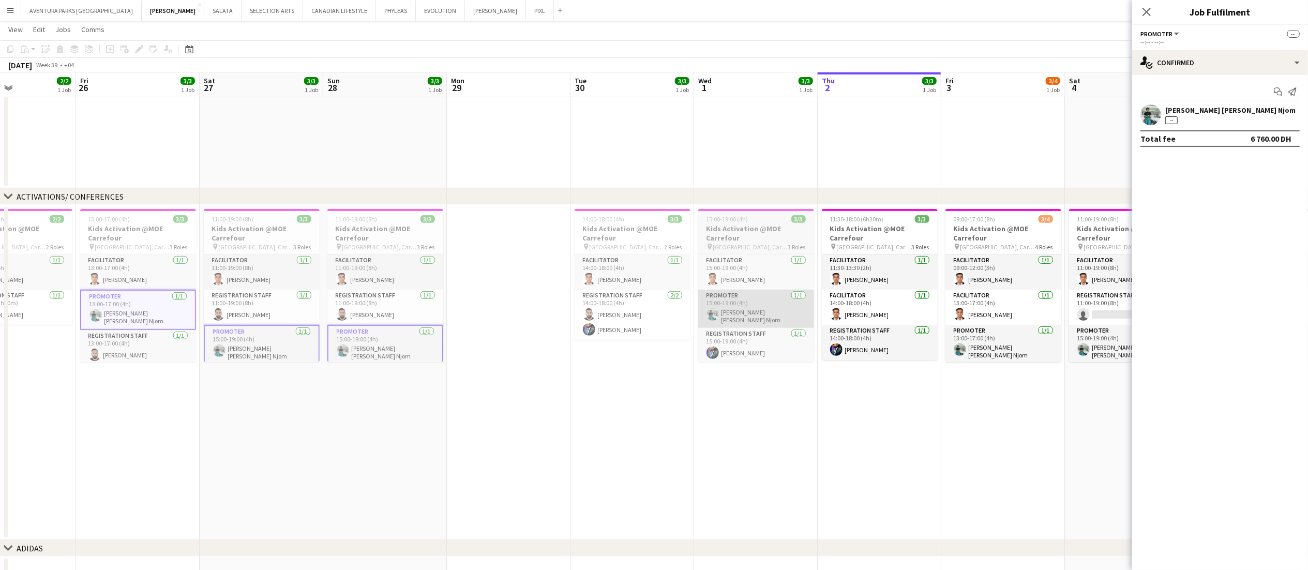
click at [781, 307] on app-card-role "Promoter 1/1 15:00-19:00 (4h) Denise Neng Njom" at bounding box center [756, 309] width 116 height 38
click at [781, 307] on app-card-role "Promoter 1/1 15:00-19:00 (4h) Denise Neng Njom" at bounding box center [756, 310] width 116 height 40
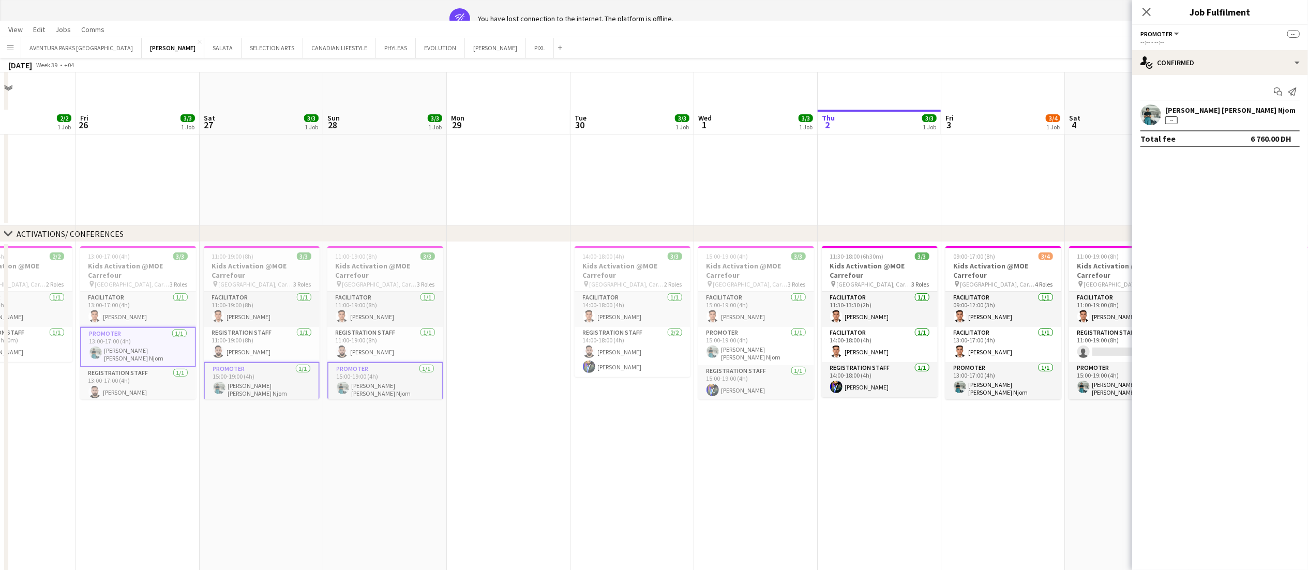
click at [594, 427] on app-date-cell "14:00-18:00 (4h) 3/3 Kids Activation @MOE Carrefour pin Mall of Emirates, Carre…" at bounding box center [632, 409] width 124 height 335
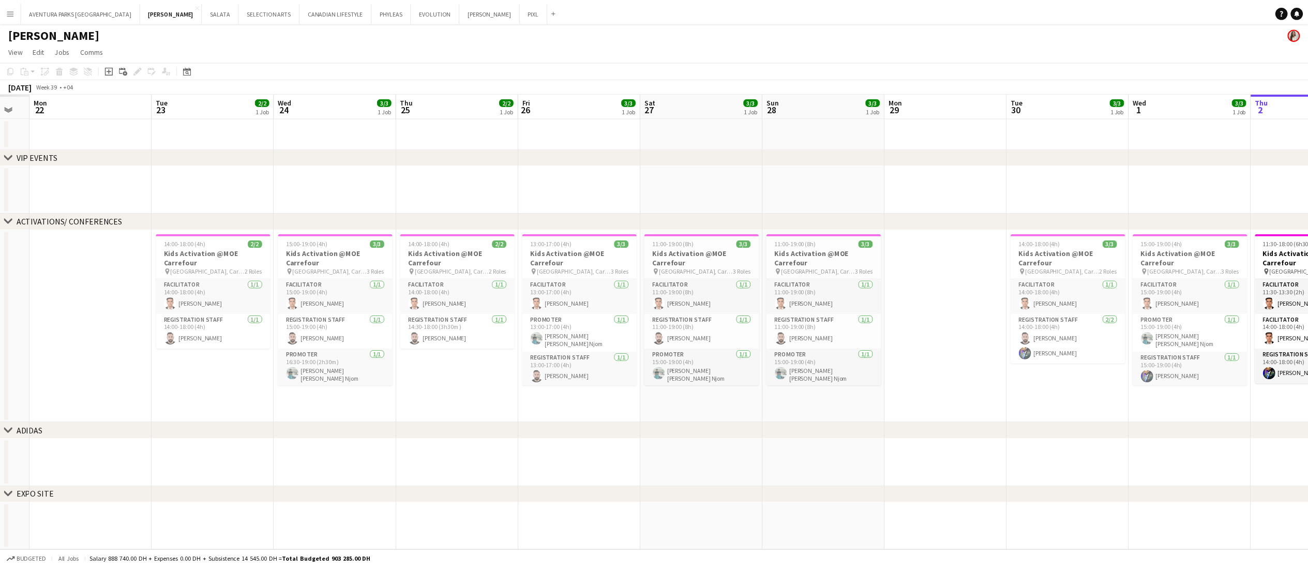
scroll to position [0, 315]
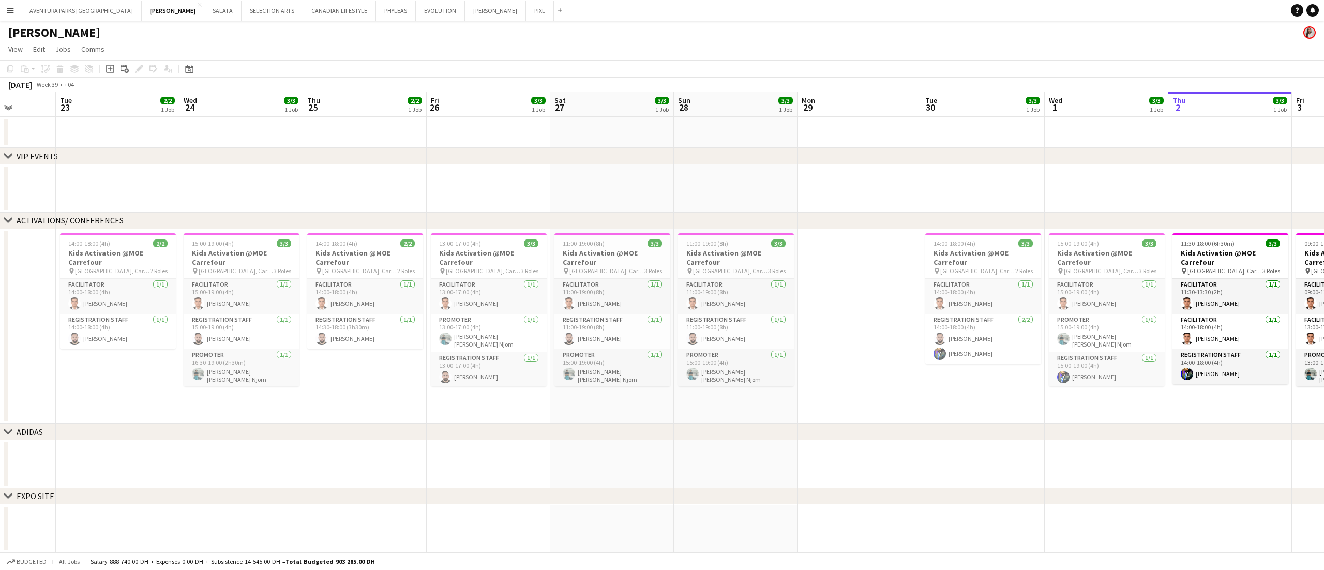
drag, startPoint x: 540, startPoint y: 405, endPoint x: 1138, endPoint y: 405, distance: 597.8
click at [992, 405] on app-calendar-viewport "Sat 20 Sun 21 Mon 22 Tue 23 2/2 1 Job Wed 24 3/3 1 Job Thu 25 2/2 1 Job Fri 26 …" at bounding box center [662, 322] width 1324 height 460
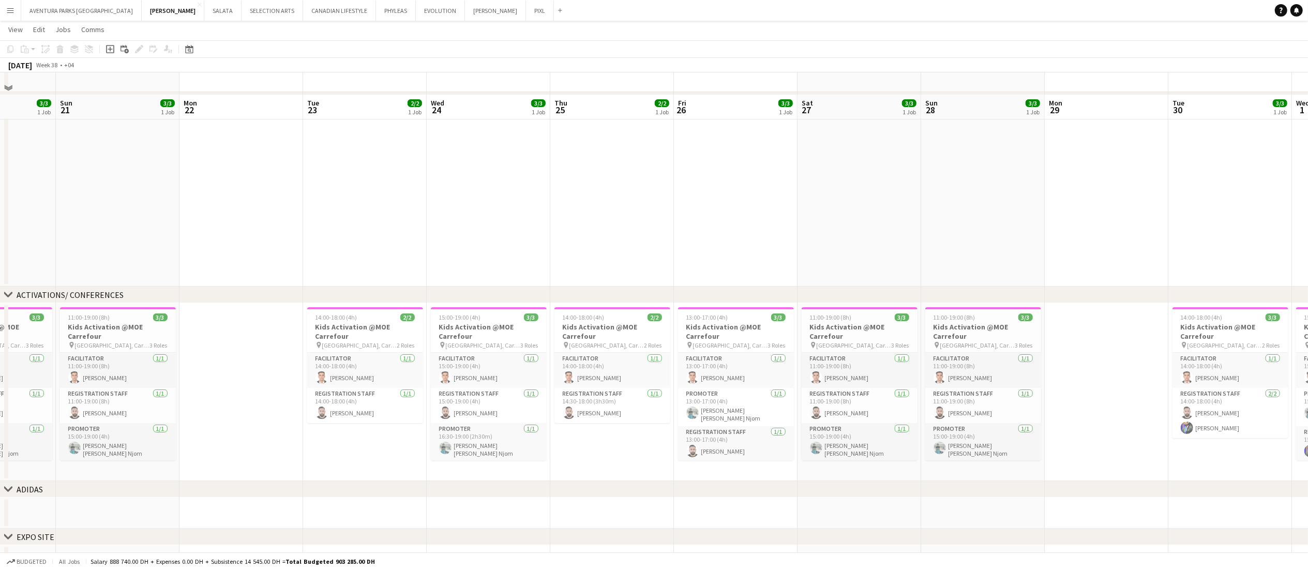
scroll to position [79, 0]
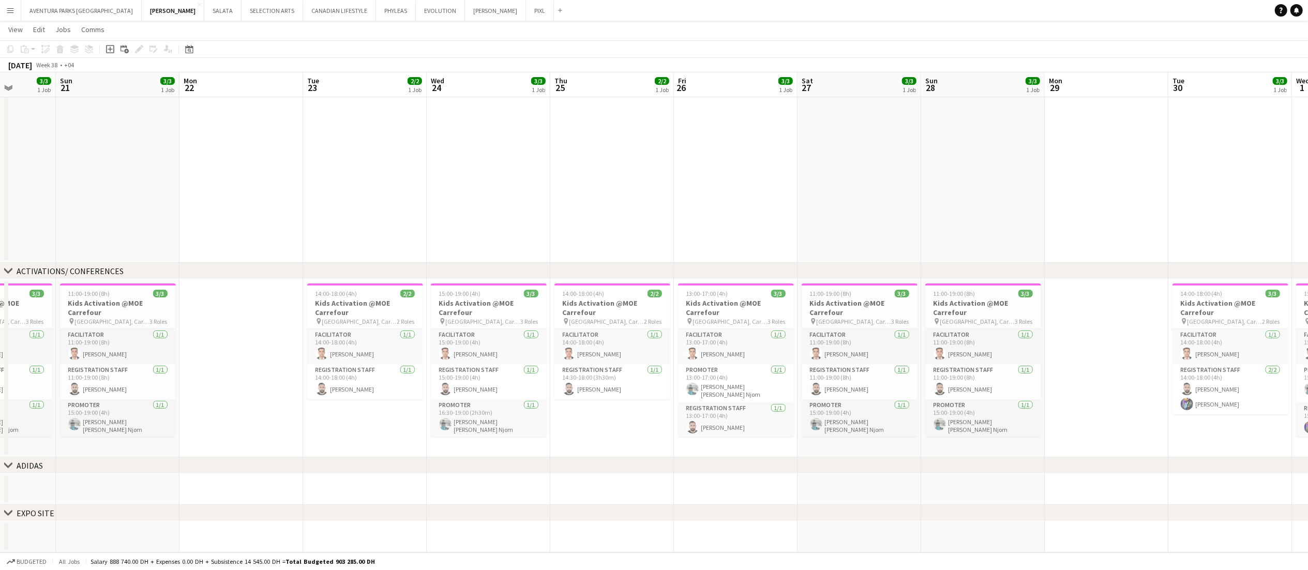
drag, startPoint x: 400, startPoint y: 466, endPoint x: 1323, endPoint y: 466, distance: 922.6
click at [992, 427] on html "Menu Boards Boards Boards All jobs Status Workforce Workforce My Workforce Recr…" at bounding box center [654, 245] width 1308 height 648
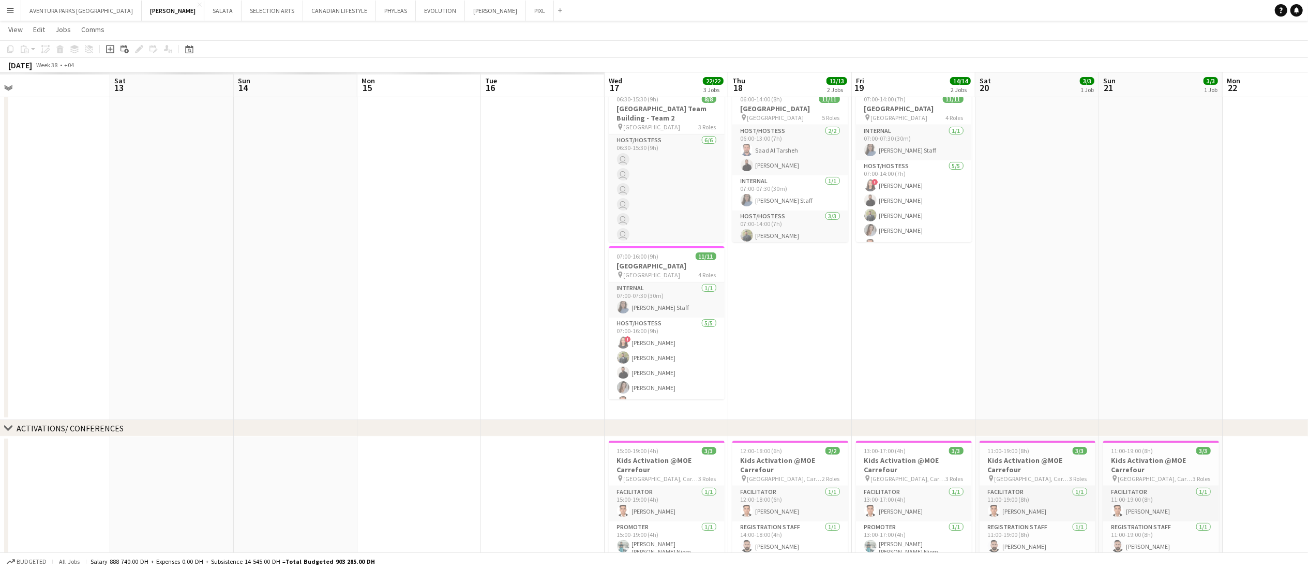
drag, startPoint x: 344, startPoint y: 421, endPoint x: 1300, endPoint y: 423, distance: 955.6
click at [992, 423] on div "chevron-right VIP EVENTS chevron-right ACTIVATIONS/ CONFERENCES chevron-right A…" at bounding box center [654, 336] width 1308 height 748
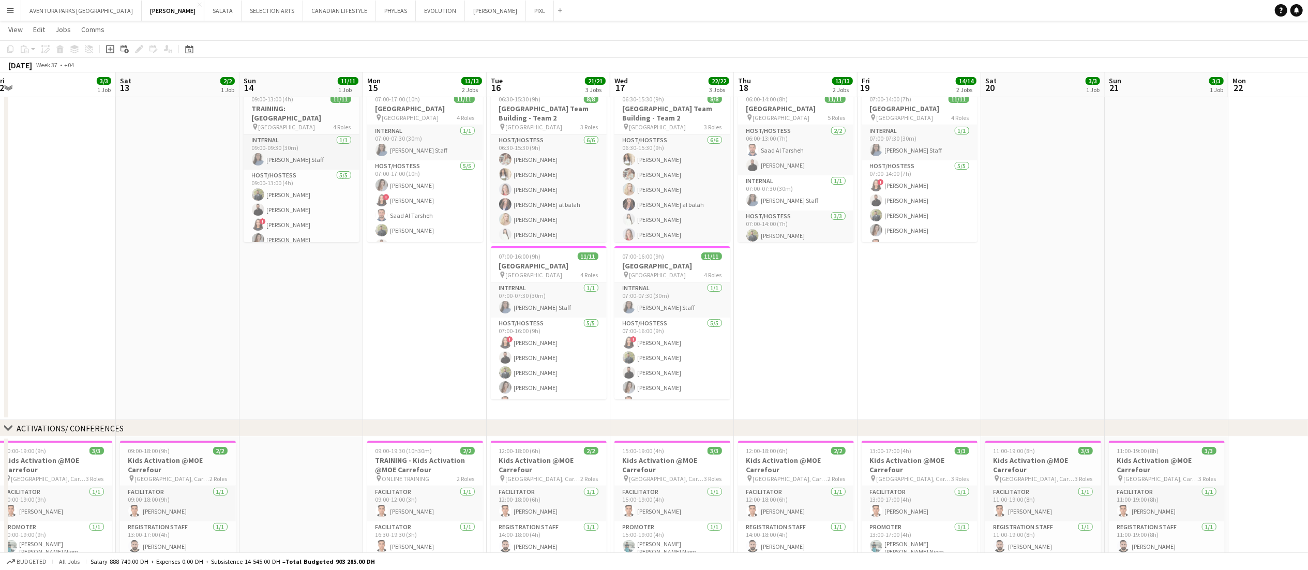
scroll to position [0, 249]
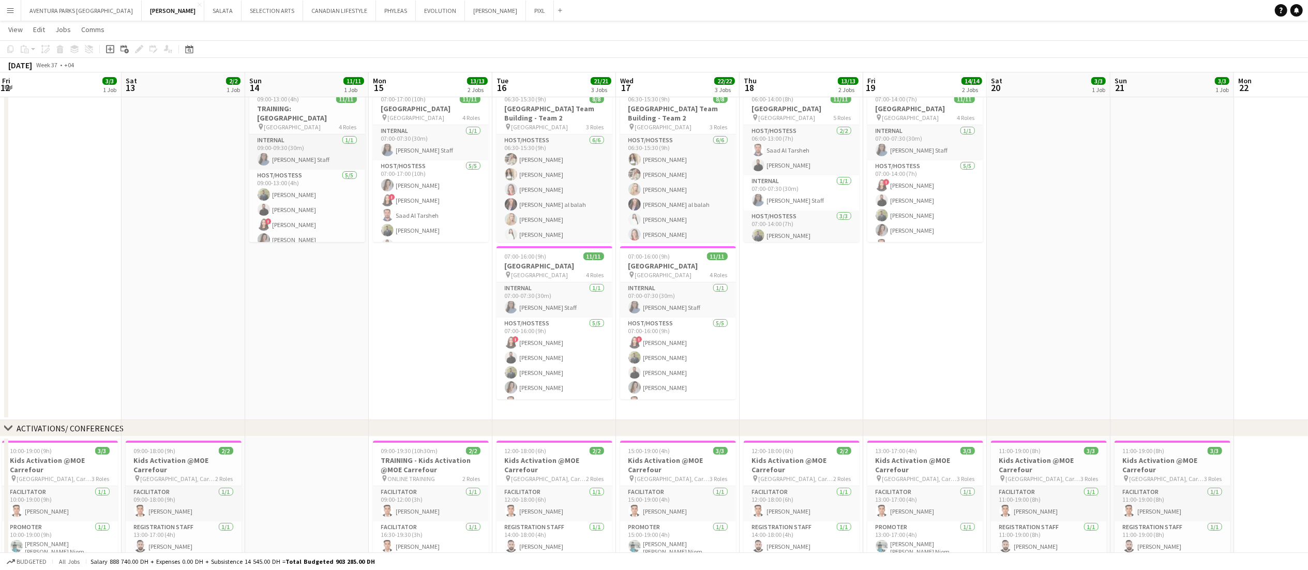
drag, startPoint x: 329, startPoint y: 370, endPoint x: 335, endPoint y: 329, distance: 41.8
click at [335, 329] on app-calendar-viewport "Wed 10 4/4 2 Jobs Thu 11 3/3 1 Job Fri 12 3/3 1 Job Sat 13 2/2 1 Job Sun 14 11/…" at bounding box center [654, 378] width 1308 height 832
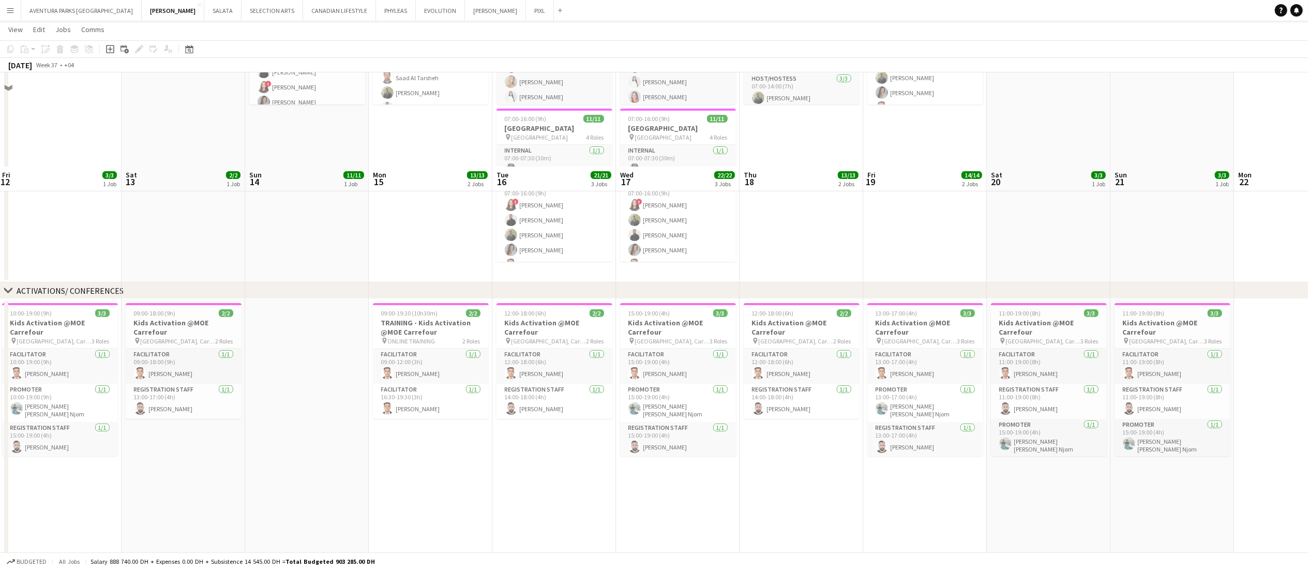
scroll to position [320, 0]
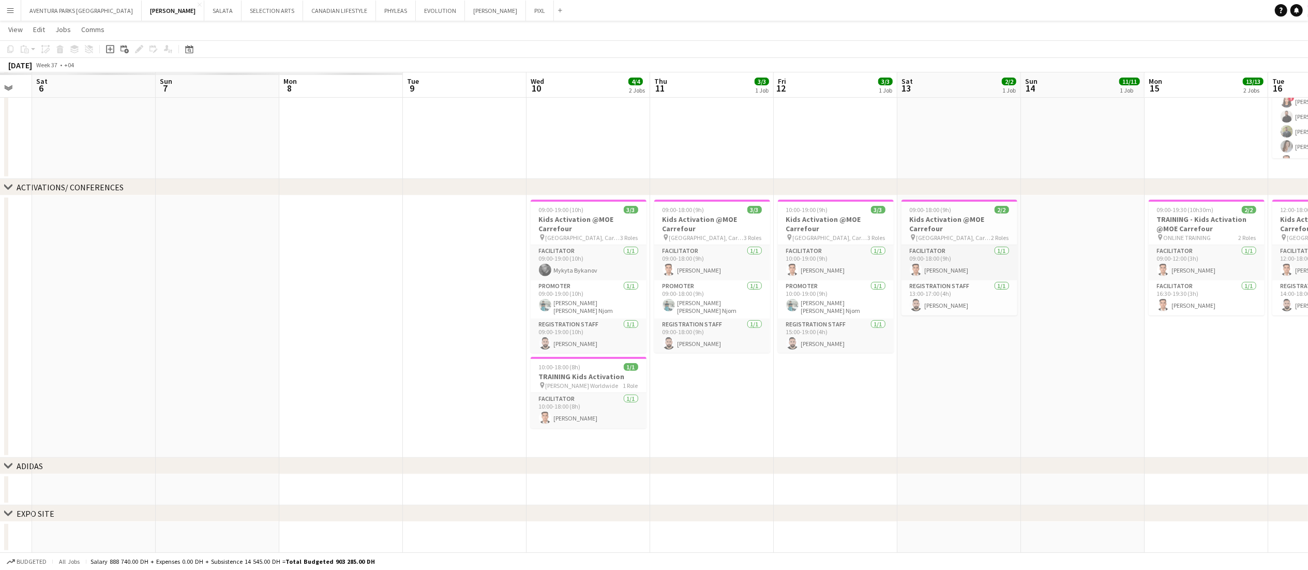
drag, startPoint x: 319, startPoint y: 301, endPoint x: 1103, endPoint y: 240, distance: 786.8
click at [992, 240] on app-calendar-viewport "Fri 5 Sat 6 Sun 7 Mon 8 Tue 9 Wed 10 4/4 2 Jobs Thu 11 3/3 1 Job Fri 12 3/3 1 J…" at bounding box center [654, 137] width 1308 height 832
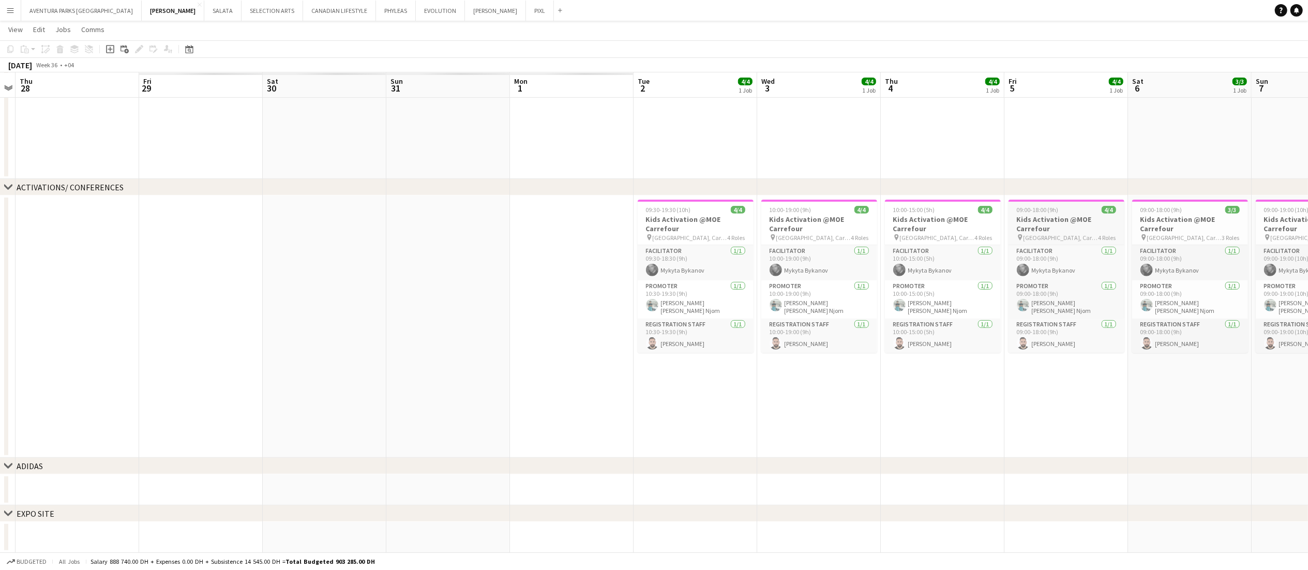
drag, startPoint x: 302, startPoint y: 268, endPoint x: 956, endPoint y: 280, distance: 653.8
click at [992, 268] on app-calendar-viewport "Wed 27 Thu 28 Fri 29 Sat 30 Sun 31 Mon 1 Tue 2 4/4 1 Job Wed 3 4/4 1 Job Thu 4 …" at bounding box center [654, 137] width 1308 height 832
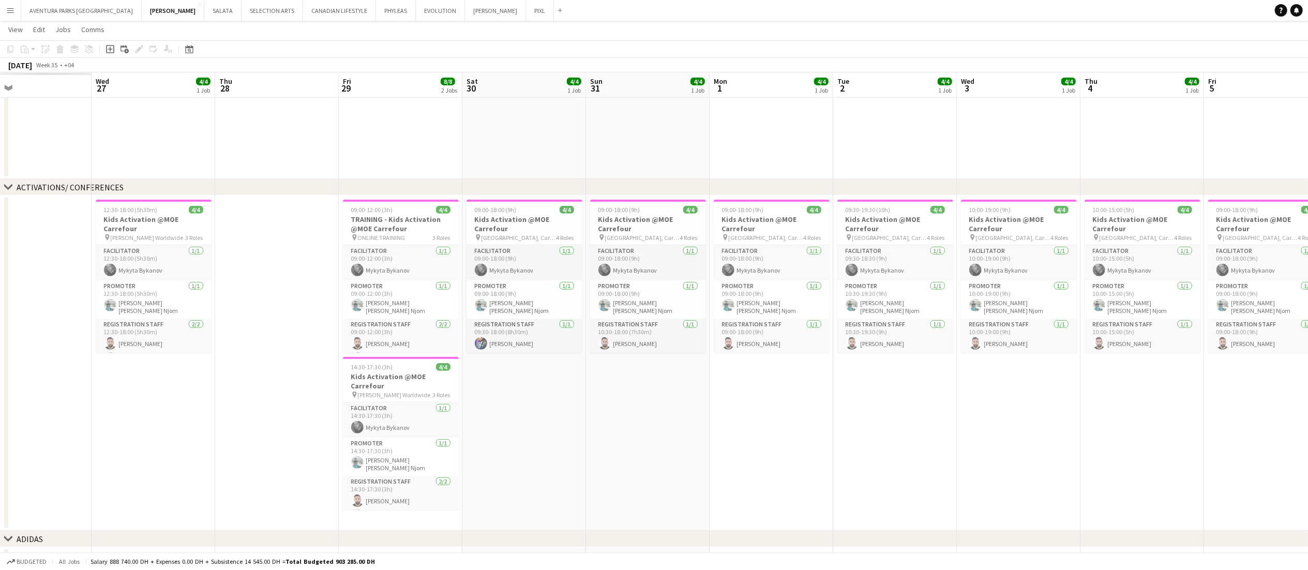
drag, startPoint x: 486, startPoint y: 288, endPoint x: 1161, endPoint y: 288, distance: 674.8
click at [992, 288] on app-calendar-viewport "Sun 24 Mon 25 Tue 26 Wed 27 4/4 1 Job Thu 28 Fri 29 8/8 2 Jobs Sat 30 4/4 1 Job…" at bounding box center [654, 173] width 1308 height 905
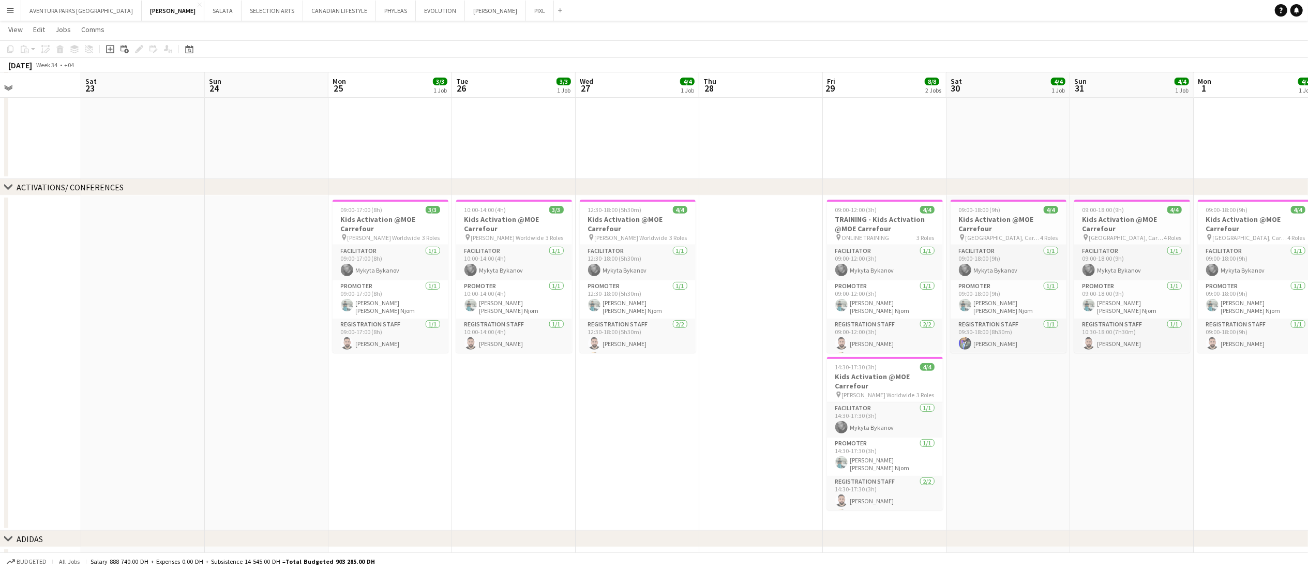
scroll to position [0, 220]
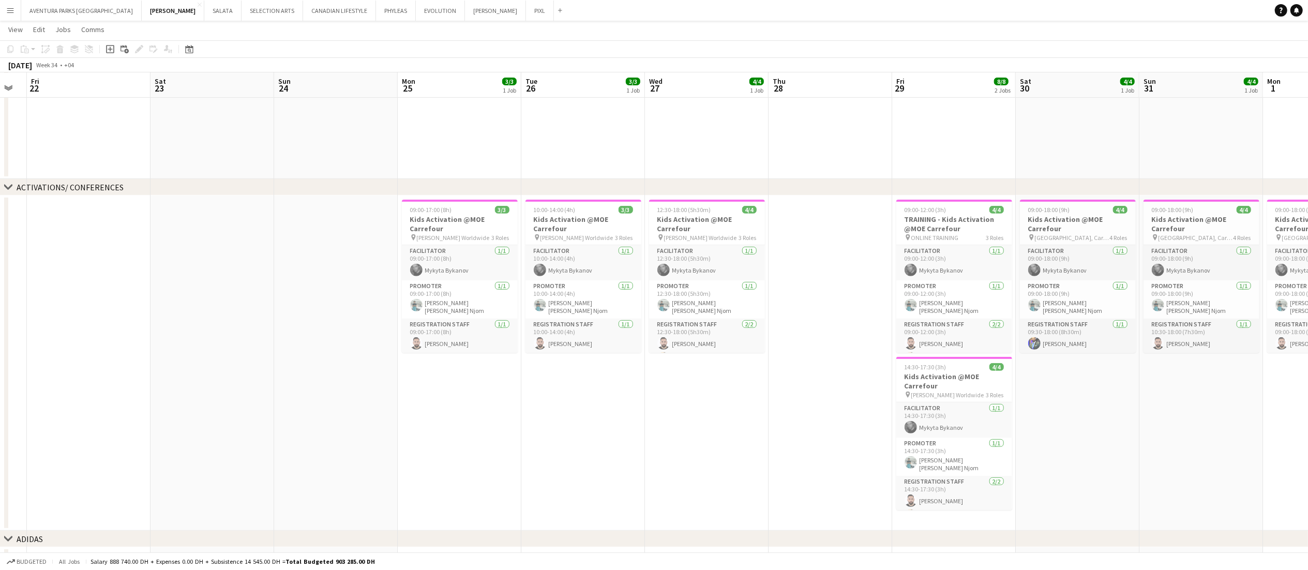
drag, startPoint x: 422, startPoint y: 300, endPoint x: 580, endPoint y: 300, distance: 158.2
click at [580, 300] on app-calendar-viewport "Wed 20 Thu 21 Fri 22 Sat 23 Sun 24 Mon 25 3/3 1 Job Tue 26 3/3 1 Job Wed 27 4/4…" at bounding box center [654, 173] width 1308 height 905
click at [449, 219] on h3 "Kids Activation @MOE Carrefour" at bounding box center [460, 224] width 116 height 19
click at [133, 46] on div "Edit" at bounding box center [139, 49] width 12 height 12
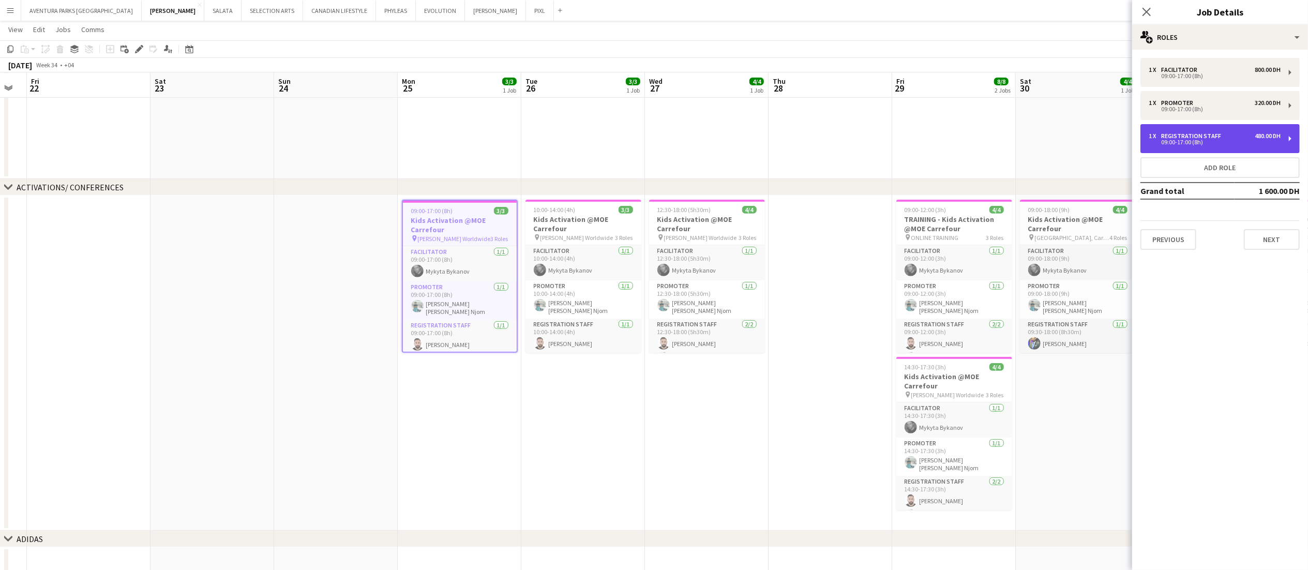
click at [992, 140] on div "09:00-17:00 (8h)" at bounding box center [1215, 142] width 132 height 5
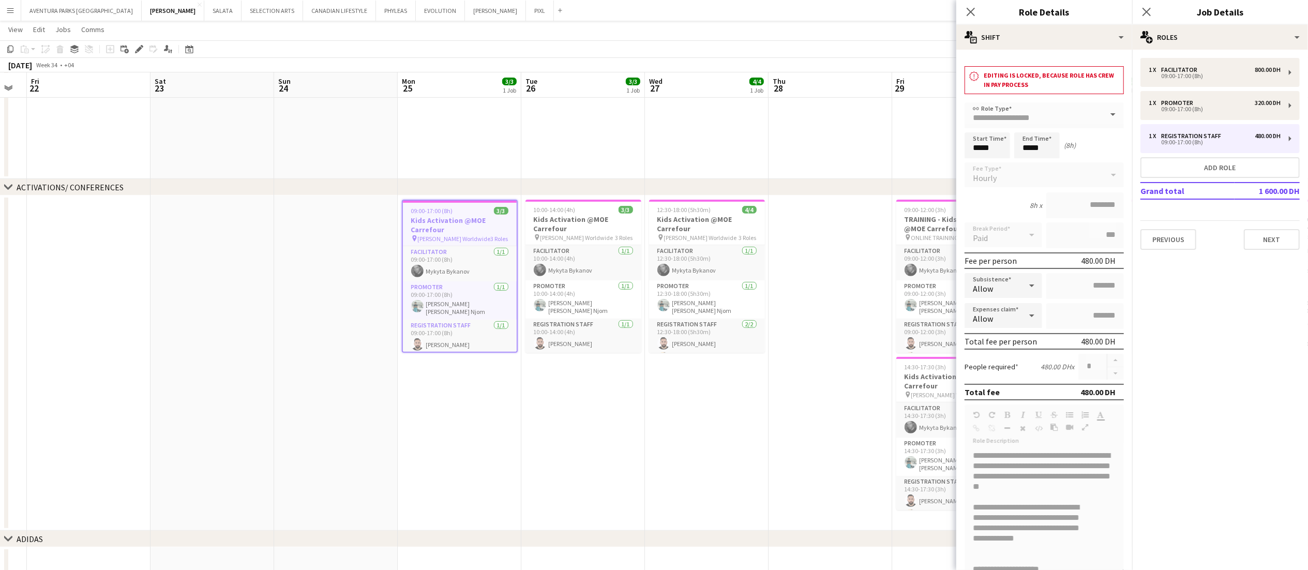
click at [406, 354] on app-date-cell "09:00-17:00 (8h) 3/3 Kids Activation @MOE Carrefour pin Jack Morton Worldwide 3…" at bounding box center [460, 362] width 124 height 335
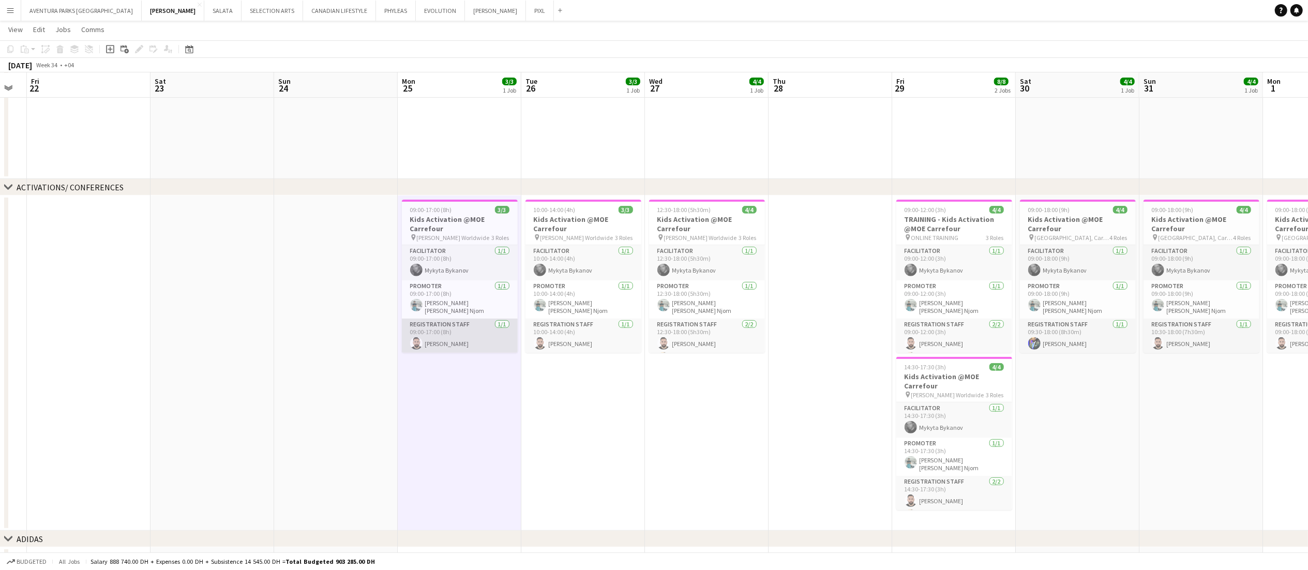
click at [454, 337] on app-card-role "Registration Staff 1/1 09:00-17:00 (8h) Moustafa Hamada" at bounding box center [460, 336] width 116 height 35
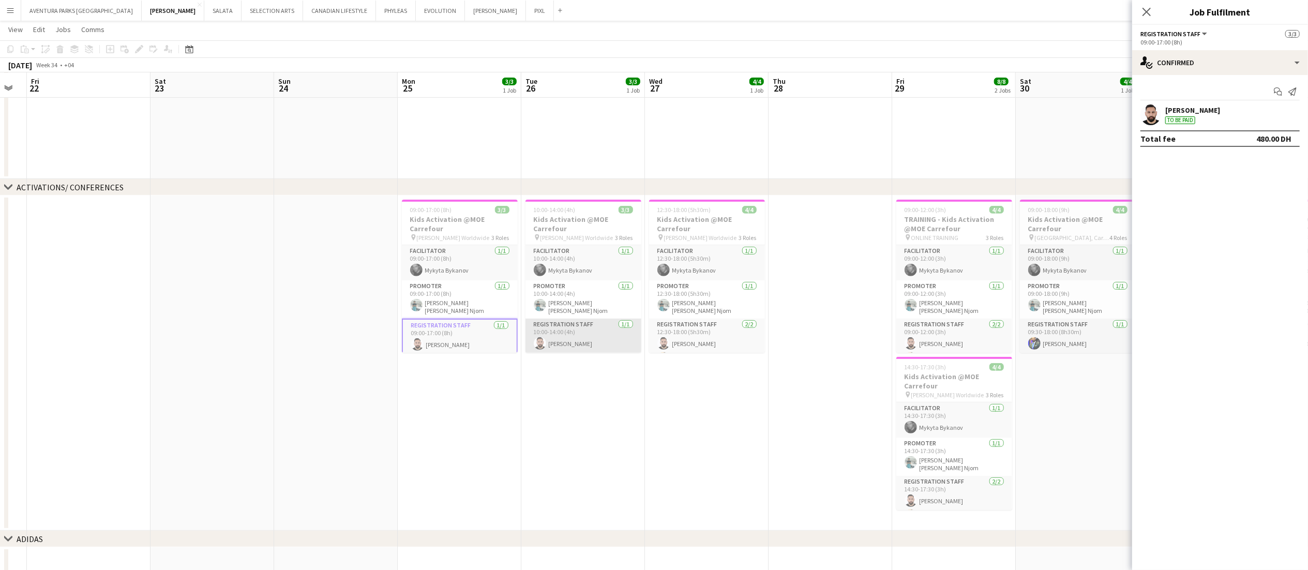
click at [575, 331] on app-card-role "Registration Staff 1/1 10:00-14:00 (4h) Moustafa Hamada" at bounding box center [583, 336] width 116 height 35
click at [700, 338] on app-card-role "Registration Staff 2/2 12:30-18:00 (5h30m) Moustafa Hamada Muhammad Fayaz" at bounding box center [707, 344] width 116 height 50
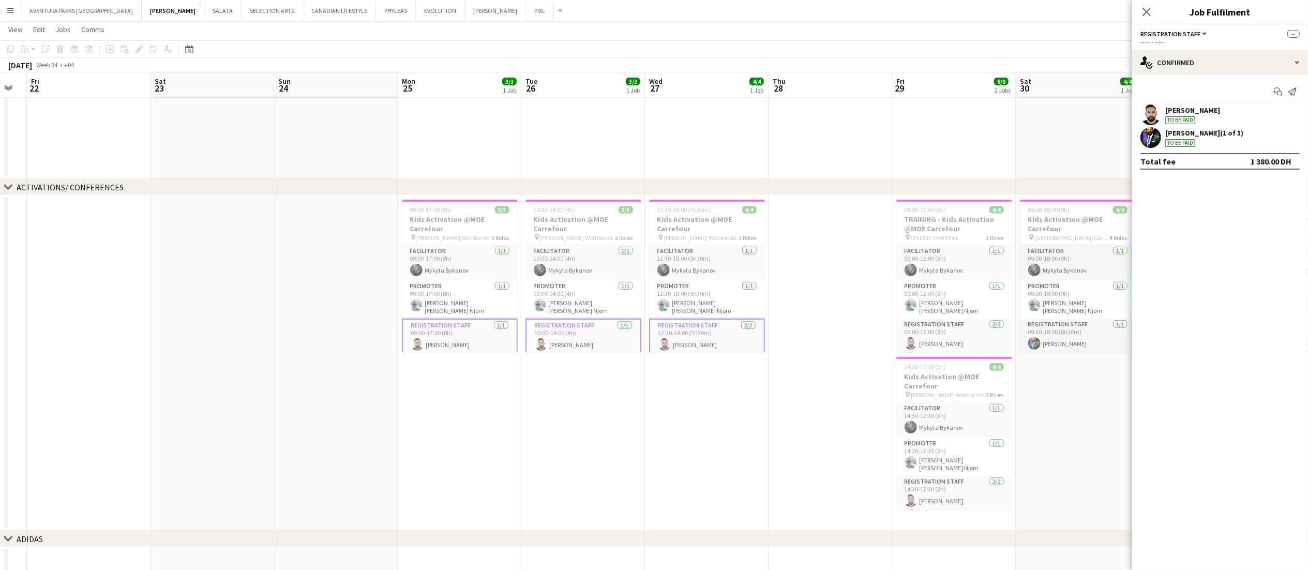
scroll to position [15, 0]
click at [992, 114] on div "Moustafa Hamada To be paid" at bounding box center [1220, 114] width 176 height 21
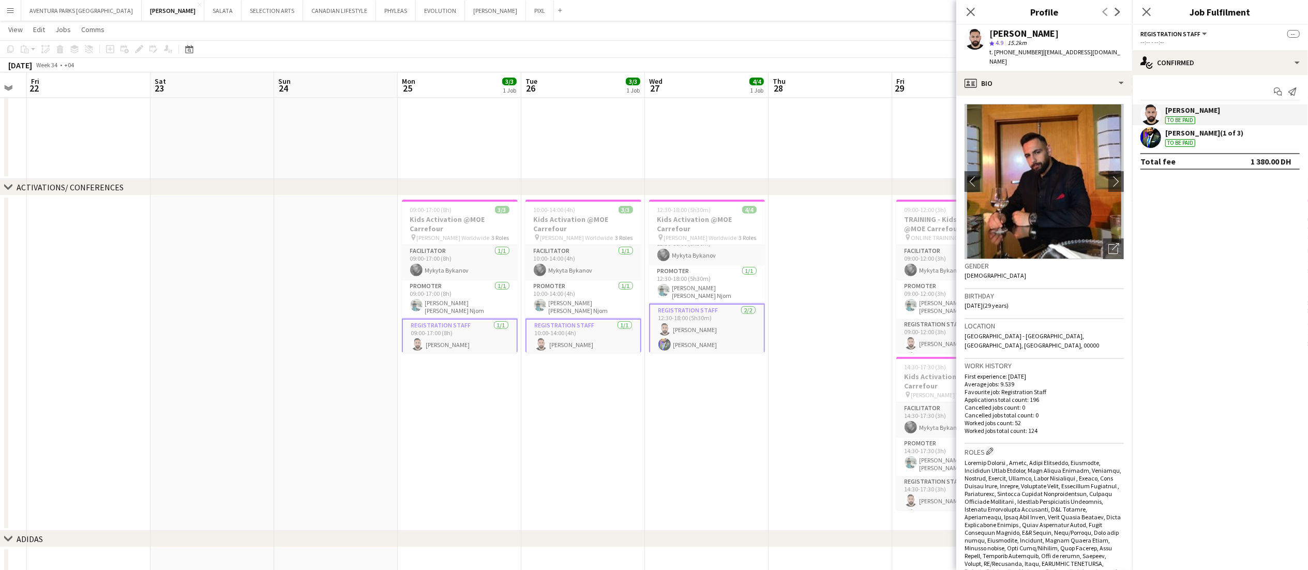
click at [970, 19] on div "Close pop-in" at bounding box center [970, 12] width 29 height 24
click at [844, 284] on app-date-cell at bounding box center [830, 362] width 124 height 335
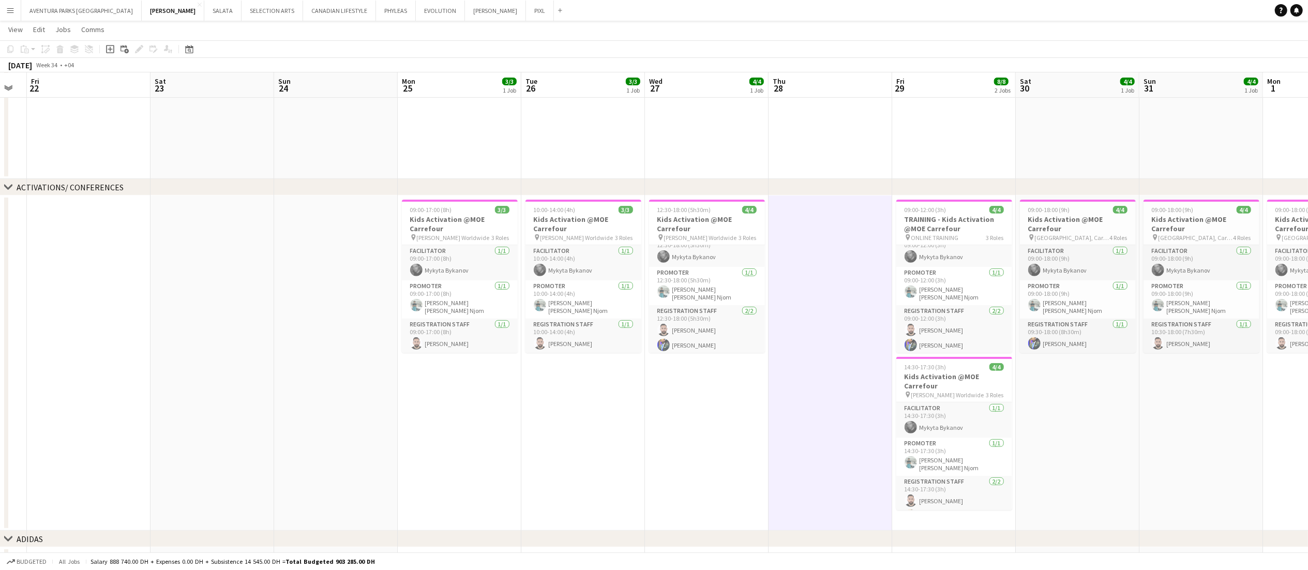
scroll to position [13, 0]
click at [449, 336] on app-card-role "Registration Staff 1/1 09:00-17:00 (8h) Moustafa Hamada" at bounding box center [460, 336] width 116 height 35
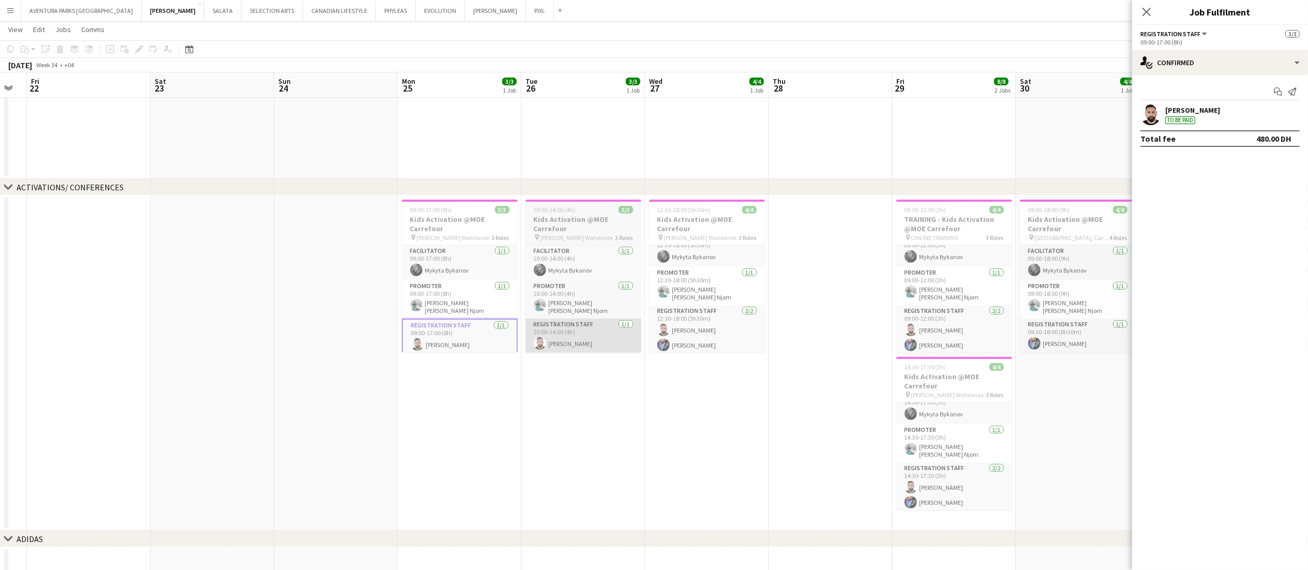
click at [582, 340] on app-card-role "Registration Staff 1/1 10:00-14:00 (4h) Moustafa Hamada" at bounding box center [583, 336] width 116 height 35
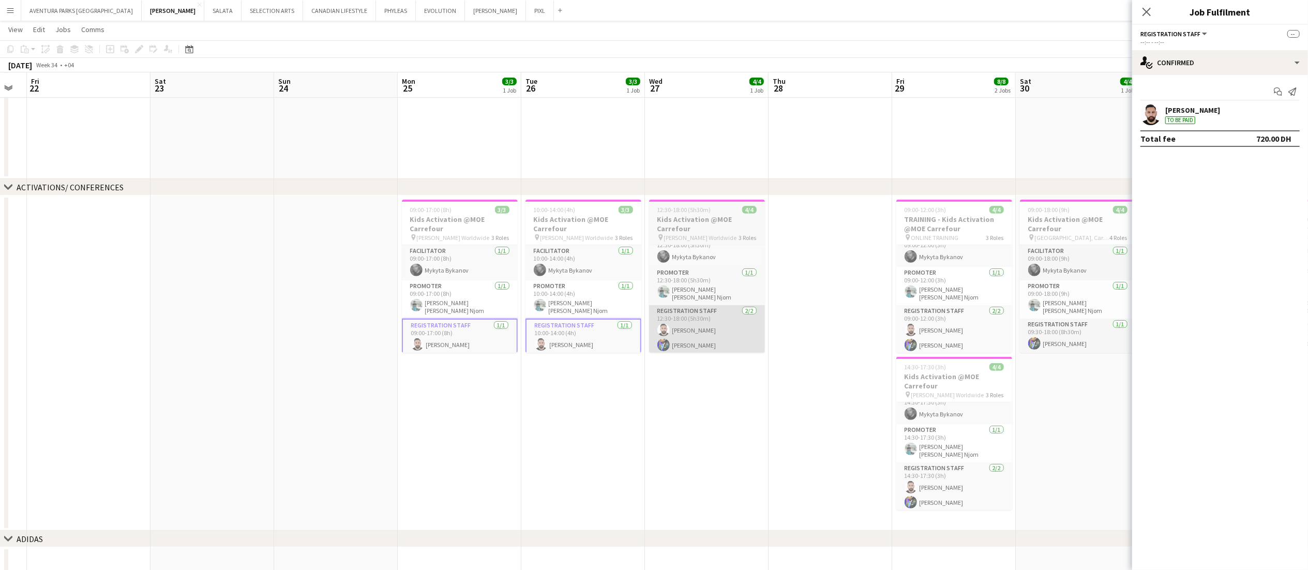
click at [712, 331] on app-card-role "Registration Staff 2/2 12:30-18:00 (5h30m) Moustafa Hamada Muhammad Fayaz" at bounding box center [707, 330] width 116 height 50
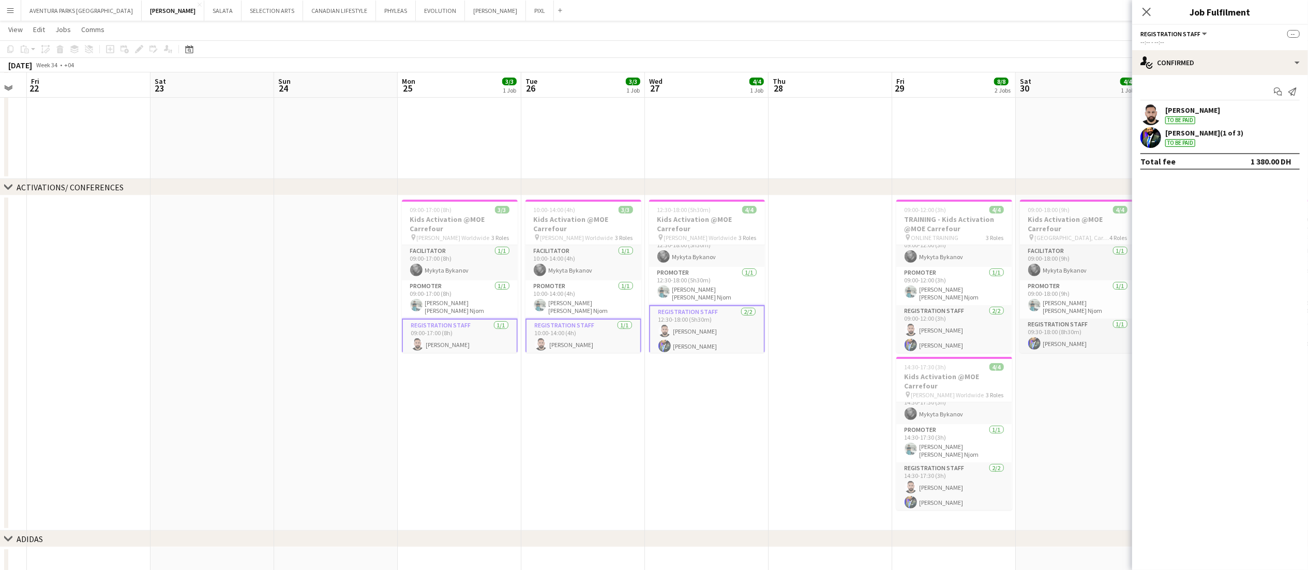
click at [721, 335] on app-card-role "Registration Staff 2/2 12:30-18:00 (5h30m) Moustafa Hamada Muhammad Fayaz" at bounding box center [707, 331] width 116 height 52
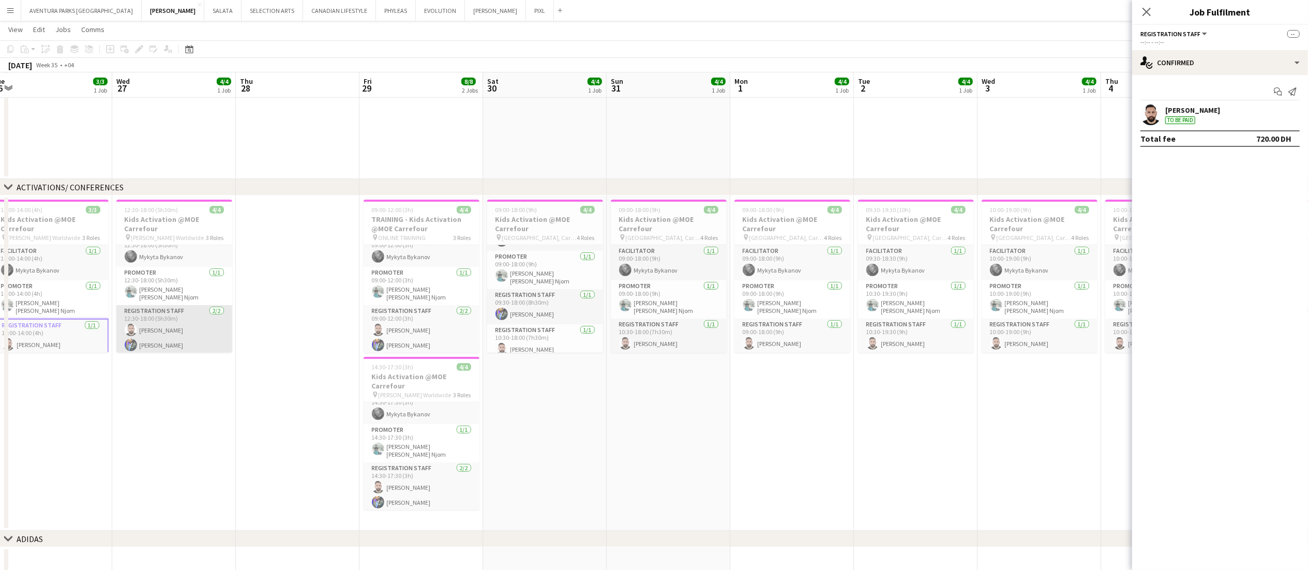
scroll to position [34, 0]
click at [555, 334] on app-card-role "Registration Staff 1/1 10:30-18:00 (7h30m) Moustafa Hamada" at bounding box center [545, 337] width 116 height 35
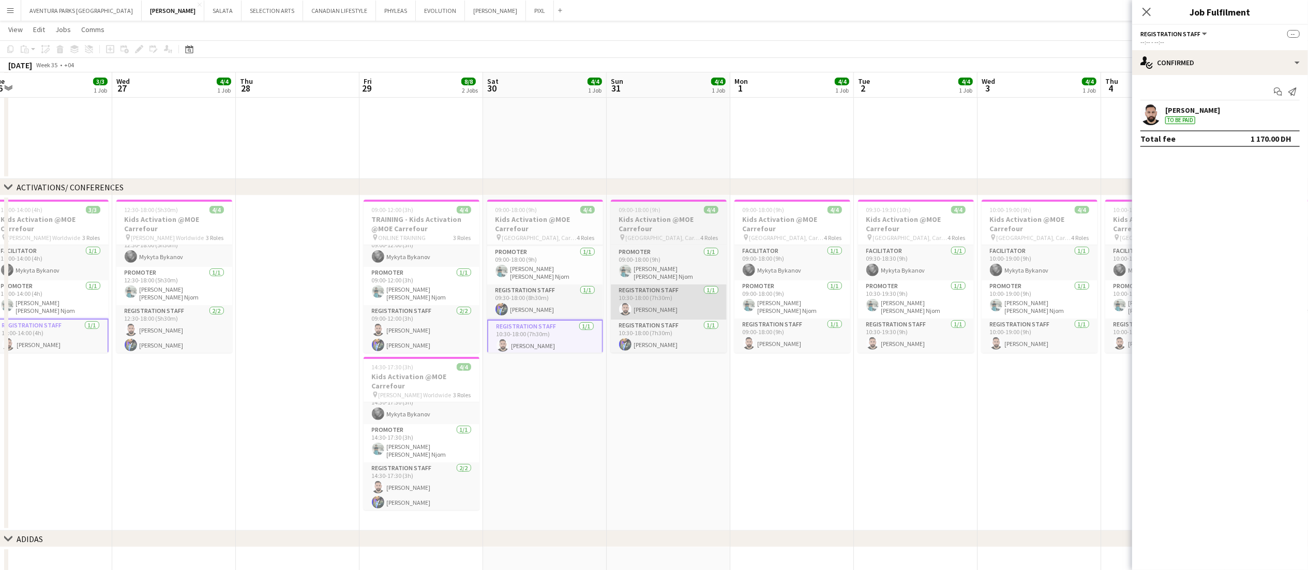
click at [685, 303] on app-card-role "Registration Staff 1/1 10:30-18:00 (7h30m) Moustafa Hamada" at bounding box center [669, 301] width 116 height 35
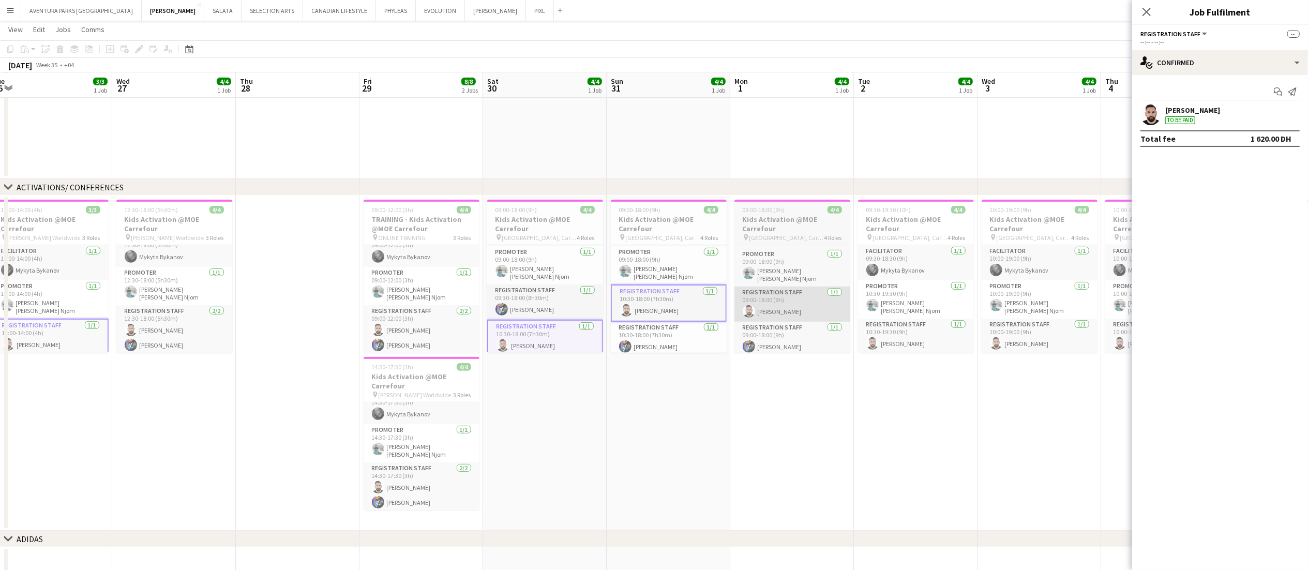
click at [789, 302] on app-card-role "Registration Staff 1/1 09:00-18:00 (9h) Moustafa Hamada" at bounding box center [792, 303] width 116 height 35
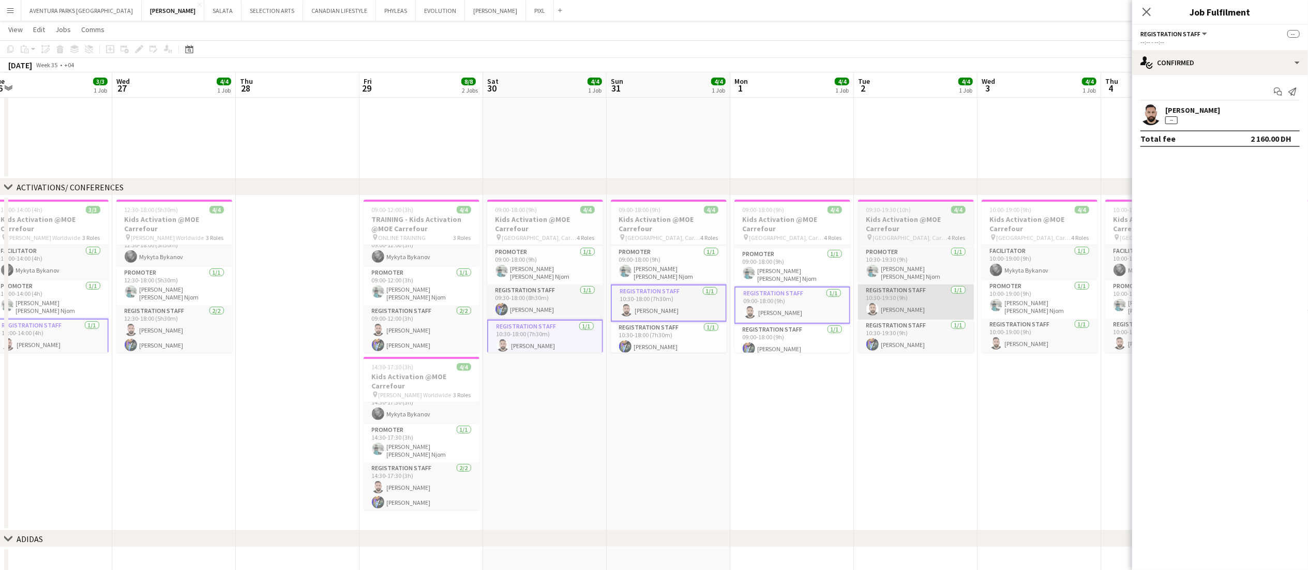
click at [912, 304] on app-card-role "Registration Staff 1/1 10:30-19:30 (9h) Moustafa Hamada" at bounding box center [916, 301] width 116 height 35
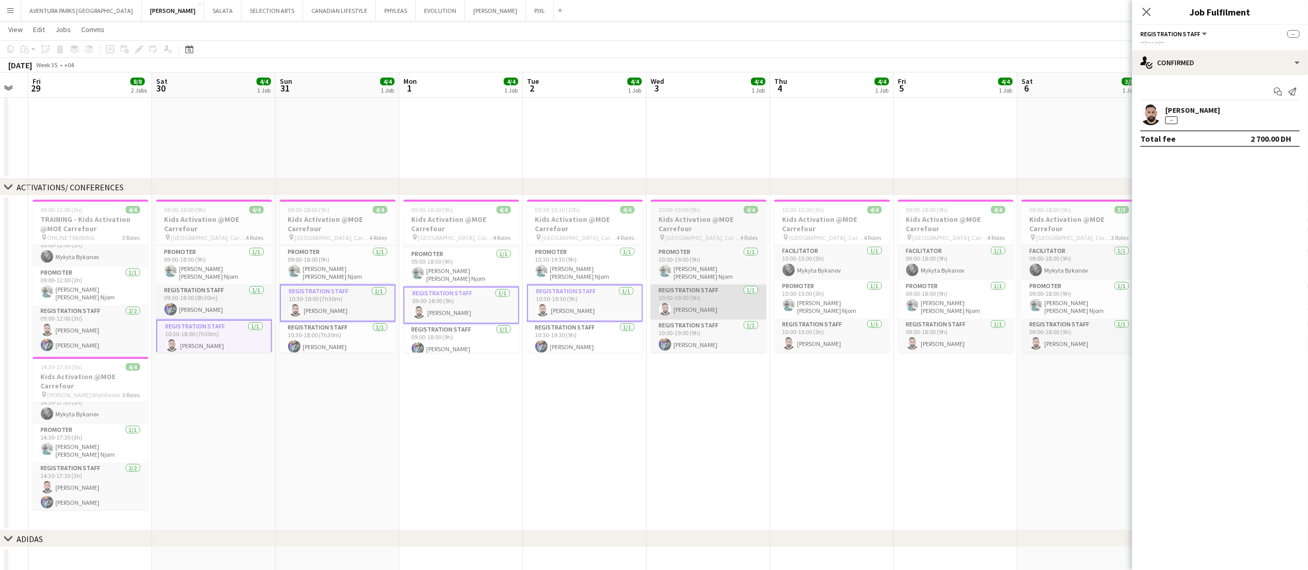
click at [693, 300] on app-card-role "Registration Staff 1/1 10:00-19:00 (9h) Moustafa Hamada" at bounding box center [709, 301] width 116 height 35
click at [827, 331] on app-card-role "Registration Staff 1/1 10:00-15:00 (5h) Moustafa Hamada" at bounding box center [832, 336] width 116 height 35
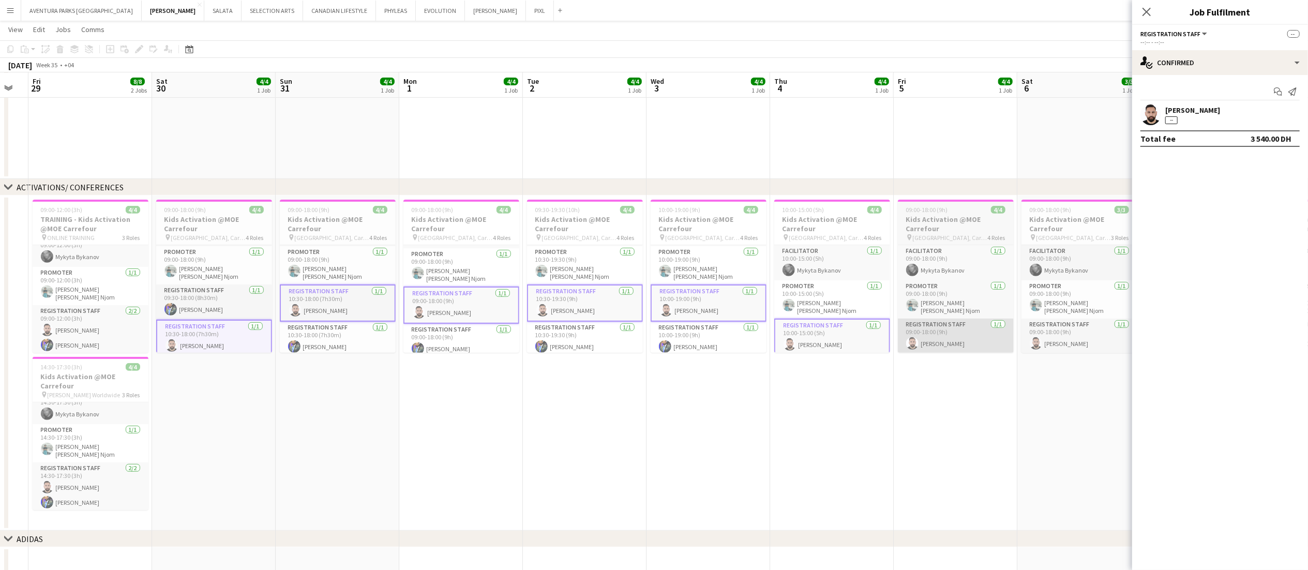
click at [948, 332] on app-card-role "Registration Staff 1/1 09:00-18:00 (9h) Moustafa Hamada" at bounding box center [956, 336] width 116 height 35
click at [992, 334] on app-card-role "Registration Staff 1/1 09:00-18:00 (9h) Moustafa Hamada" at bounding box center [1079, 336] width 116 height 35
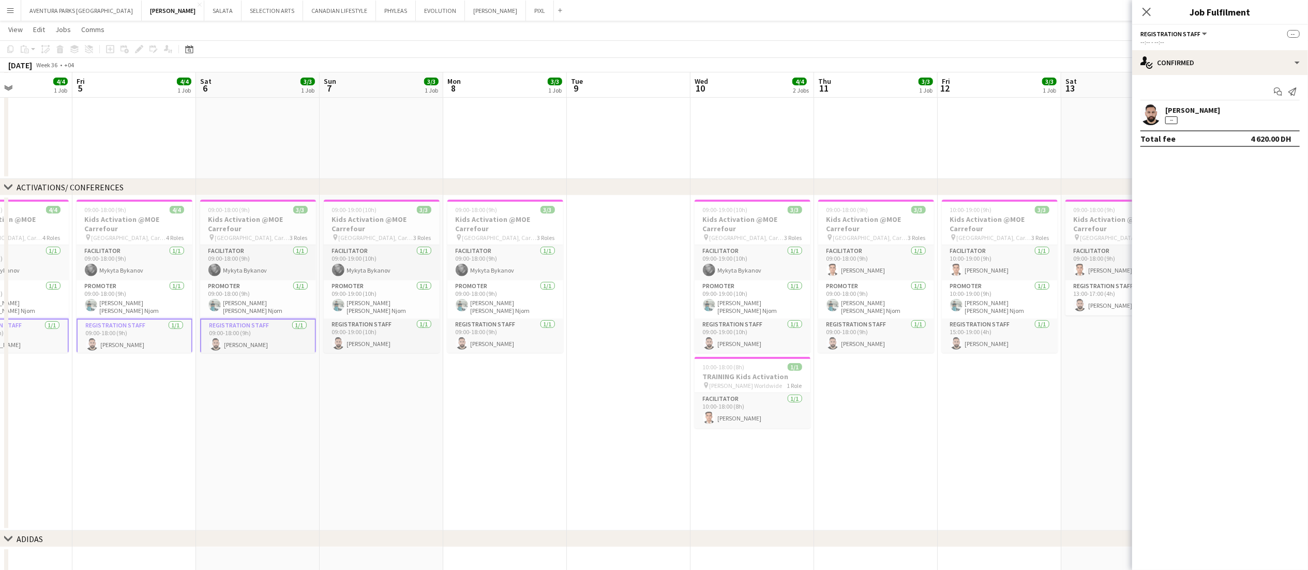
scroll to position [0, 431]
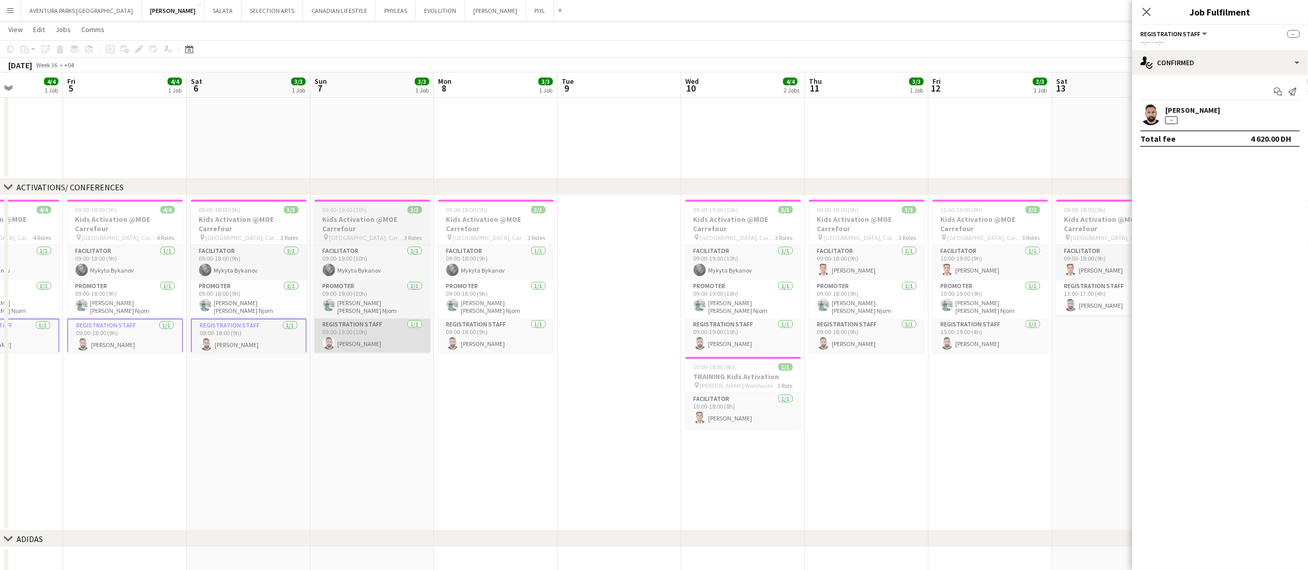
click at [367, 338] on app-card-role "Registration Staff 1/1 09:00-19:00 (10h) Moustafa Hamada" at bounding box center [372, 336] width 116 height 35
click at [487, 333] on app-card-role "Registration Staff 1/1 09:00-18:00 (9h) Moustafa Hamada" at bounding box center [496, 336] width 116 height 35
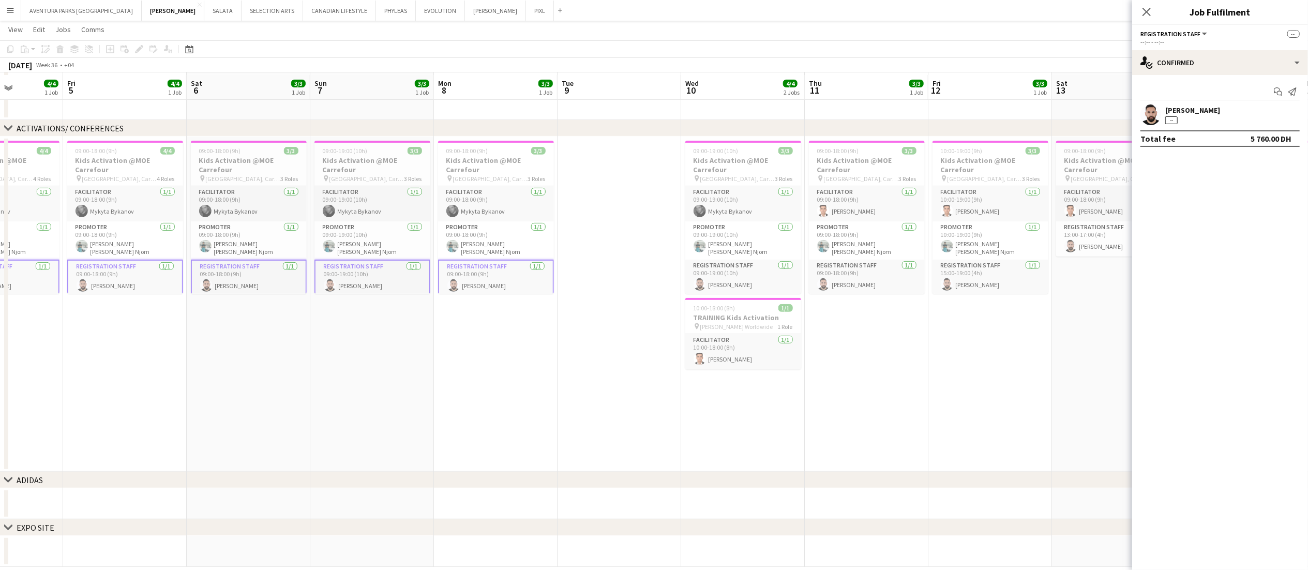
scroll to position [384, 0]
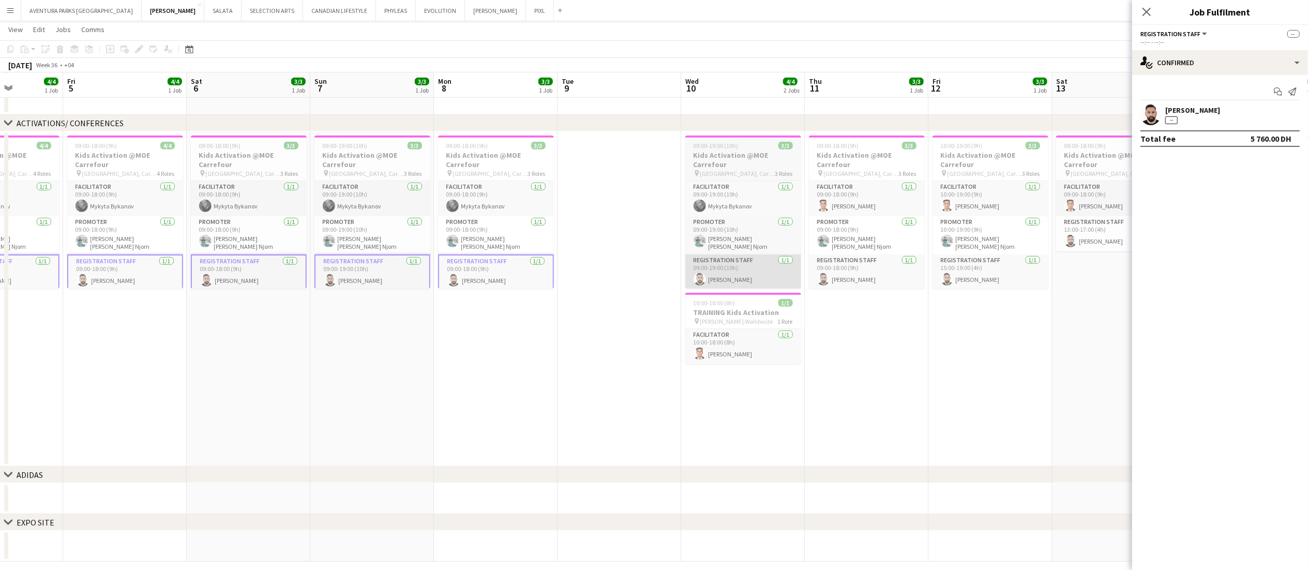
click at [745, 267] on app-card-role "Registration Staff 1/1 09:00-19:00 (10h) Moustafa Hamada" at bounding box center [743, 271] width 116 height 35
click at [866, 274] on app-card-role "Registration Staff 1/1 09:00-18:00 (9h) Moustafa Hamada" at bounding box center [867, 271] width 116 height 35
click at [991, 276] on app-card-role "Registration Staff 1/1 15:00-19:00 (4h) Moustafa Hamada" at bounding box center [990, 271] width 116 height 35
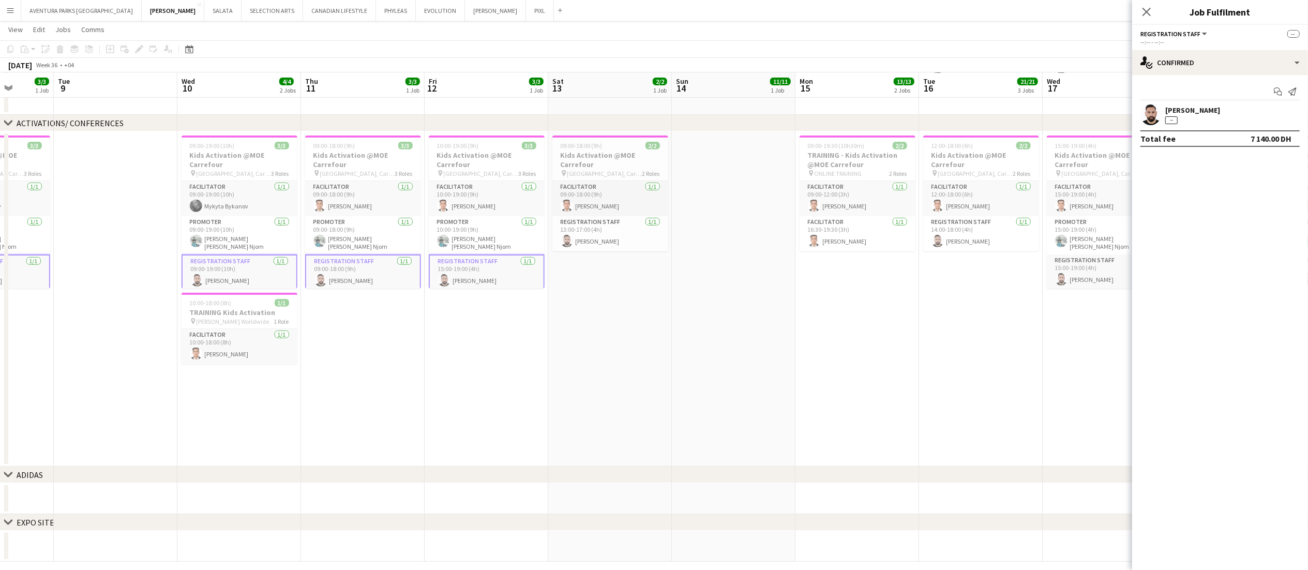
scroll to position [0, 441]
click at [600, 233] on app-card-role "Registration Staff 1/1 13:00-17:00 (4h) Moustafa Hamada" at bounding box center [610, 233] width 116 height 35
click at [854, 236] on app-card-role "Facilitator 1/1 16:30-19:30 (3h) Hichame Abouchama" at bounding box center [857, 233] width 116 height 35
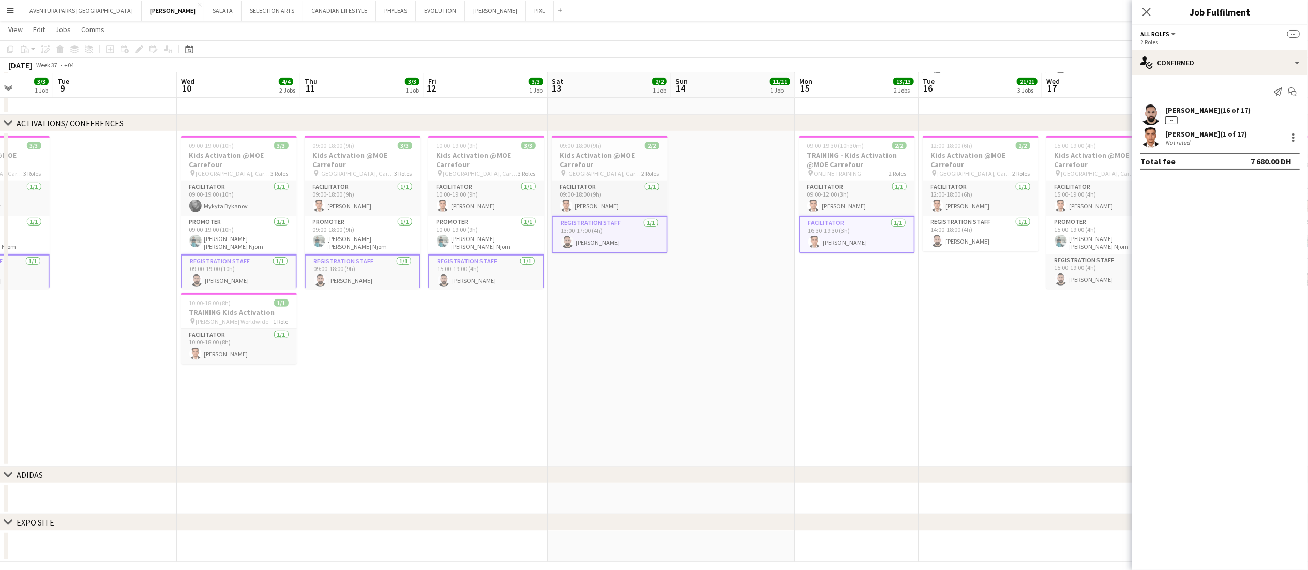
click at [854, 236] on app-card-role "Facilitator 1/1 16:30-19:30 (3h) Hichame Abouchama" at bounding box center [857, 234] width 116 height 37
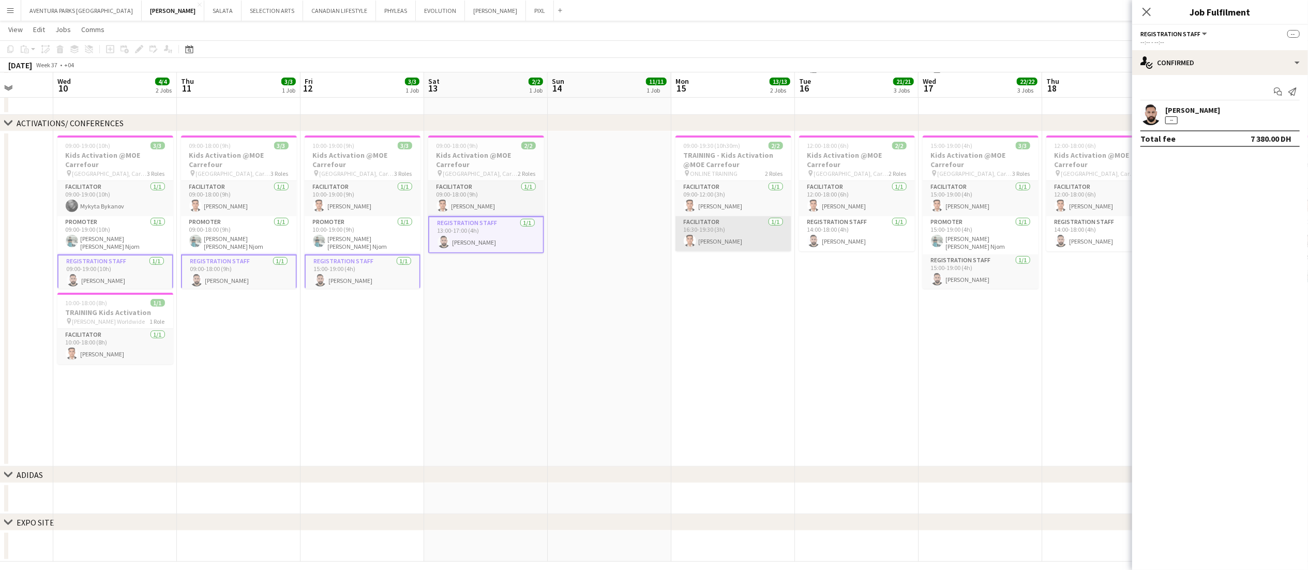
scroll to position [0, 278]
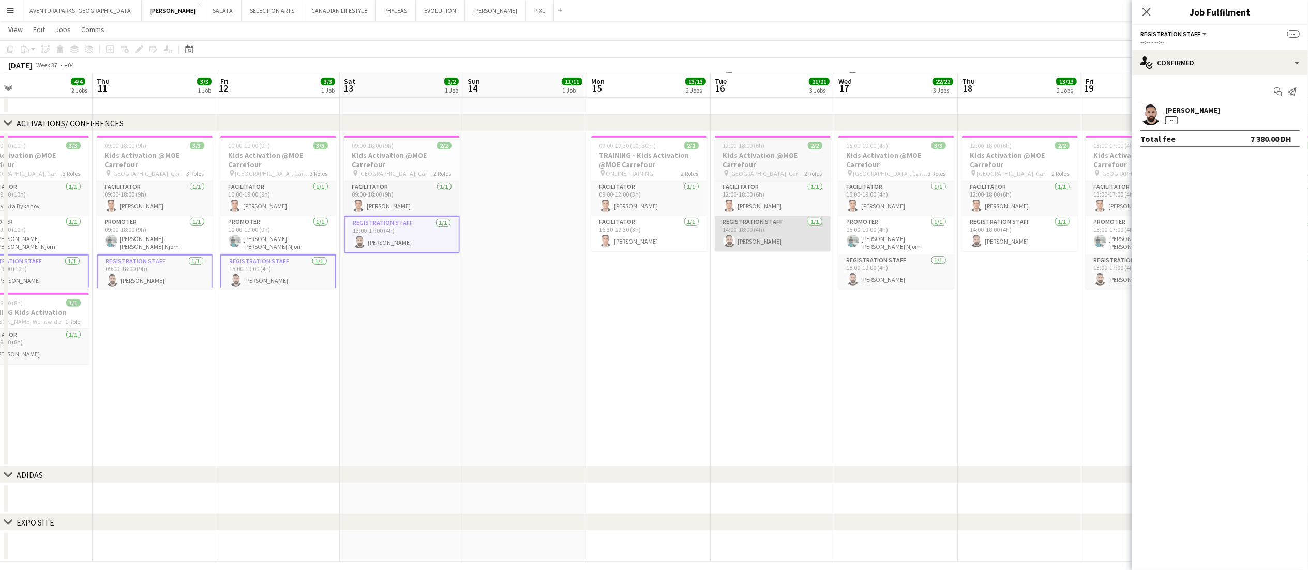
click at [782, 240] on app-card-role "Registration Staff 1/1 14:00-18:00 (4h) Moustafa Hamada" at bounding box center [773, 233] width 116 height 35
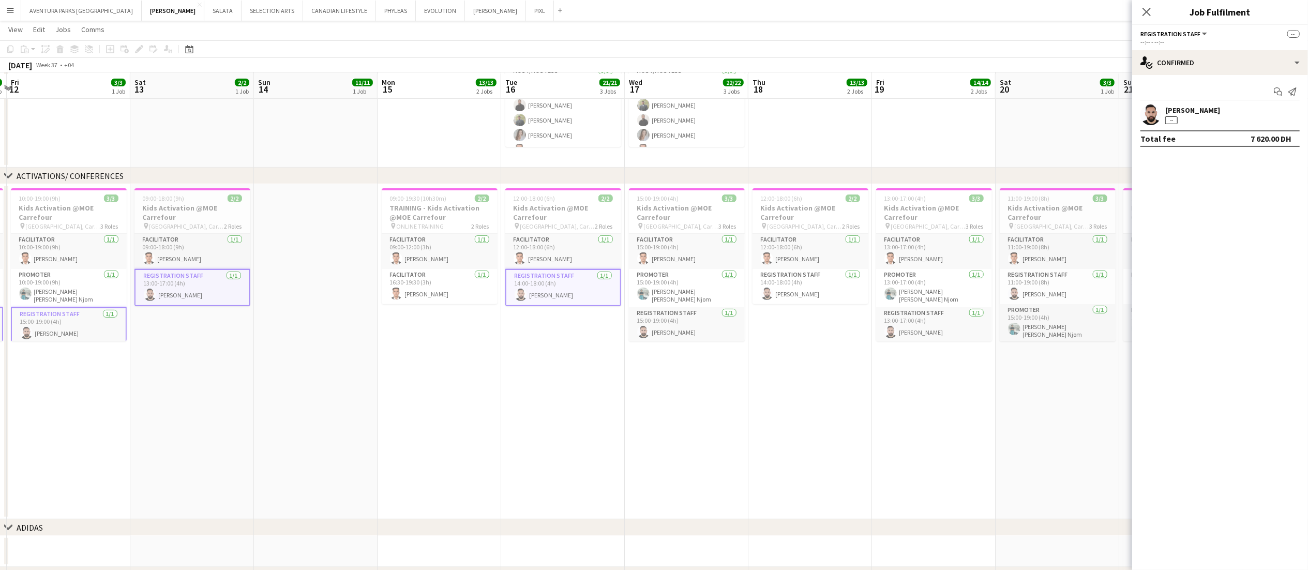
scroll to position [329, 0]
click at [689, 326] on app-card-role "Registration Staff 1/1 15:00-19:00 (4h) Moustafa Hamada" at bounding box center [687, 326] width 116 height 35
click at [820, 295] on app-card-role "Registration Staff 1/1 14:00-18:00 (4h) Moustafa Hamada" at bounding box center [810, 288] width 116 height 35
click at [946, 337] on app-card-role "Registration Staff 1/1 13:00-17:00 (4h) Moustafa Hamada" at bounding box center [934, 326] width 116 height 35
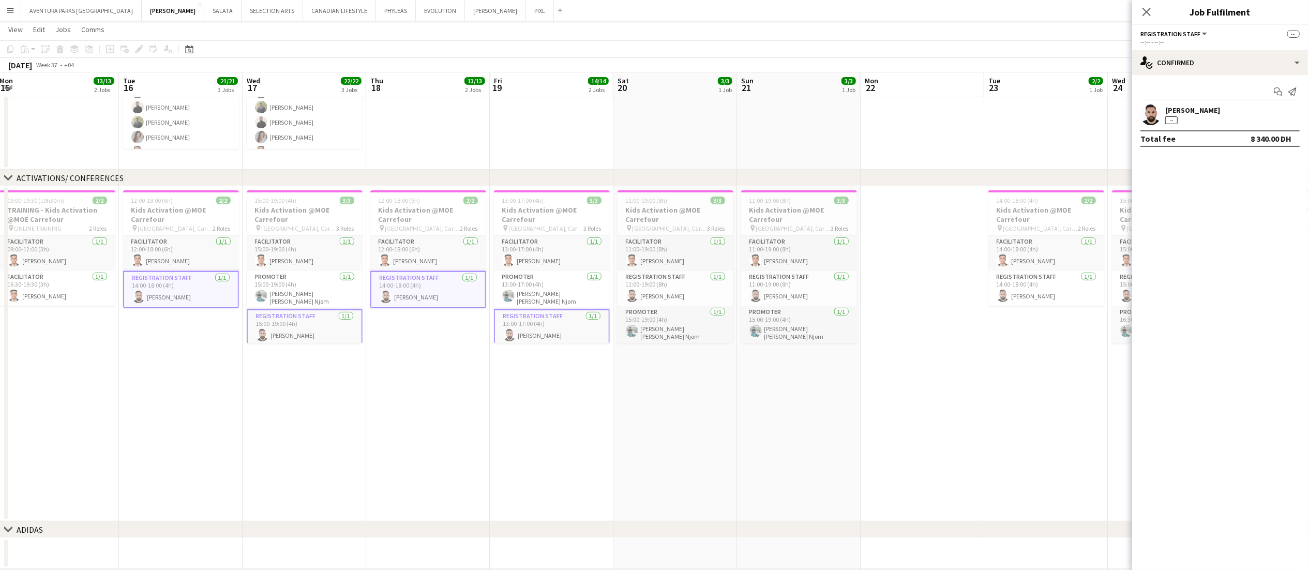
scroll to position [0, 417]
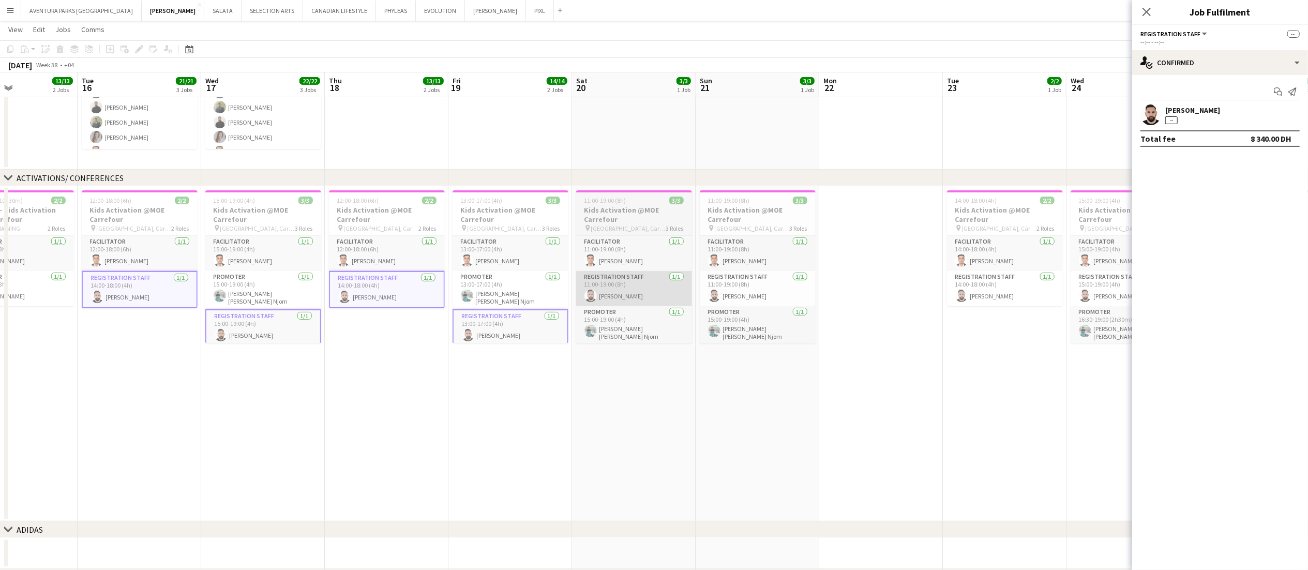
click at [654, 293] on app-card-role "Registration Staff 1/1 11:00-19:00 (8h) Moustafa Hamada" at bounding box center [634, 288] width 116 height 35
click at [760, 290] on app-card-role "Registration Staff 1/1 11:00-19:00 (8h) Moustafa Hamada" at bounding box center [758, 288] width 116 height 35
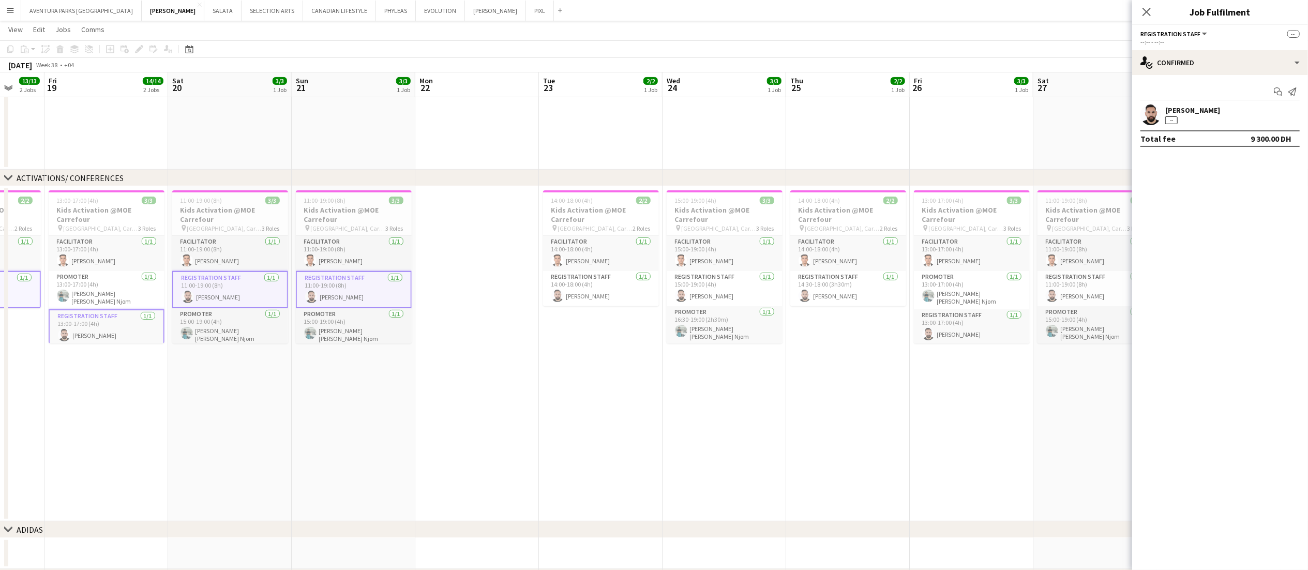
scroll to position [0, 420]
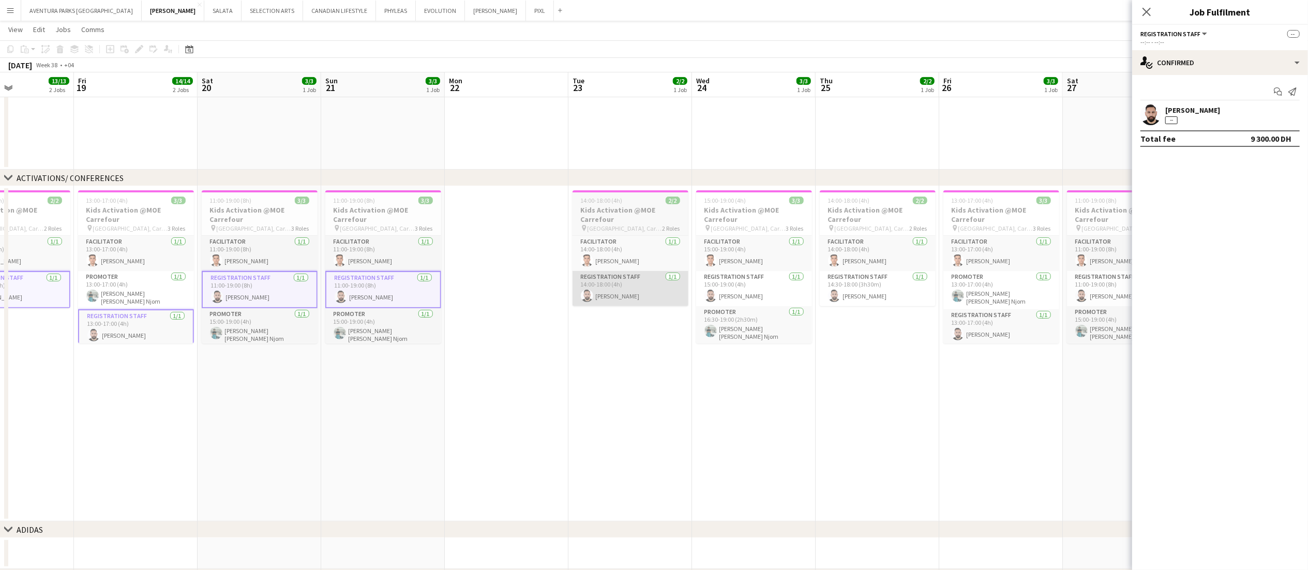
click at [642, 298] on app-card-role "Registration Staff 1/1 14:00-18:00 (4h) Moustafa Hamada" at bounding box center [630, 288] width 116 height 35
click at [774, 292] on app-card-role "Registration Staff 1/1 15:00-19:00 (4h) Moustafa Hamada" at bounding box center [754, 288] width 116 height 35
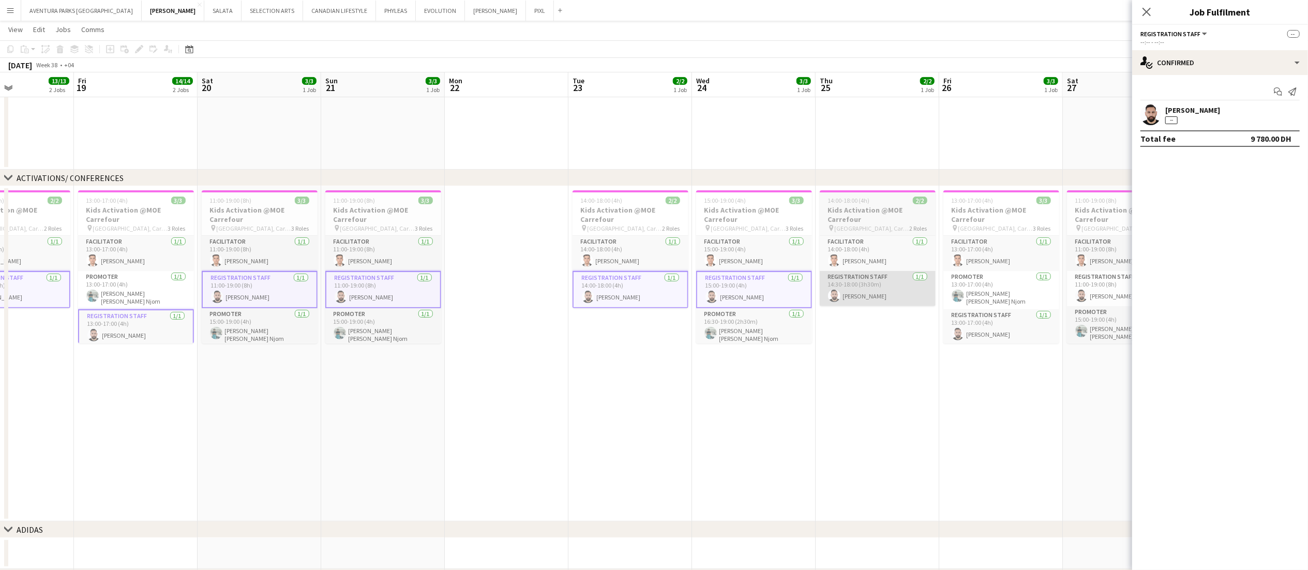
click at [888, 296] on app-card-role "Registration Staff 1/1 14:30-18:00 (3h30m) Moustafa Hamada" at bounding box center [878, 288] width 116 height 35
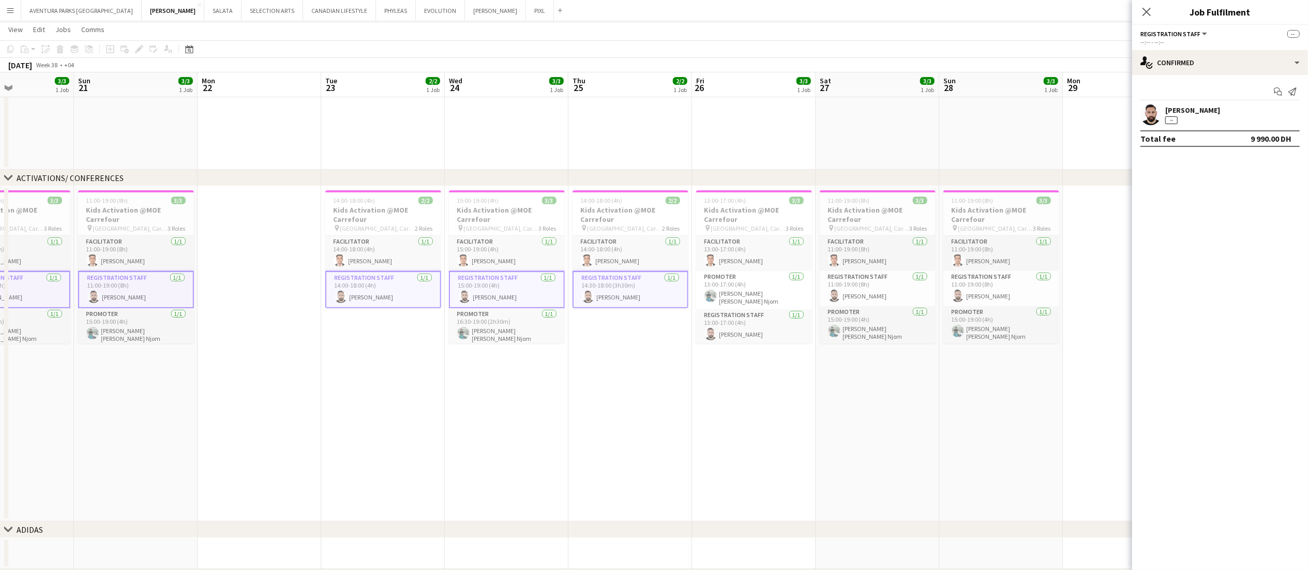
scroll to position [0, 422]
click at [772, 327] on app-card-role "Registration Staff 1/1 13:00-17:00 (4h) Moustafa Hamada" at bounding box center [752, 326] width 116 height 35
click at [892, 288] on app-card-role "Registration Staff 1/1 11:00-19:00 (8h) Moustafa Hamada" at bounding box center [876, 288] width 116 height 35
click at [992, 292] on app-card-role "Registration Staff 1/1 11:00-19:00 (8h) Moustafa Hamada" at bounding box center [999, 288] width 116 height 35
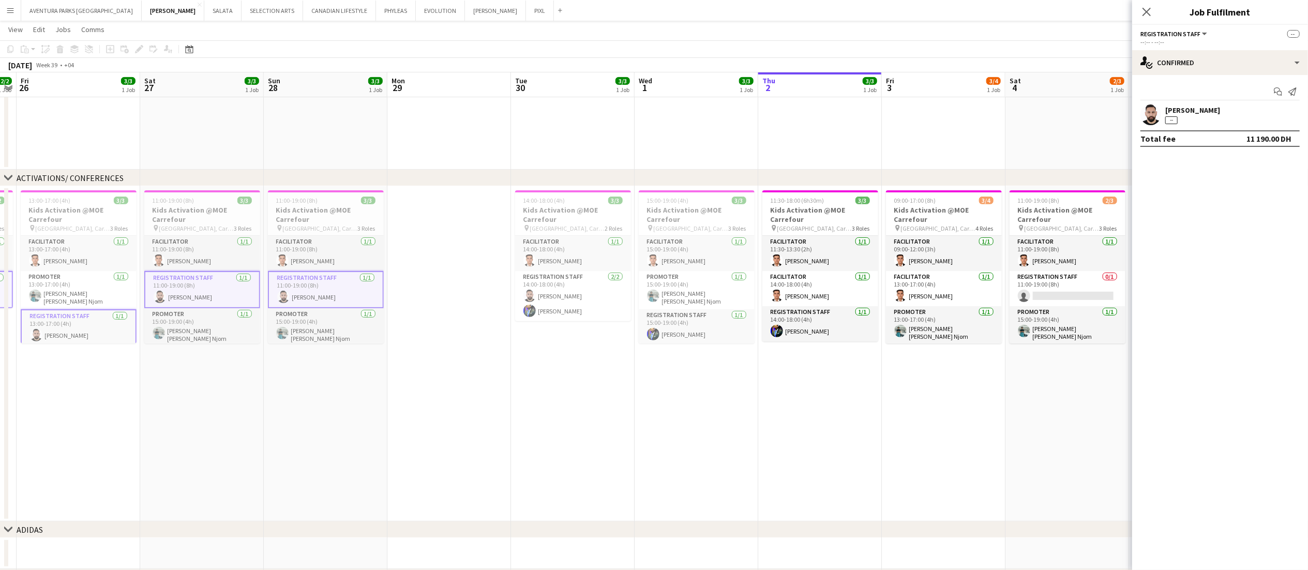
scroll to position [0, 399]
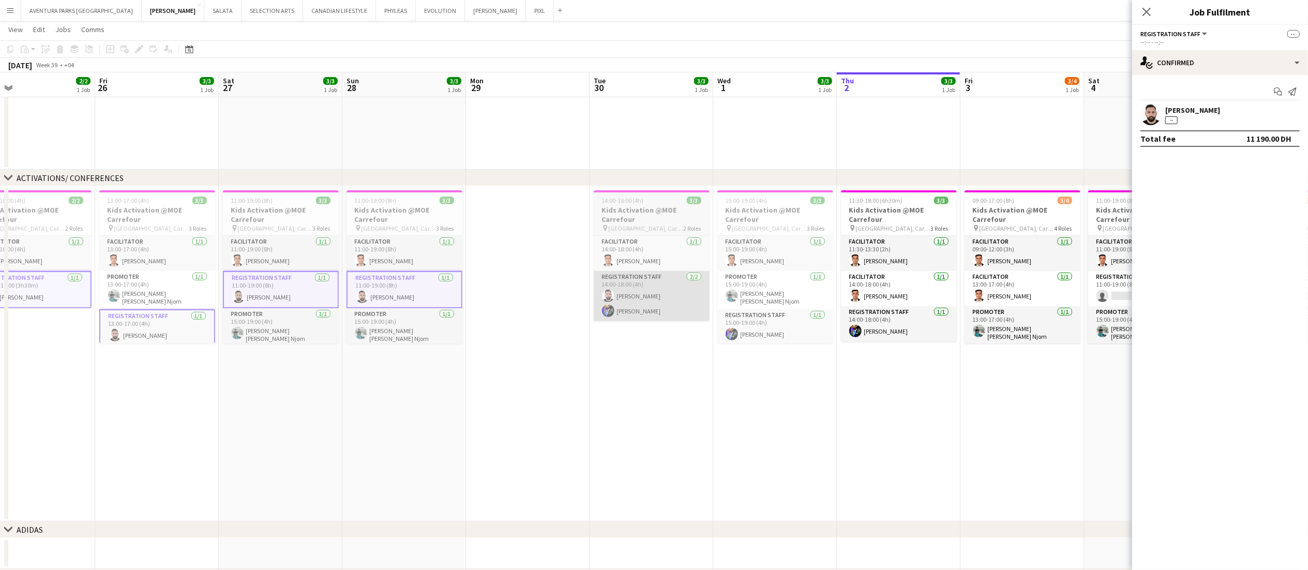
click at [657, 285] on app-card-role "Registration Staff 2/2 14:00-18:00 (4h) Moustafa Hamada Muhammad Fayaz" at bounding box center [652, 296] width 116 height 50
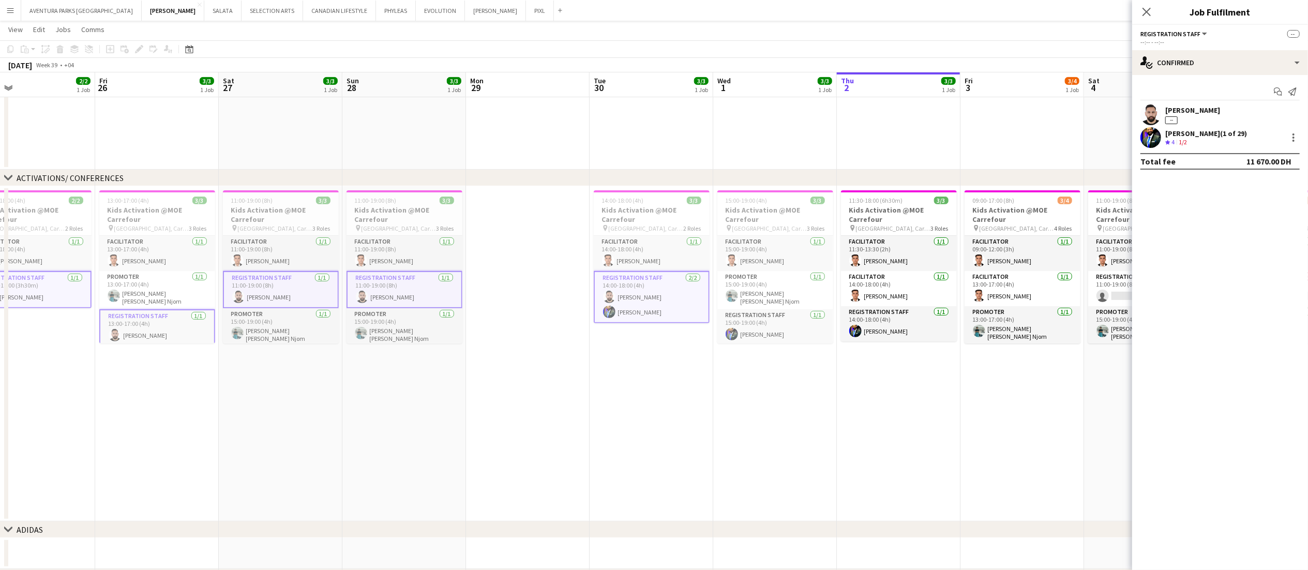
click at [668, 292] on app-card-role "Registration Staff 2/2 14:00-18:00 (4h) Moustafa Hamada Muhammad Fayaz" at bounding box center [652, 297] width 116 height 52
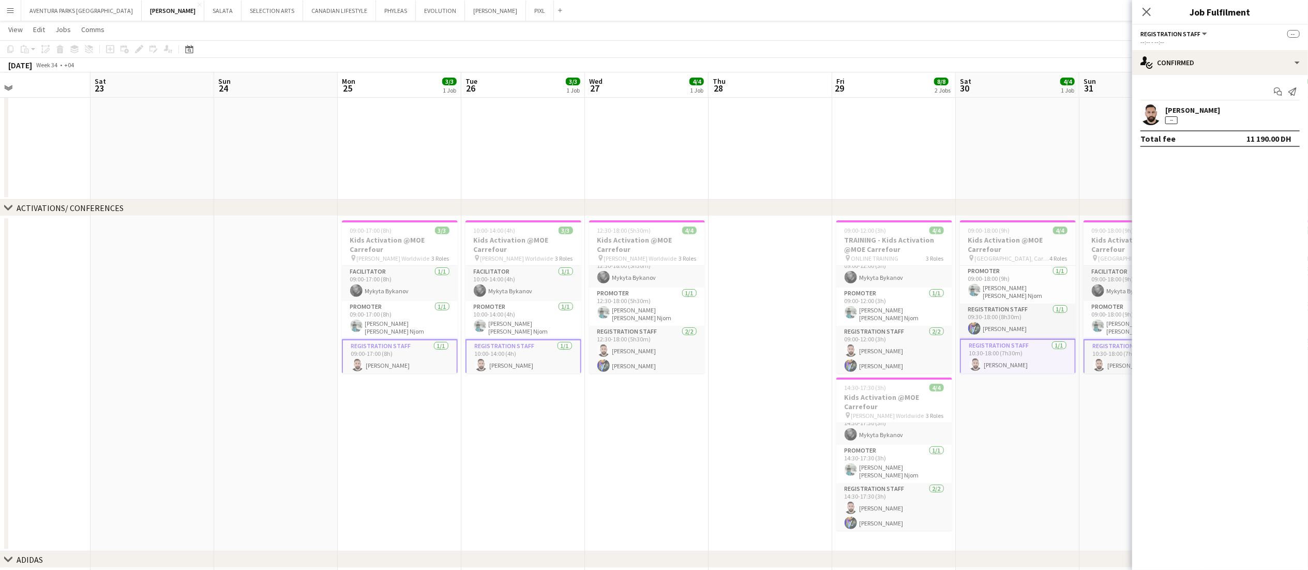
scroll to position [0, 410]
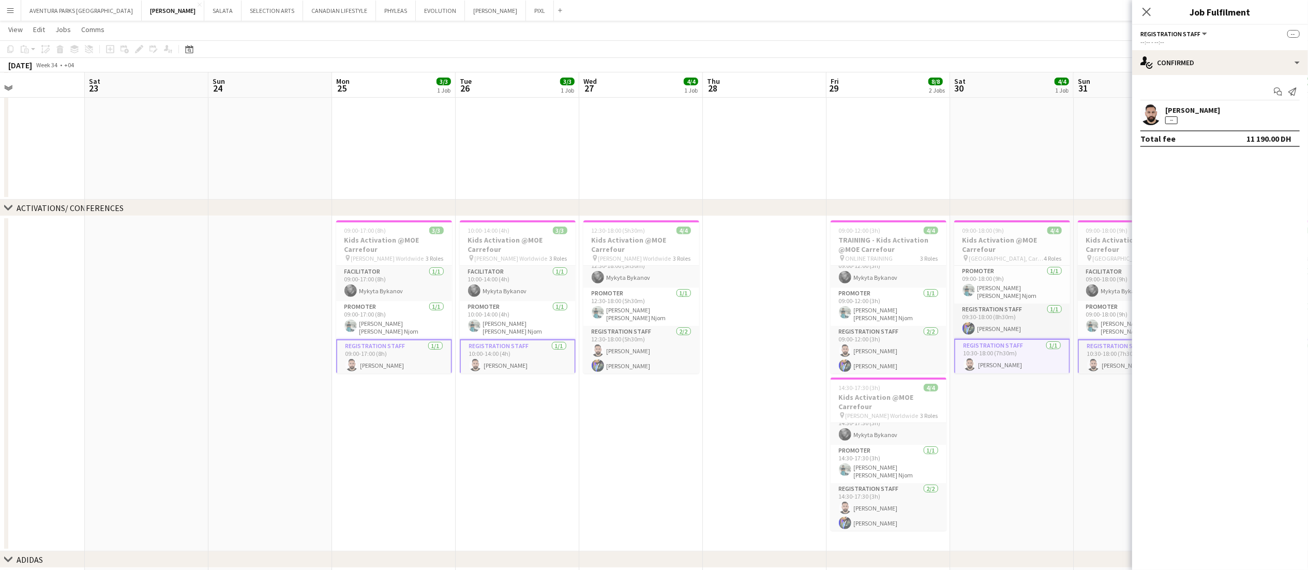
click at [420, 427] on app-date-cell "09:00-17:00 (8h) 3/3 Kids Activation @MOE Carrefour pin Jack Morton Worldwide 3…" at bounding box center [394, 383] width 124 height 335
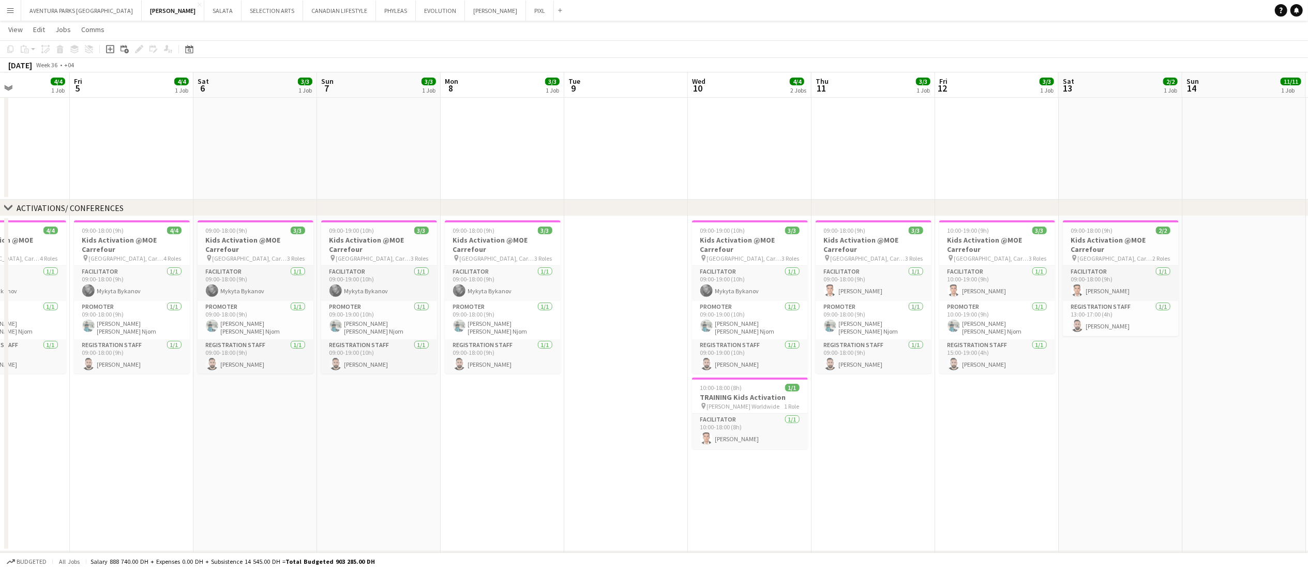
scroll to position [0, 292]
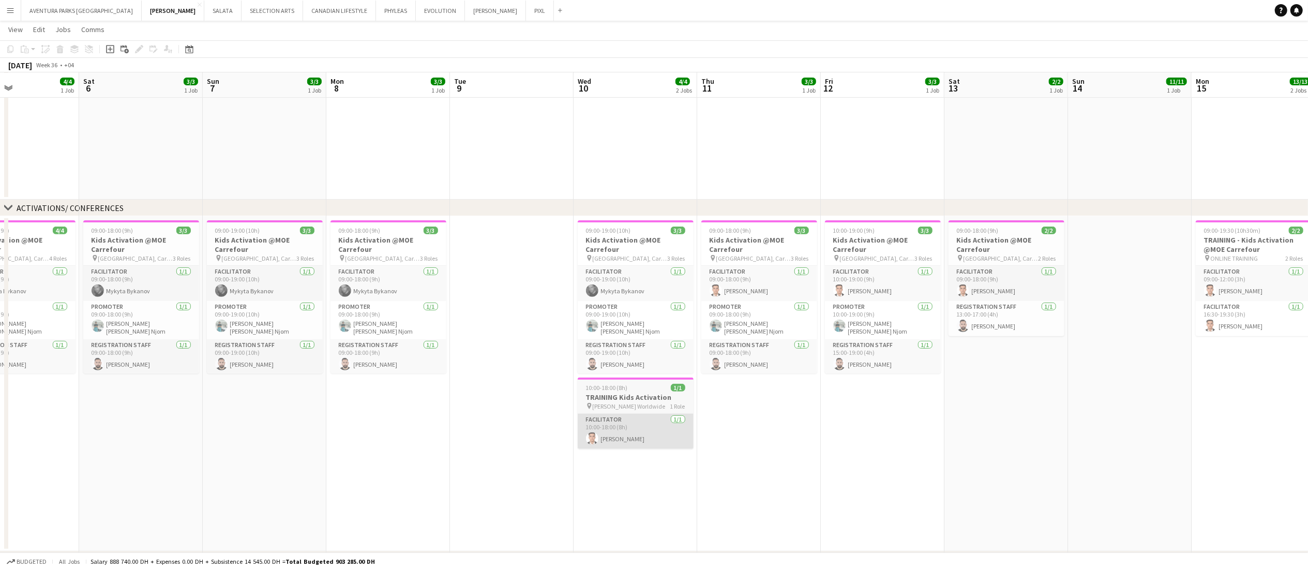
click at [648, 427] on app-card-role "Facilitator 1/1 10:00-18:00 (8h) Hichame Abouchama" at bounding box center [636, 431] width 116 height 35
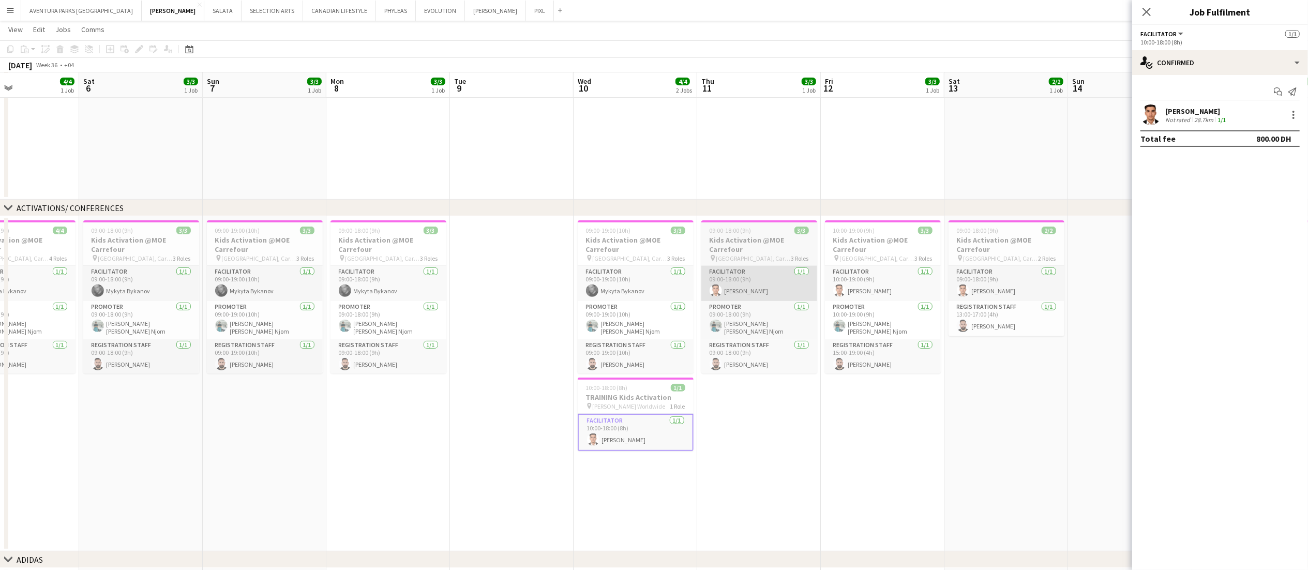
click at [780, 286] on app-card-role "Facilitator 1/1 09:00-18:00 (9h) Hichame Abouchama" at bounding box center [759, 283] width 116 height 35
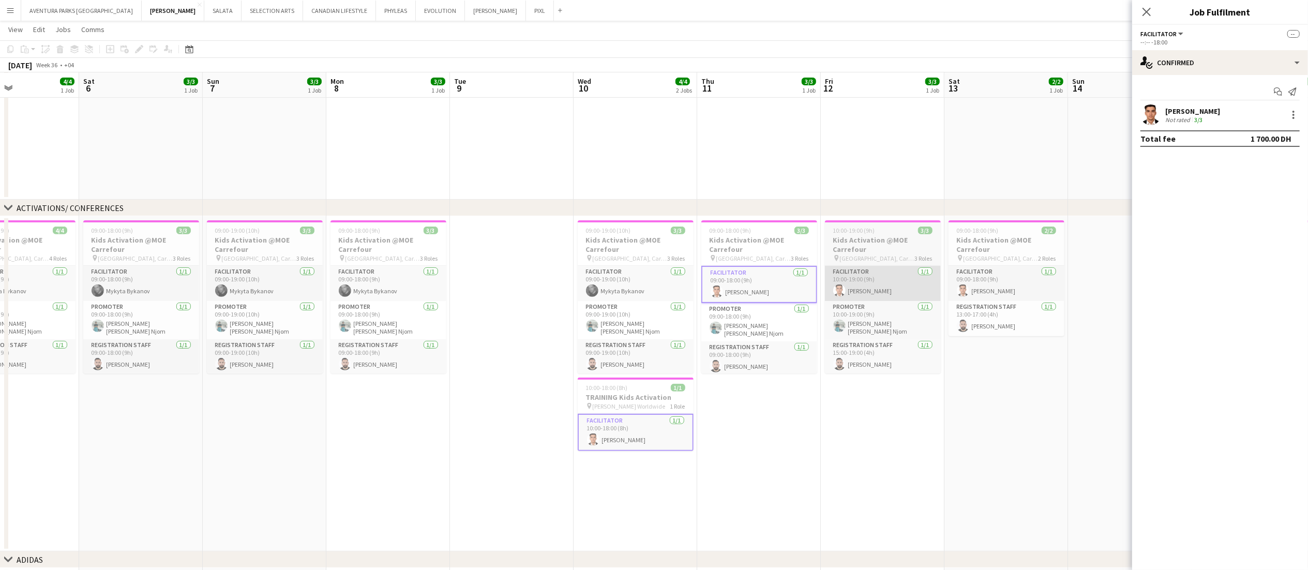
click at [892, 280] on app-card-role "Facilitator 1/1 10:00-19:00 (9h) Hichame Abouchama" at bounding box center [883, 283] width 116 height 35
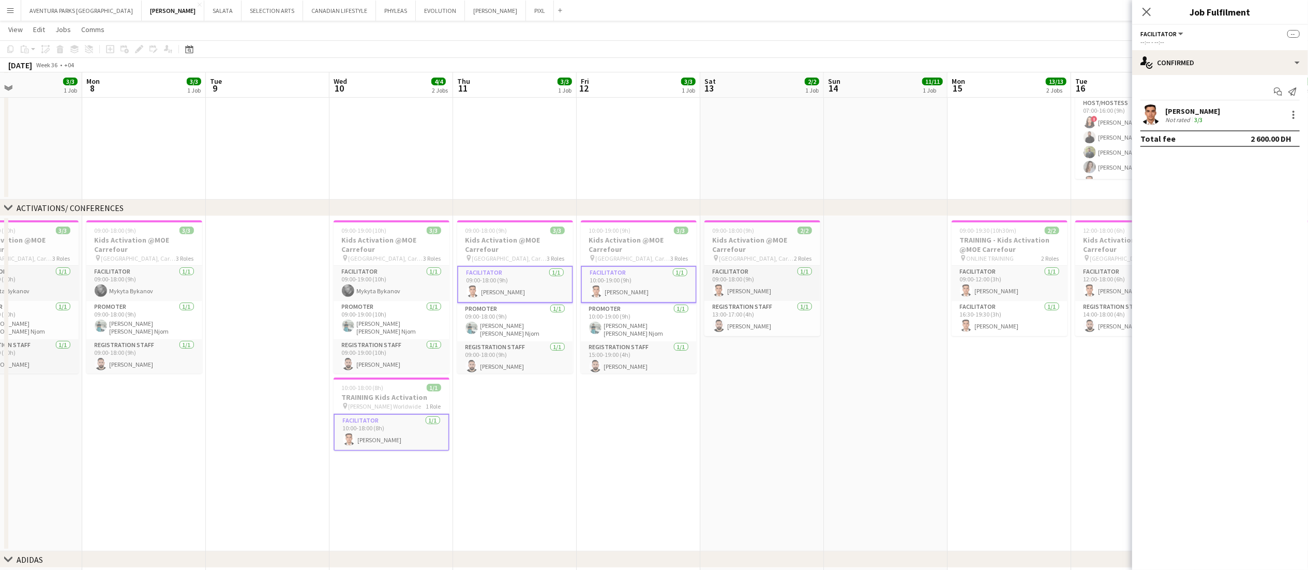
scroll to position [0, 413]
click at [766, 274] on app-card-role "Facilitator 1/1 09:00-18:00 (9h) Hichame Abouchama" at bounding box center [762, 283] width 116 height 35
click at [992, 274] on app-card-role "Facilitator 1/1 09:00-12:00 (3h) Hichame Abouchama" at bounding box center [1009, 283] width 116 height 35
click at [992, 328] on app-card-role "Facilitator 1/1 16:30-19:30 (3h) Hichame Abouchama" at bounding box center [1009, 320] width 116 height 35
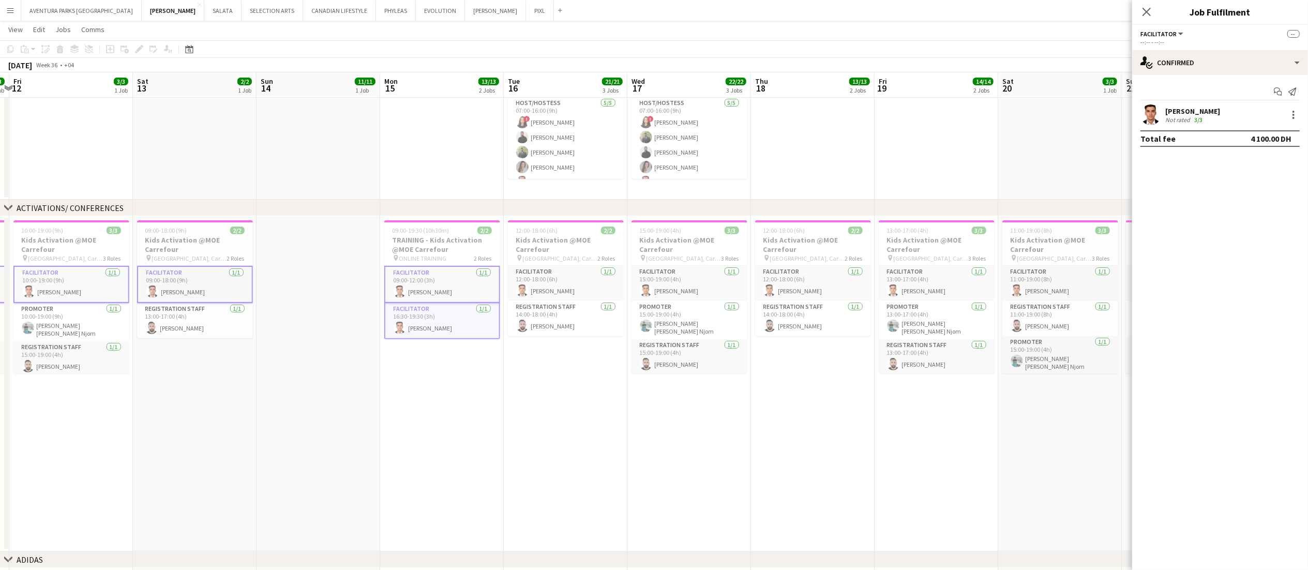
scroll to position [0, 425]
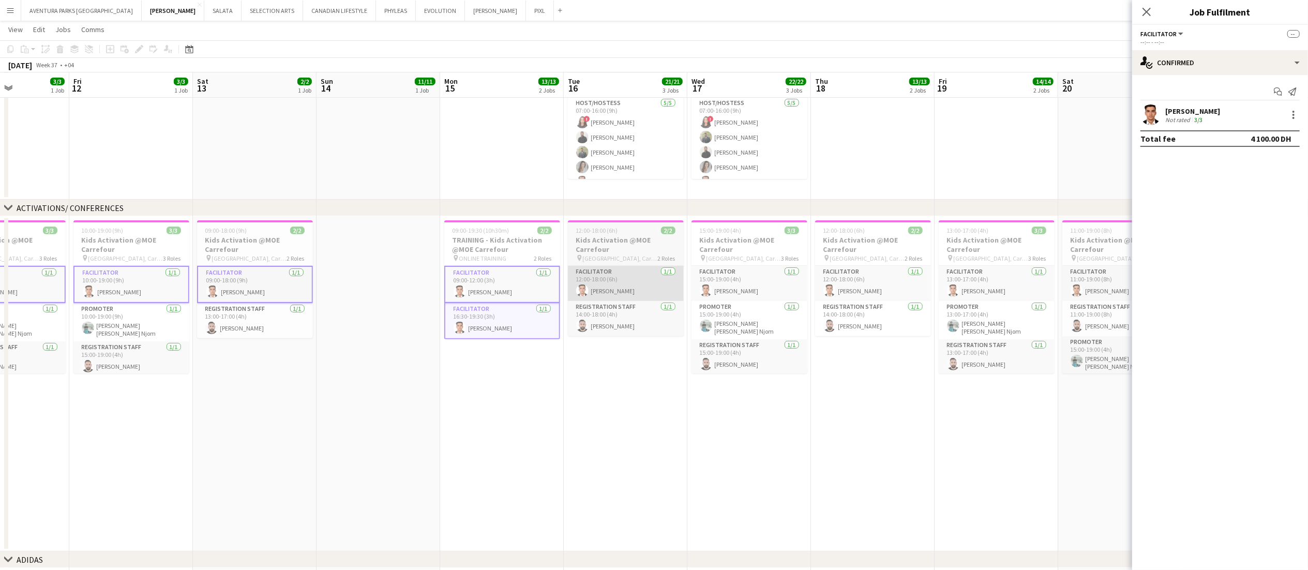
click at [648, 291] on app-card-role "Facilitator 1/1 12:00-18:00 (6h) Hichame Abouchama" at bounding box center [626, 283] width 116 height 35
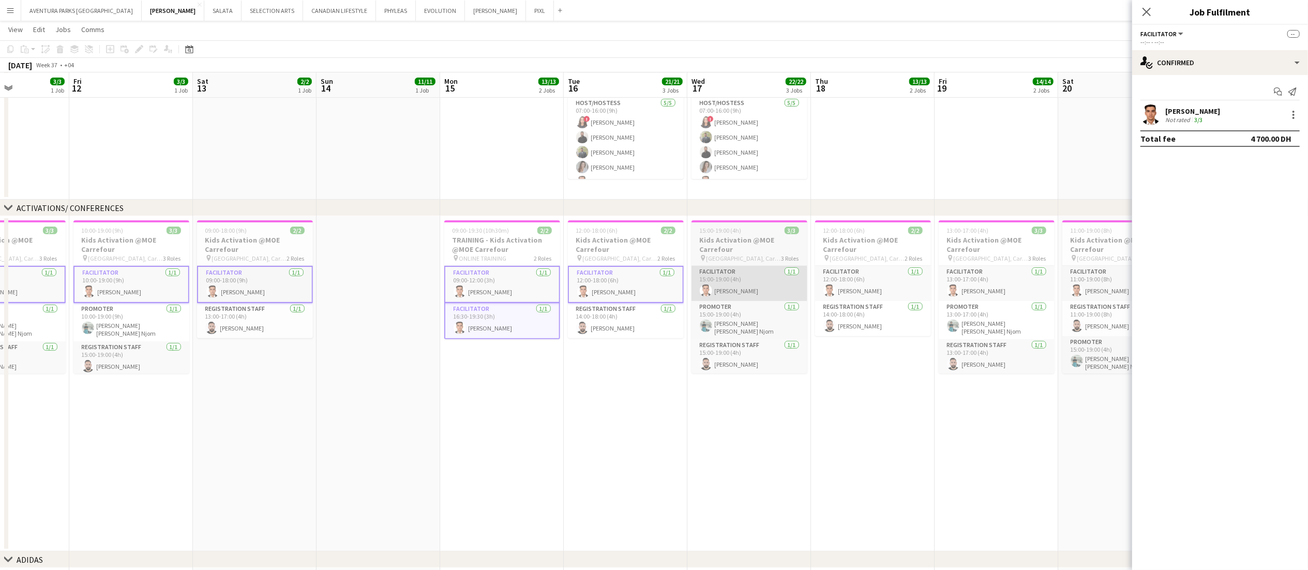
click at [758, 284] on app-card-role "Facilitator 1/1 15:00-19:00 (4h) Hichame Abouchama" at bounding box center [749, 283] width 116 height 35
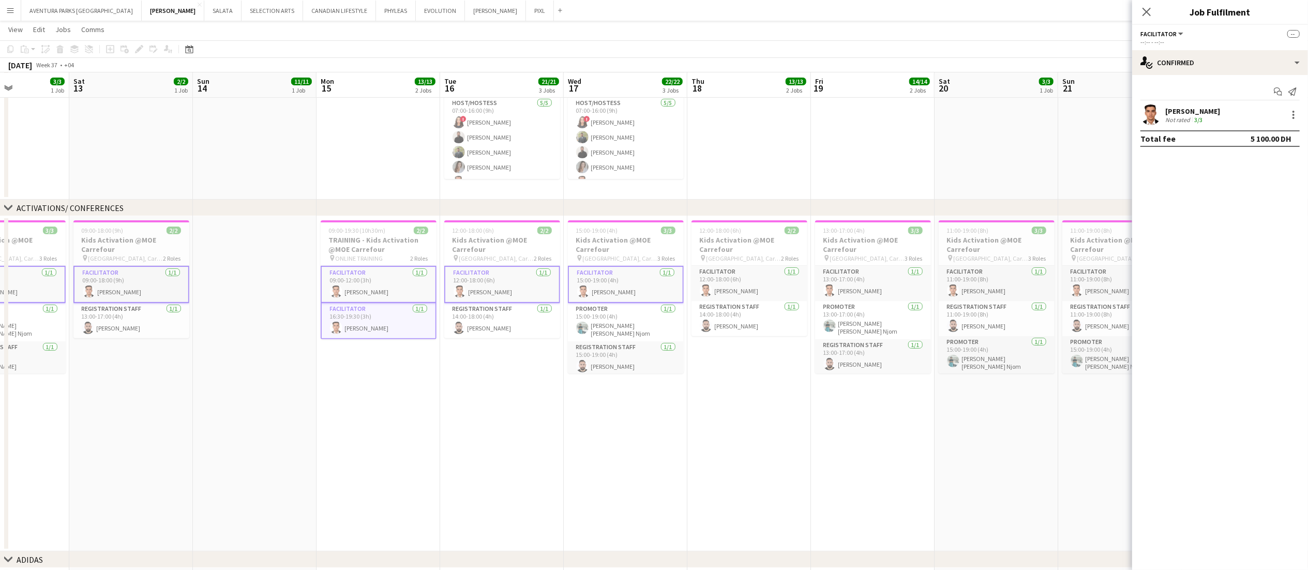
scroll to position [0, 339]
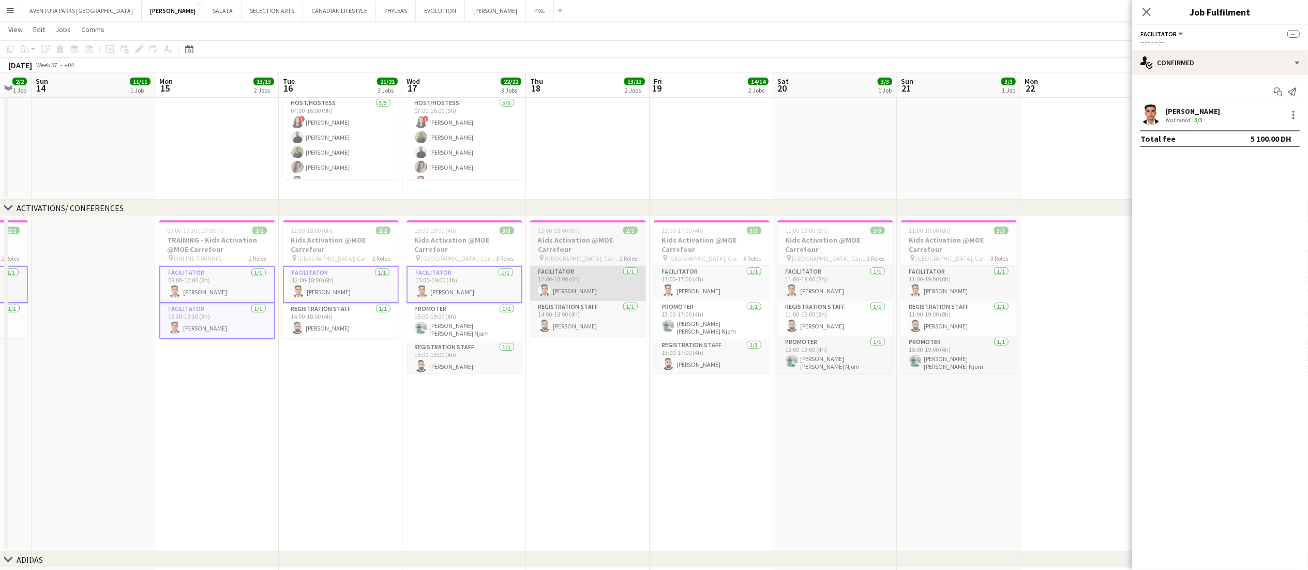
click at [602, 282] on app-card-role "Facilitator 1/1 12:00-18:00 (6h) Hichame Abouchama" at bounding box center [588, 283] width 116 height 35
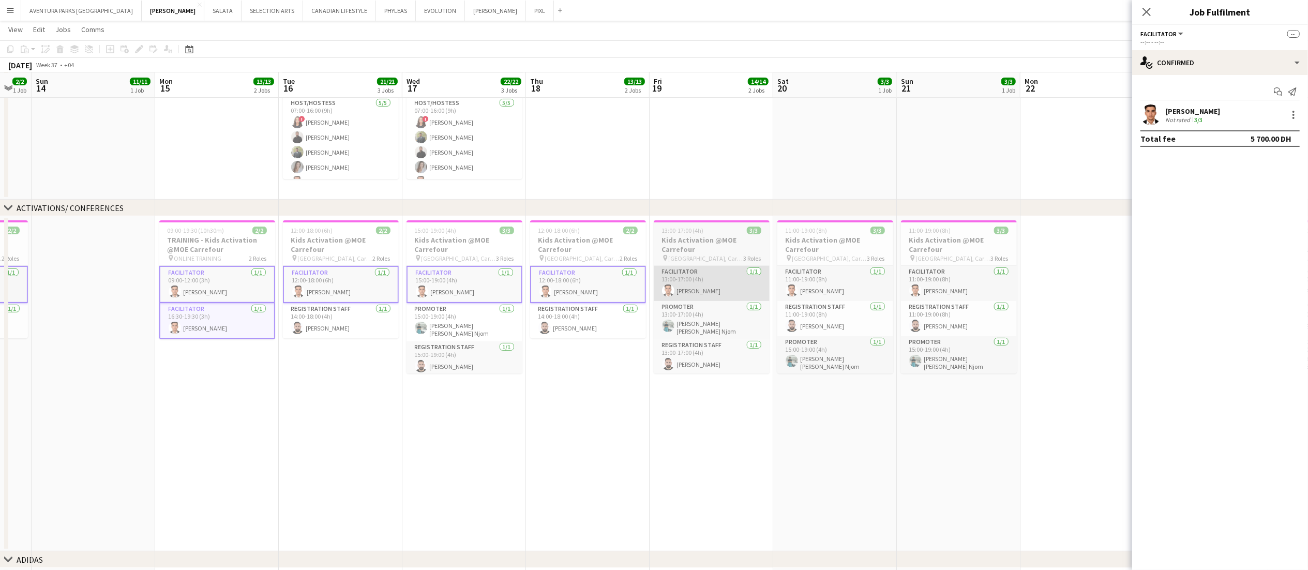
click at [730, 278] on app-card-role "Facilitator 1/1 13:00-17:00 (4h) Hichame Abouchama" at bounding box center [712, 283] width 116 height 35
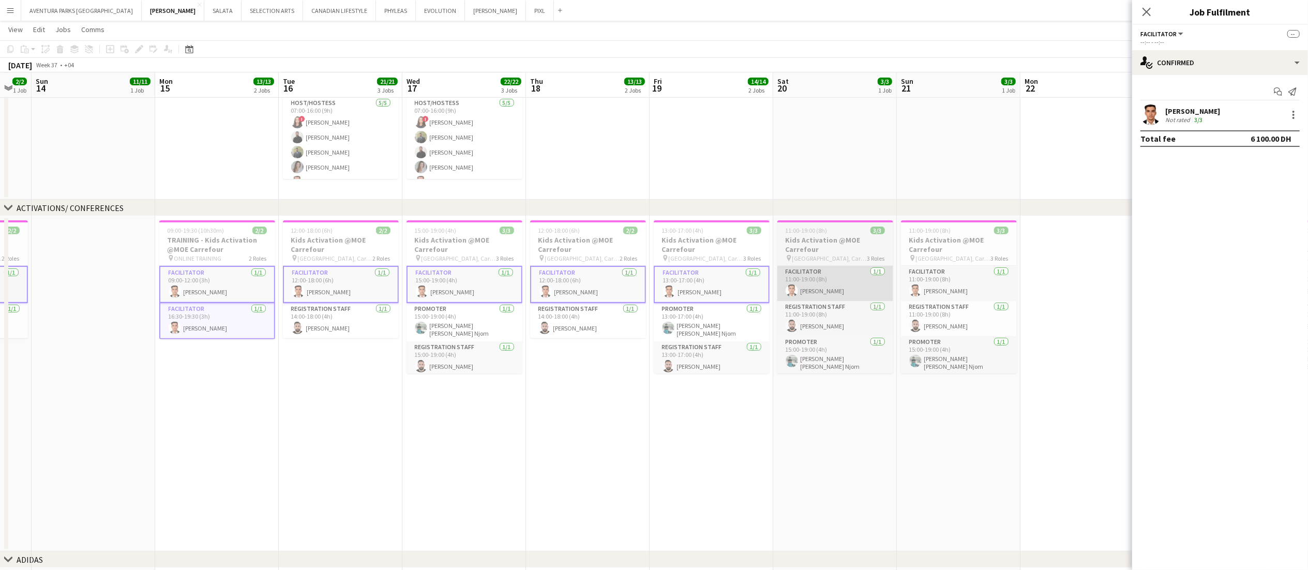
click at [847, 285] on app-card-role "Facilitator 1/1 11:00-19:00 (8h) Hichame Abouchama" at bounding box center [835, 283] width 116 height 35
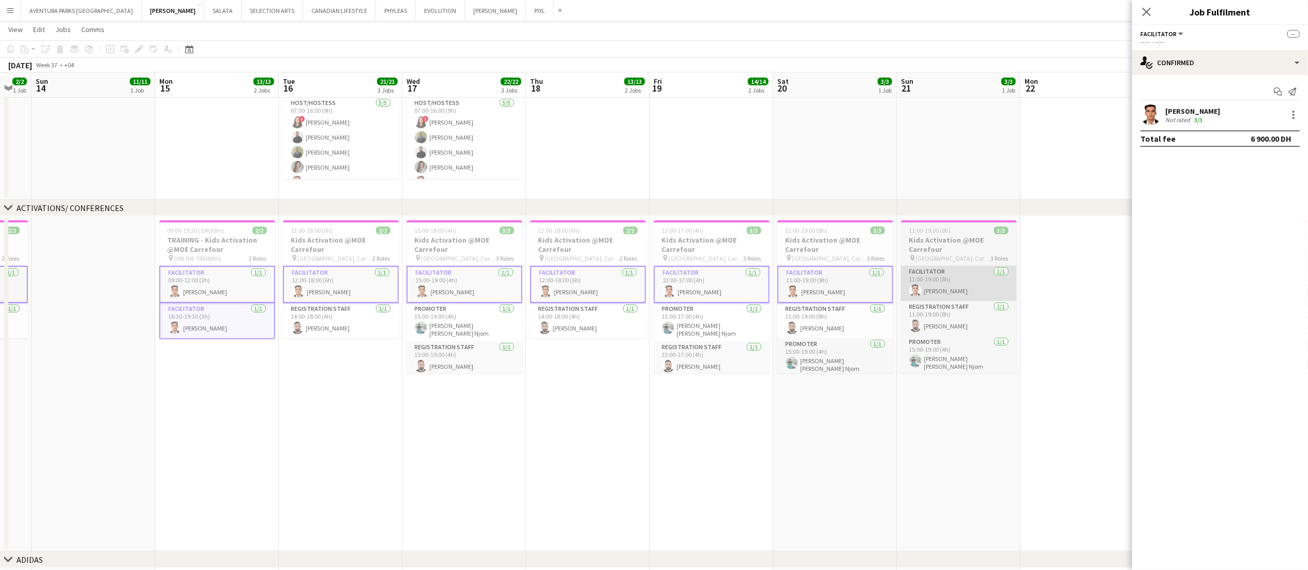
click at [970, 284] on app-card-role "Facilitator 1/1 11:00-19:00 (8h) Hichame Abouchama" at bounding box center [959, 283] width 116 height 35
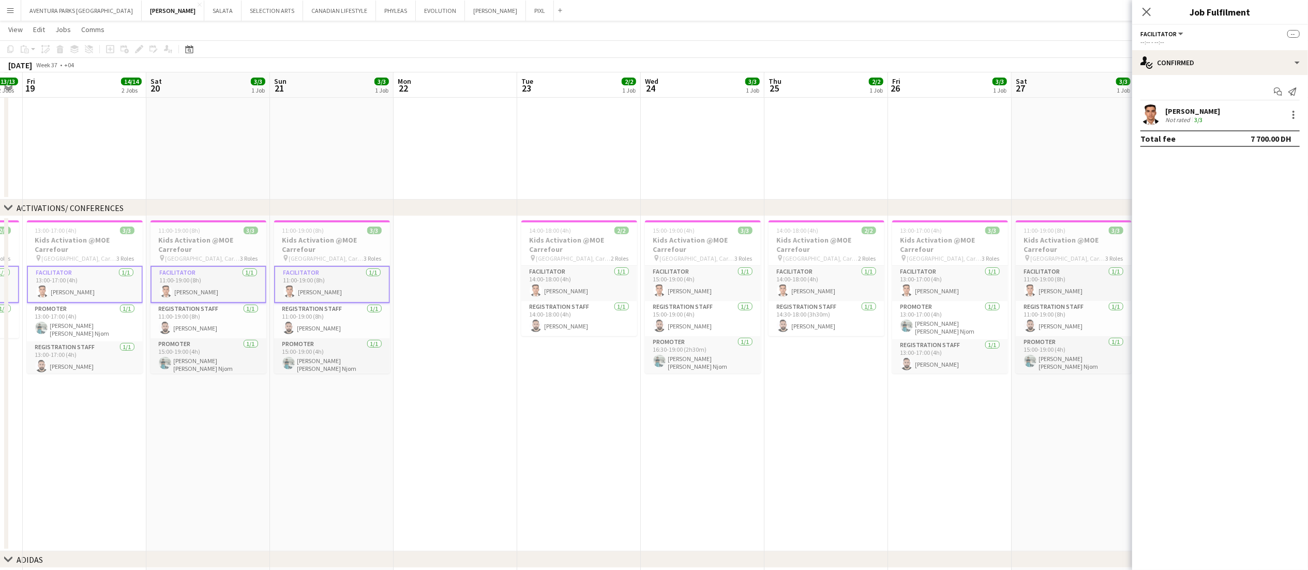
scroll to position [0, 352]
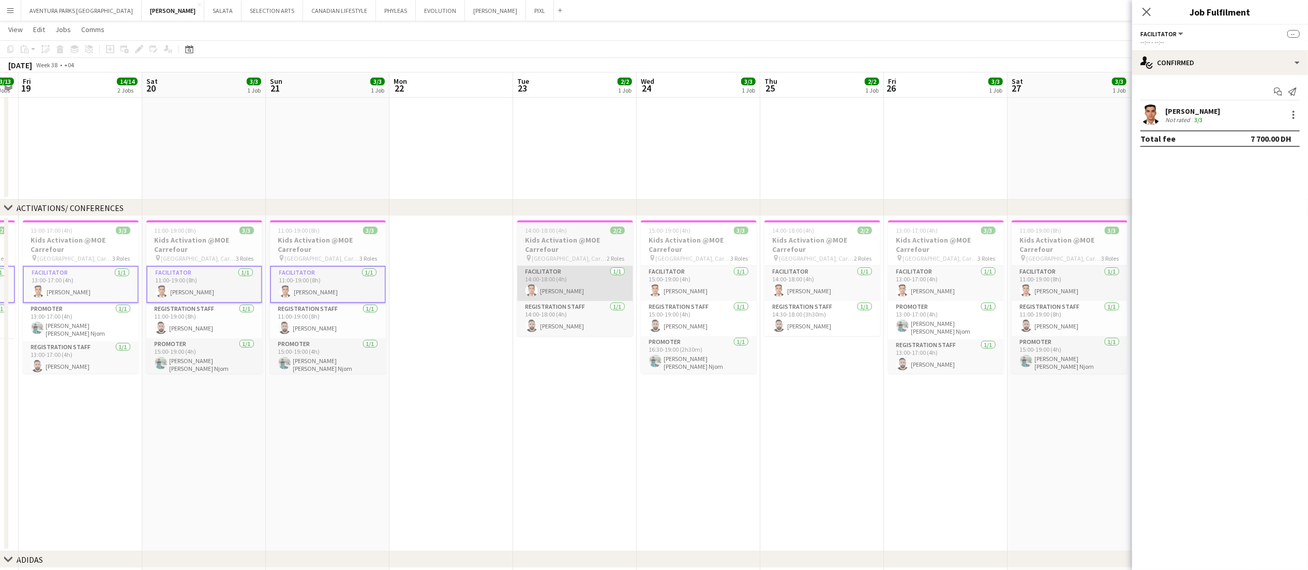
click at [616, 271] on app-card-role "Facilitator 1/1 14:00-18:00 (4h) Hichame Abouchama" at bounding box center [575, 283] width 116 height 35
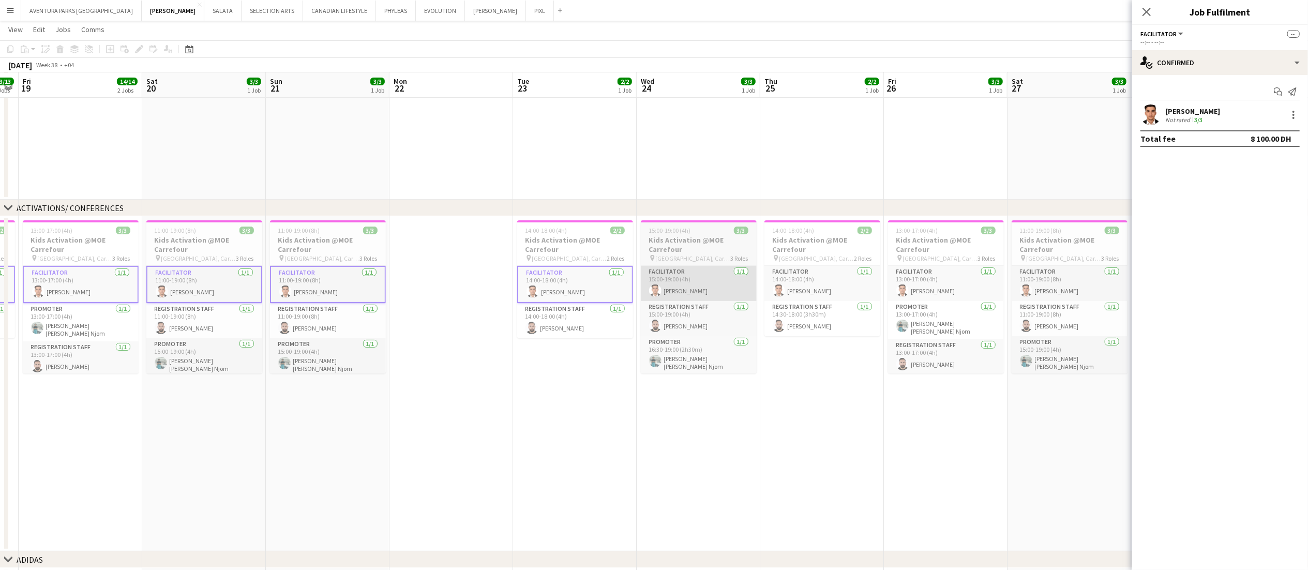
click at [720, 280] on app-card-role "Facilitator 1/1 15:00-19:00 (4h) Hichame Abouchama" at bounding box center [699, 283] width 116 height 35
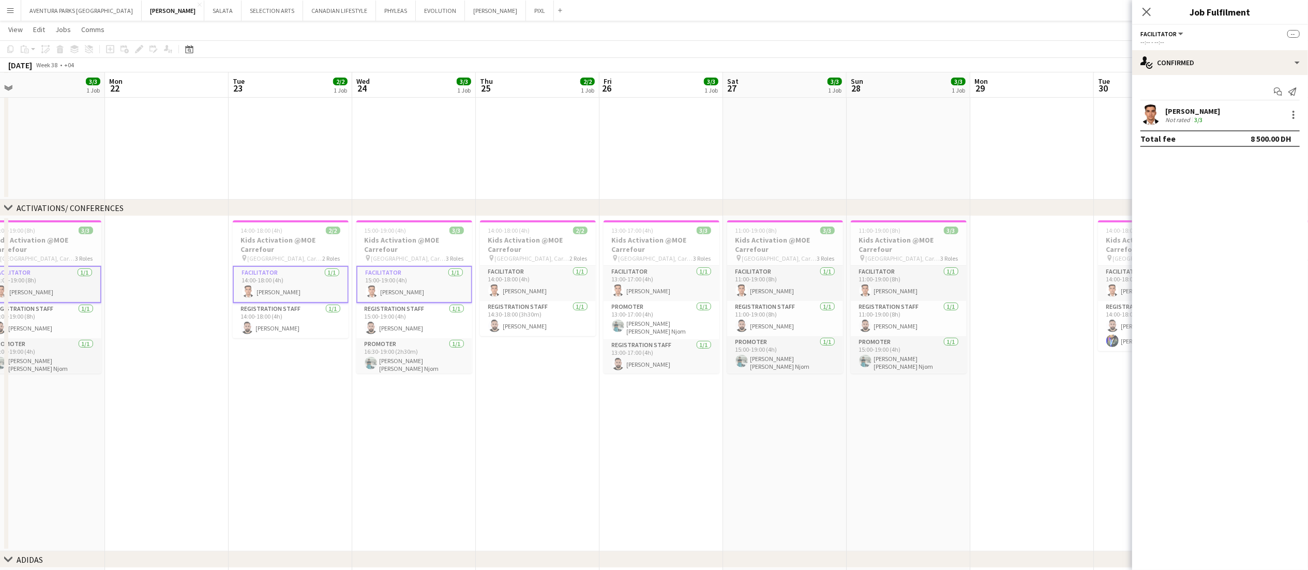
scroll to position [0, 363]
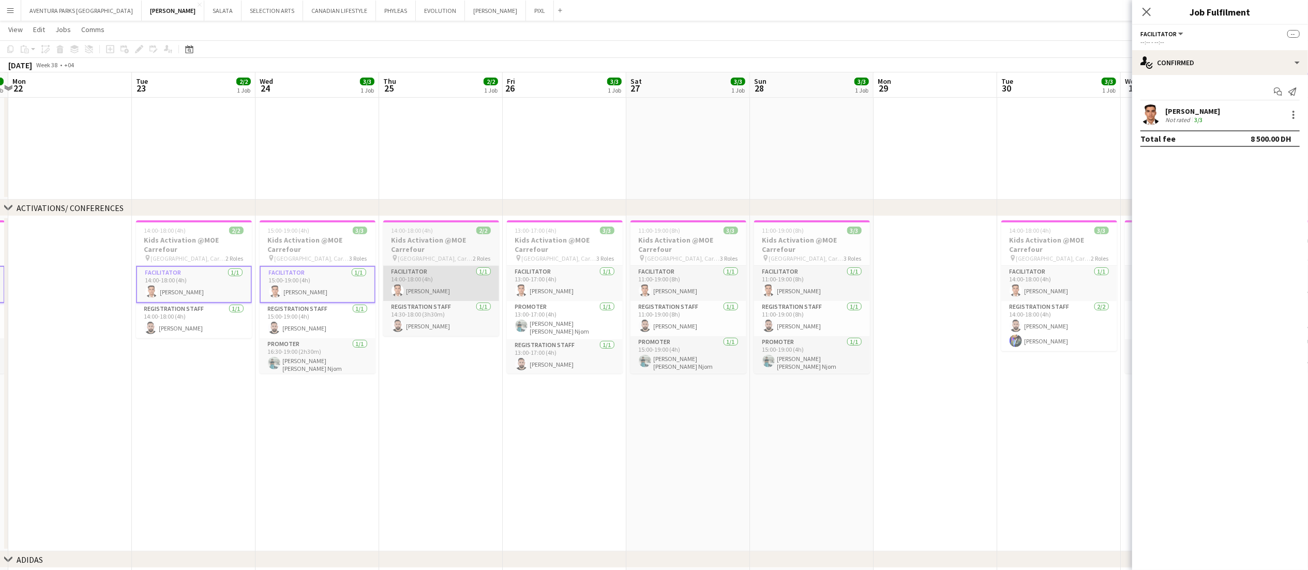
click at [471, 271] on app-card-role "Facilitator 1/1 14:00-18:00 (4h) Hichame Abouchama" at bounding box center [441, 283] width 116 height 35
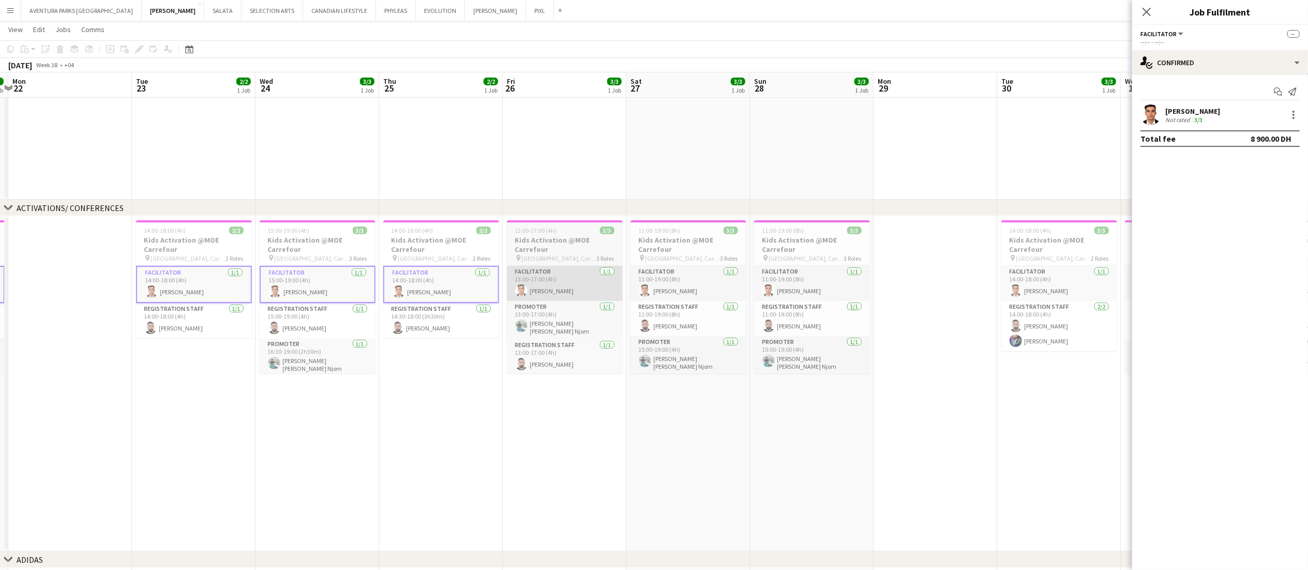
click at [571, 276] on app-card-role "Facilitator 1/1 13:00-17:00 (4h) Hichame Abouchama" at bounding box center [565, 283] width 116 height 35
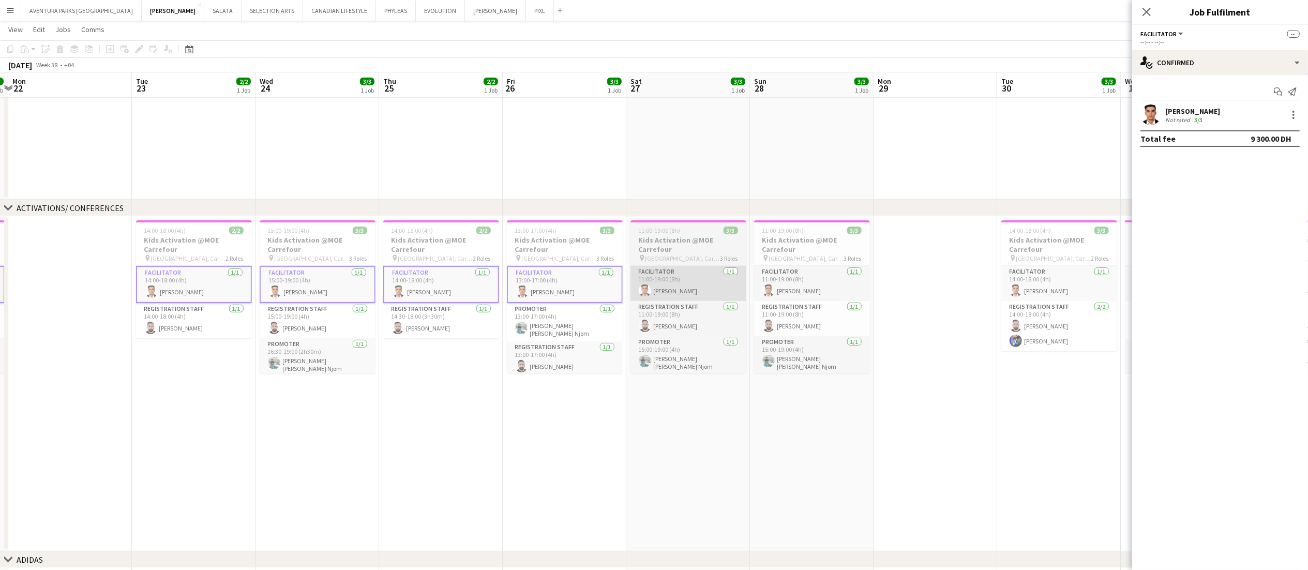
click at [712, 285] on app-card-role "Facilitator 1/1 11:00-19:00 (8h) Hichame Abouchama" at bounding box center [688, 283] width 116 height 35
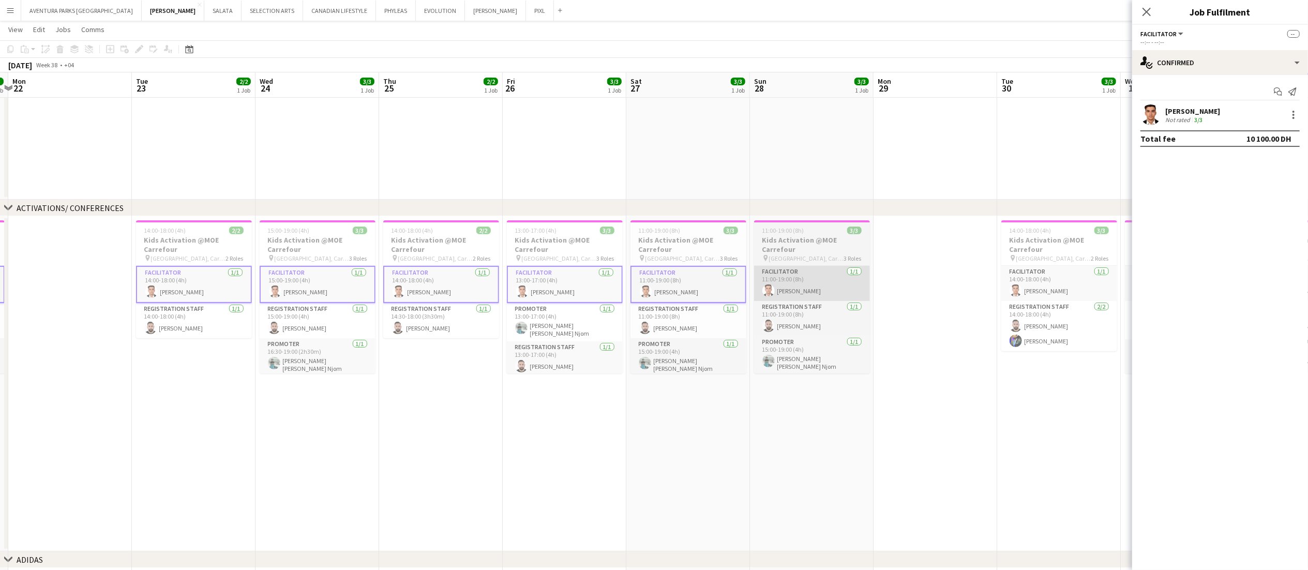
click at [814, 283] on app-card-role "Facilitator 1/1 11:00-19:00 (8h) Hichame Abouchama" at bounding box center [812, 283] width 116 height 35
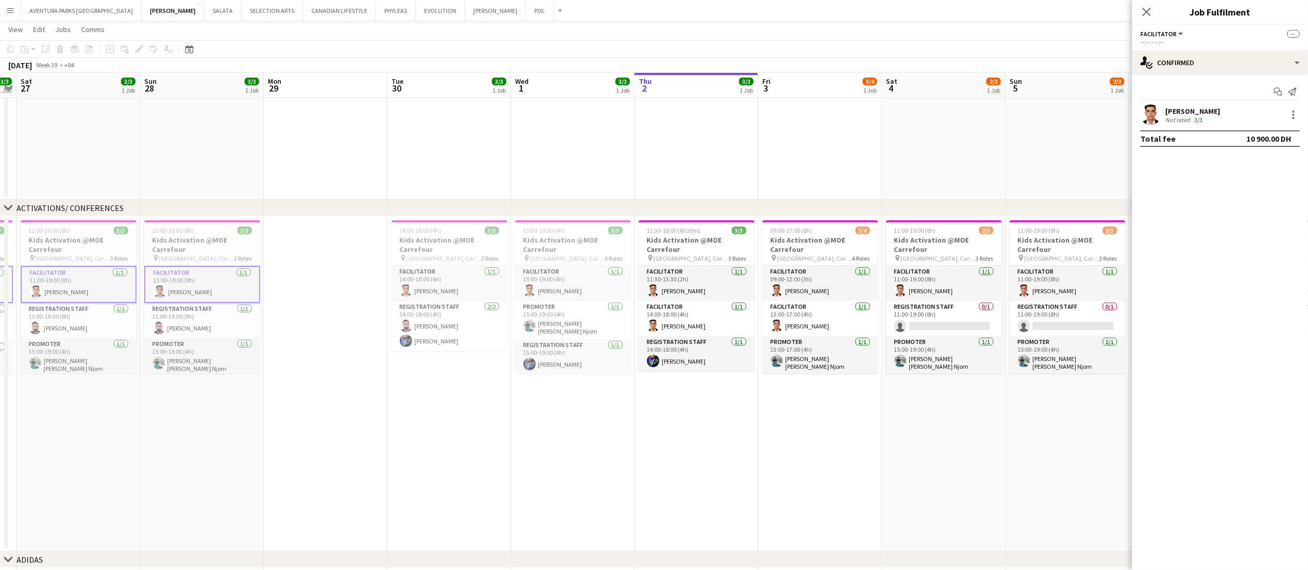
scroll to position [0, 354]
click at [471, 277] on app-card-role "Facilitator 1/1 14:00-18:00 (4h) Hichame Abouchama" at bounding box center [450, 283] width 116 height 35
click at [472, 427] on app-date-cell "14:00-18:00 (4h) 3/3 Kids Activation @MOE Carrefour pin Mall of Emirates, Carre…" at bounding box center [450, 383] width 124 height 335
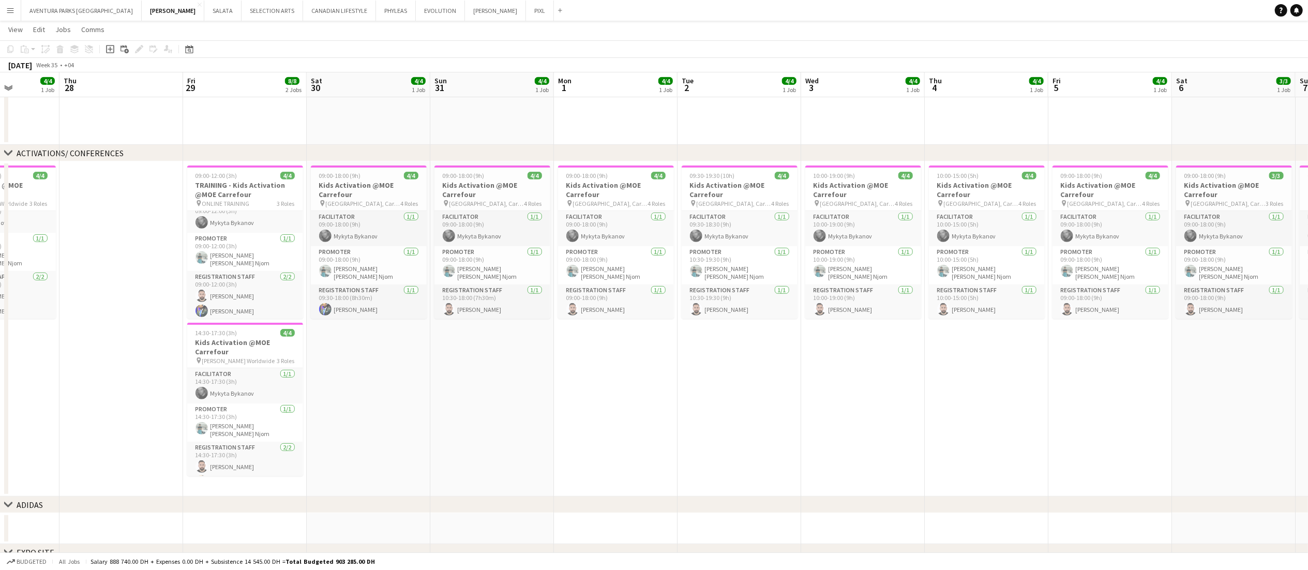
scroll to position [0, 396]
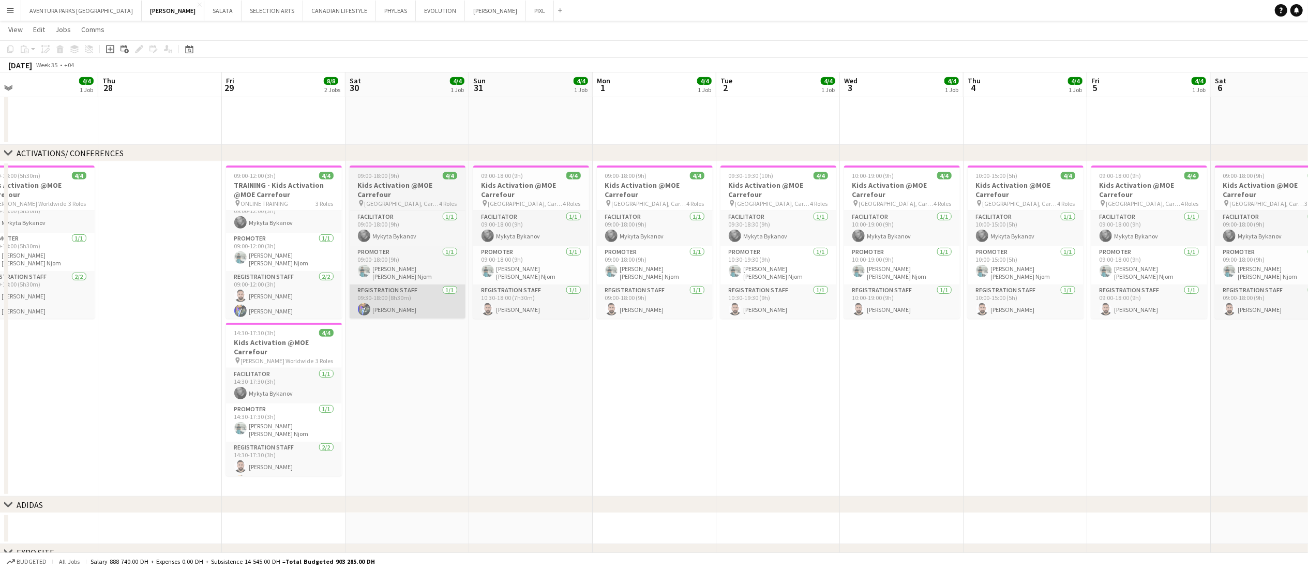
click at [393, 303] on app-card-role "Registration Staff 1/1 09:30-18:00 (8h30m) Muhammad Fayaz" at bounding box center [408, 301] width 116 height 35
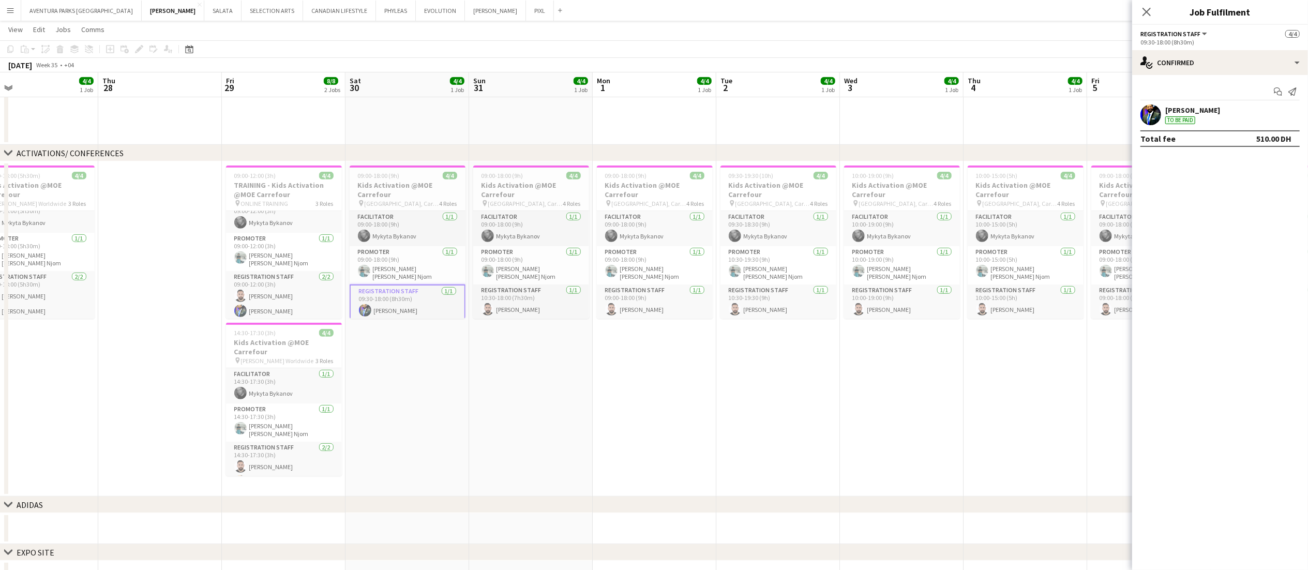
scroll to position [34, 0]
click at [517, 311] on app-card-role "Registration Staff 1/1 10:30-18:00 (7h30m) Muhammad Fayaz" at bounding box center [531, 302] width 116 height 35
click at [646, 303] on app-card-role "Registration Staff 1/1 09:00-18:00 (9h) Muhammad Fayaz" at bounding box center [655, 302] width 116 height 35
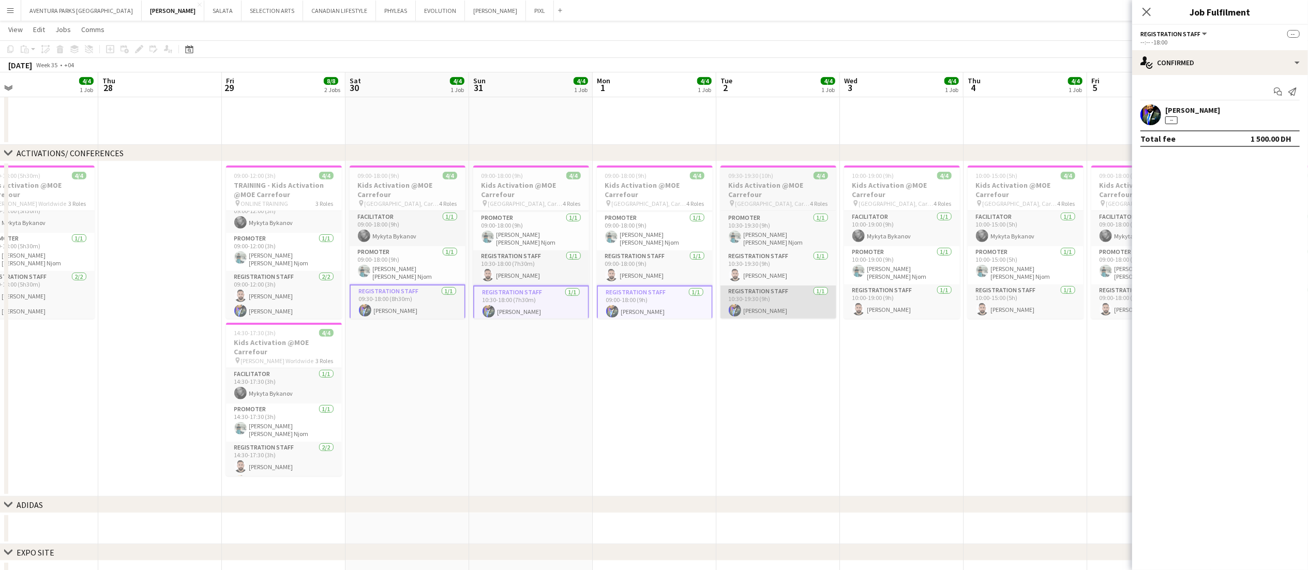
click at [776, 307] on app-card-role "Registration Staff 1/1 10:30-19:30 (9h) Muhammad Fayaz" at bounding box center [778, 302] width 116 height 35
click at [898, 309] on app-card-role "Registration Staff 1/1 10:00-19:00 (9h) Muhammad Fayaz" at bounding box center [902, 302] width 116 height 35
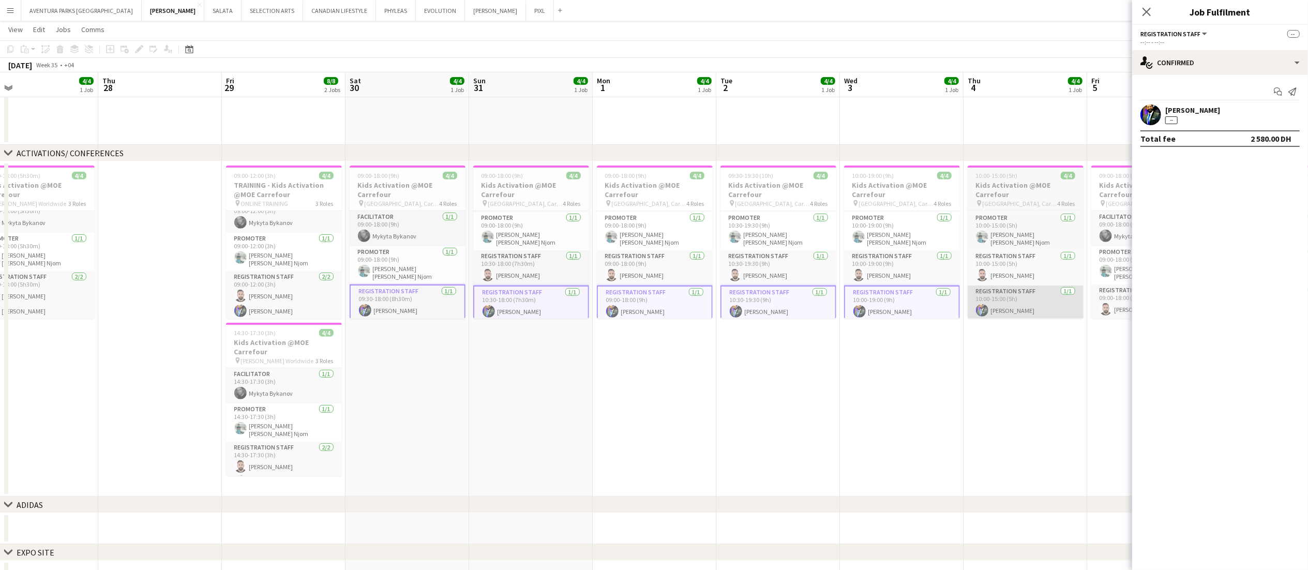
click at [992, 309] on app-card-role "Registration Staff 1/1 10:00-15:00 (5h) Muhammad Fayaz" at bounding box center [1026, 302] width 116 height 35
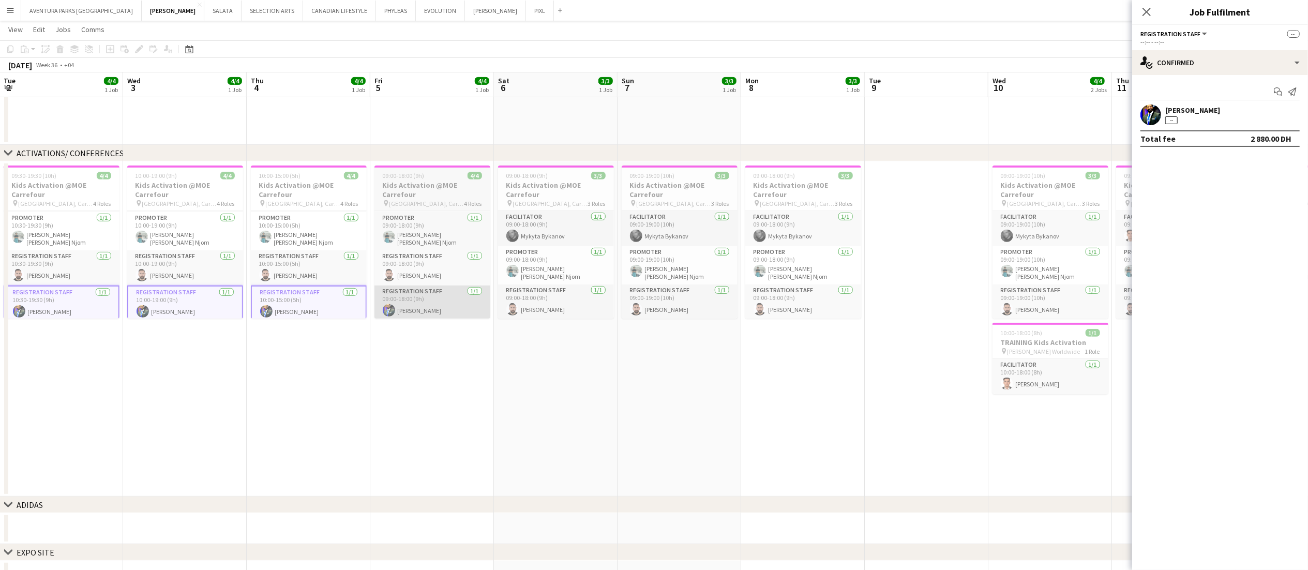
click at [426, 310] on app-card-role "Registration Staff 1/1 09:00-18:00 (9h) Muhammad Fayaz" at bounding box center [432, 302] width 116 height 35
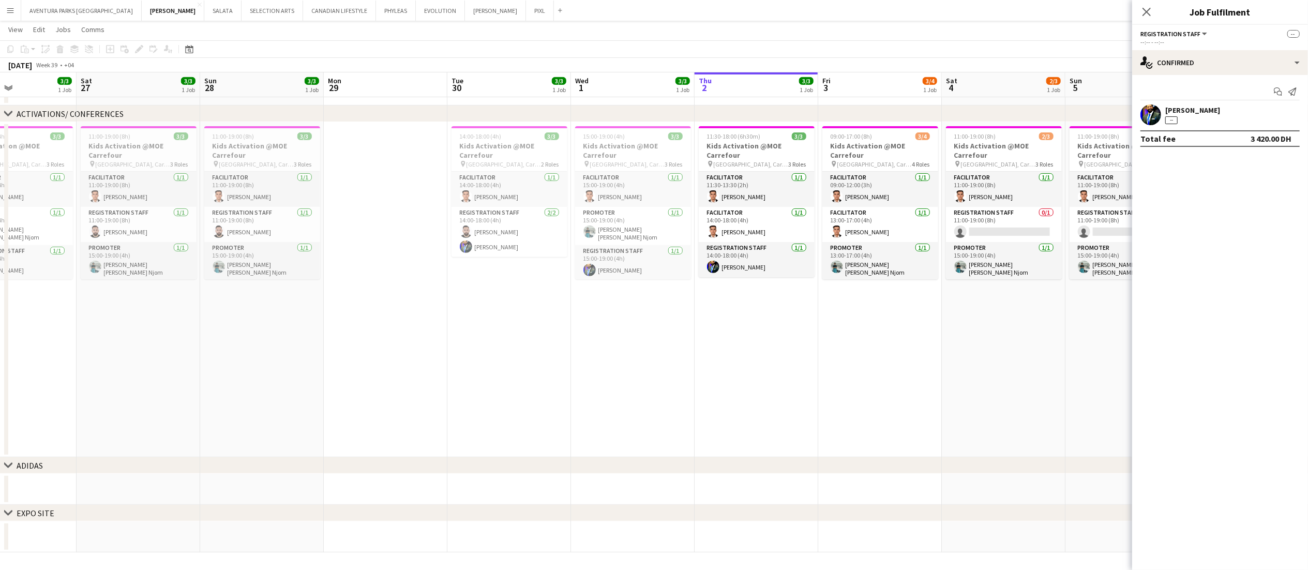
scroll to position [0, 421]
click at [638, 267] on app-card-role "Registration Staff 1/1 15:00-19:00 (4h) Muhammad Fayaz" at bounding box center [630, 262] width 116 height 35
click at [638, 267] on app-card-role "Registration Staff 1/1 15:00-19:00 (4h) Muhammad Fayaz" at bounding box center [630, 263] width 116 height 37
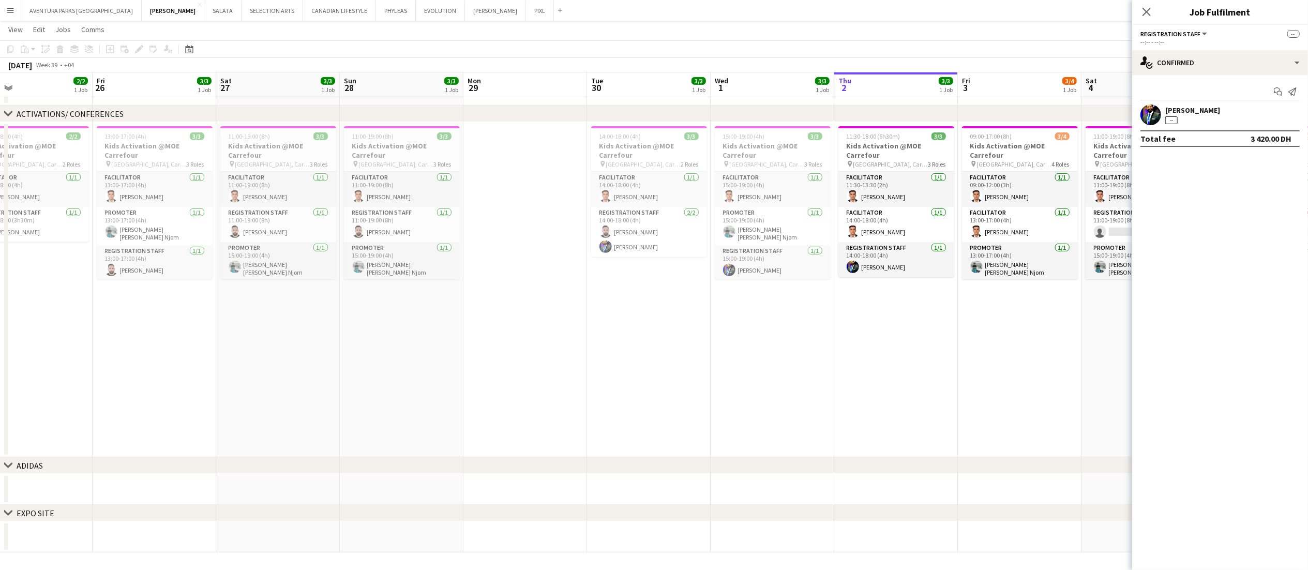
scroll to position [0, 278]
click at [271, 130] on app-job-card "11:00-19:00 (8h) 3/3 Kids Activation @MOE Carrefour pin Mall of Emirates, Carre…" at bounding box center [277, 202] width 116 height 153
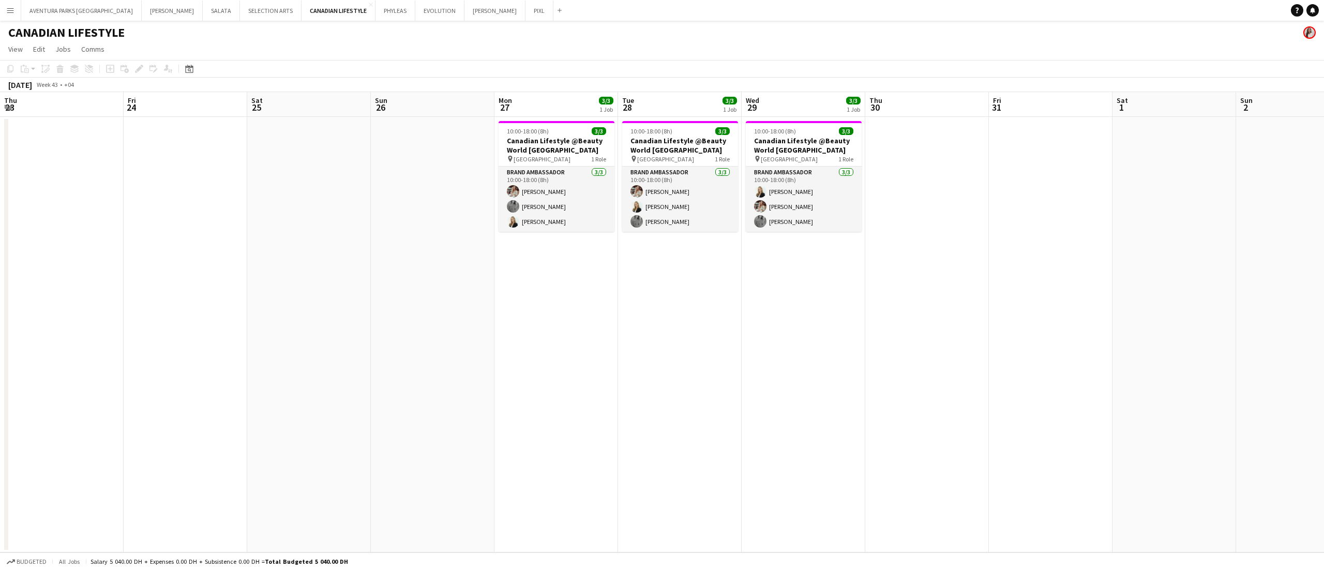
scroll to position [0, 384]
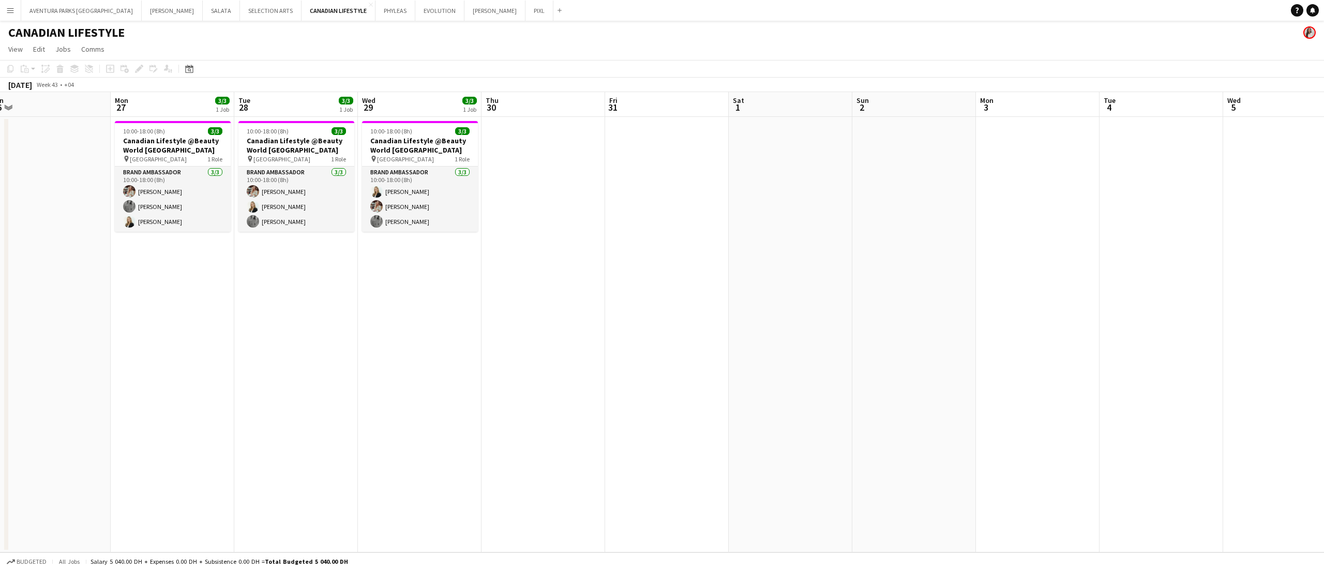
click at [14, 8] on button "Menu" at bounding box center [10, 10] width 21 height 21
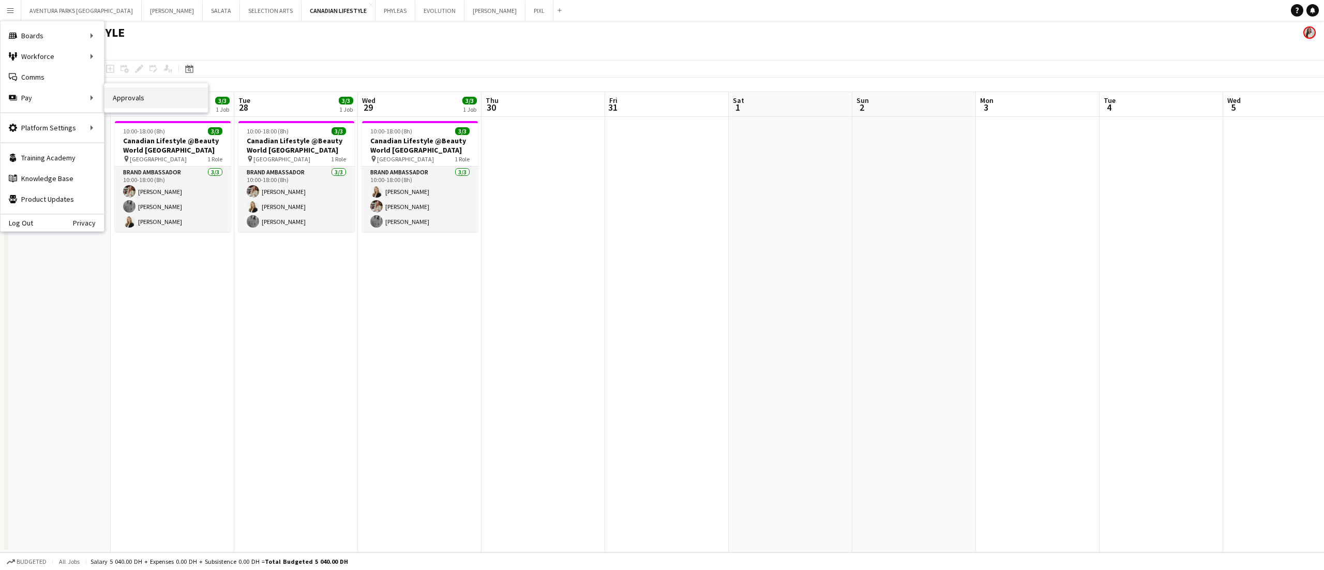
click at [122, 97] on link "Approvals" at bounding box center [155, 97] width 103 height 21
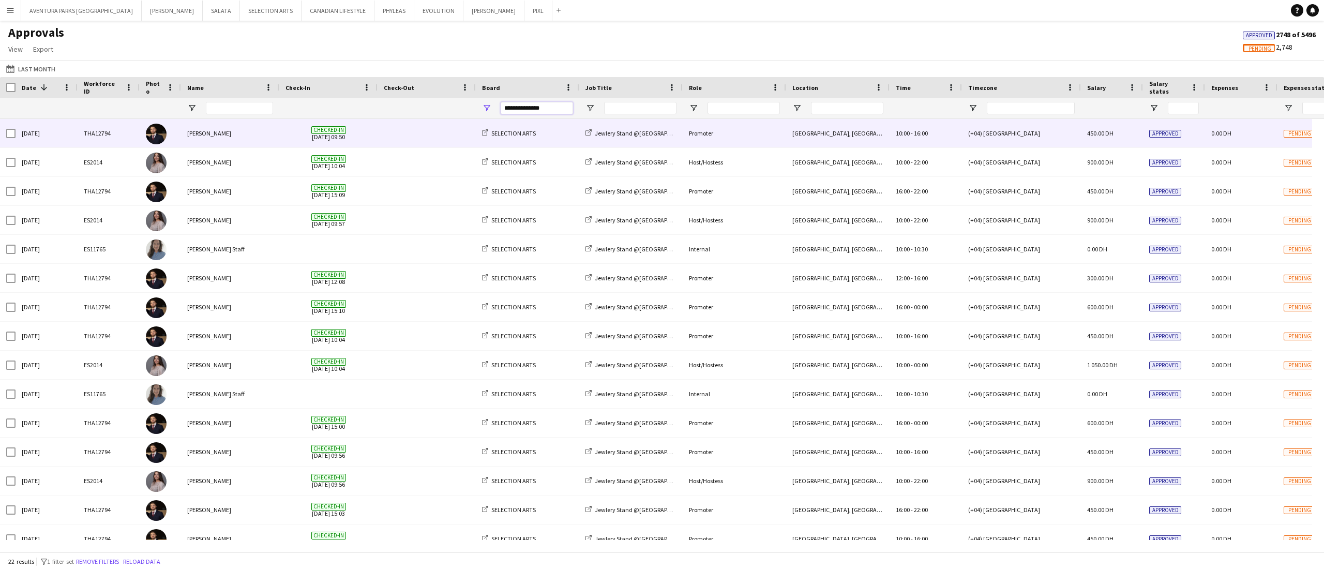
drag, startPoint x: 560, startPoint y: 112, endPoint x: 478, endPoint y: 118, distance: 81.9
click at [478, 118] on div "**********" at bounding box center [527, 108] width 103 height 21
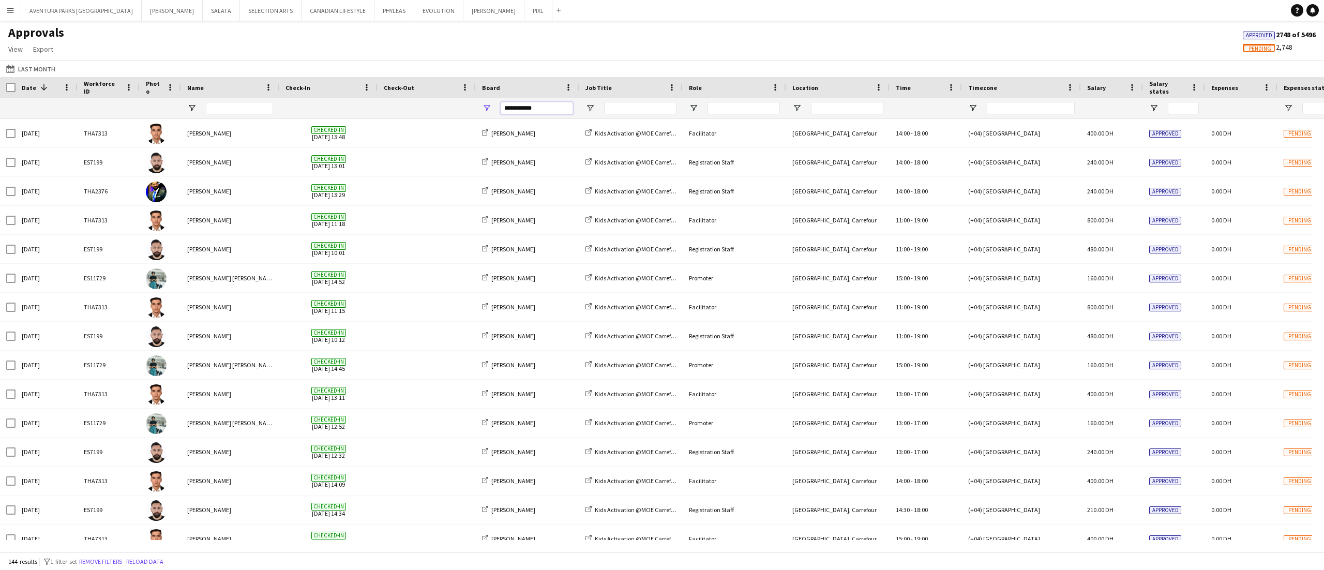
type input "**********"
click at [636, 105] on input "Job Title Filter Input" at bounding box center [640, 108] width 72 height 12
type input "****"
click at [230, 102] on input "Name Filter Input" at bounding box center [239, 108] width 67 height 12
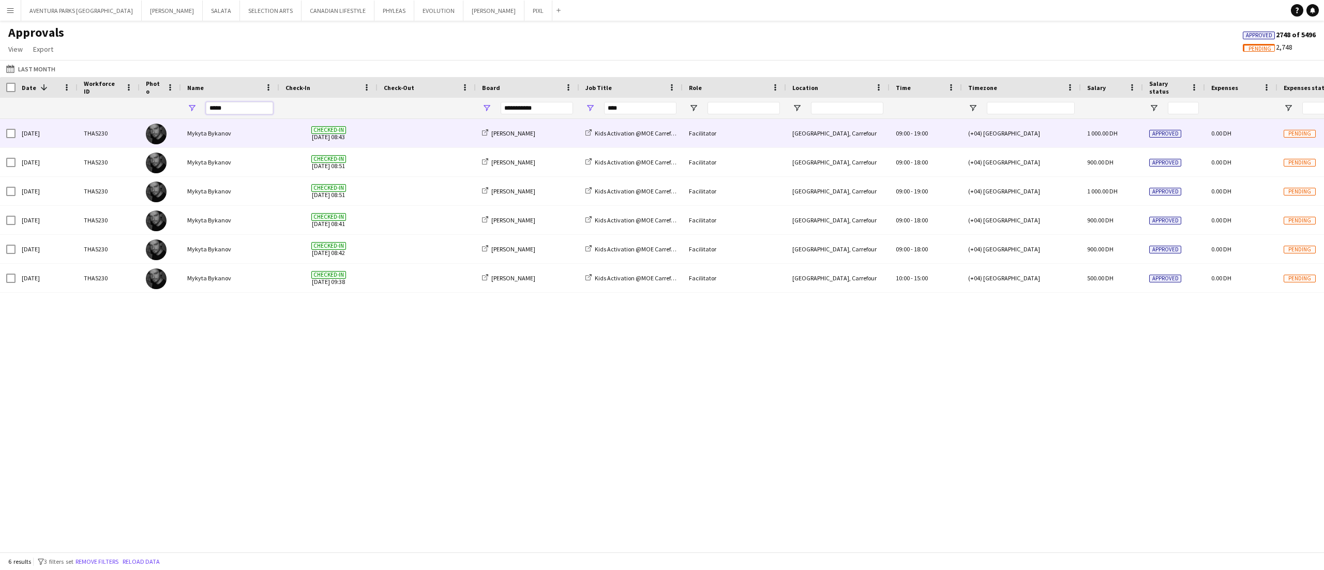
type input "*****"
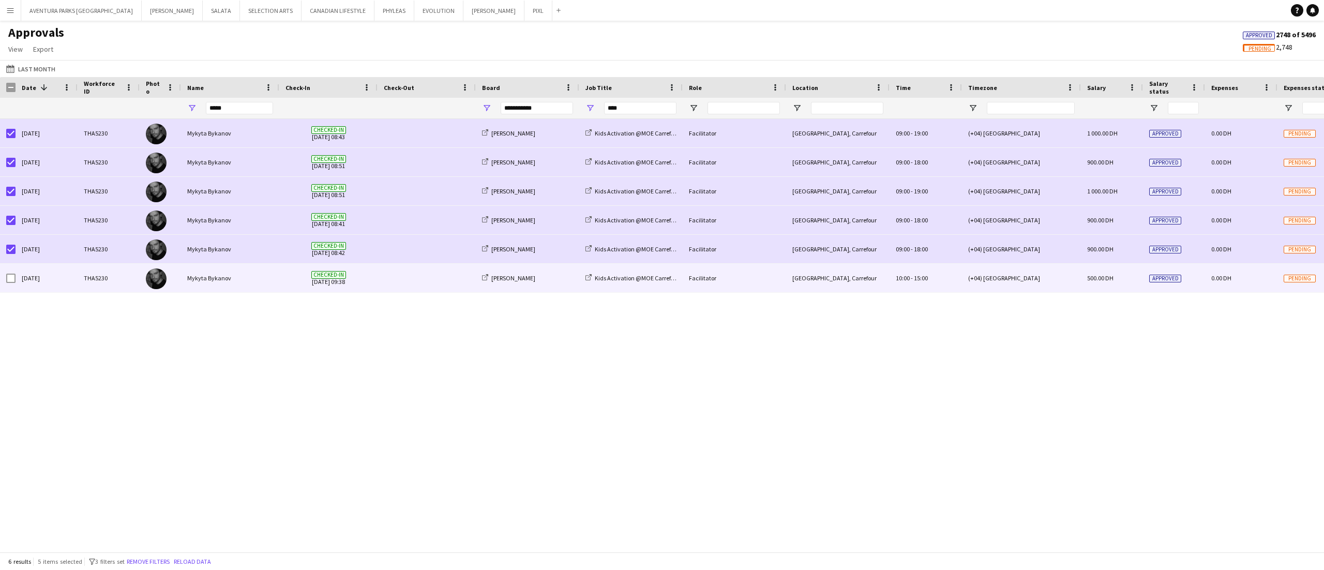
click at [9, 286] on div at bounding box center [10, 278] width 9 height 29
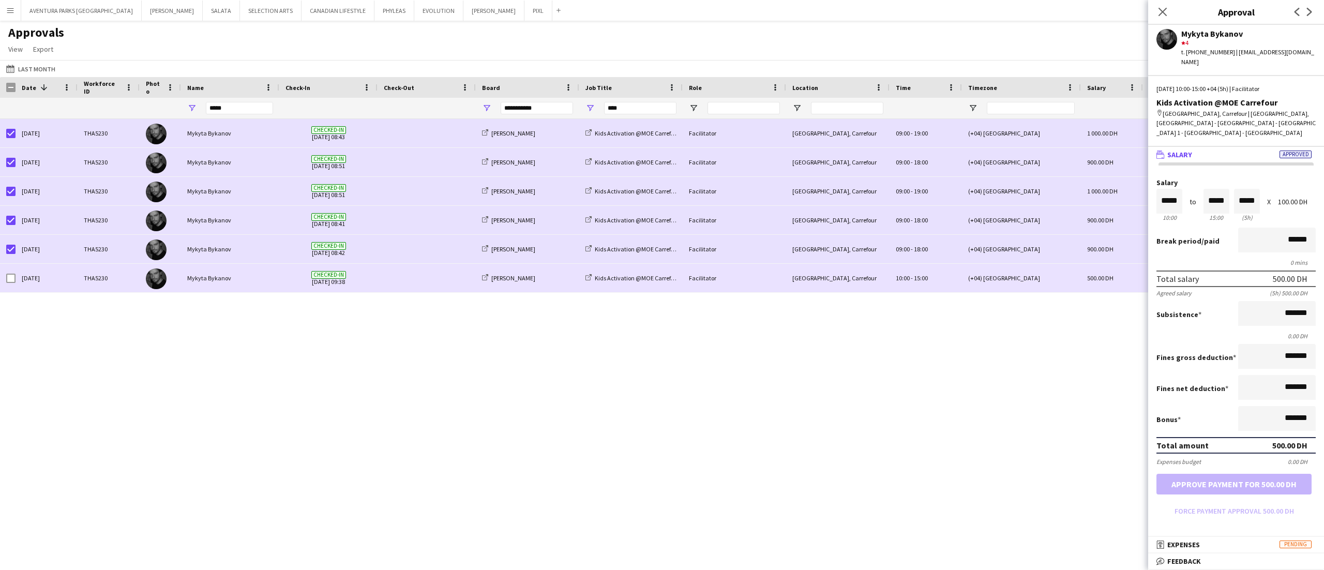
click at [3, 277] on div at bounding box center [8, 278] width 16 height 28
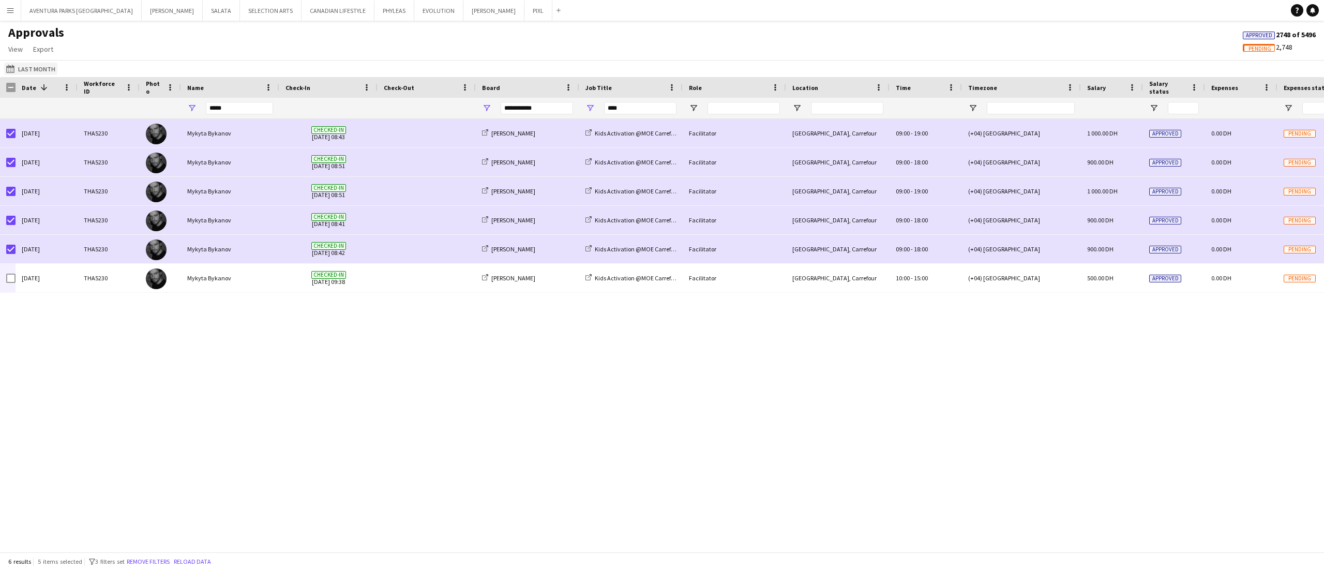
click at [27, 65] on button "Last Month Last Month" at bounding box center [30, 69] width 53 height 12
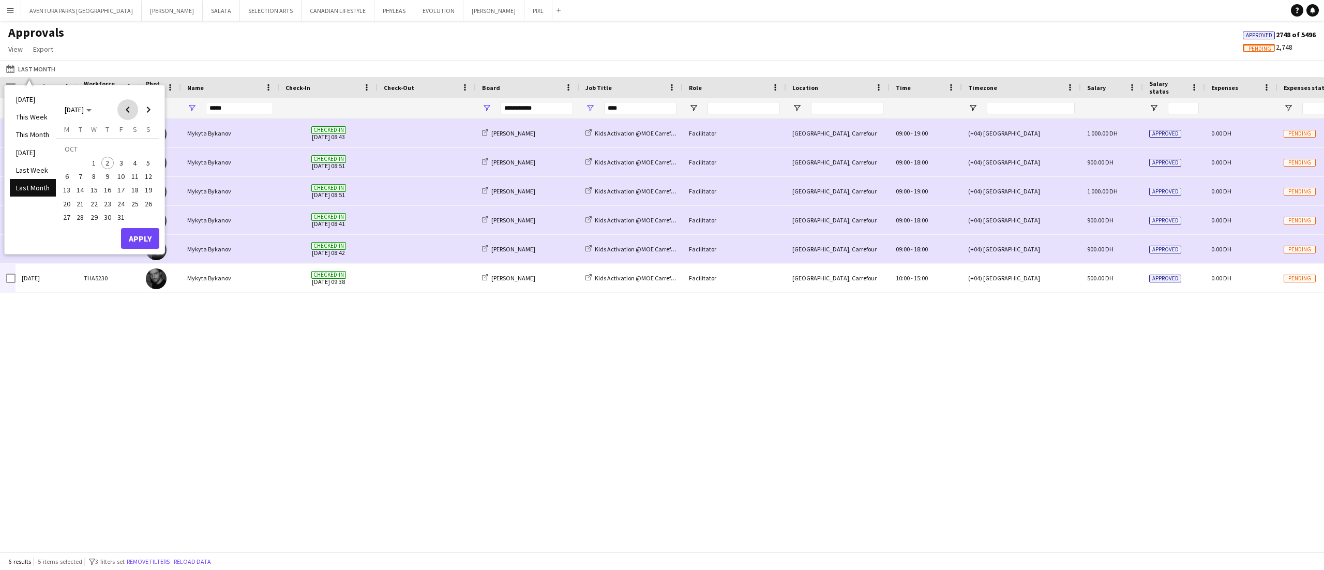
click at [129, 110] on span "Previous month" at bounding box center [127, 109] width 21 height 21
click at [70, 205] on span "25" at bounding box center [67, 206] width 12 height 12
click at [149, 108] on span "Next month" at bounding box center [148, 109] width 21 height 21
click at [79, 217] on span "30" at bounding box center [80, 217] width 12 height 12
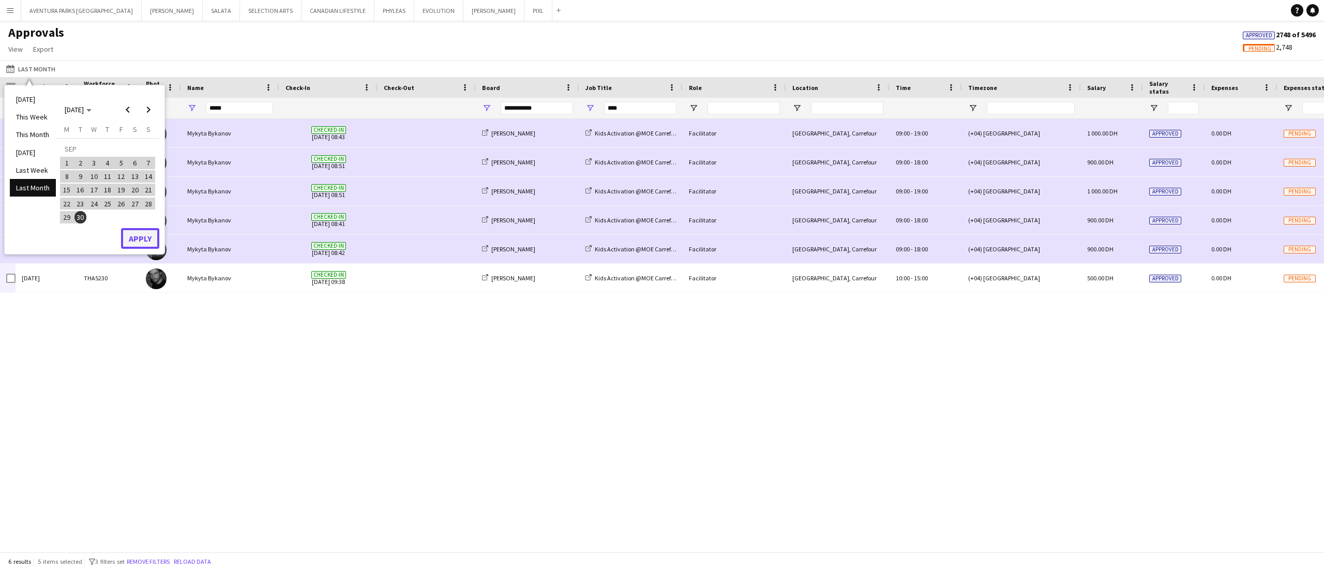
click at [135, 239] on button "Apply" at bounding box center [140, 238] width 38 height 21
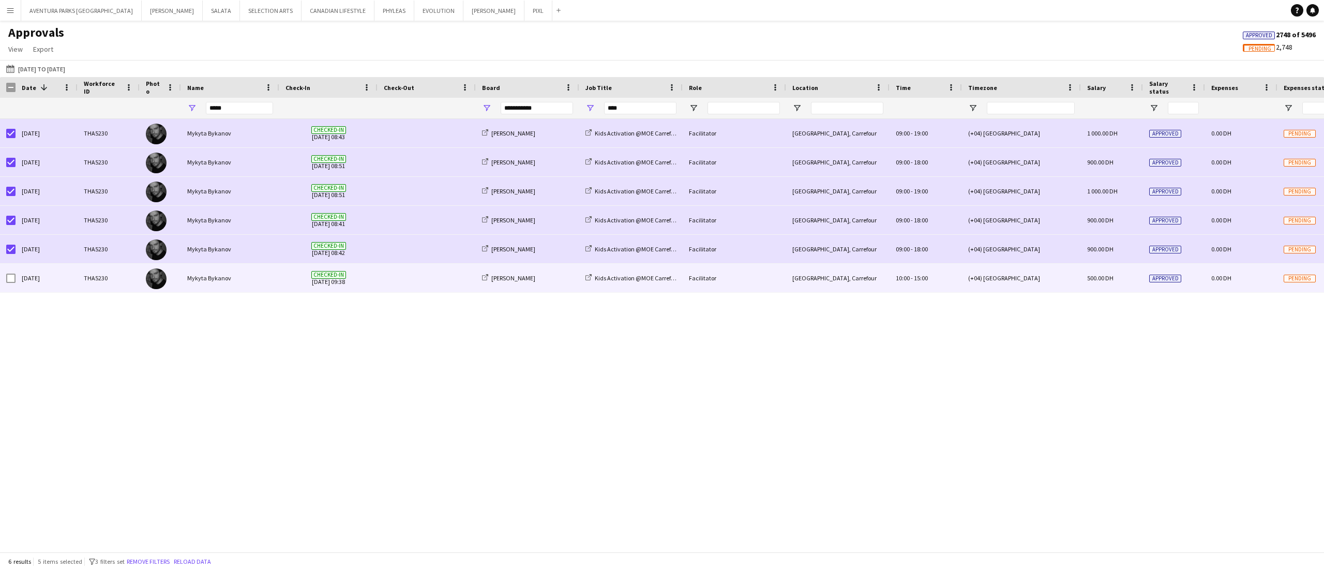
click at [17, 282] on div "[DATE]" at bounding box center [47, 278] width 62 height 28
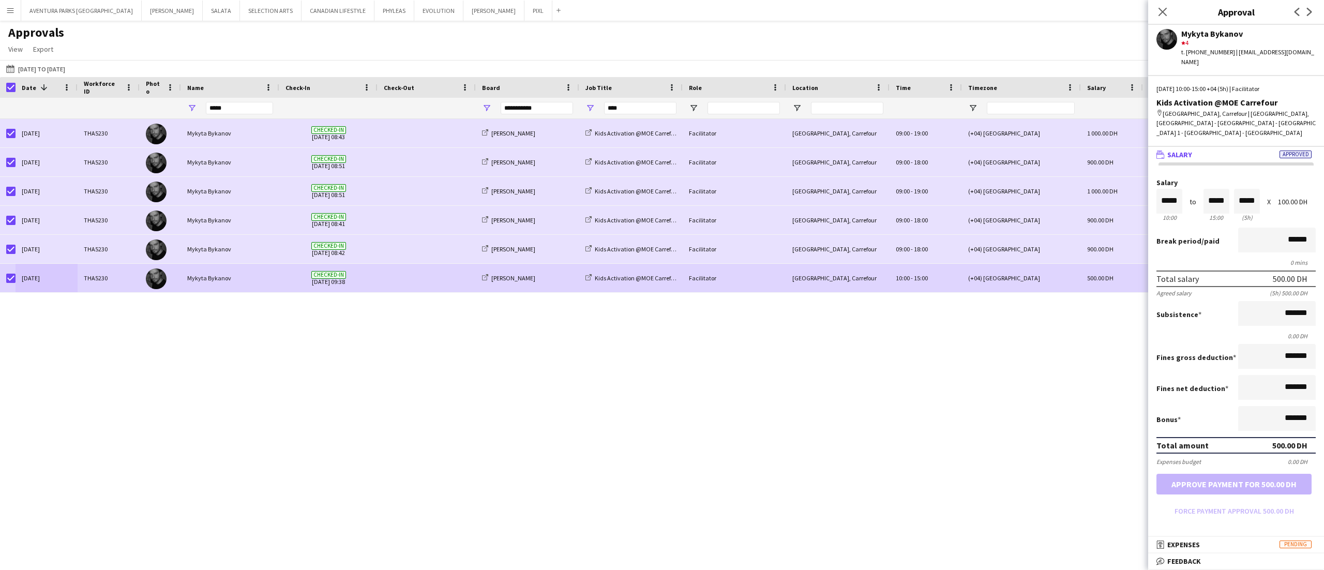
click at [10, 82] on div at bounding box center [8, 87] width 16 height 21
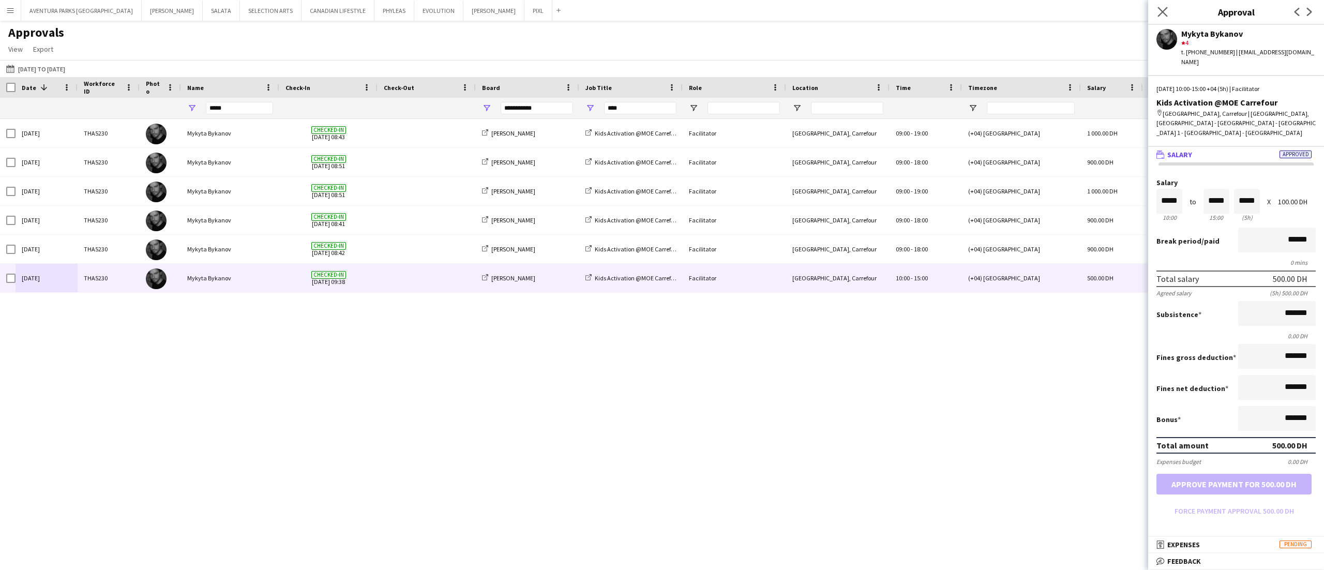
click at [1167, 7] on icon "Close pop-in" at bounding box center [1162, 12] width 10 height 10
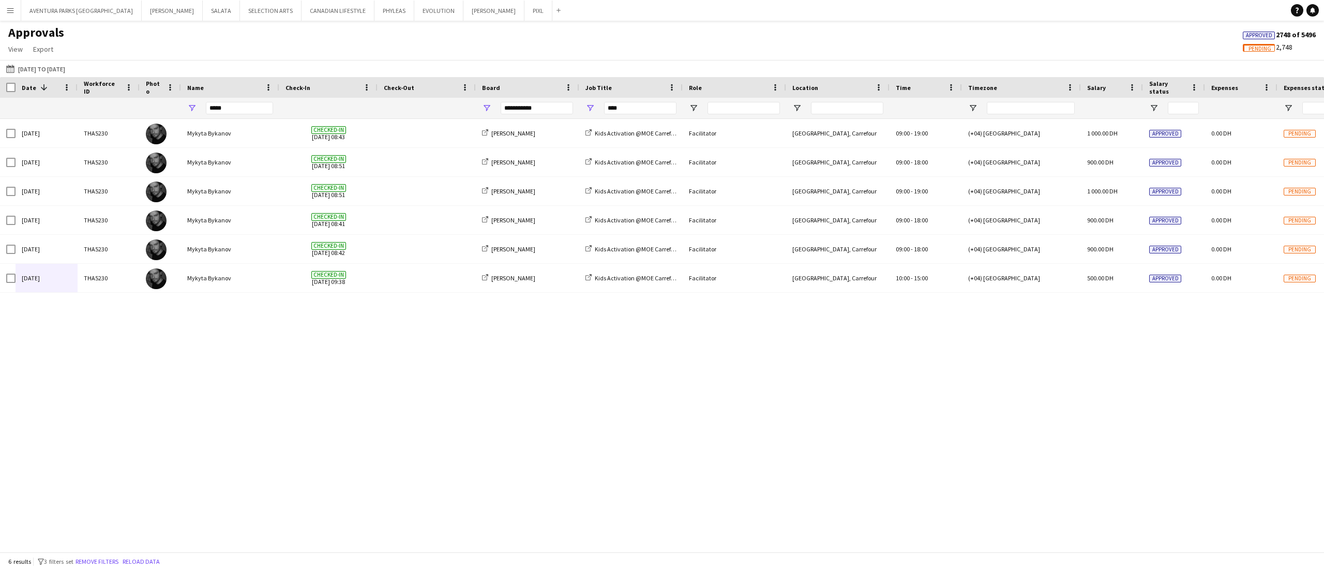
drag, startPoint x: 947, startPoint y: 384, endPoint x: 538, endPoint y: 376, distance: 409.6
click at [538, 376] on div "[PERSON_NAME] Kids Activation @MOE Carrefour Facilitator [GEOGRAPHIC_DATA], Car…" at bounding box center [662, 329] width 1324 height 421
drag, startPoint x: 938, startPoint y: 392, endPoint x: 907, endPoint y: 413, distance: 37.6
click at [907, 413] on div "[PERSON_NAME] Kids Activation @MOE Carrefour Facilitator [GEOGRAPHIC_DATA], Car…" at bounding box center [662, 329] width 1324 height 421
